Goal: Task Accomplishment & Management: Manage account settings

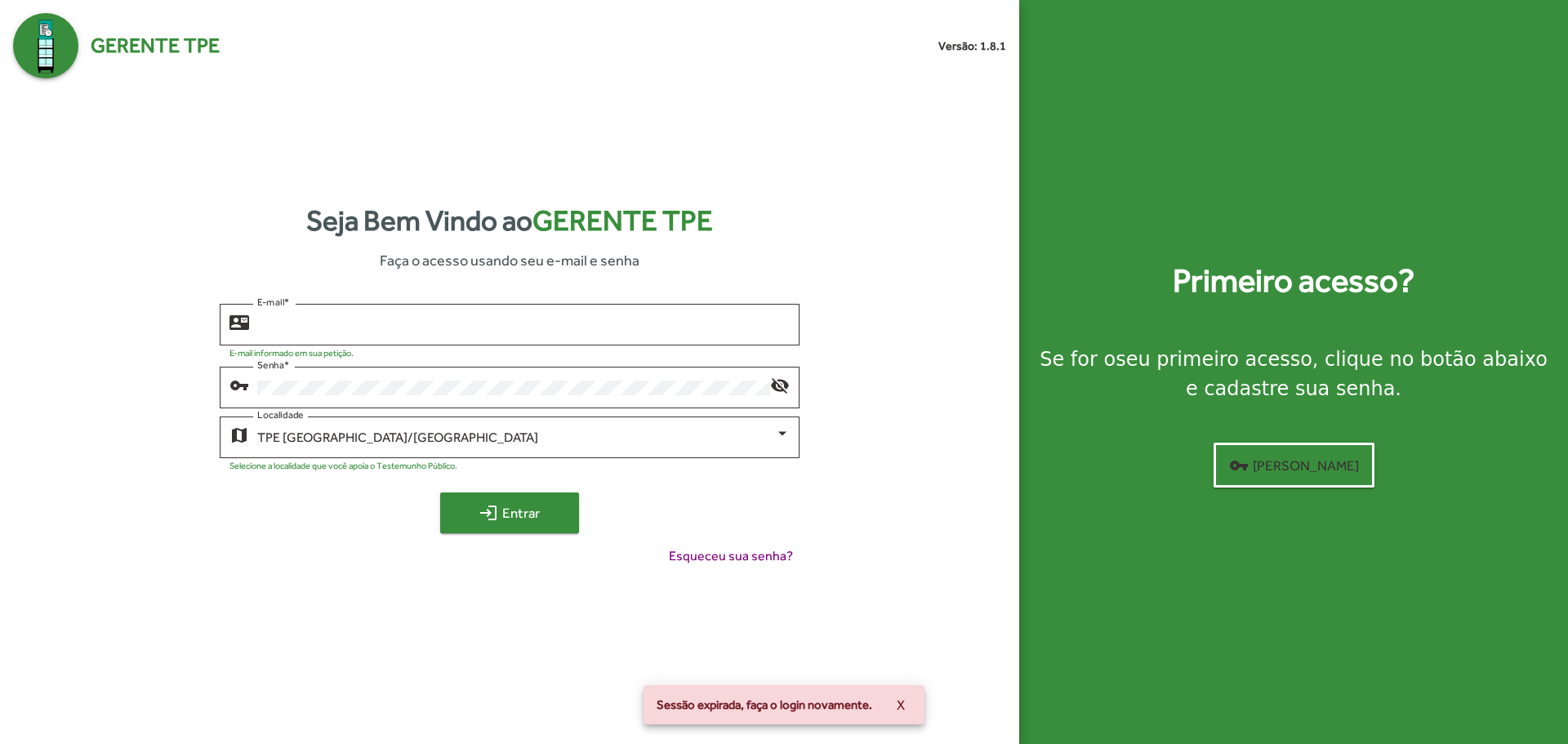
type input "**********"
click at [508, 514] on span "login Entrar" at bounding box center [509, 513] width 110 height 30
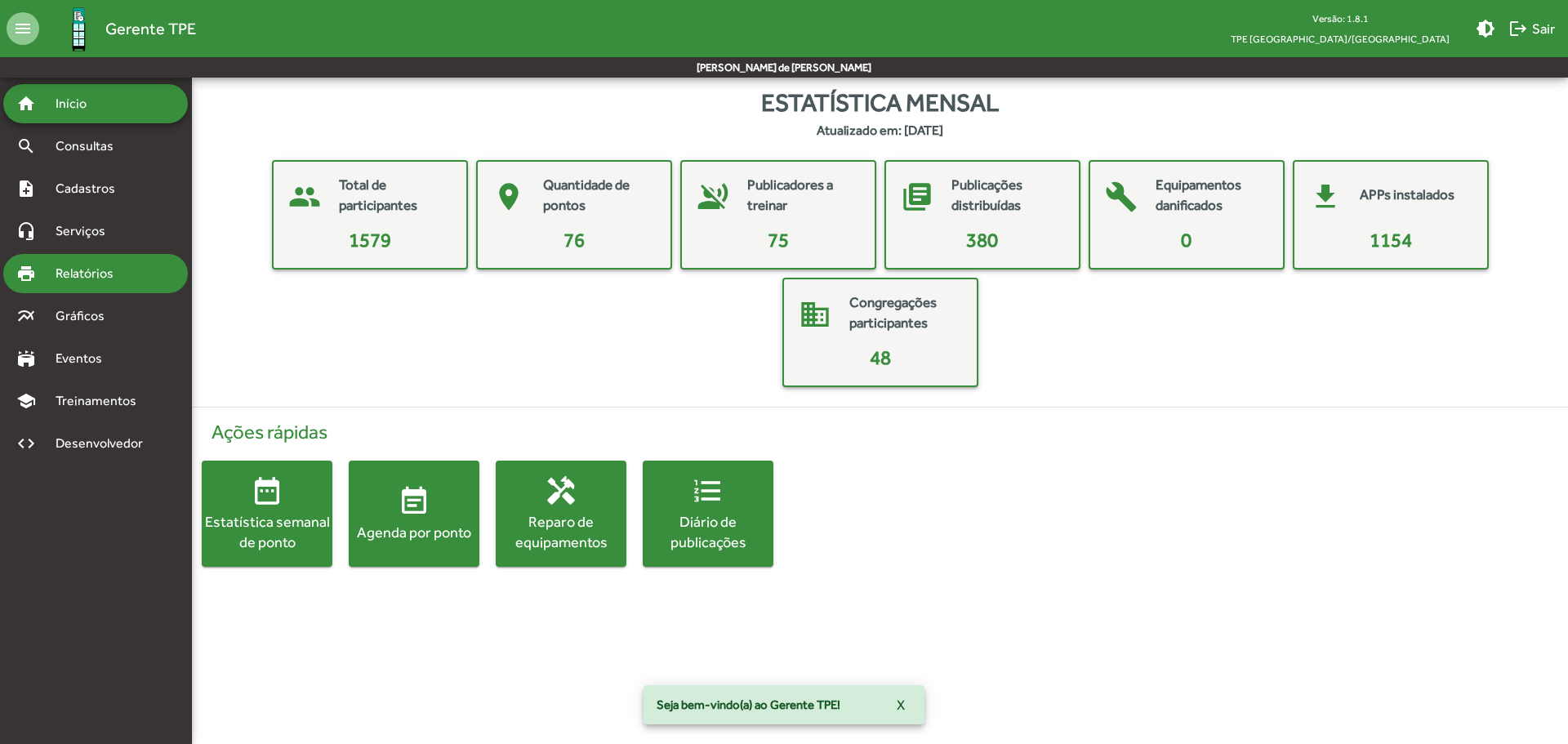
click at [121, 272] on span "Relatórios" at bounding box center [90, 273] width 89 height 19
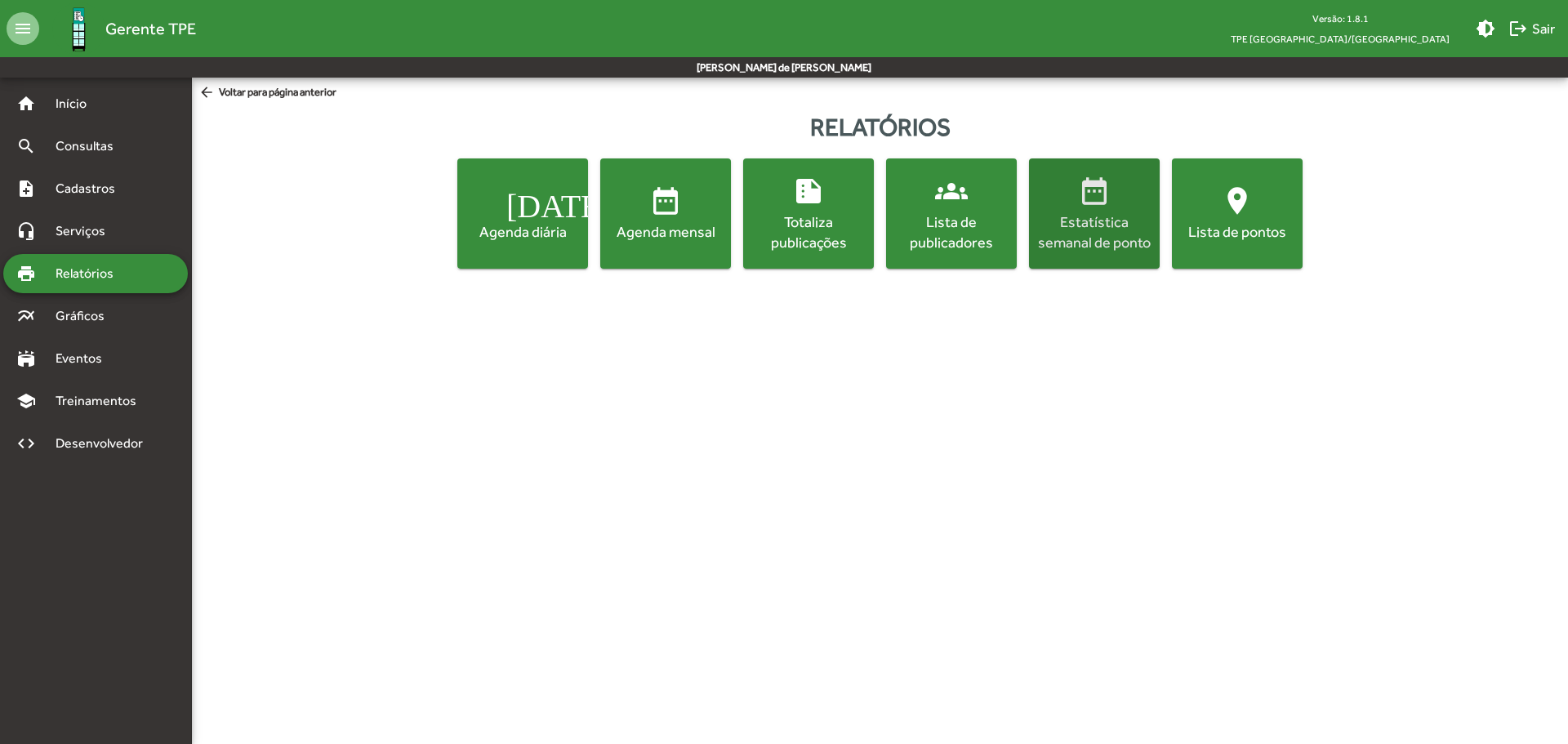
click at [1110, 247] on div "Estatística semanal de ponto" at bounding box center [1094, 232] width 124 height 40
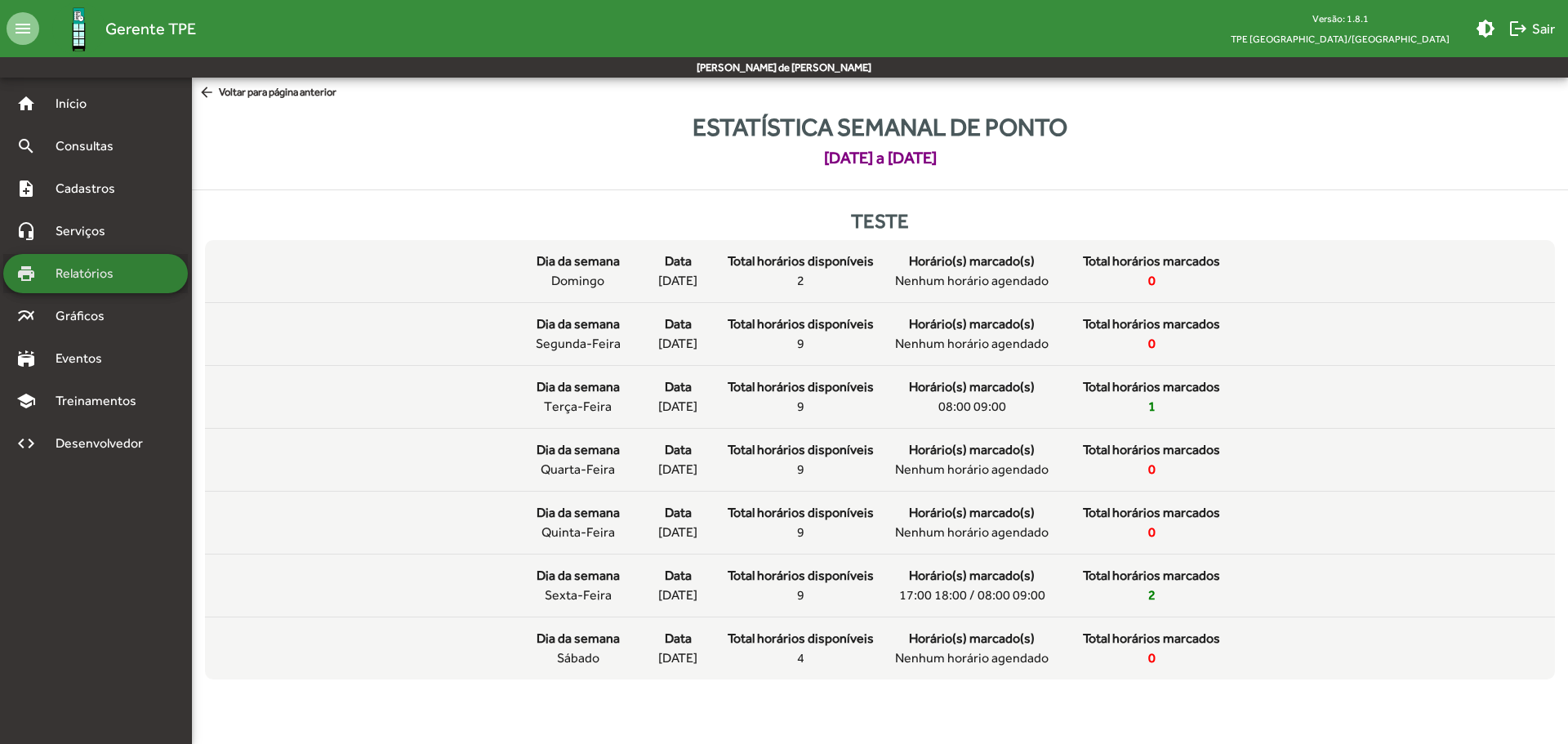
click at [105, 270] on span "Relatórios" at bounding box center [90, 273] width 89 height 19
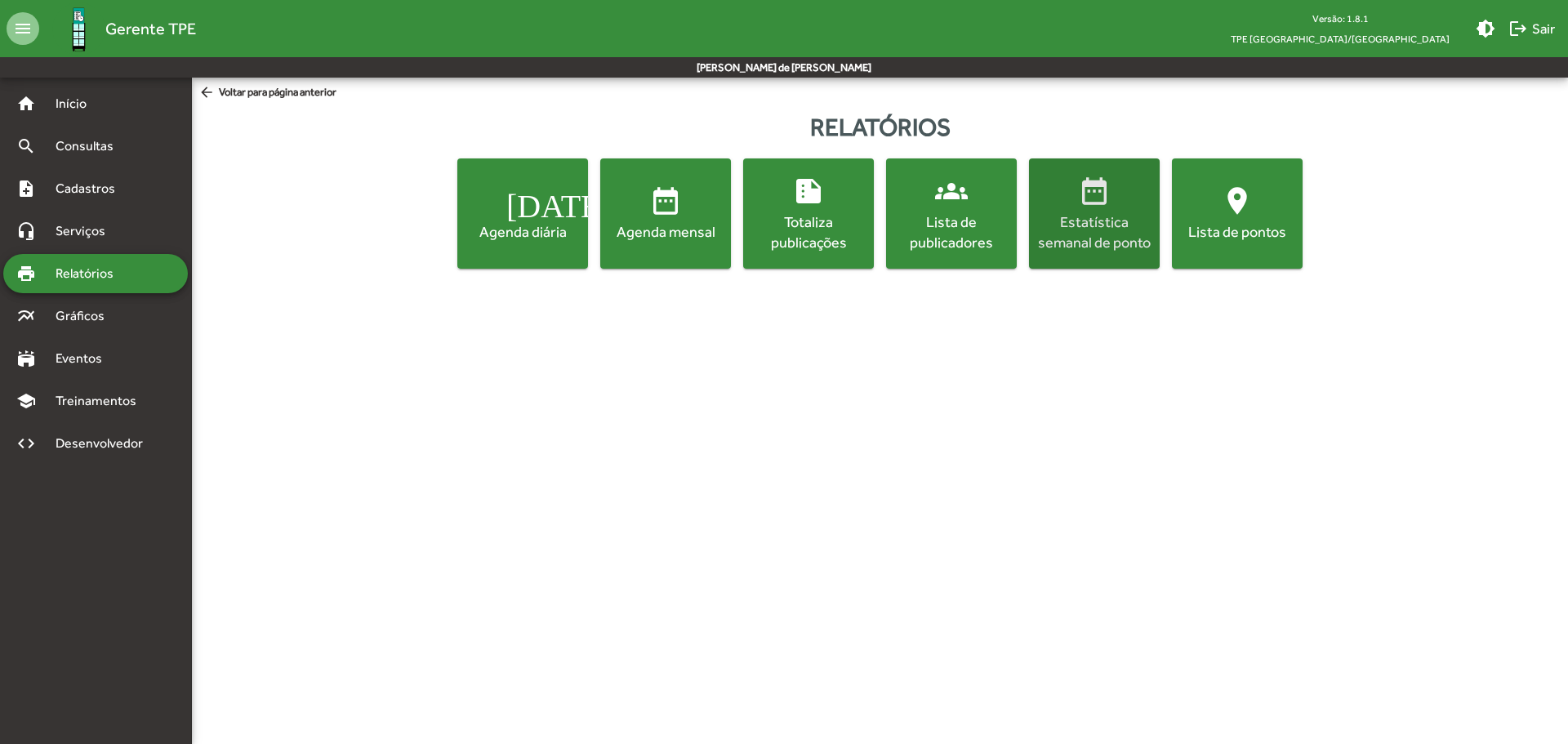
click at [1113, 219] on div "Estatística semanal de ponto" at bounding box center [1094, 232] width 124 height 40
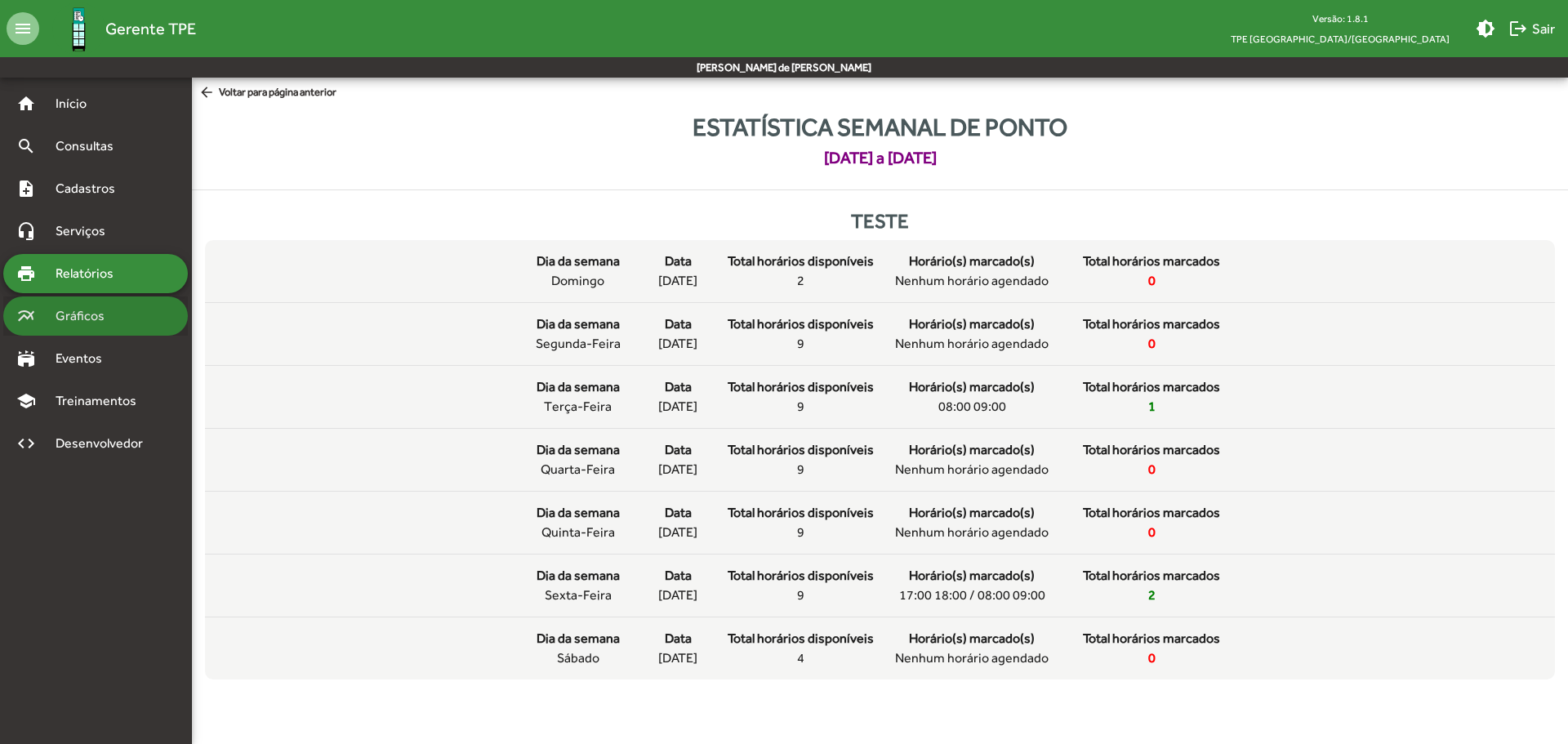
click at [70, 311] on span "Gráficos" at bounding box center [86, 315] width 81 height 19
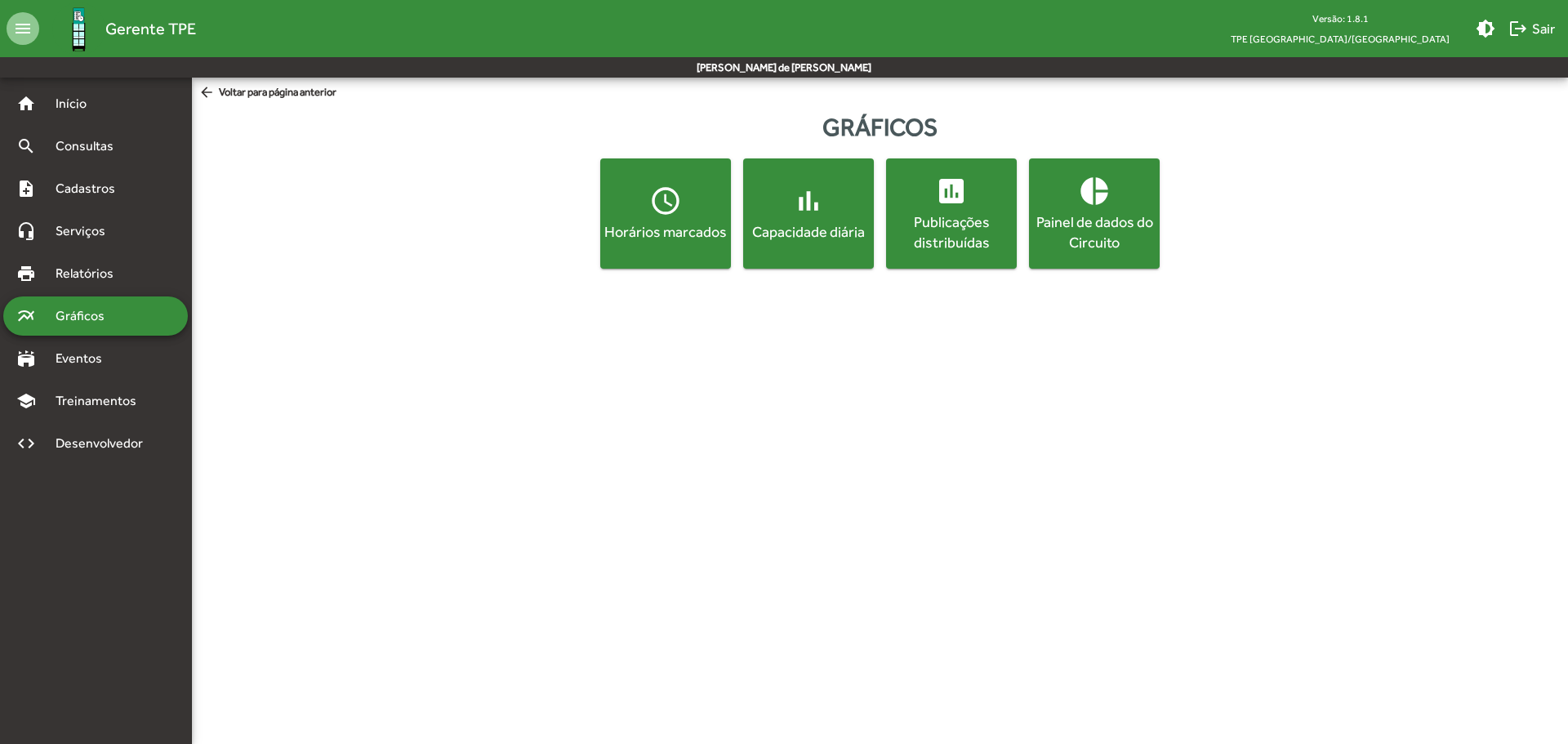
click at [970, 209] on span "insert_chart Publicações distribuídas" at bounding box center [951, 213] width 124 height 78
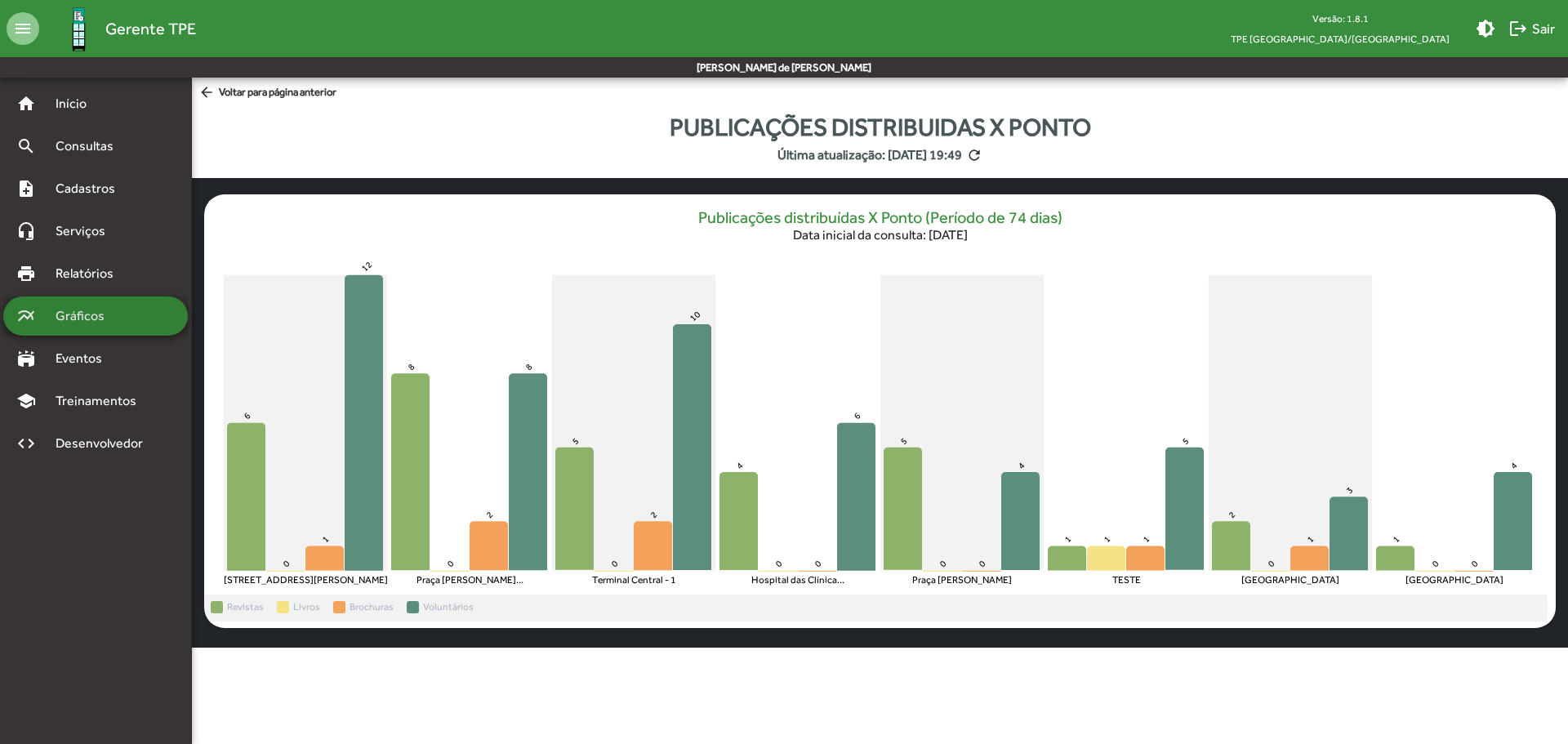
click at [94, 317] on span "Gráficos" at bounding box center [86, 315] width 81 height 19
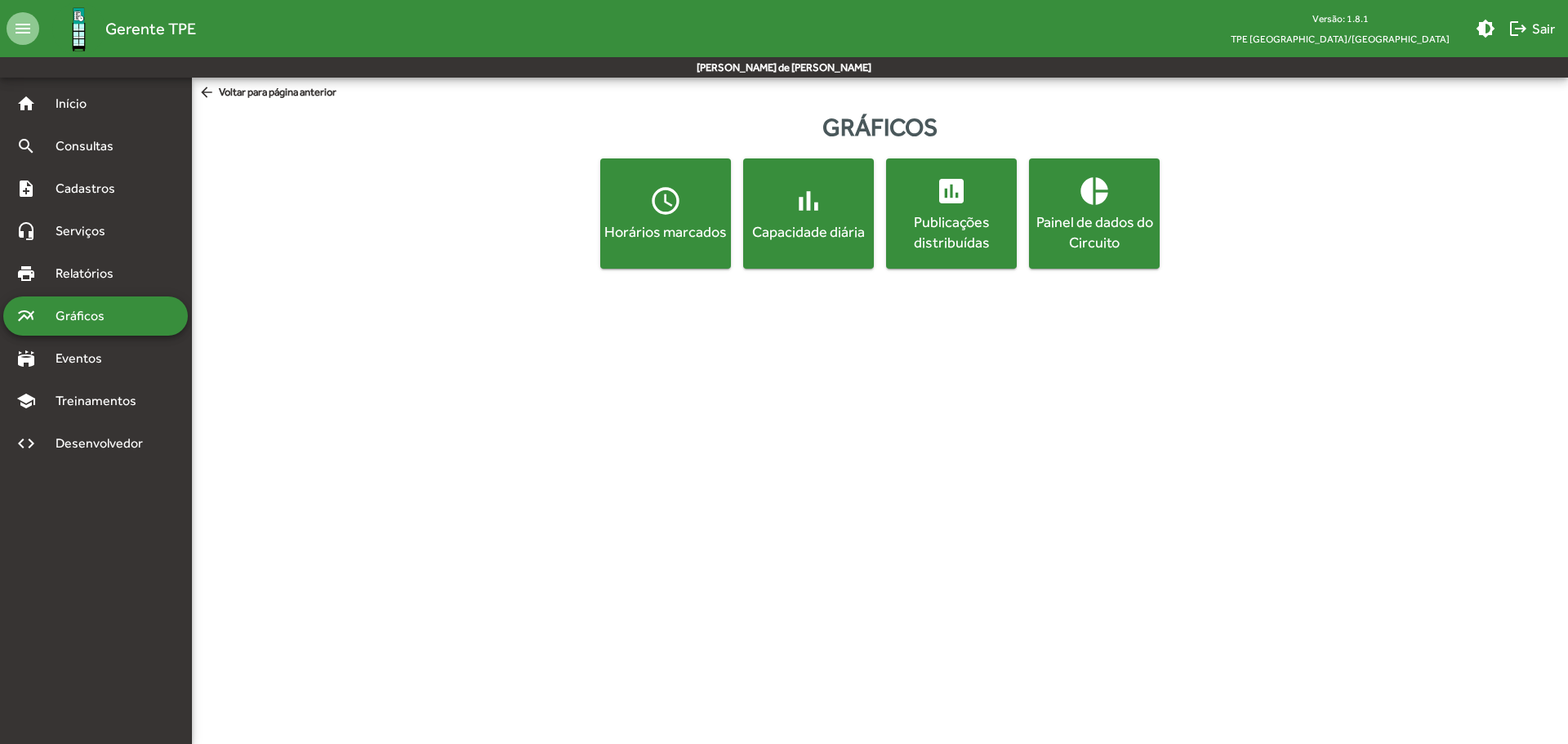
click at [1100, 197] on mat-icon "pie_chart" at bounding box center [1094, 191] width 33 height 33
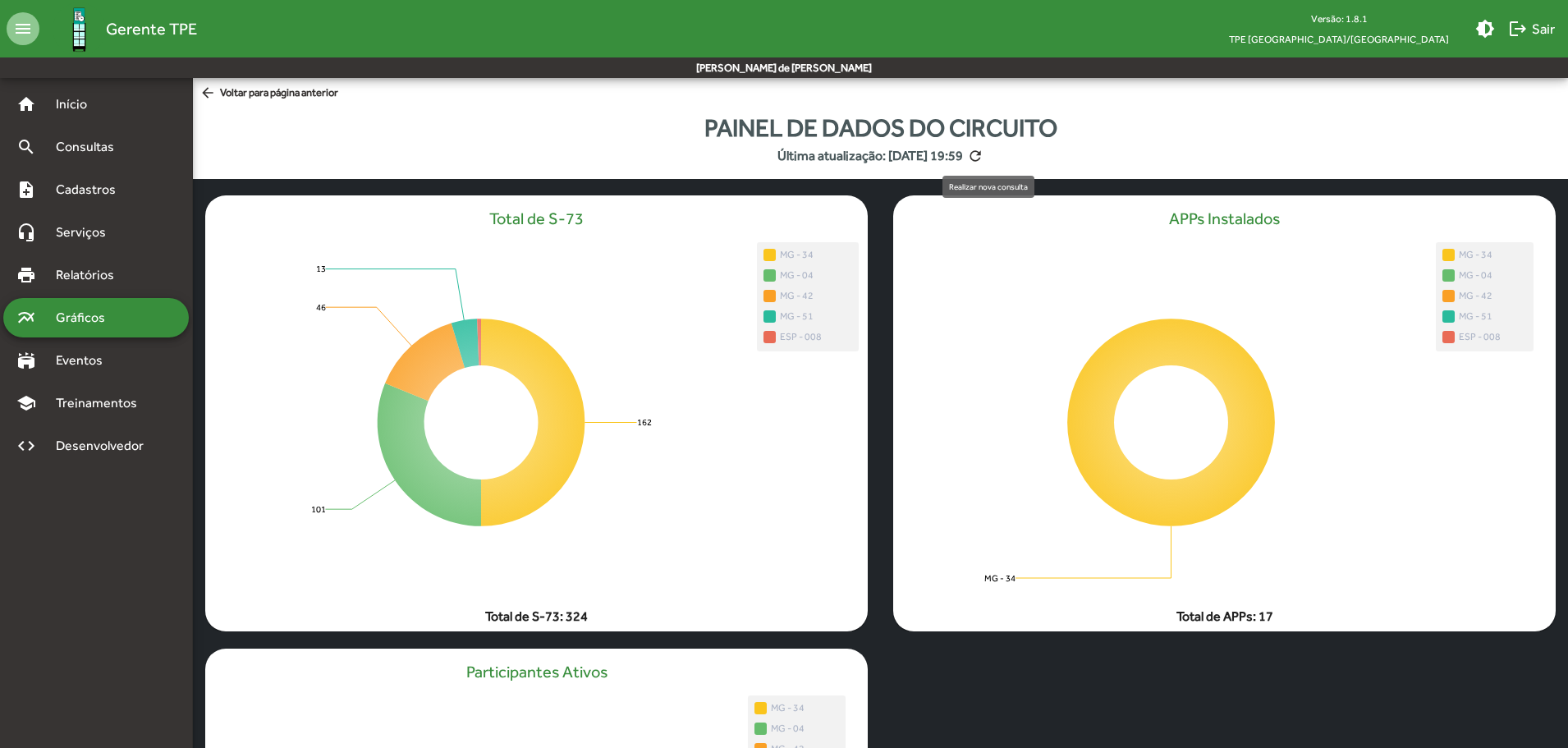
click at [983, 154] on mat-icon "refresh" at bounding box center [975, 155] width 16 height 16
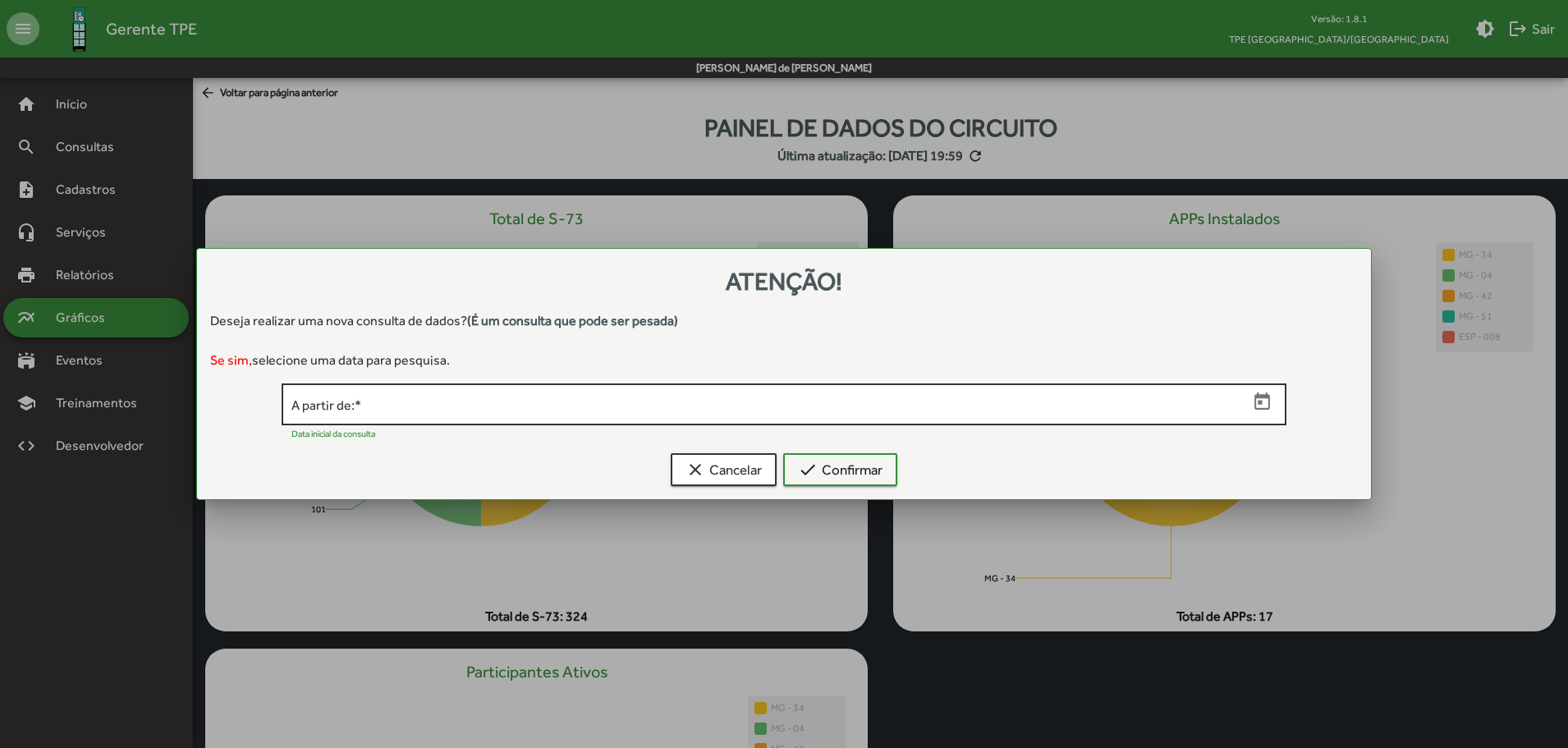
click at [457, 405] on input "A partir de: *" at bounding box center [770, 405] width 956 height 14
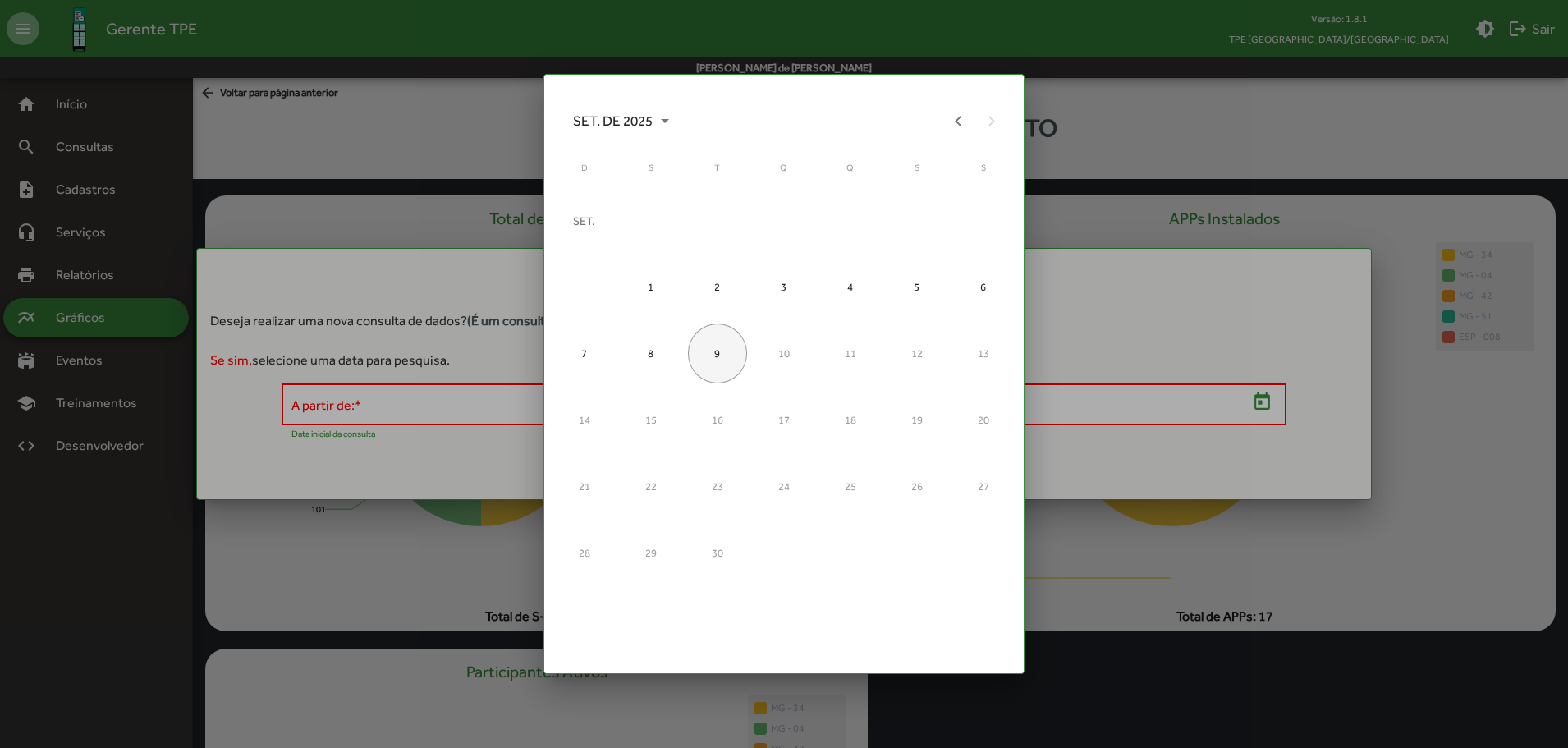
click at [718, 353] on div "9" at bounding box center [718, 354] width 60 height 60
type input "**********"
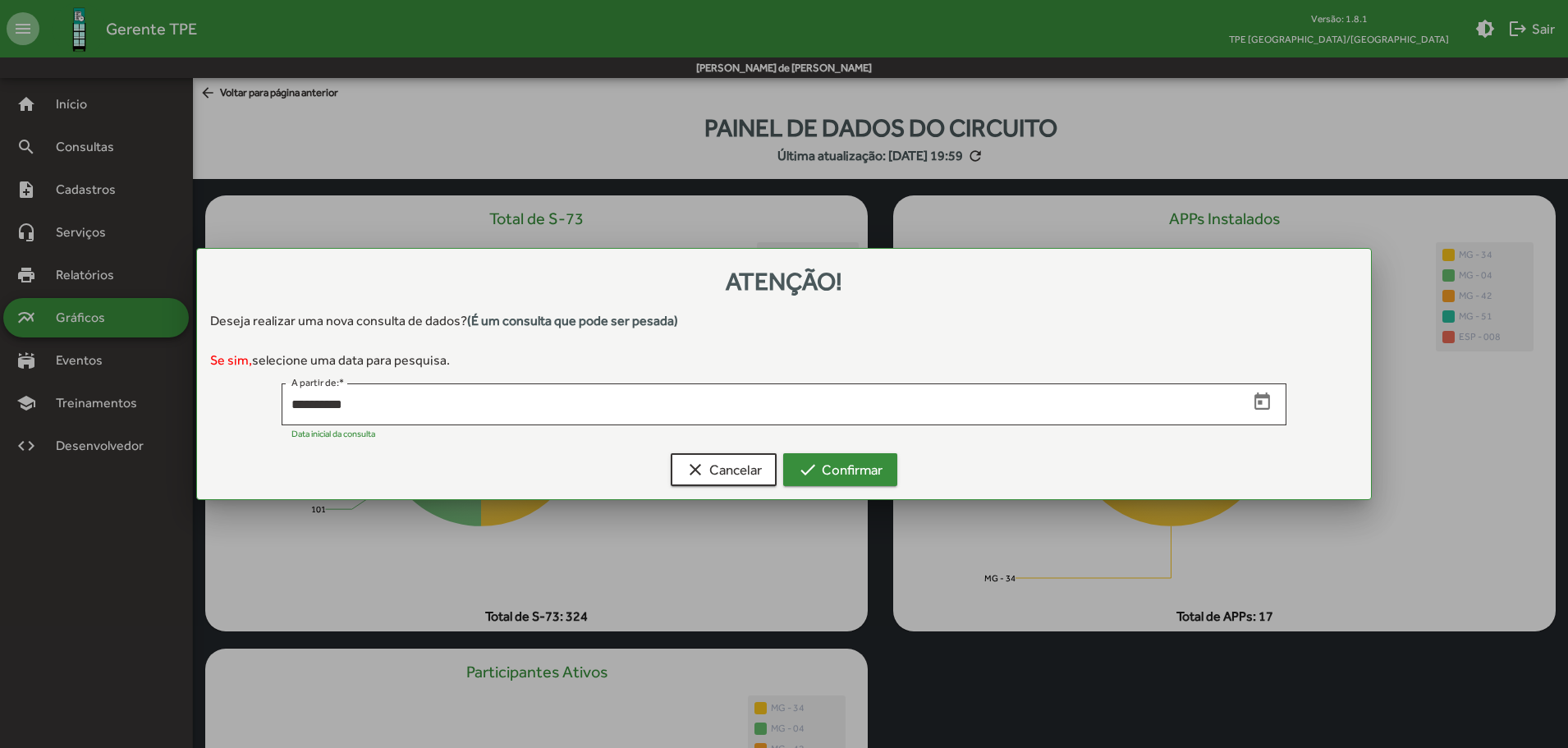
click at [826, 466] on span "check Confirmar" at bounding box center [840, 469] width 85 height 30
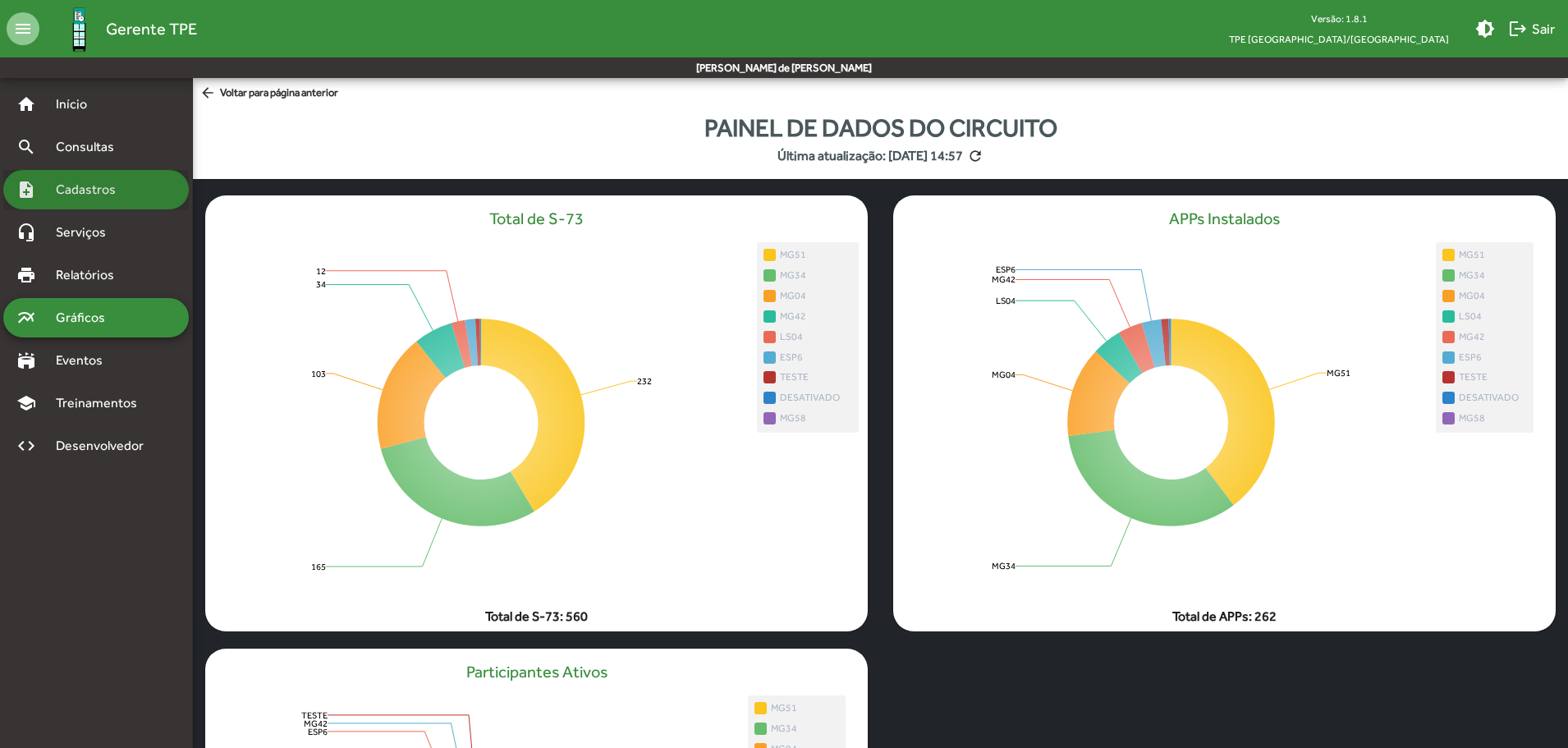
click at [91, 186] on span "Cadastros" at bounding box center [91, 189] width 91 height 20
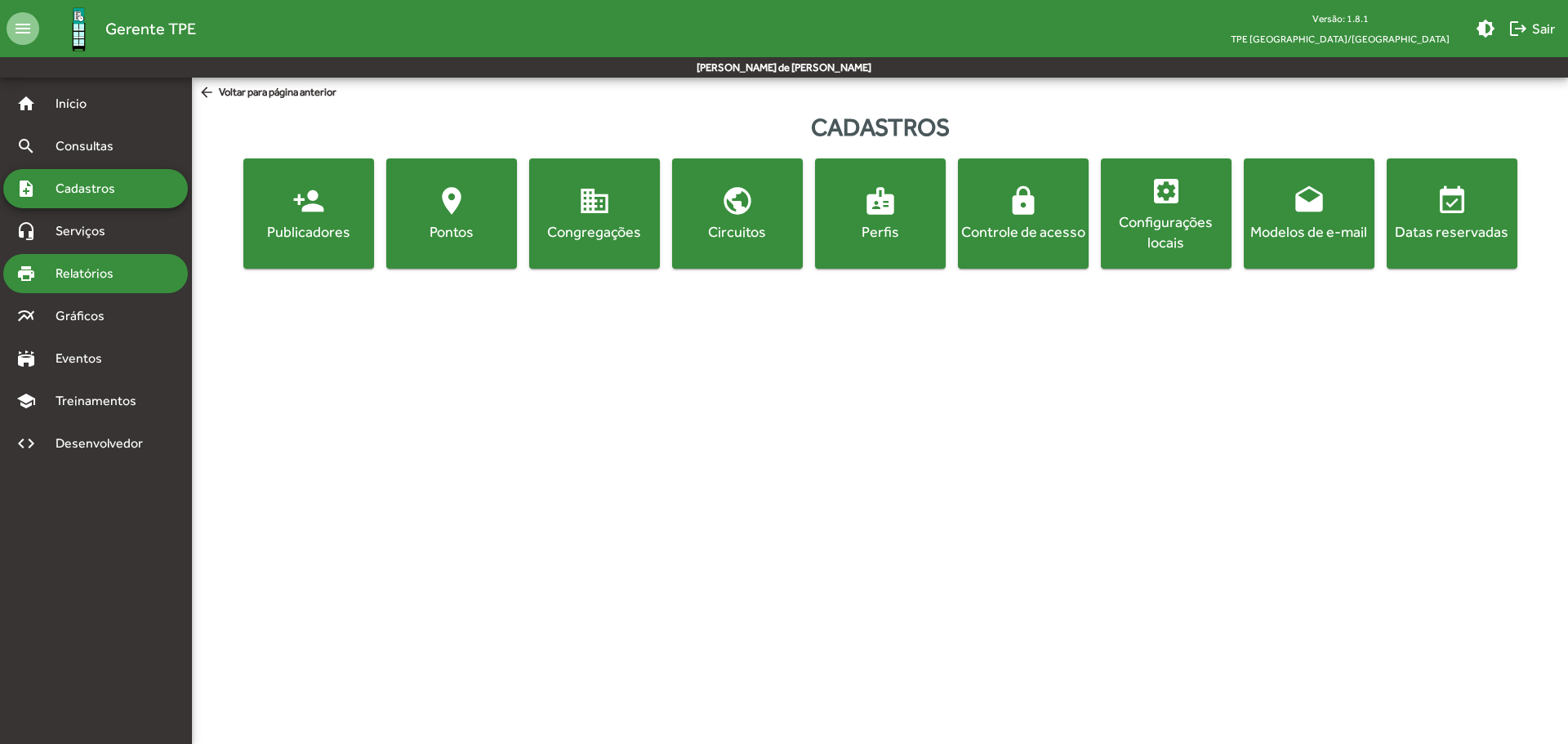
click at [103, 274] on span "Relatórios" at bounding box center [90, 273] width 89 height 19
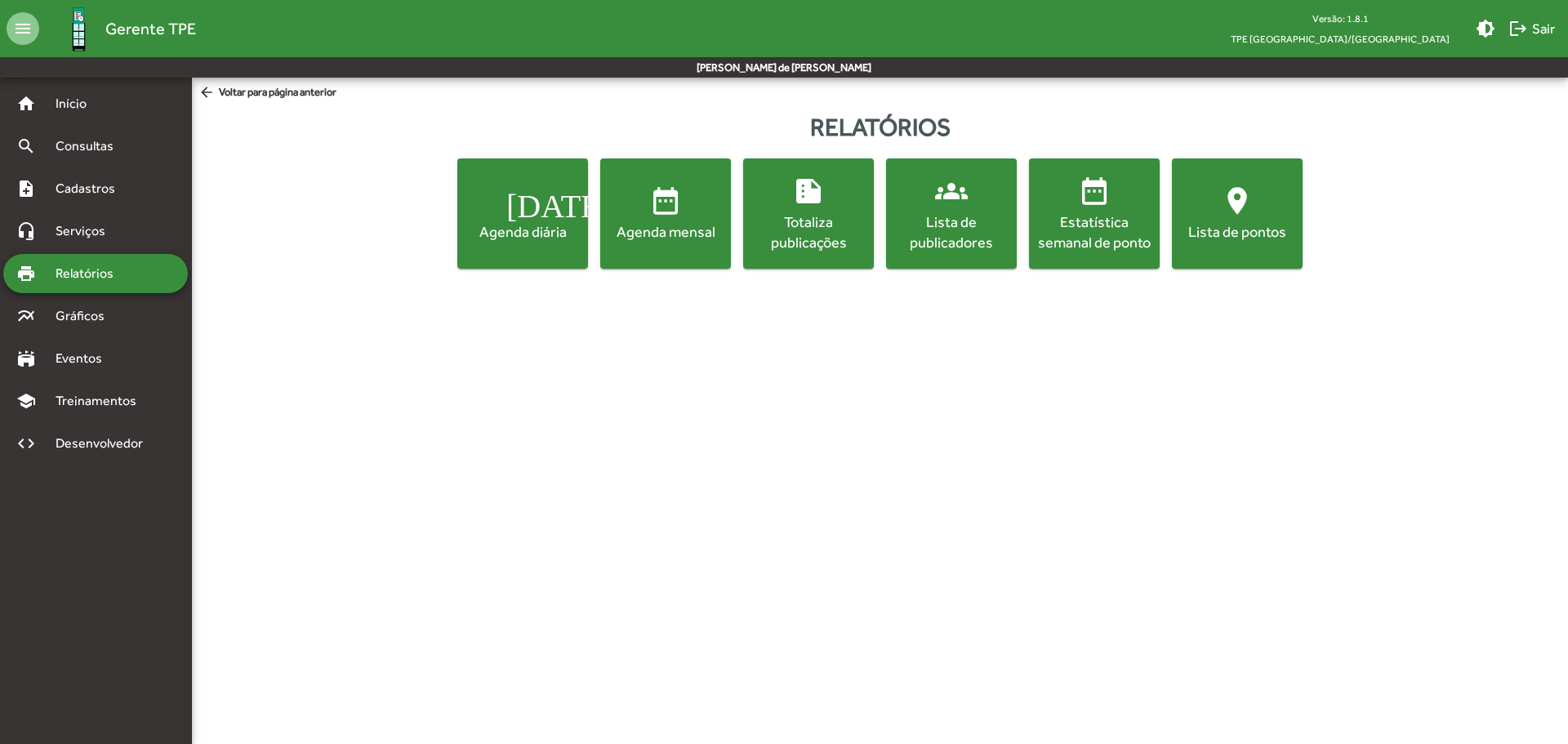
click at [946, 250] on div "Lista de publicadores" at bounding box center [951, 232] width 124 height 40
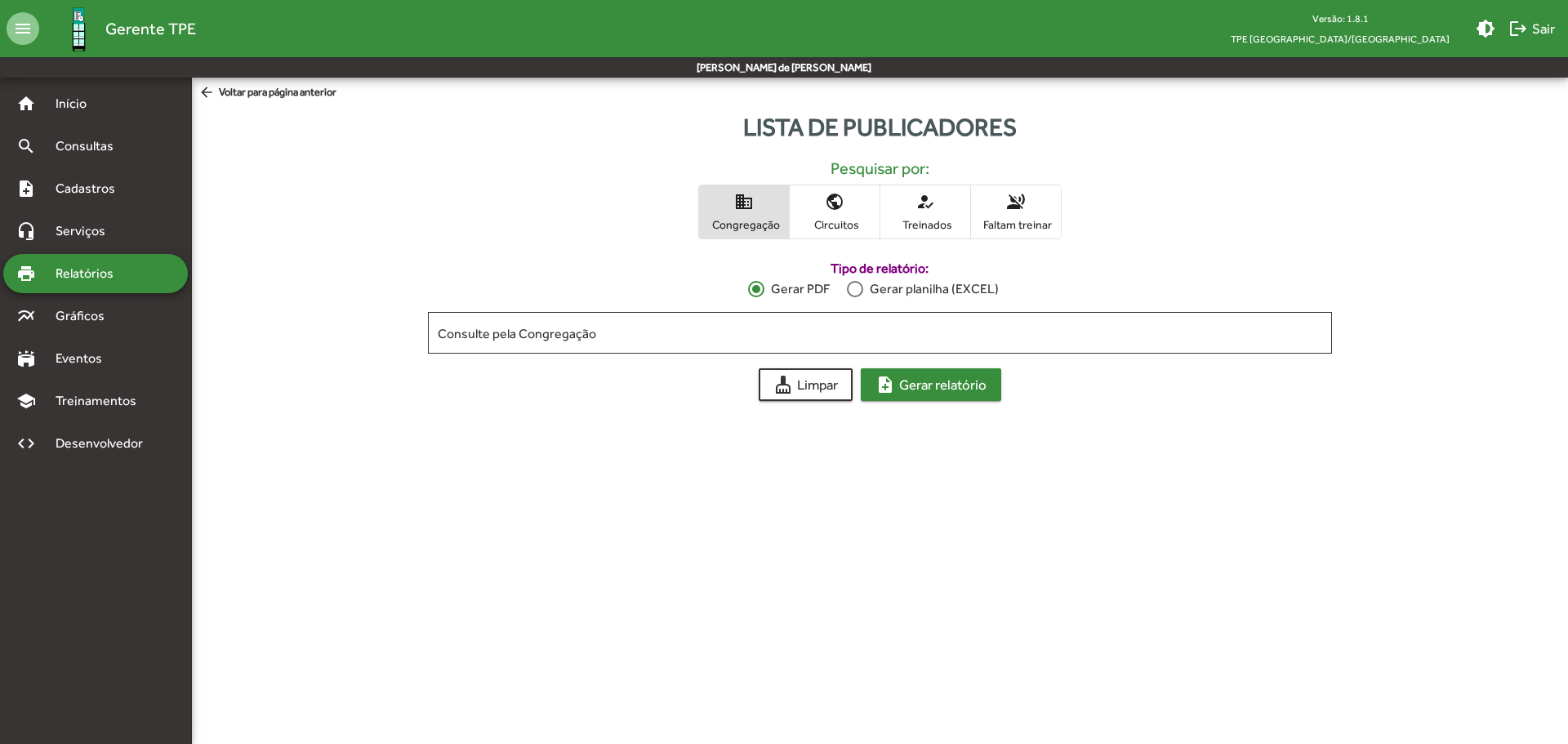
click at [908, 387] on span "note_add Gerar relatório" at bounding box center [931, 385] width 111 height 30
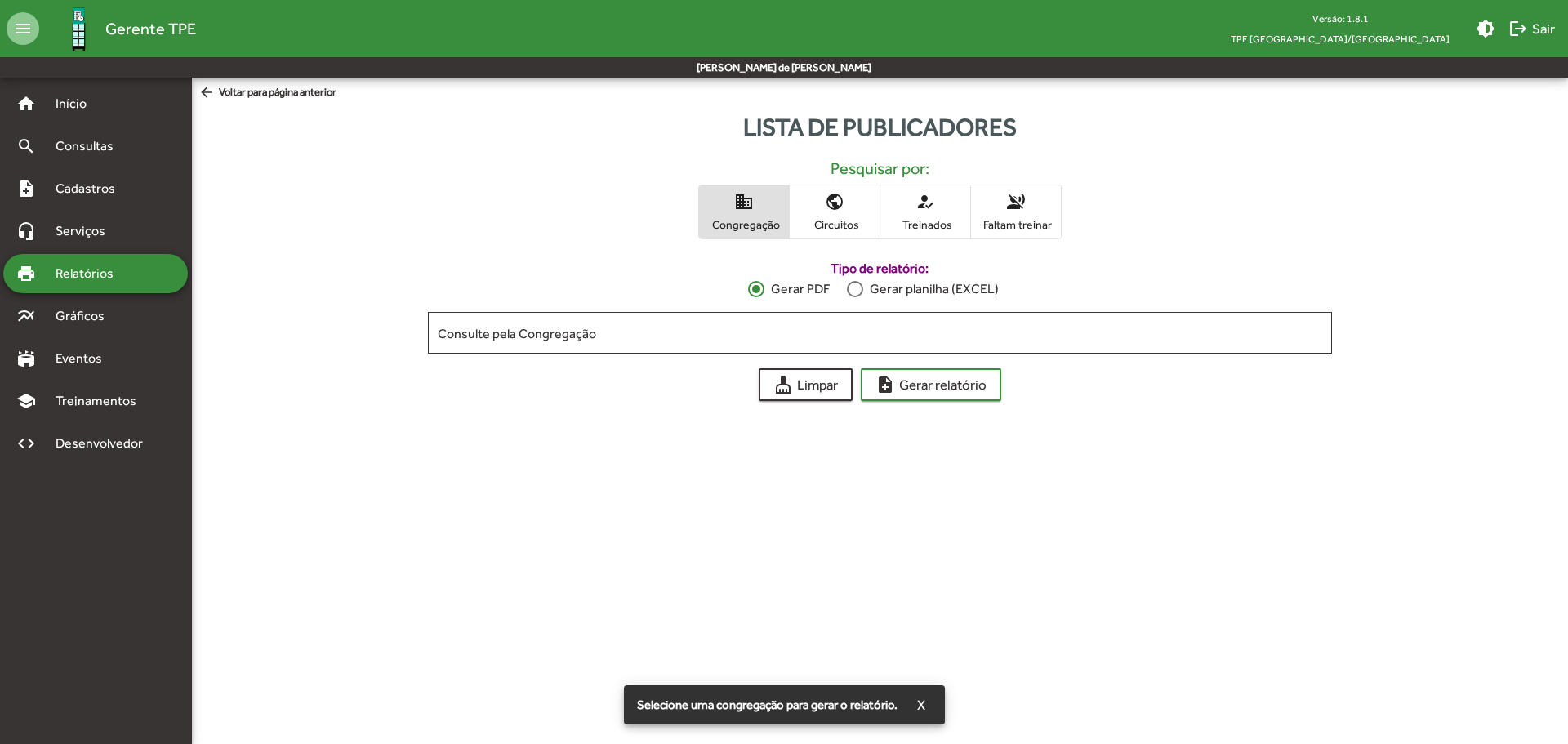
click at [843, 212] on span "public Circuitos" at bounding box center [834, 212] width 90 height 53
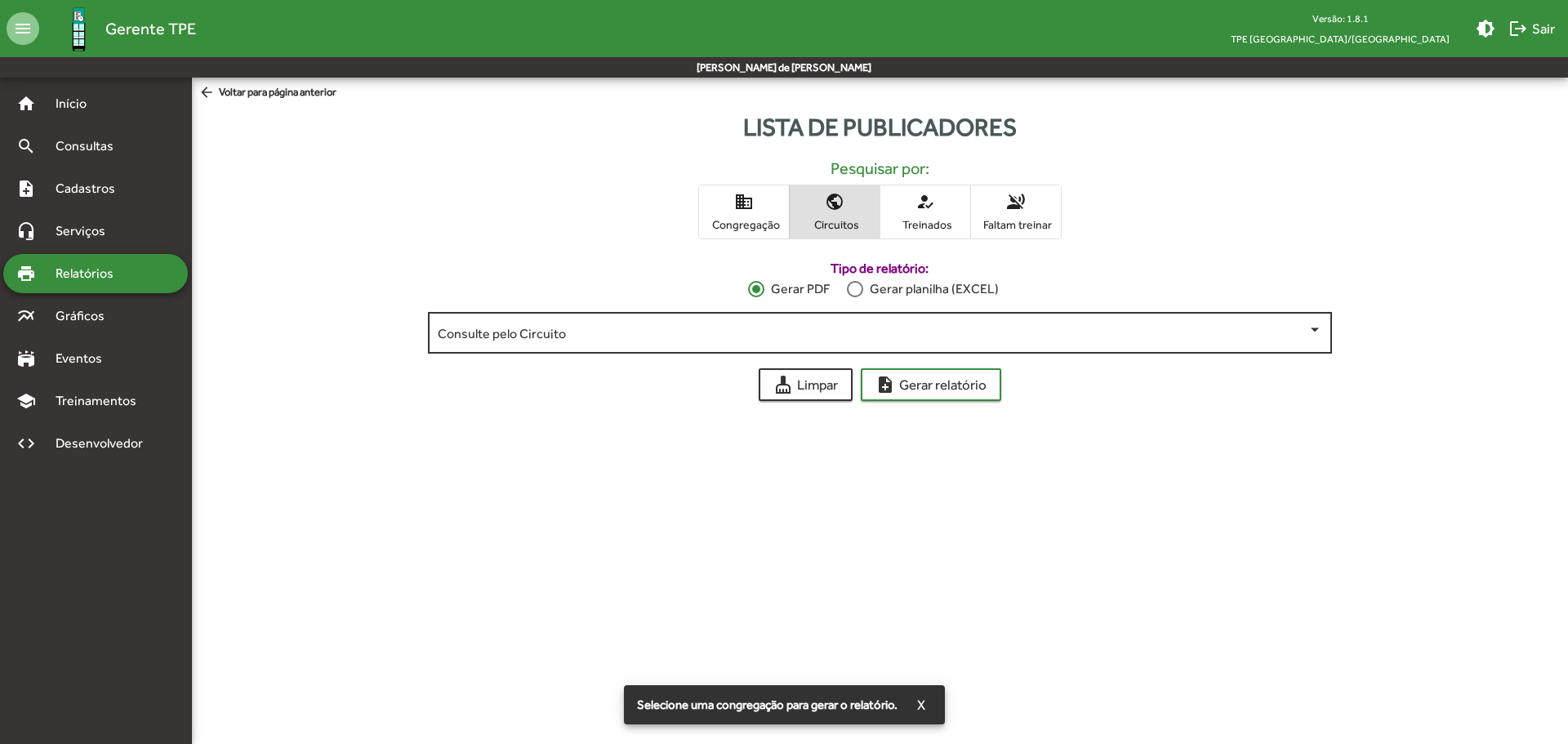
click at [745, 325] on div "Consulte pelo Circuito" at bounding box center [880, 331] width 885 height 45
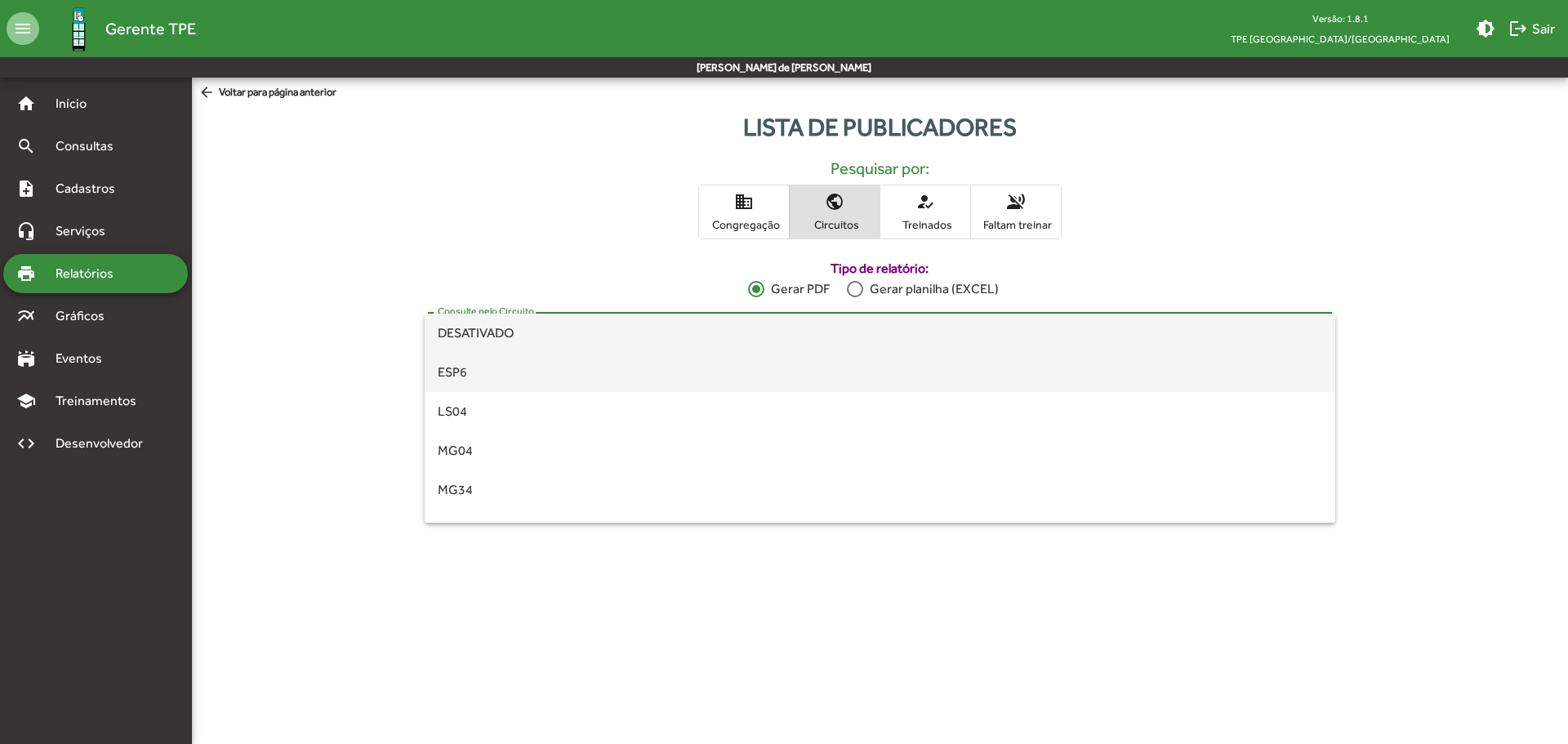
click at [601, 379] on span "ESP6" at bounding box center [880, 372] width 885 height 39
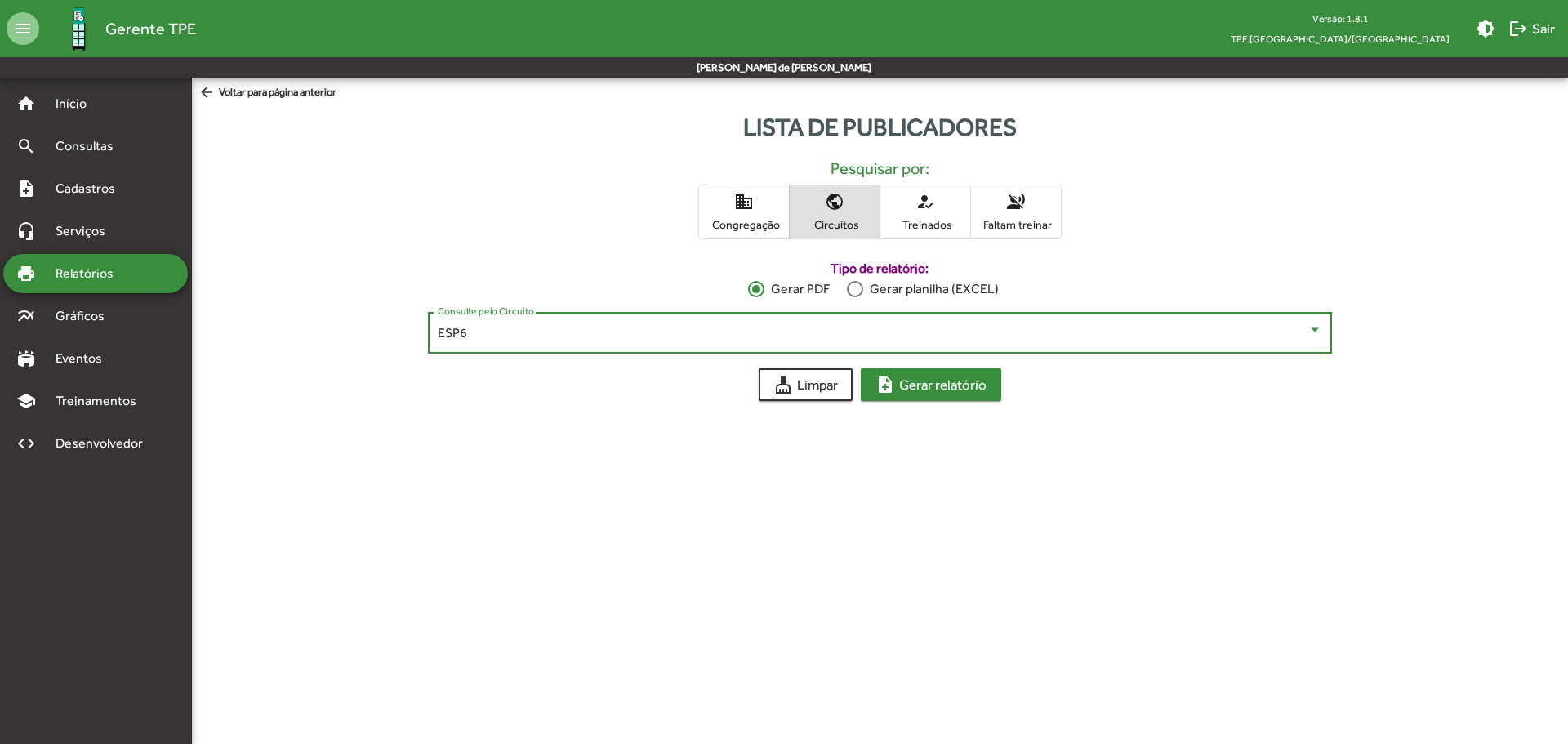
click at [912, 382] on span "note_add Gerar relatório" at bounding box center [931, 385] width 111 height 30
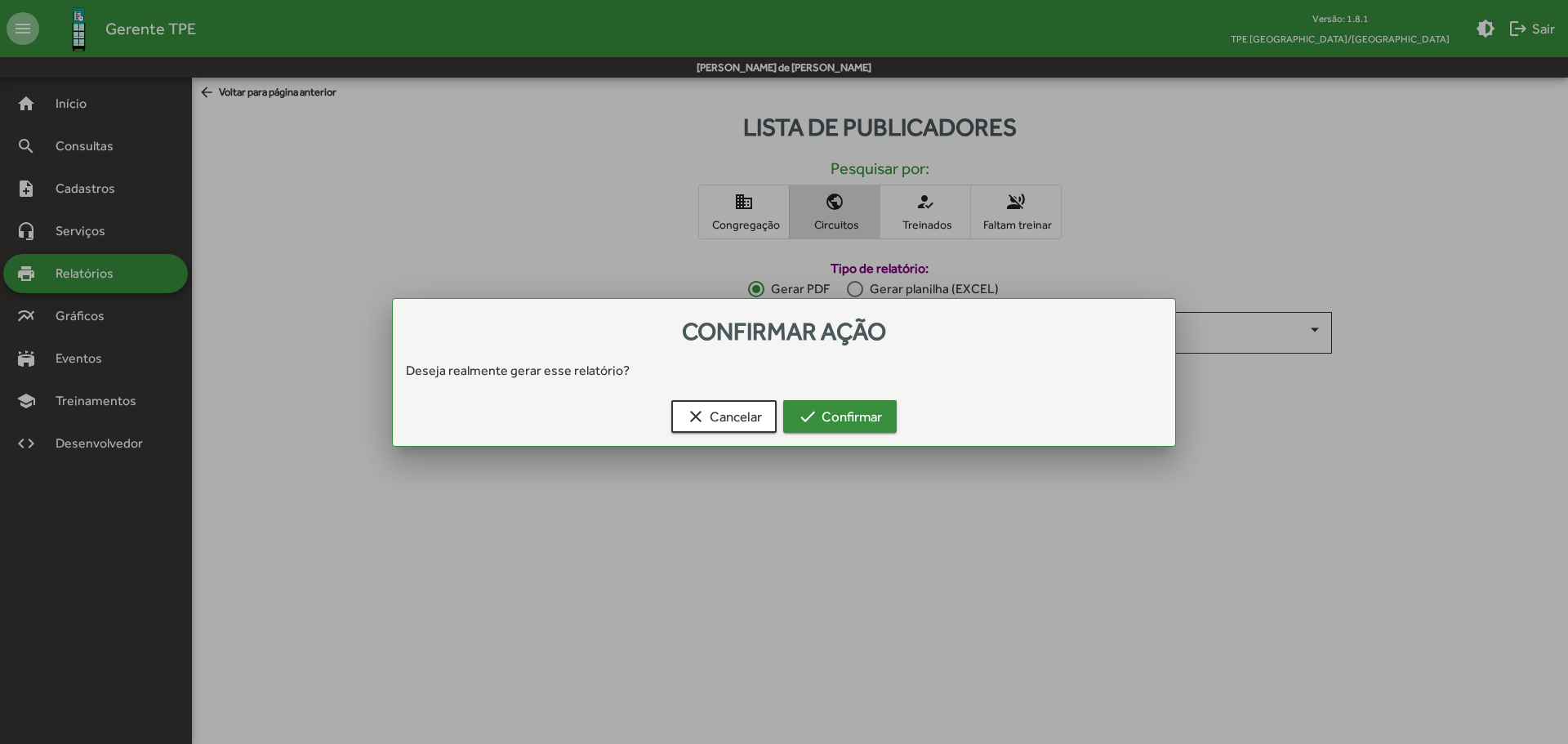
click at [823, 417] on span "check Confirmar" at bounding box center [840, 416] width 84 height 30
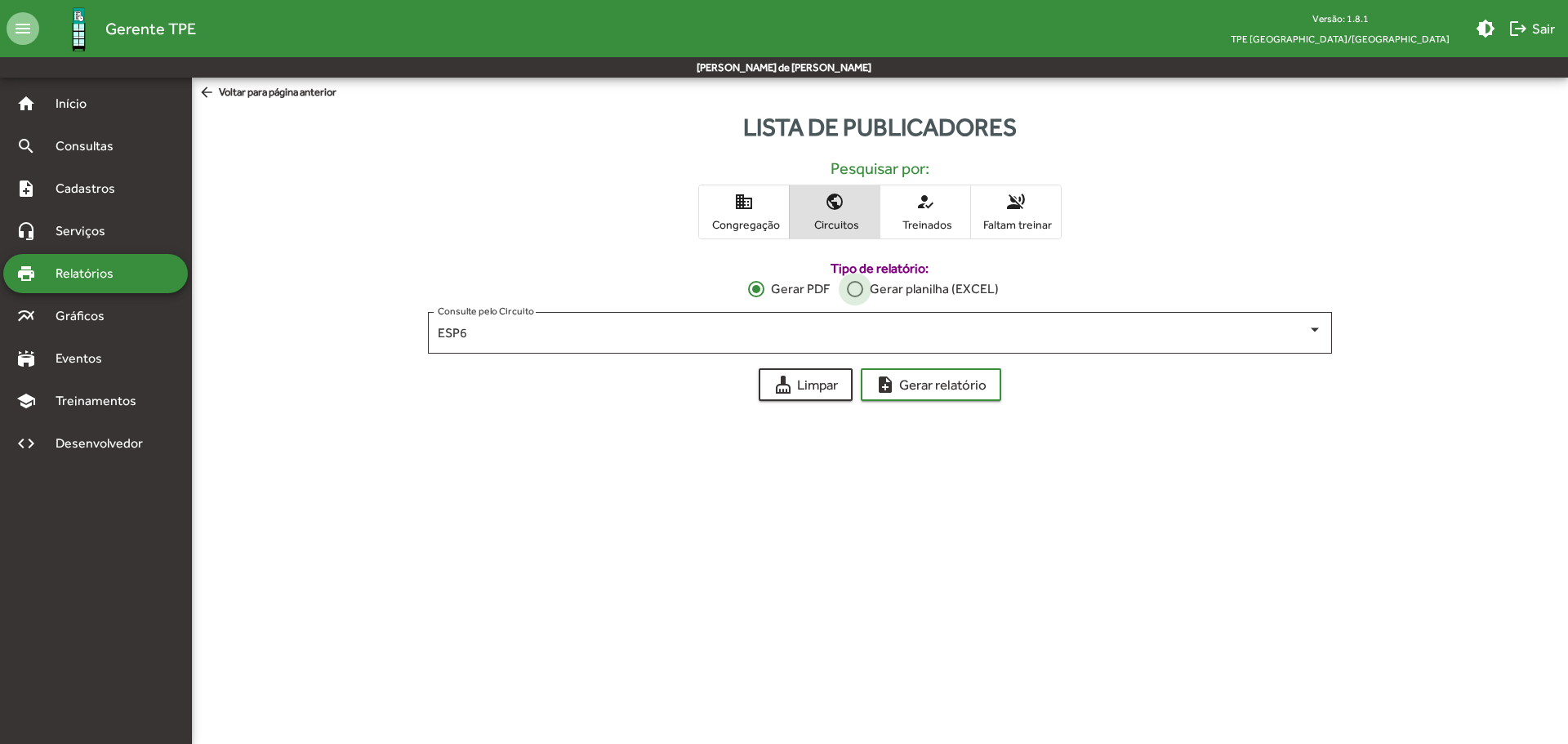
click at [889, 288] on div "Gerar planilha (EXCEL)" at bounding box center [931, 288] width 136 height 19
click at [911, 375] on span "note_add Gerar relatório" at bounding box center [931, 385] width 111 height 30
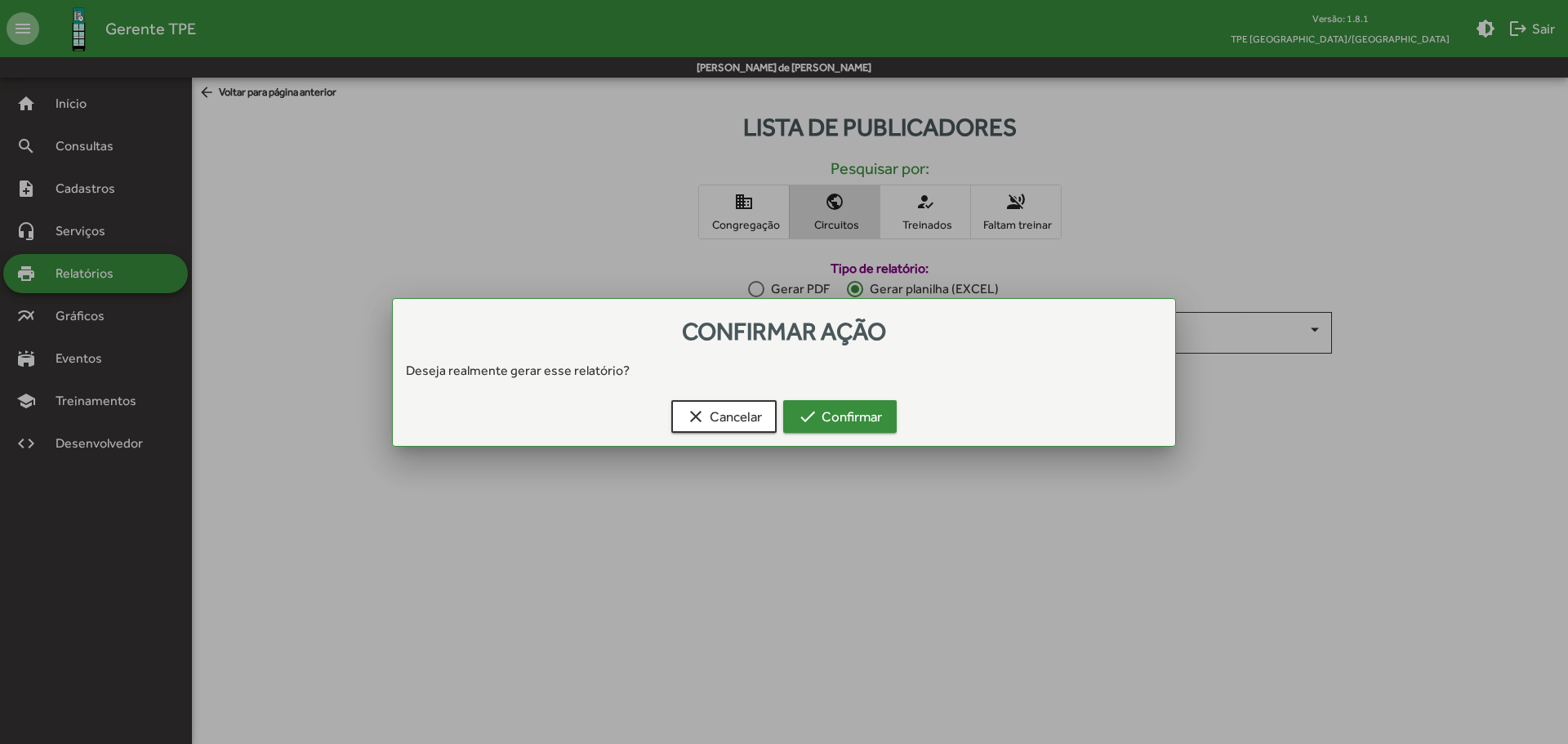
click at [812, 427] on span "check Confirmar" at bounding box center [840, 416] width 84 height 30
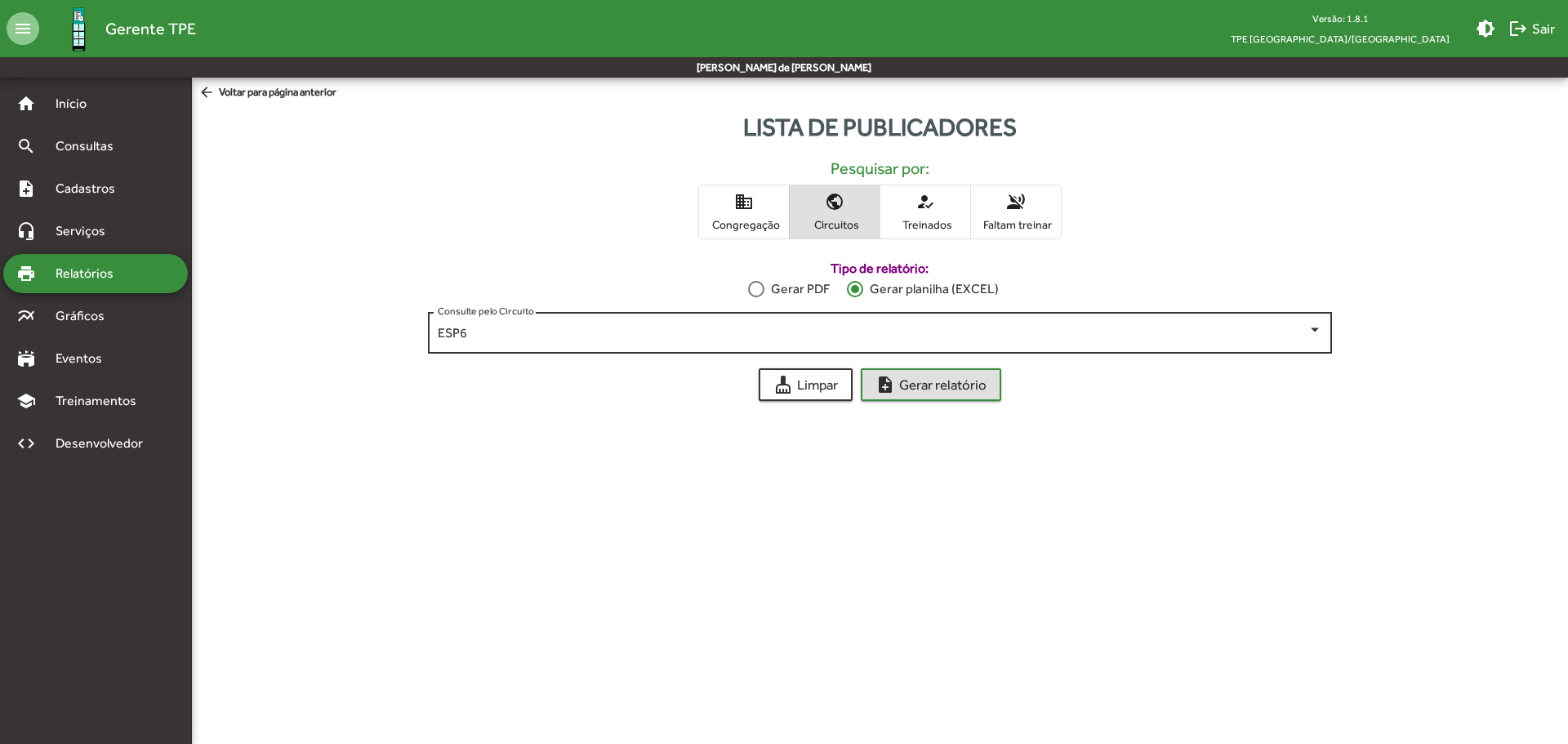
click at [1327, 333] on div "ESP6 Consulte pelo Circuito" at bounding box center [880, 331] width 904 height 45
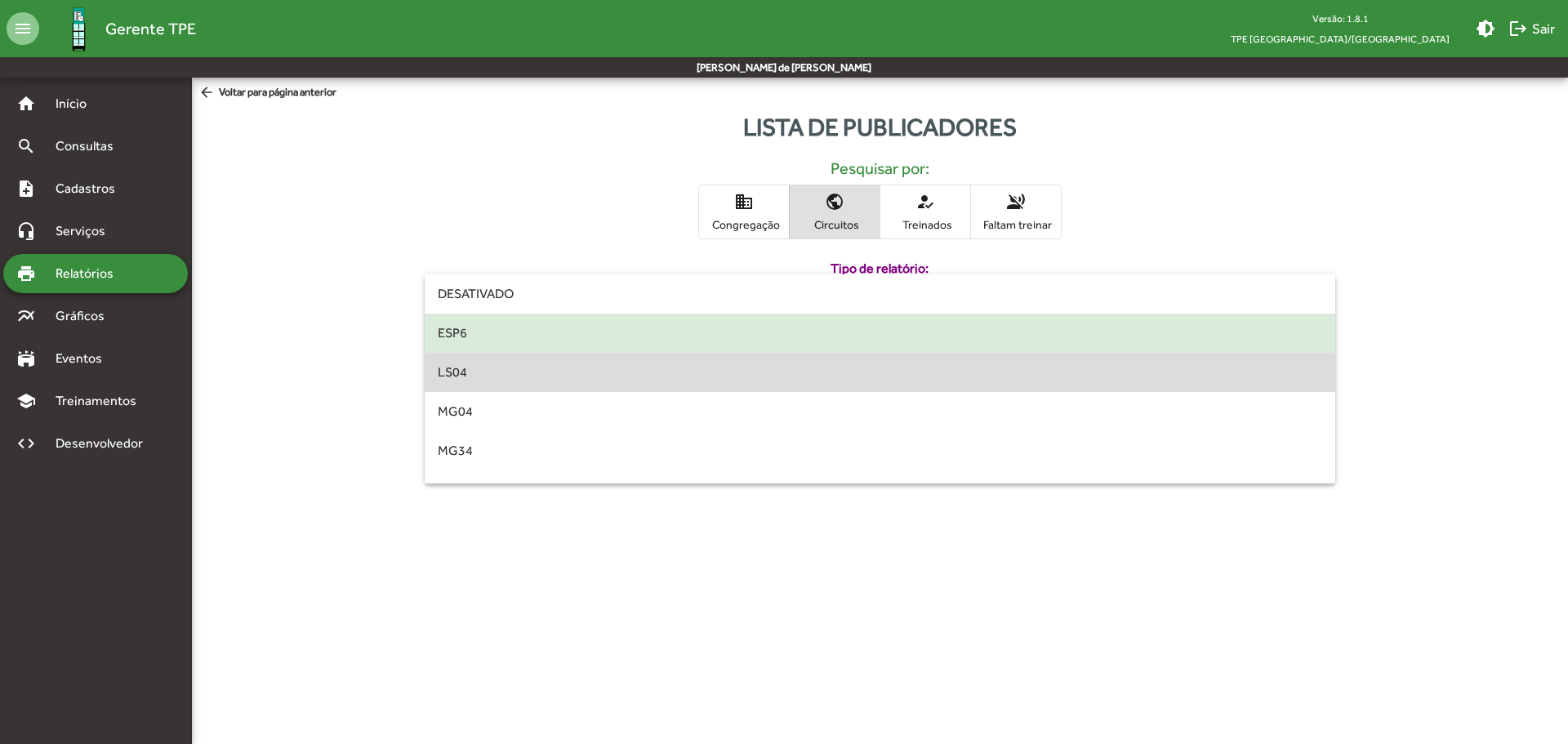
click at [1296, 380] on span "LS04" at bounding box center [880, 372] width 885 height 39
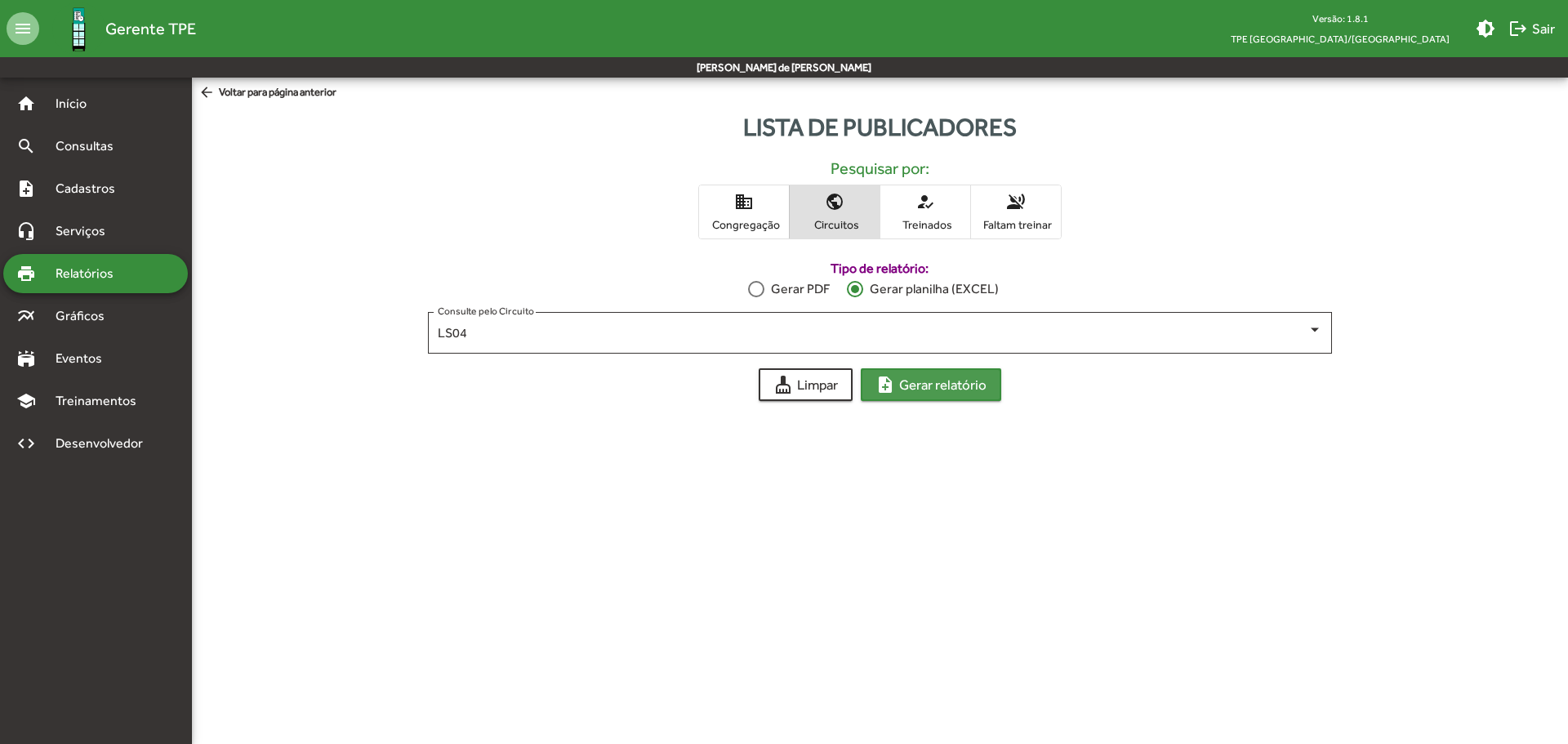
click at [940, 392] on span "note_add Gerar relatório" at bounding box center [931, 385] width 111 height 30
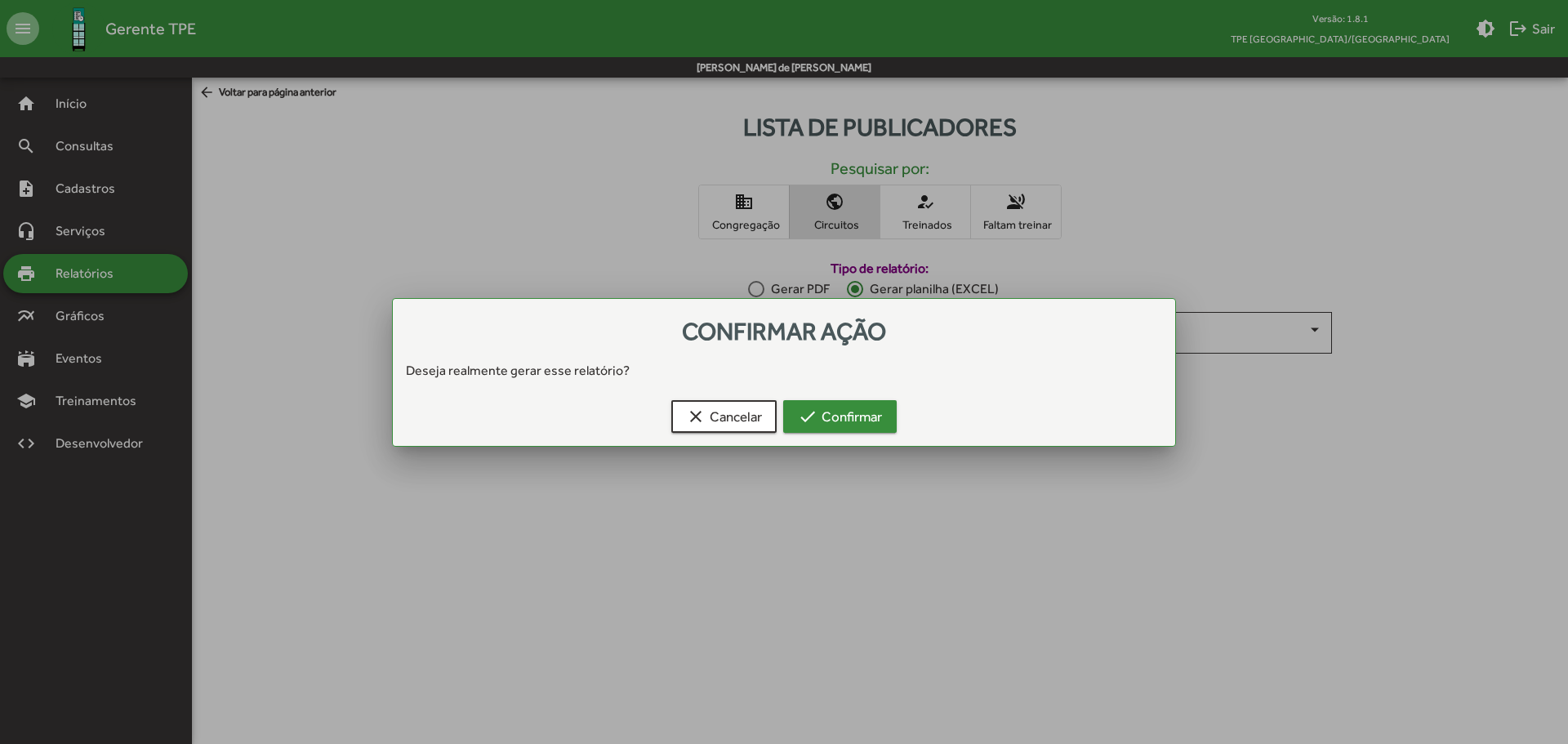
click at [861, 406] on span "check Confirmar" at bounding box center [840, 416] width 84 height 30
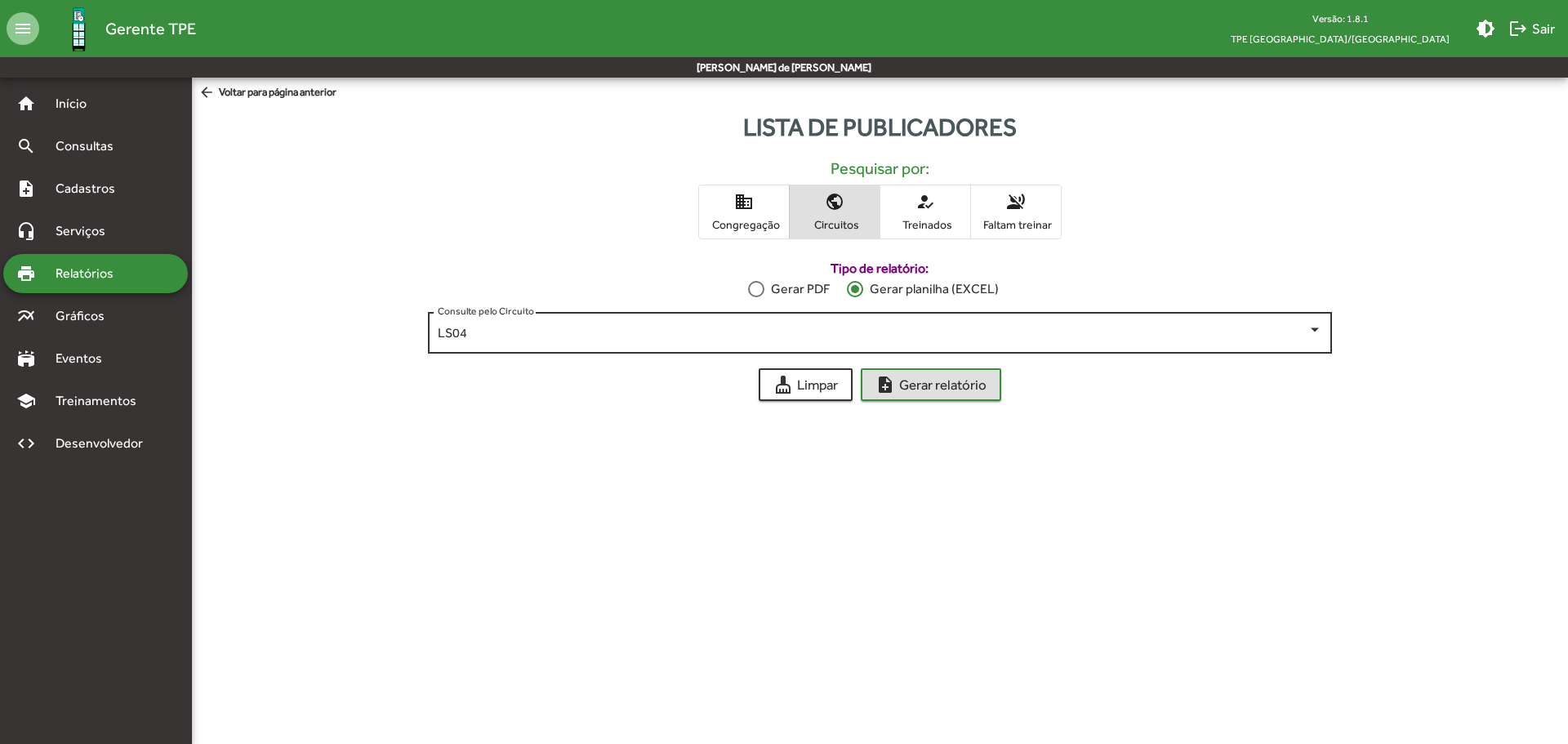
click at [1320, 328] on div at bounding box center [1314, 330] width 14 height 14
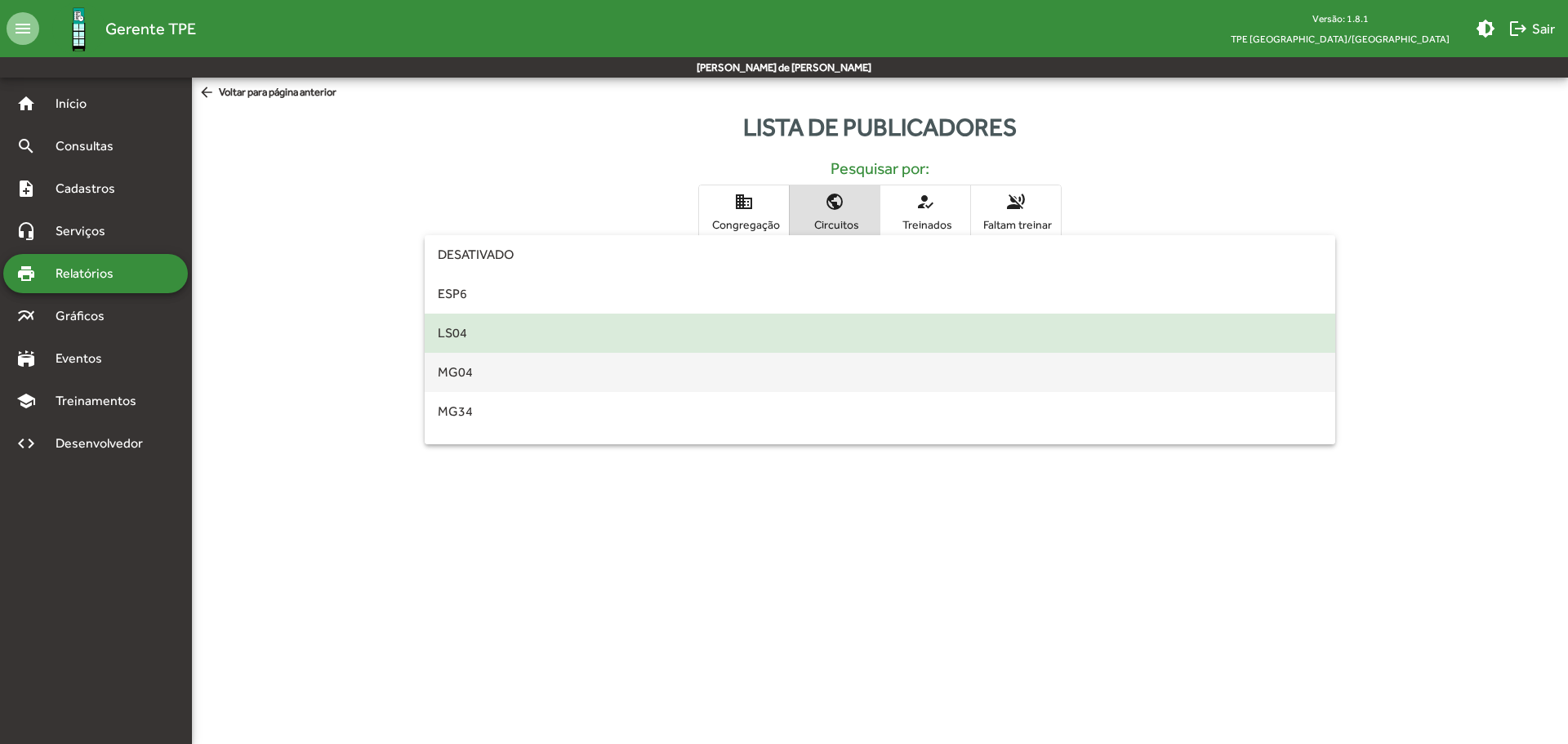
click at [455, 366] on span "MG04" at bounding box center [880, 372] width 885 height 39
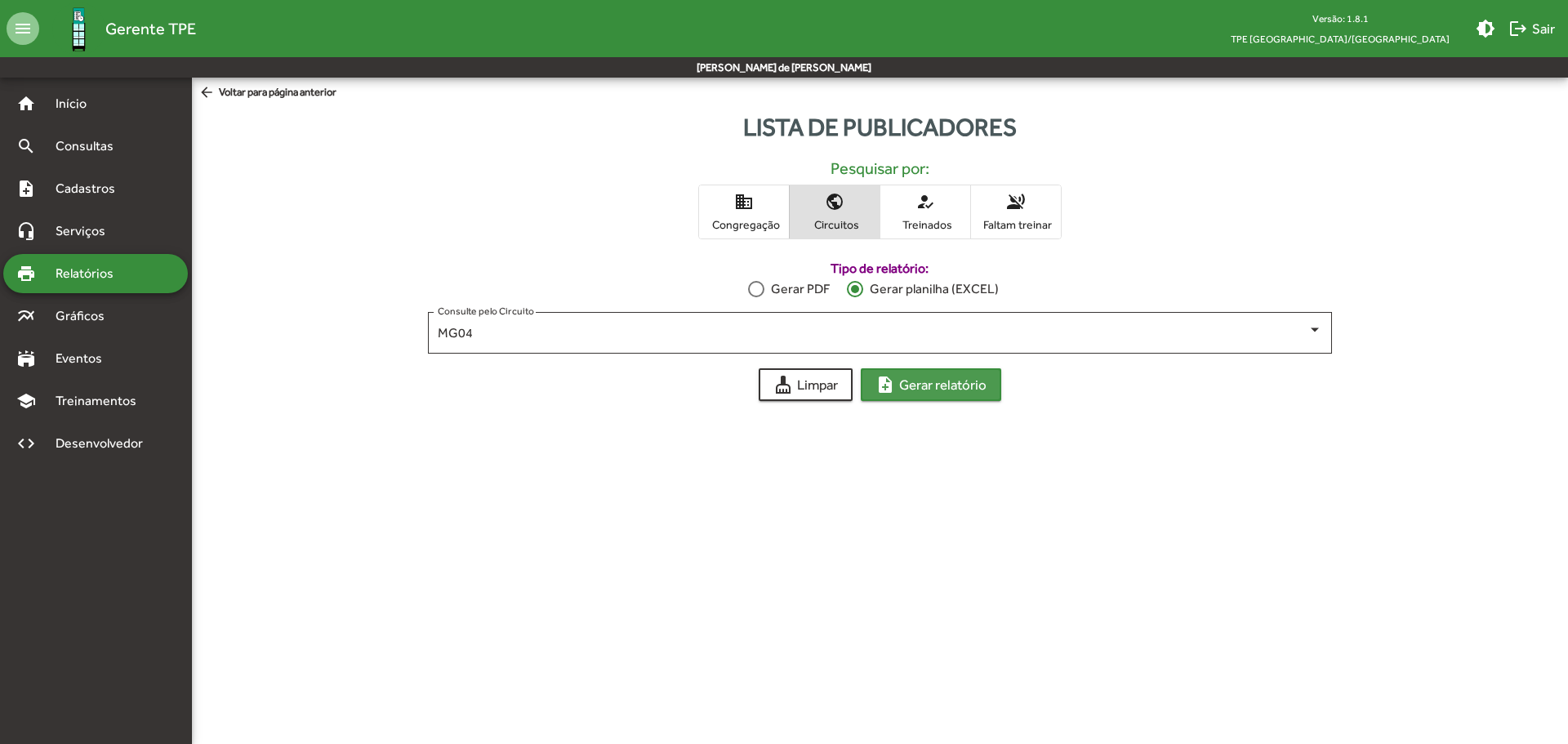
click at [915, 382] on span "note_add Gerar relatório" at bounding box center [931, 385] width 111 height 30
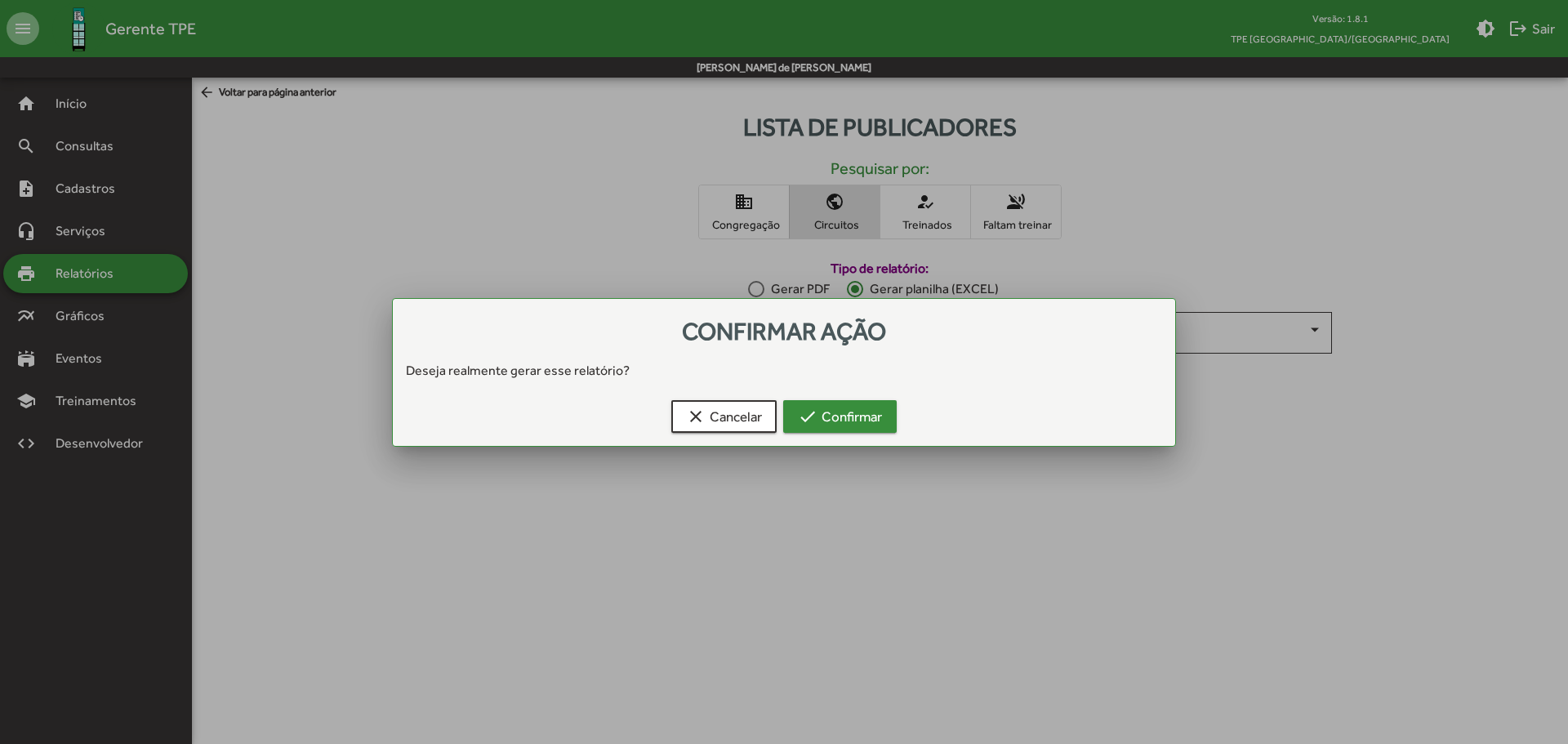
click at [868, 409] on span "check Confirmar" at bounding box center [840, 416] width 84 height 30
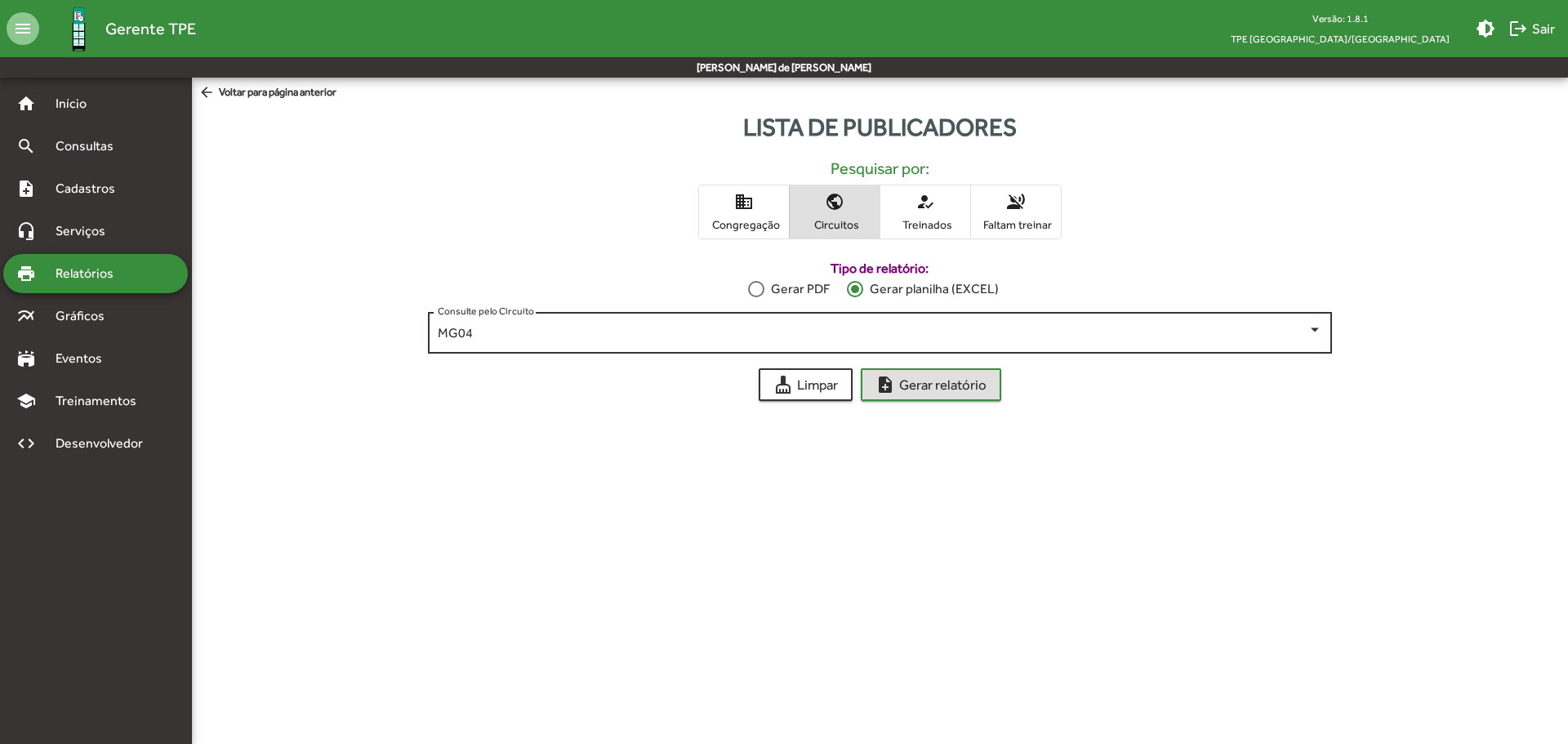
click at [1316, 337] on div at bounding box center [1314, 330] width 14 height 14
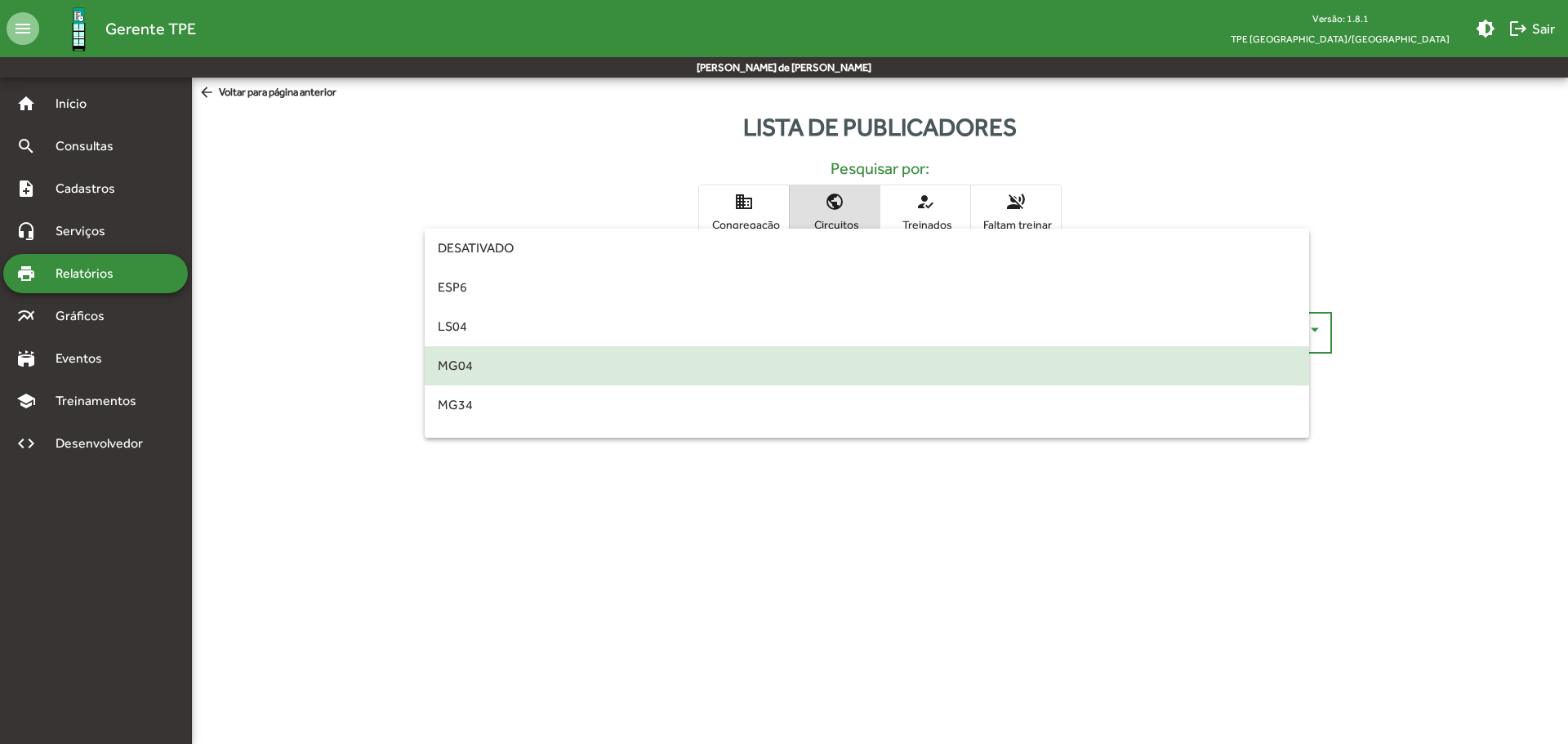
scroll to position [33, 0]
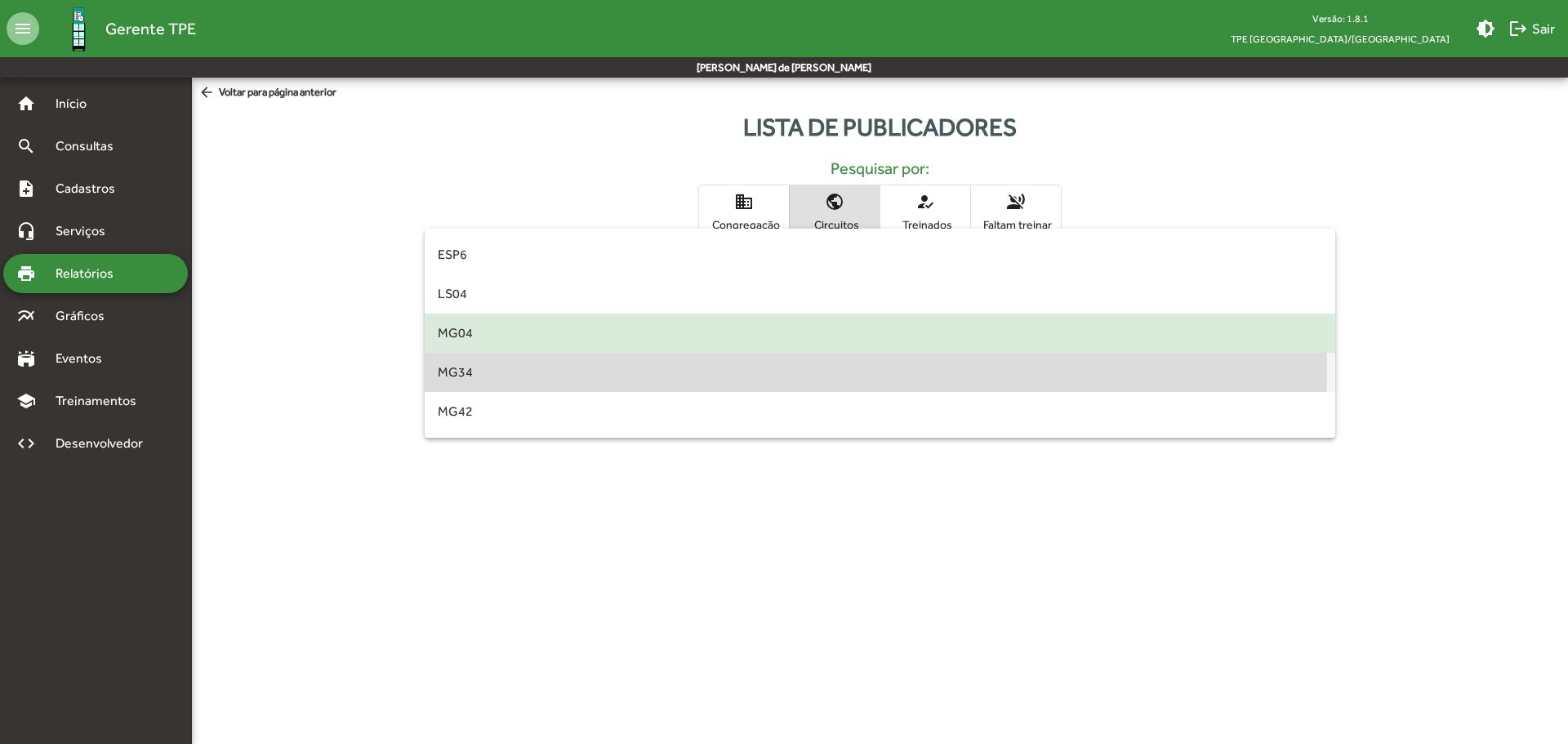
click at [469, 373] on span "MG34" at bounding box center [880, 372] width 885 height 39
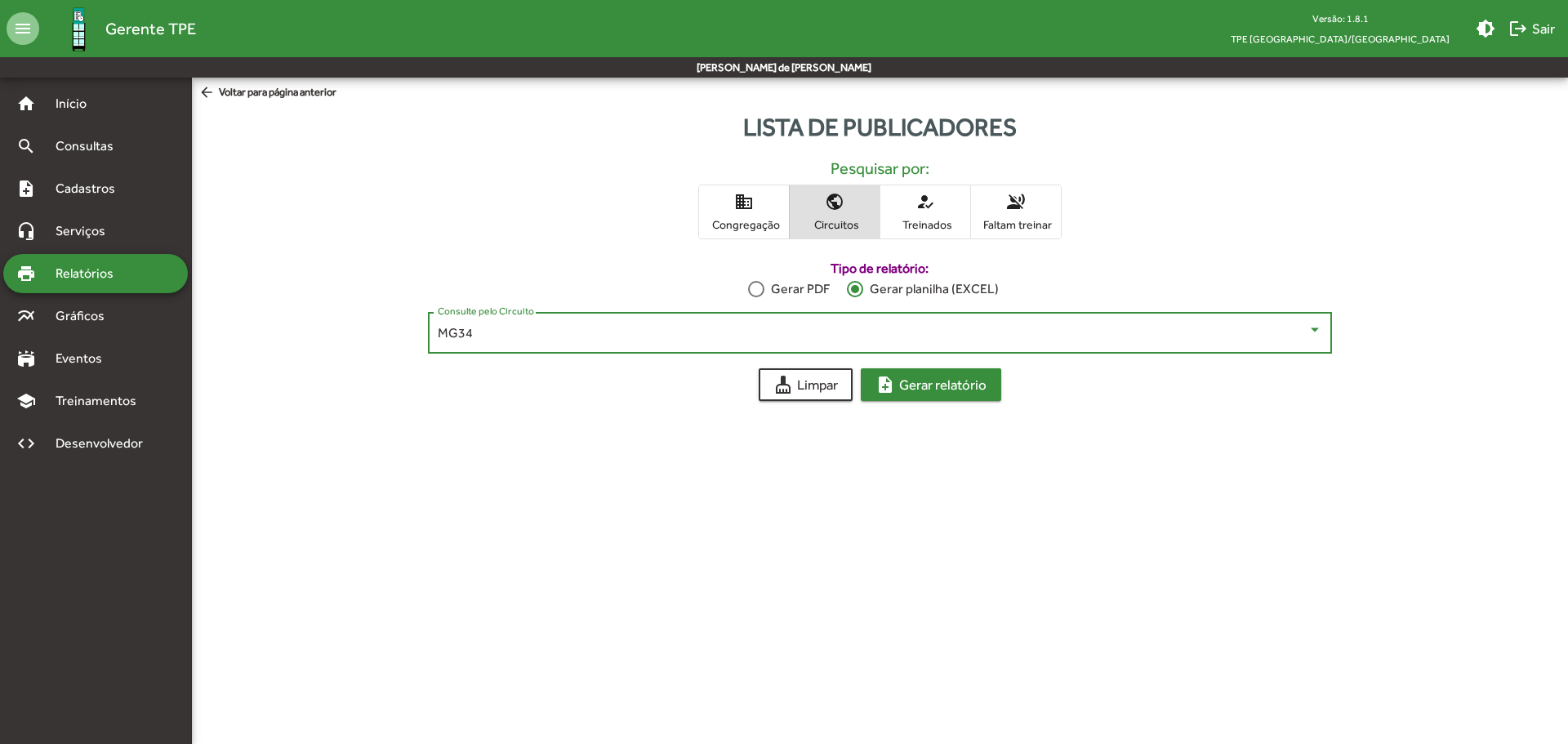
click at [912, 386] on span "note_add Gerar relatório" at bounding box center [931, 385] width 111 height 30
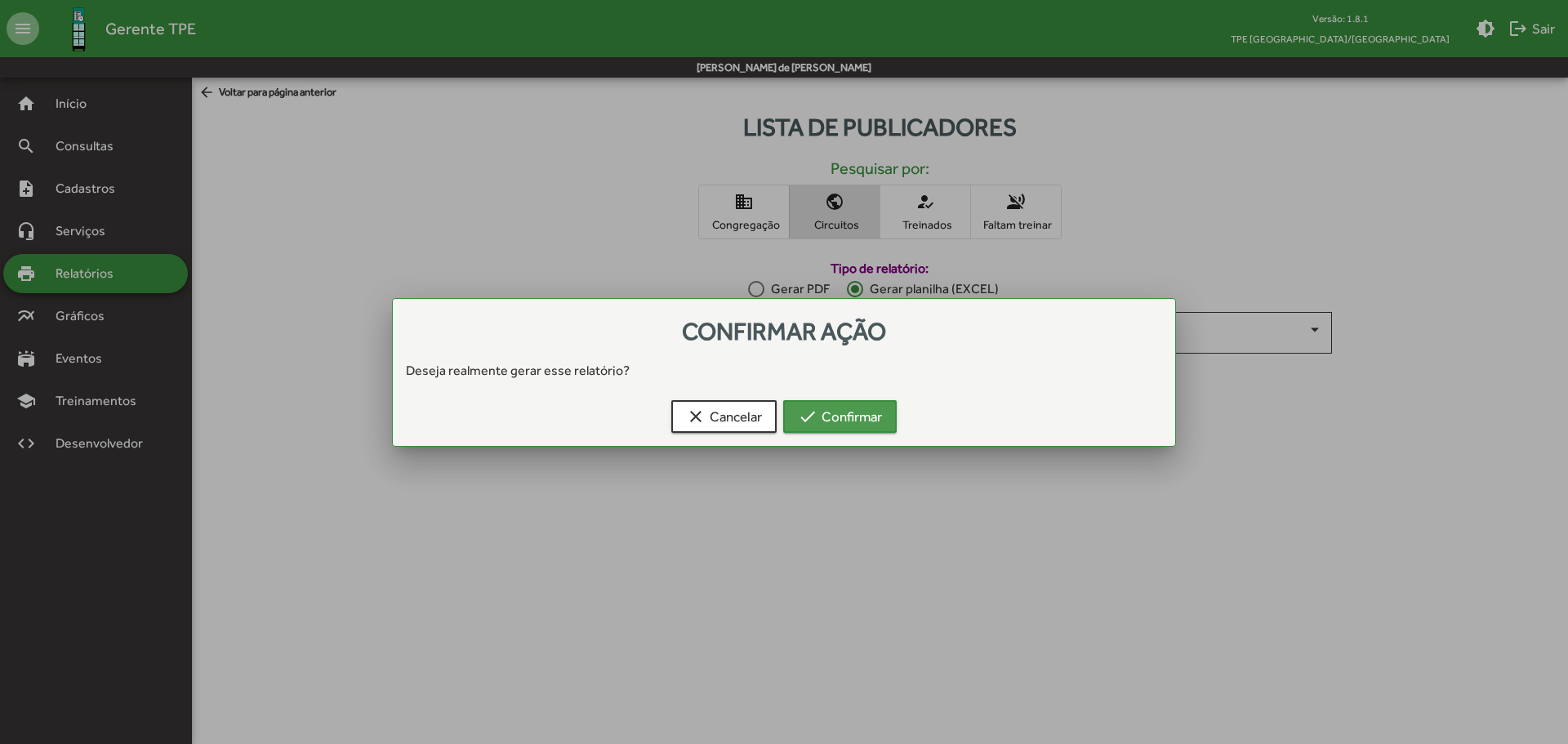
click at [889, 418] on button "check Confirmar" at bounding box center [840, 417] width 114 height 33
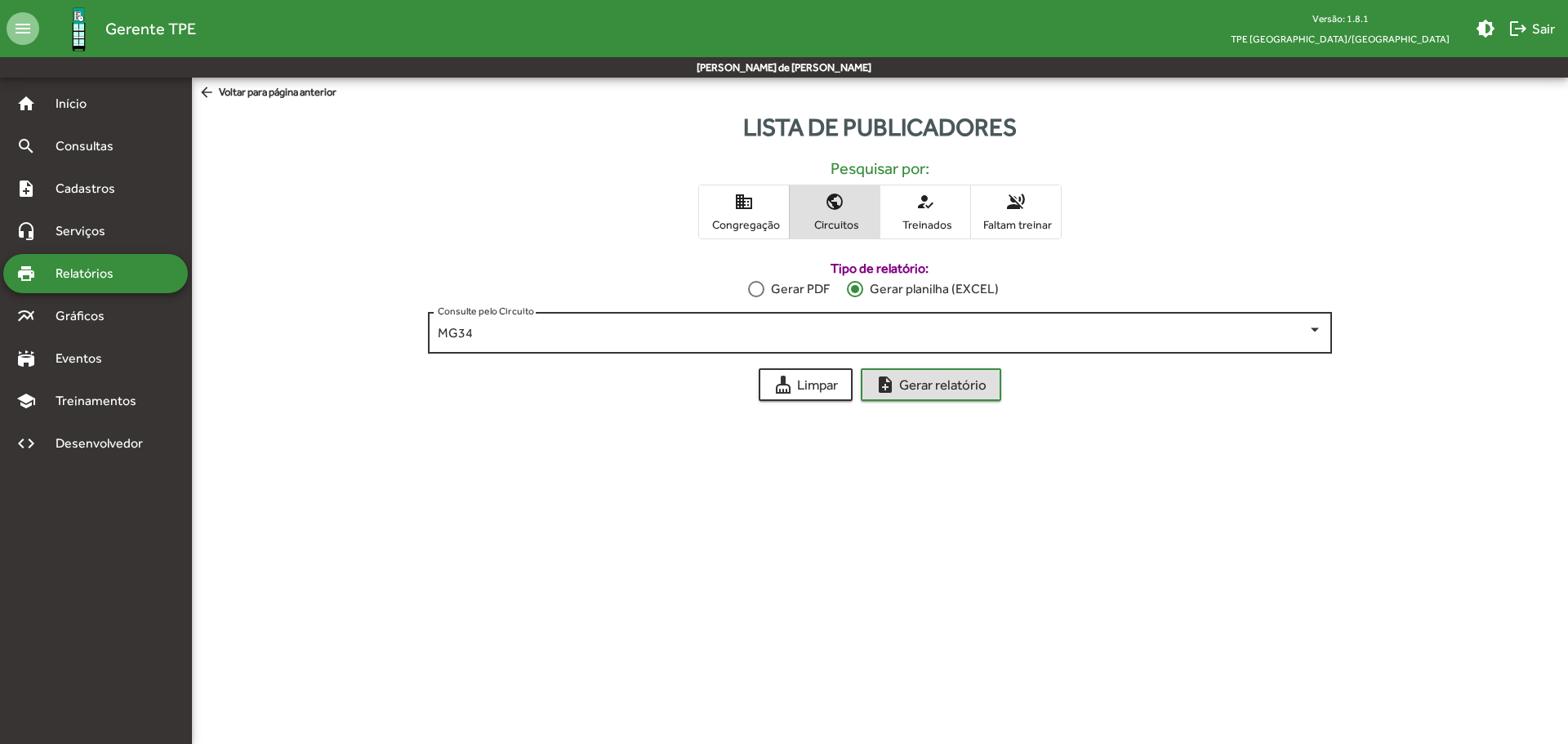
click at [1325, 335] on div "MG34 Consulte pelo Circuito" at bounding box center [880, 331] width 904 height 45
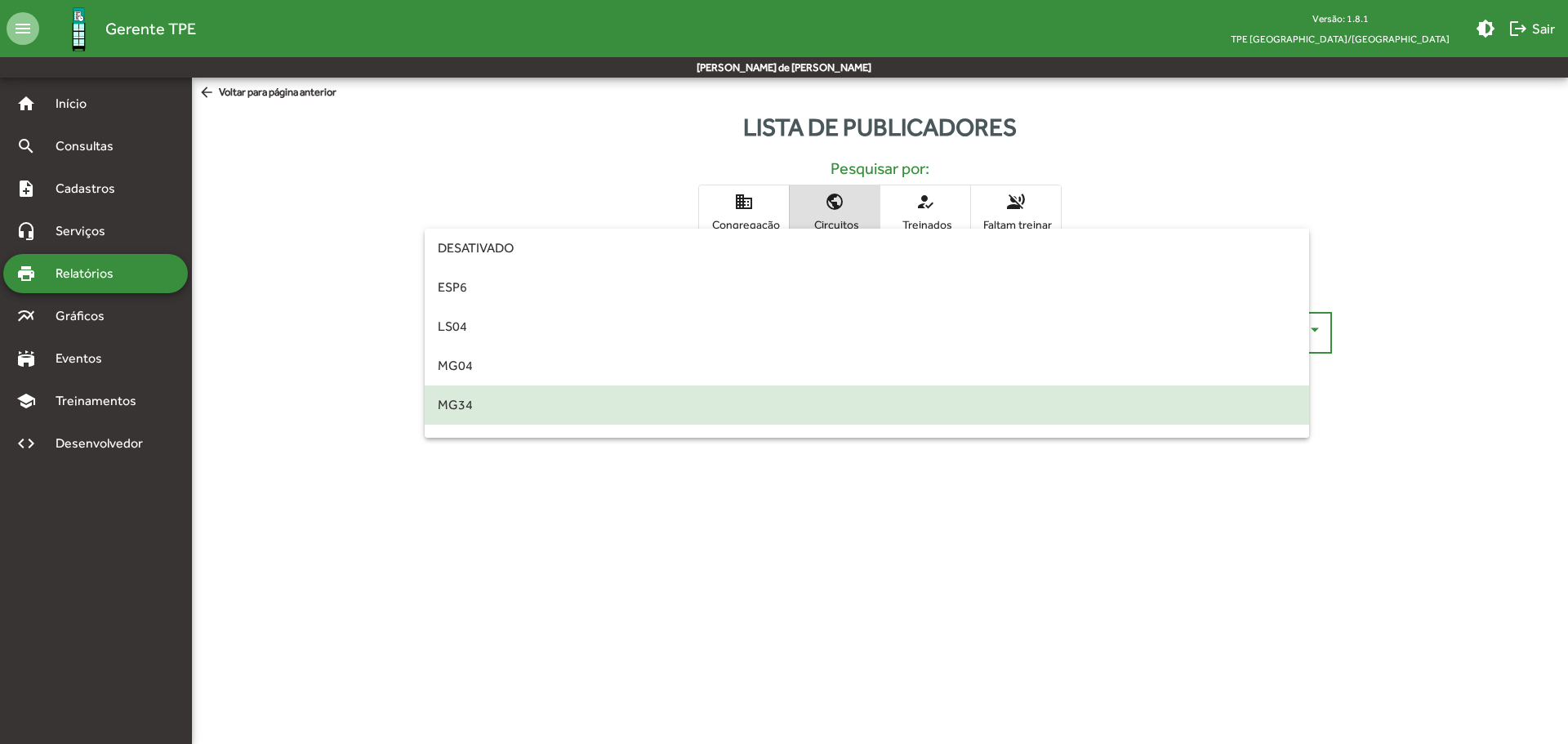
scroll to position [72, 0]
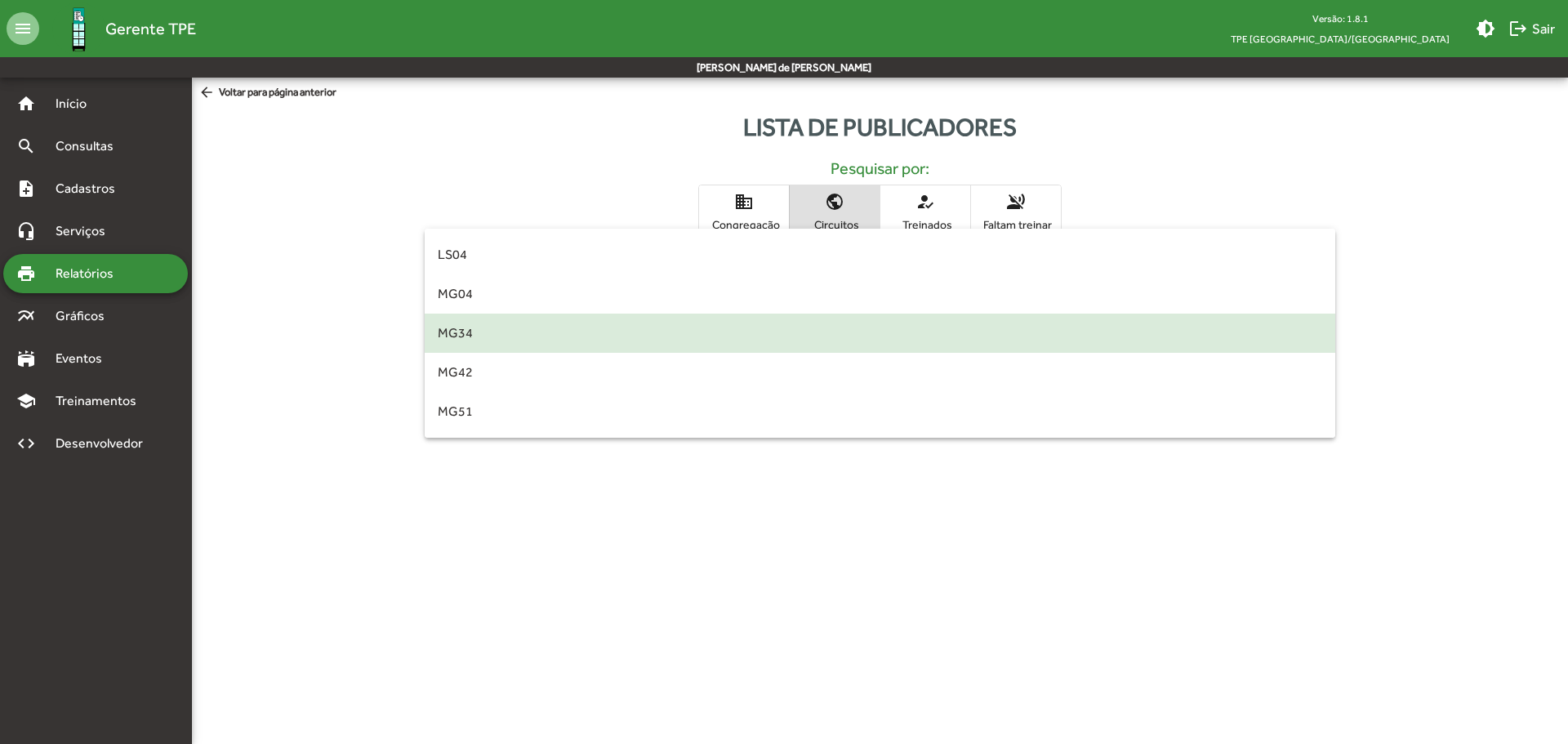
click at [920, 662] on div at bounding box center [784, 372] width 1568 height 744
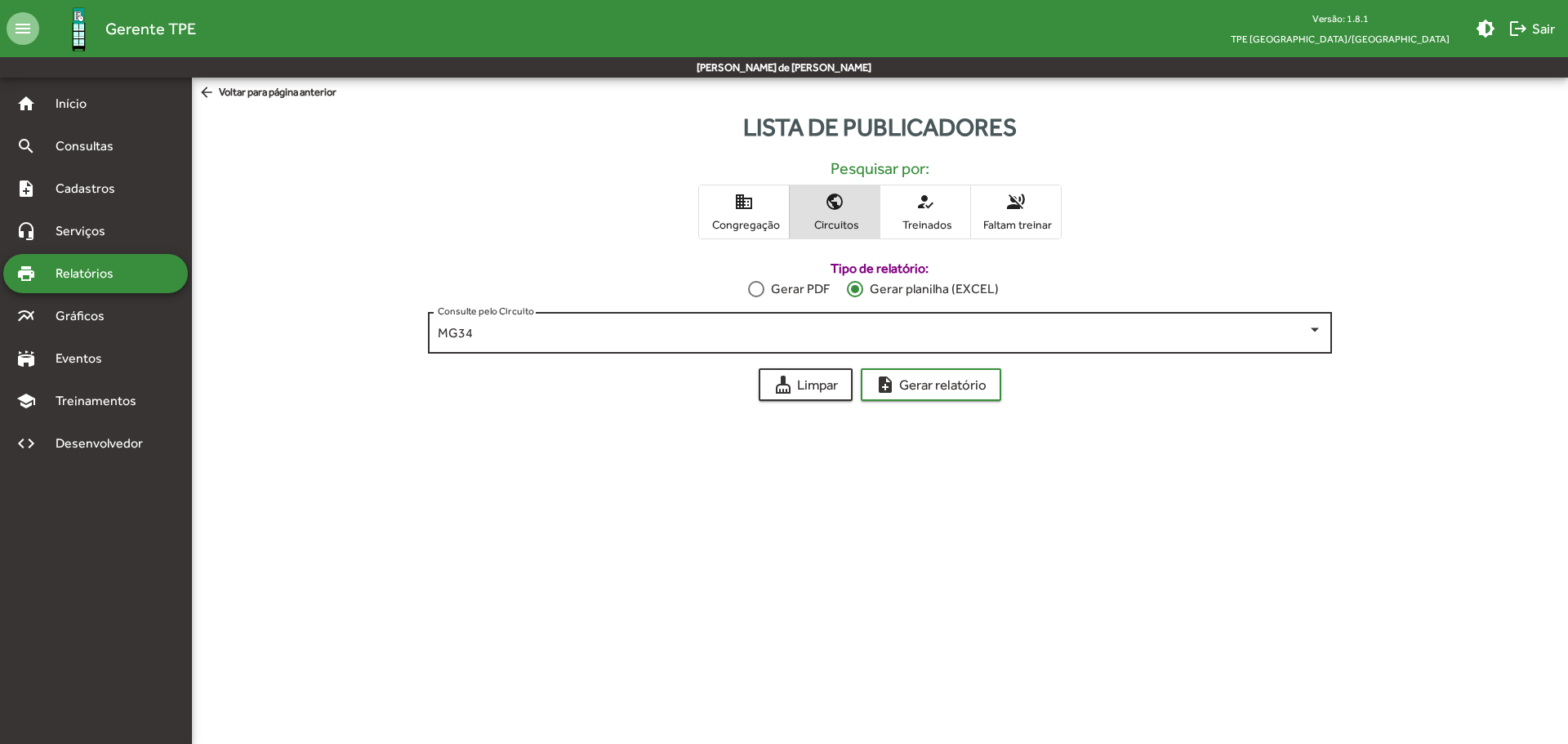
click at [689, 325] on div "MG34 Consulte pelo Circuito" at bounding box center [880, 331] width 885 height 45
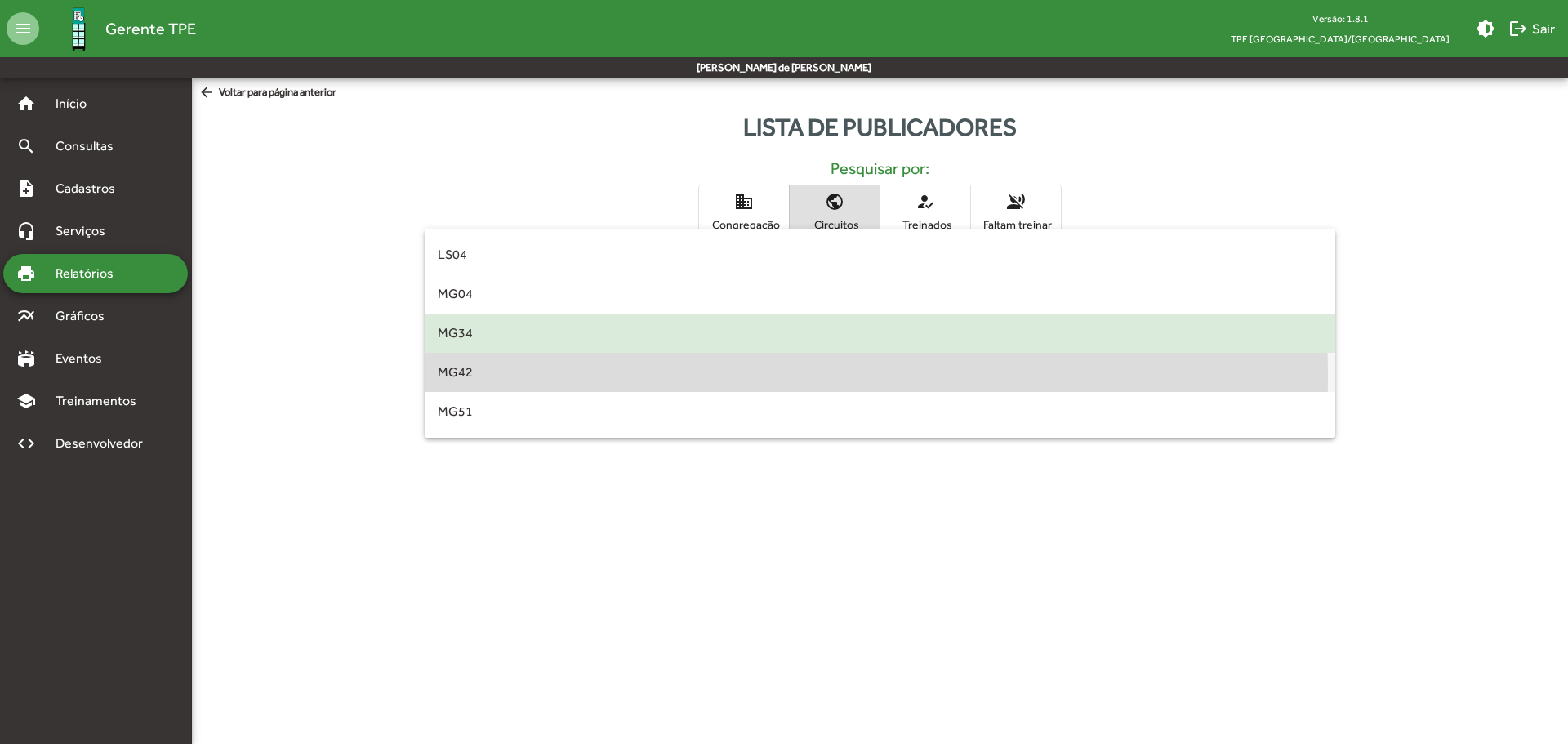
click at [633, 376] on span "MG42" at bounding box center [880, 372] width 885 height 39
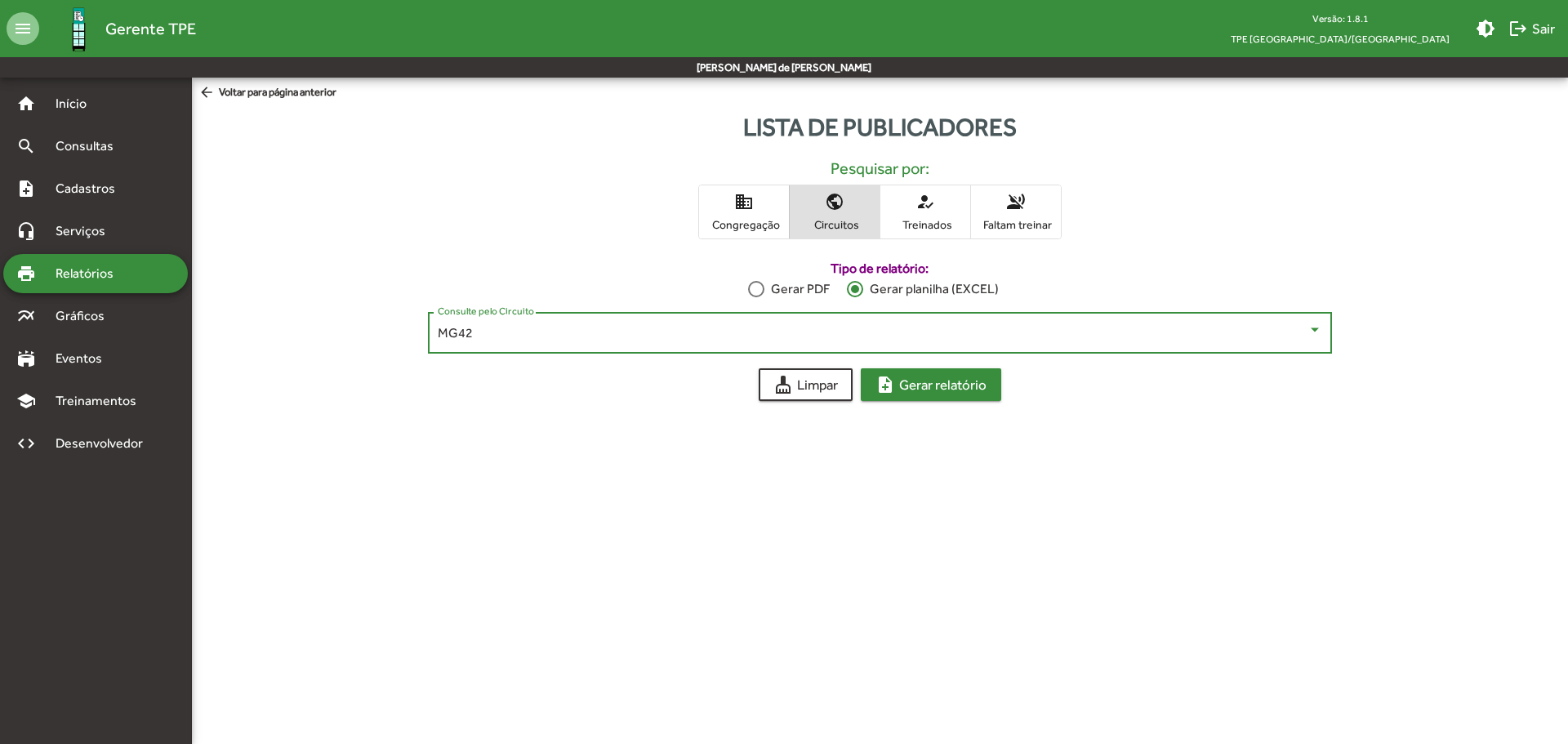
click at [912, 379] on span "note_add Gerar relatório" at bounding box center [931, 385] width 111 height 30
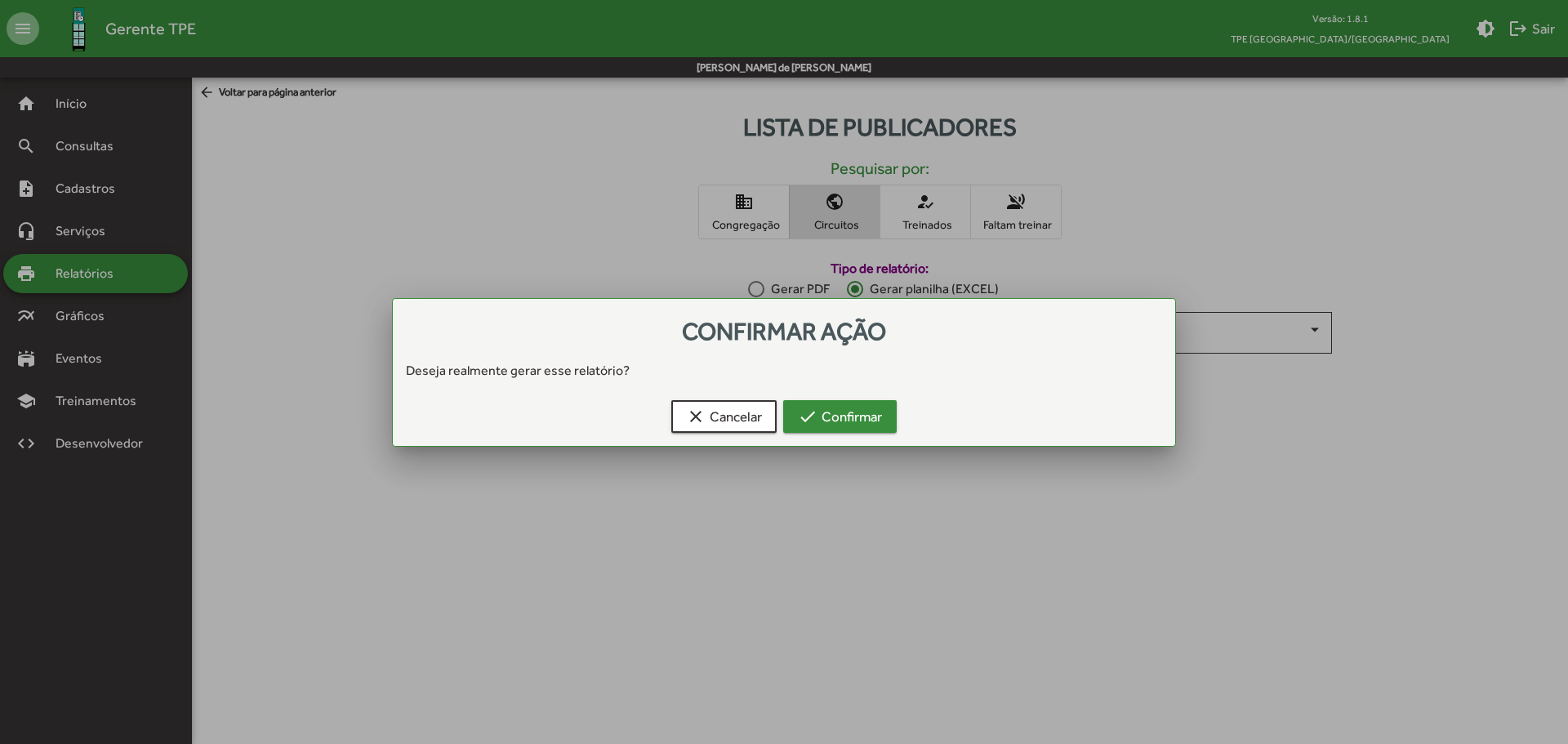
click at [821, 421] on span "check Confirmar" at bounding box center [840, 416] width 84 height 30
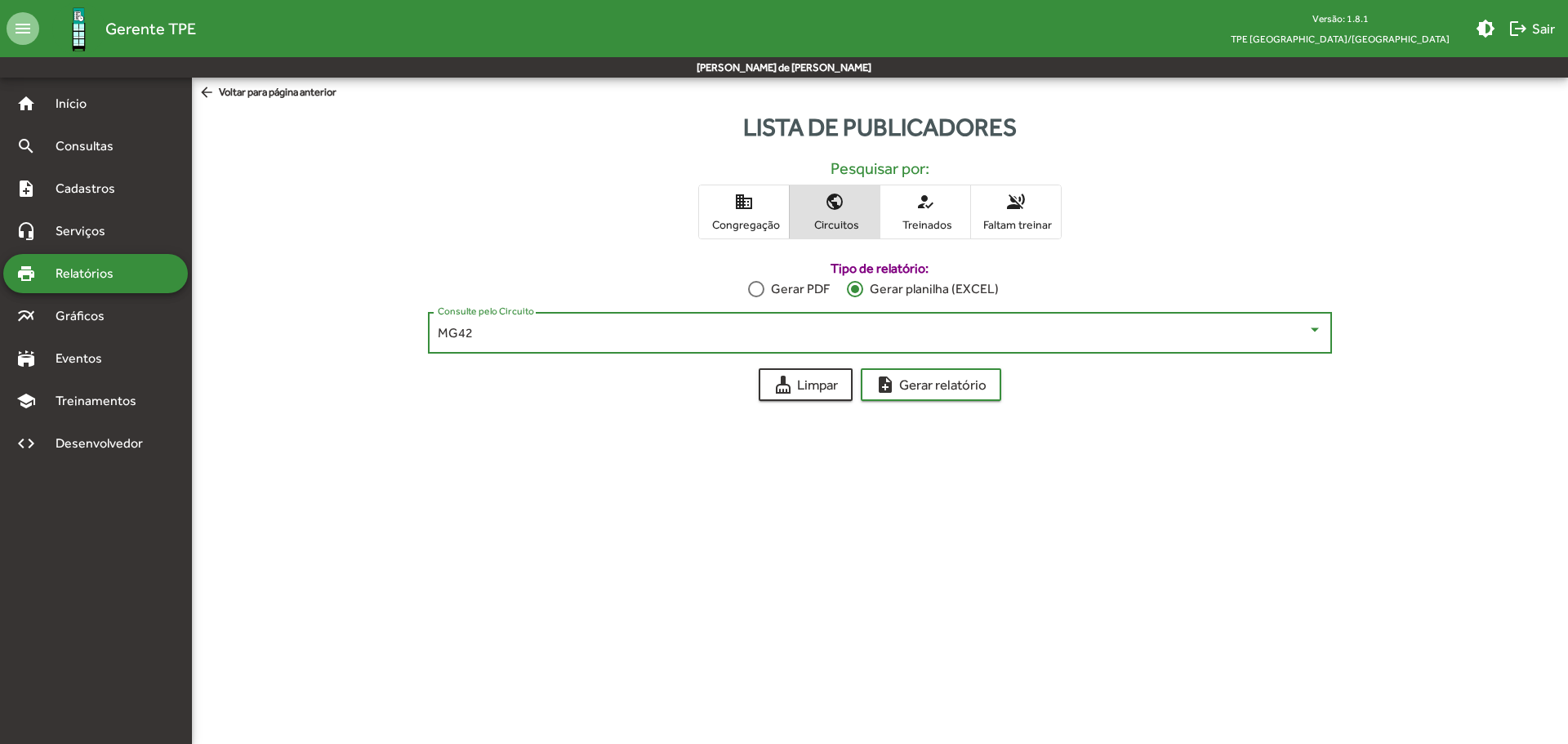
click at [628, 332] on div "MG42" at bounding box center [872, 332] width 870 height 14
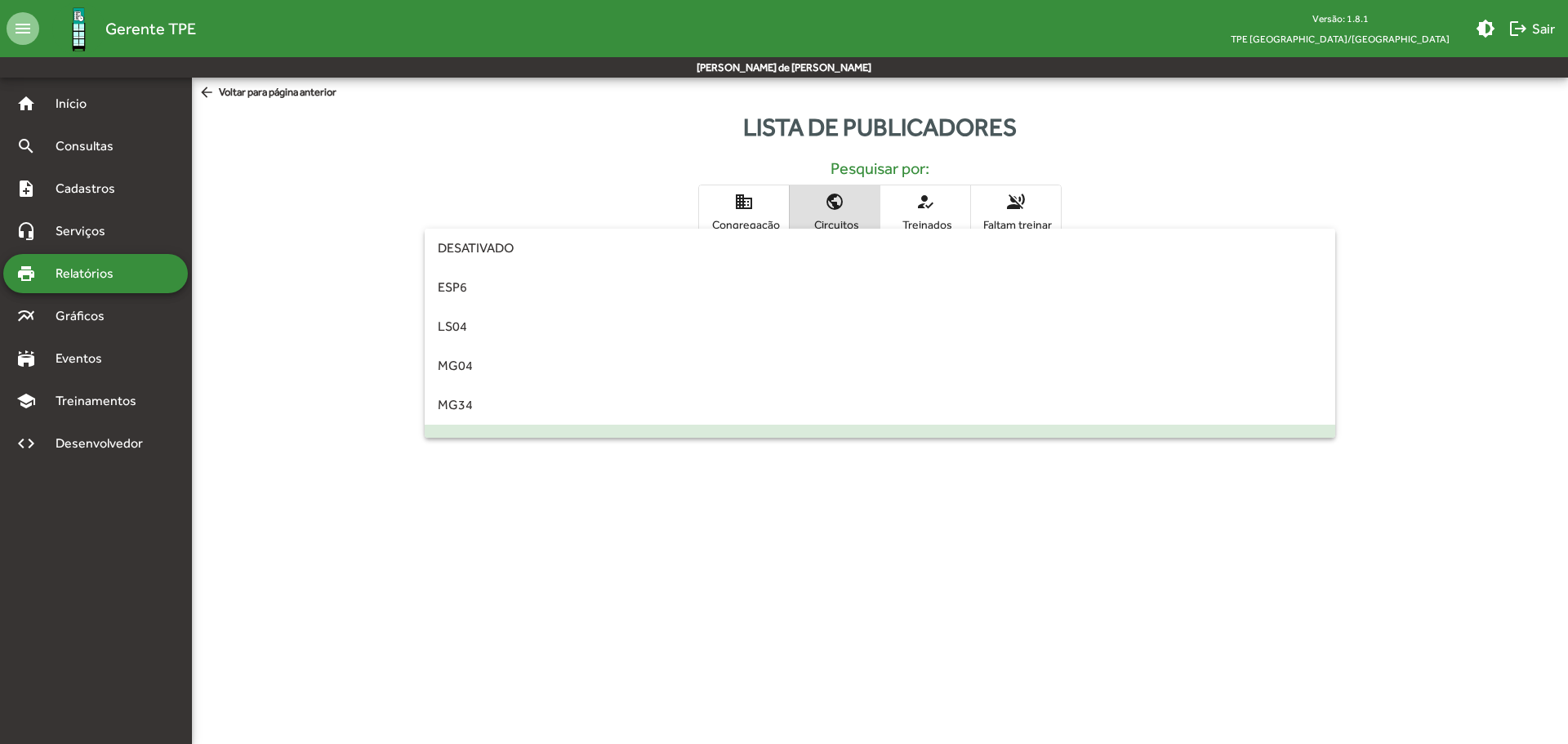
scroll to position [111, 0]
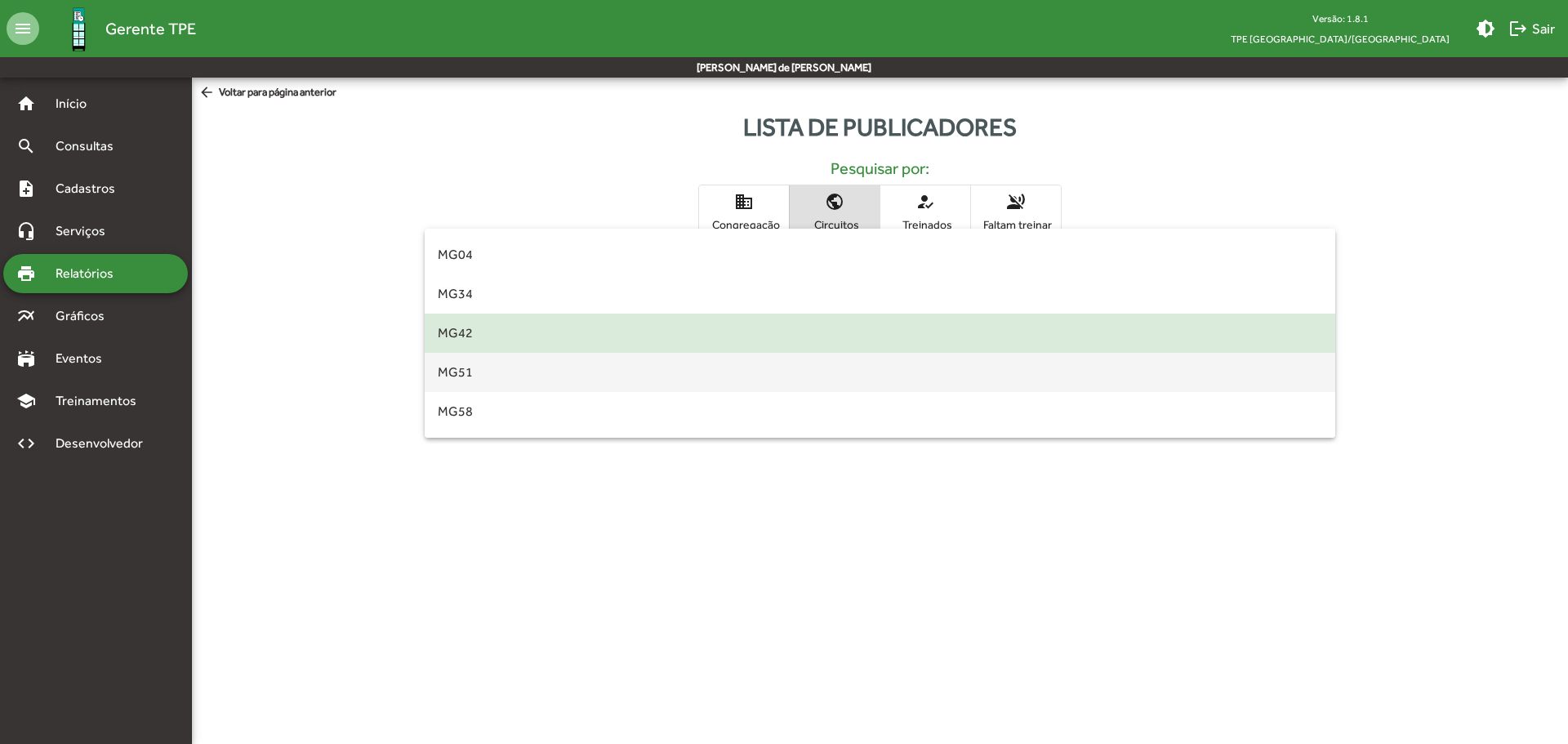
click at [480, 379] on span "MG51" at bounding box center [880, 372] width 885 height 39
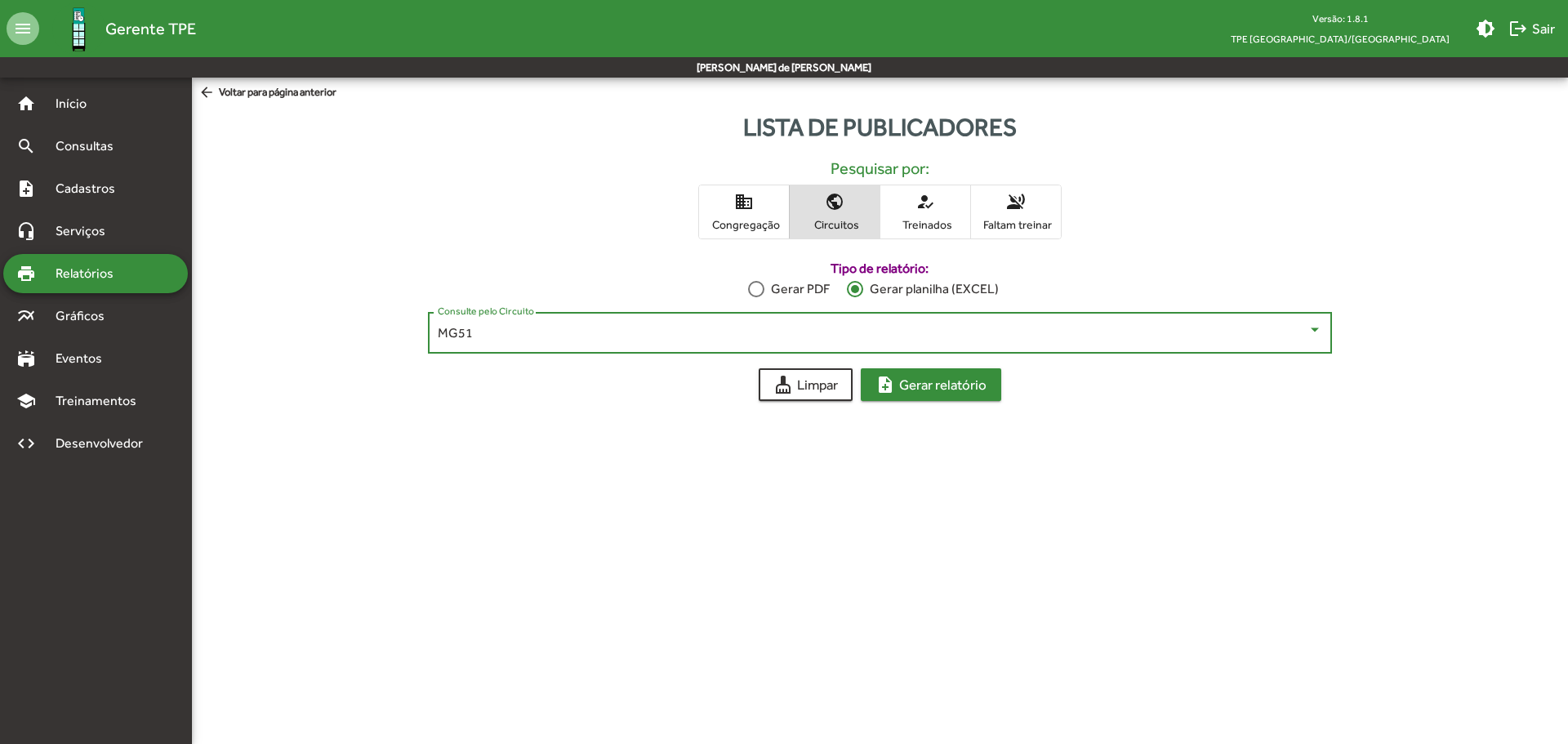
click at [901, 389] on span "note_add Gerar relatório" at bounding box center [931, 385] width 111 height 30
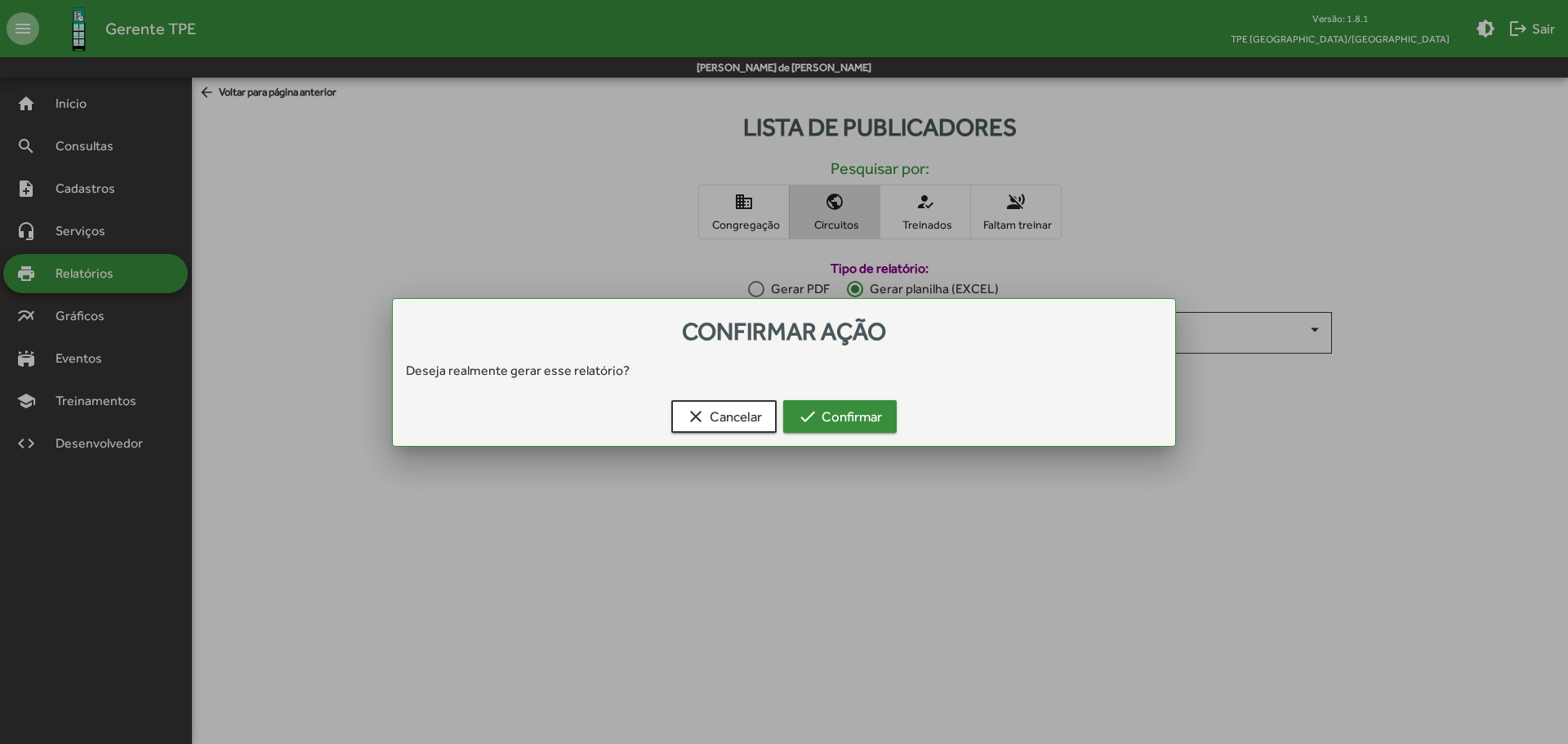
click at [835, 402] on span "check Confirmar" at bounding box center [840, 416] width 84 height 30
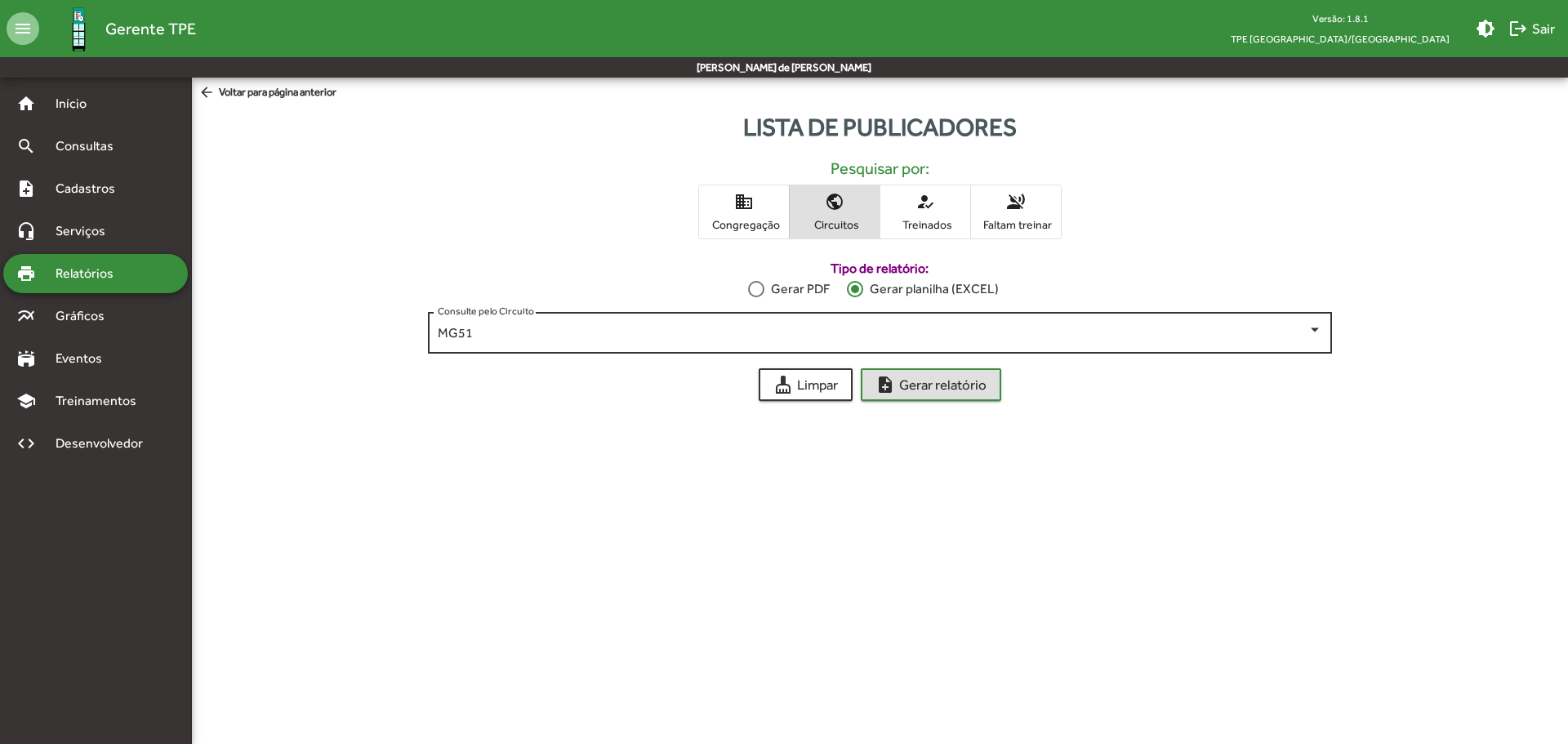
click at [610, 337] on div "MG51" at bounding box center [872, 332] width 870 height 14
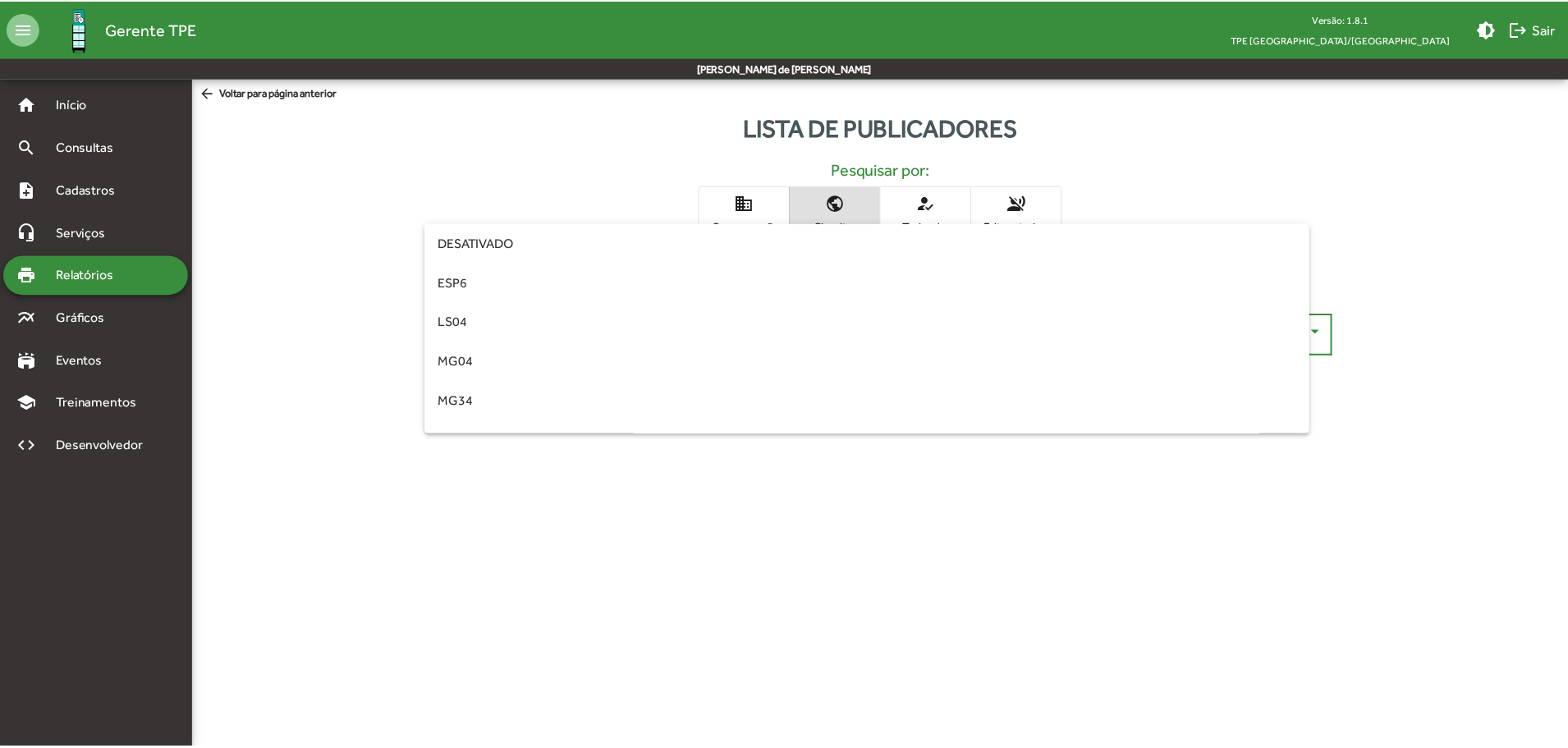
scroll to position [144, 0]
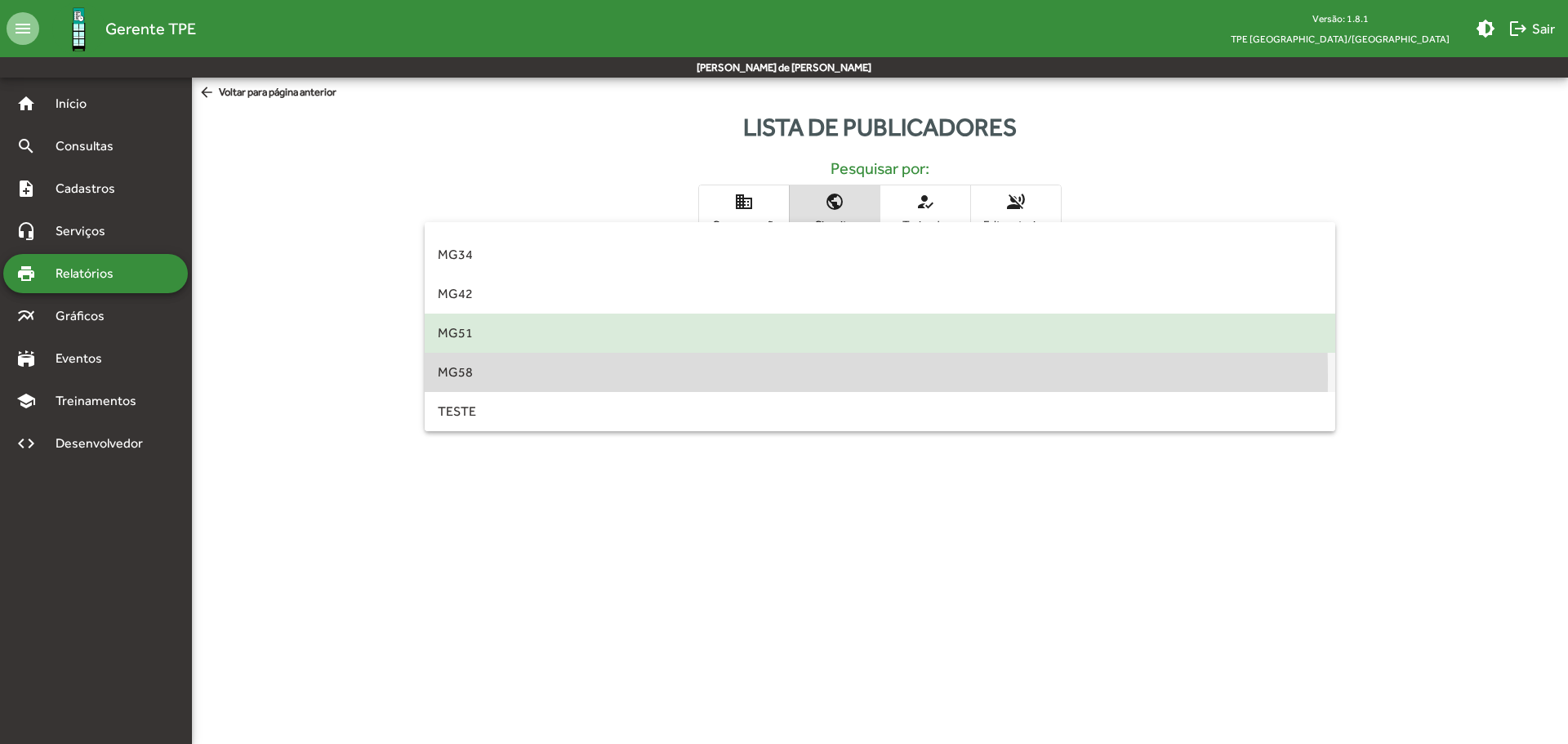
click at [475, 376] on span "MG58" at bounding box center [880, 372] width 885 height 39
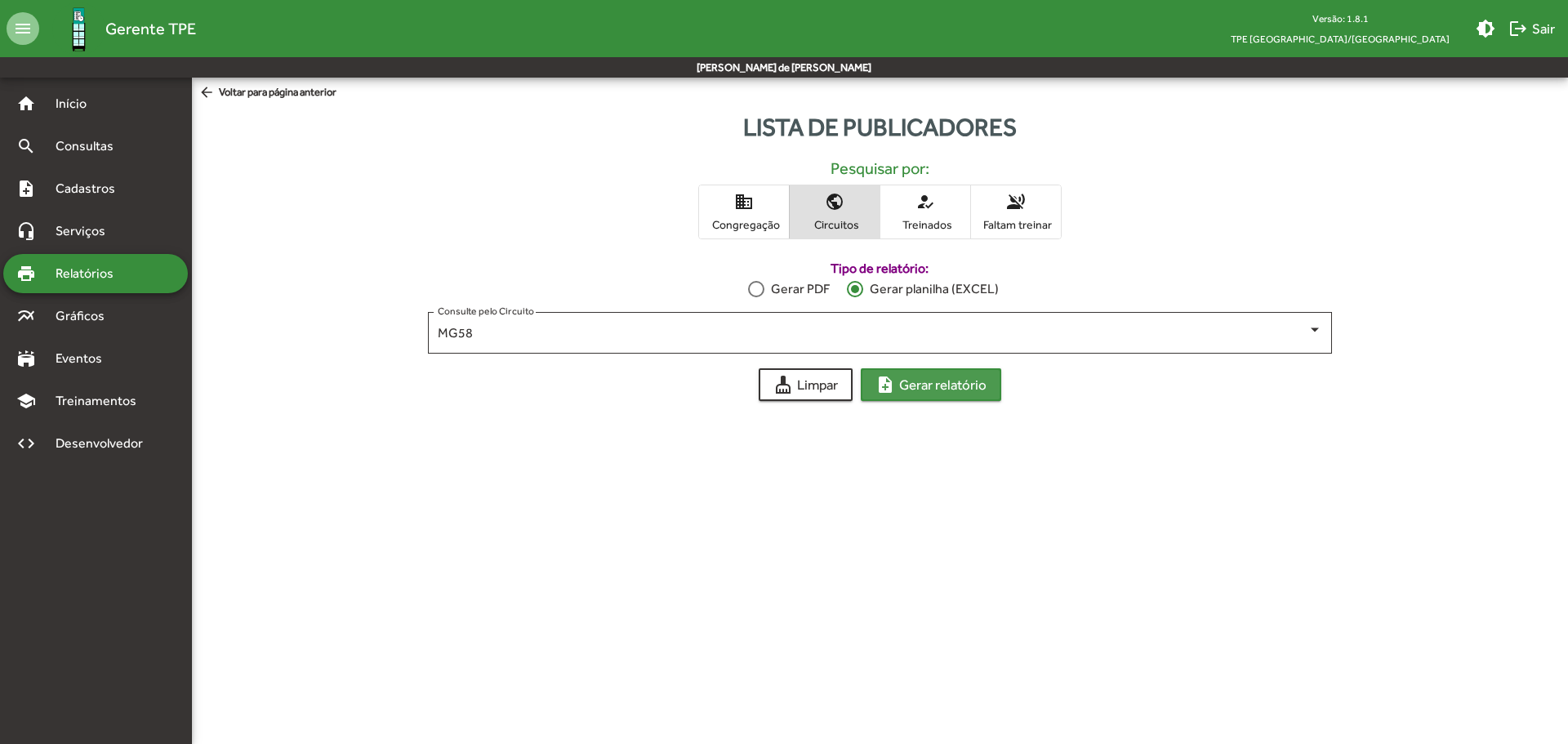
click at [892, 396] on span "note_add Gerar relatório" at bounding box center [931, 385] width 111 height 30
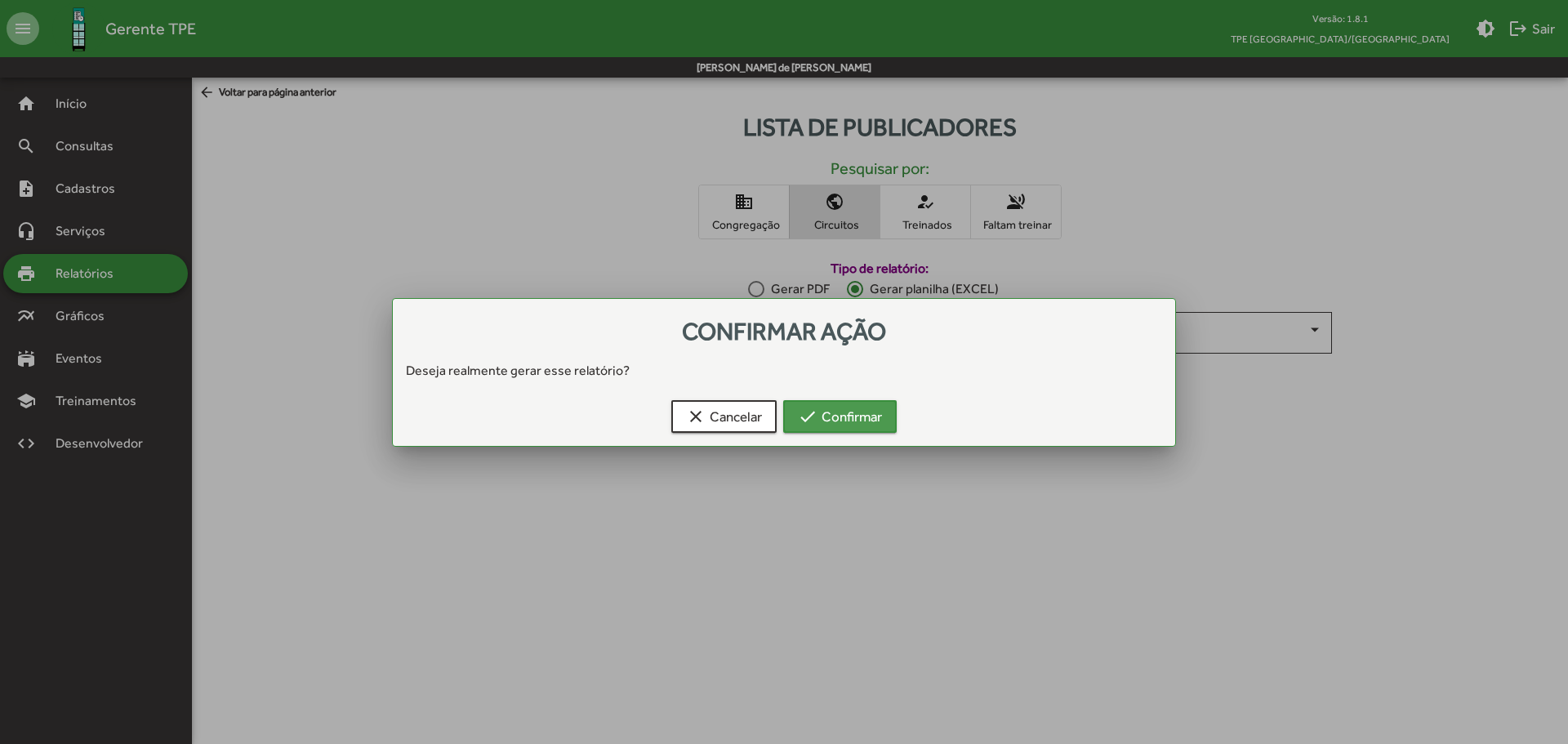
click at [874, 413] on span "check Confirmar" at bounding box center [840, 416] width 84 height 30
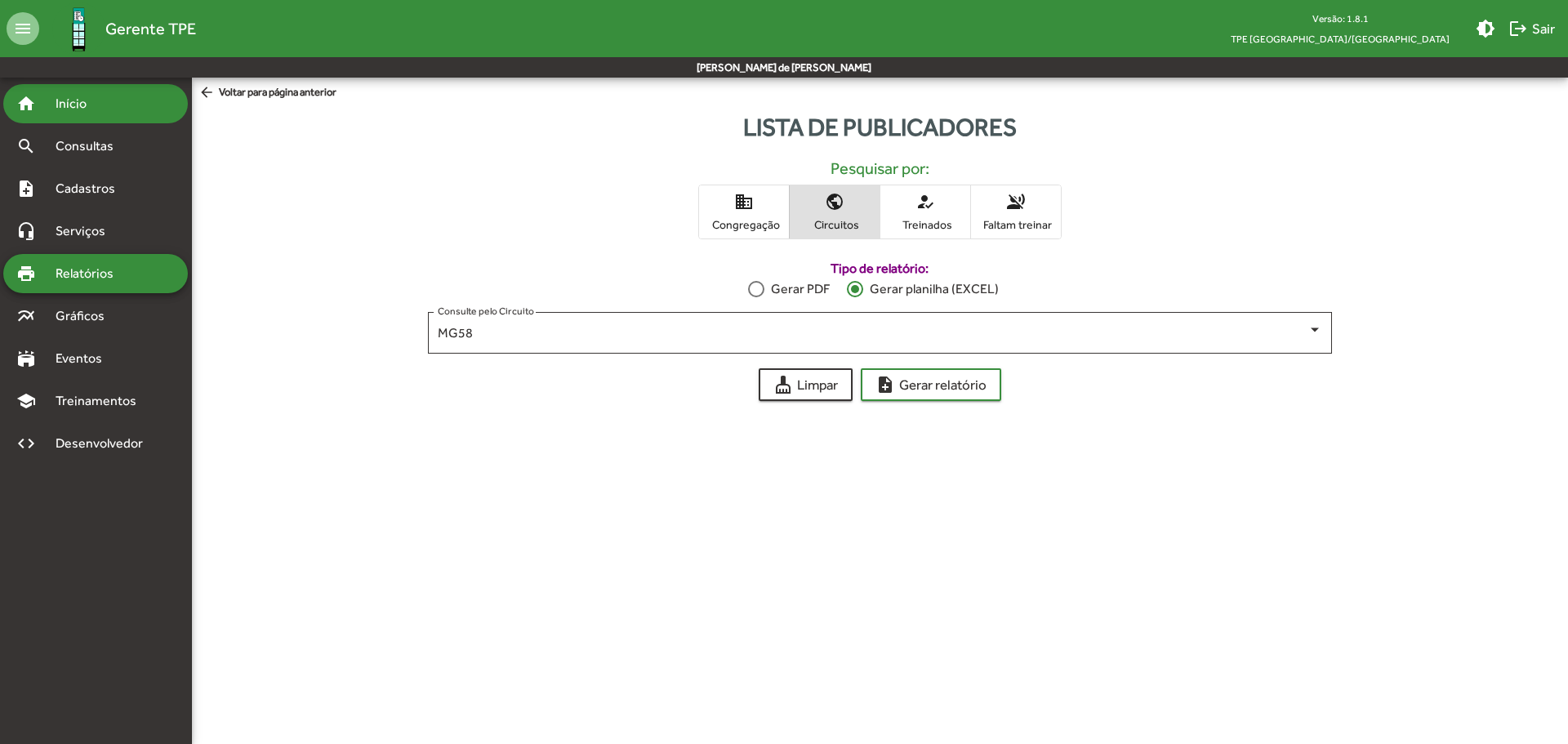
click at [73, 110] on span "Início" at bounding box center [78, 103] width 65 height 19
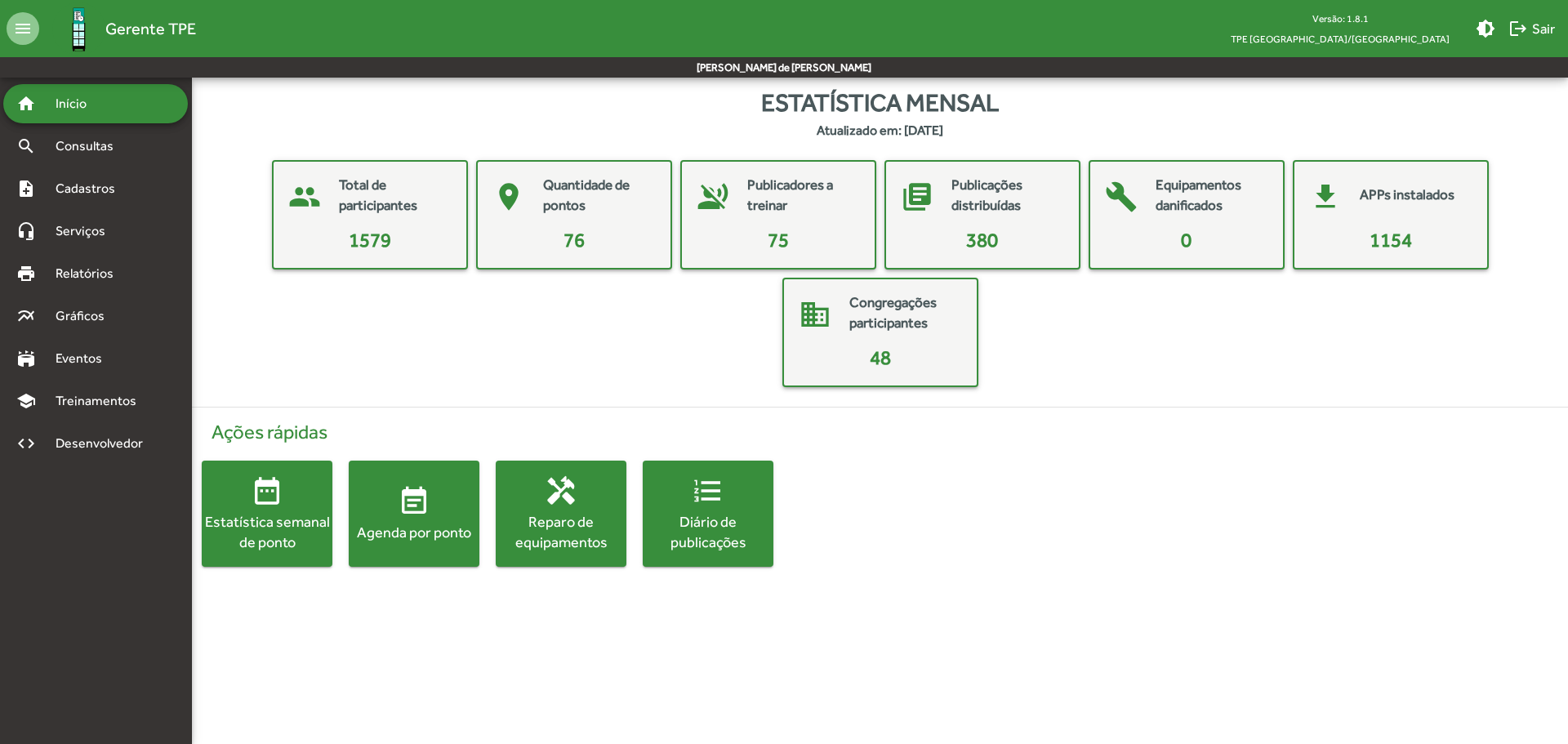
click at [366, 208] on mat-card-title "Total de participantes" at bounding box center [395, 195] width 111 height 41
drag, startPoint x: 751, startPoint y: 203, endPoint x: 760, endPoint y: 185, distance: 20.1
click at [760, 185] on mat-card-title "Publicadores a treinar" at bounding box center [803, 195] width 111 height 41
click at [249, 525] on div "Estatística semanal de ponto" at bounding box center [267, 531] width 131 height 40
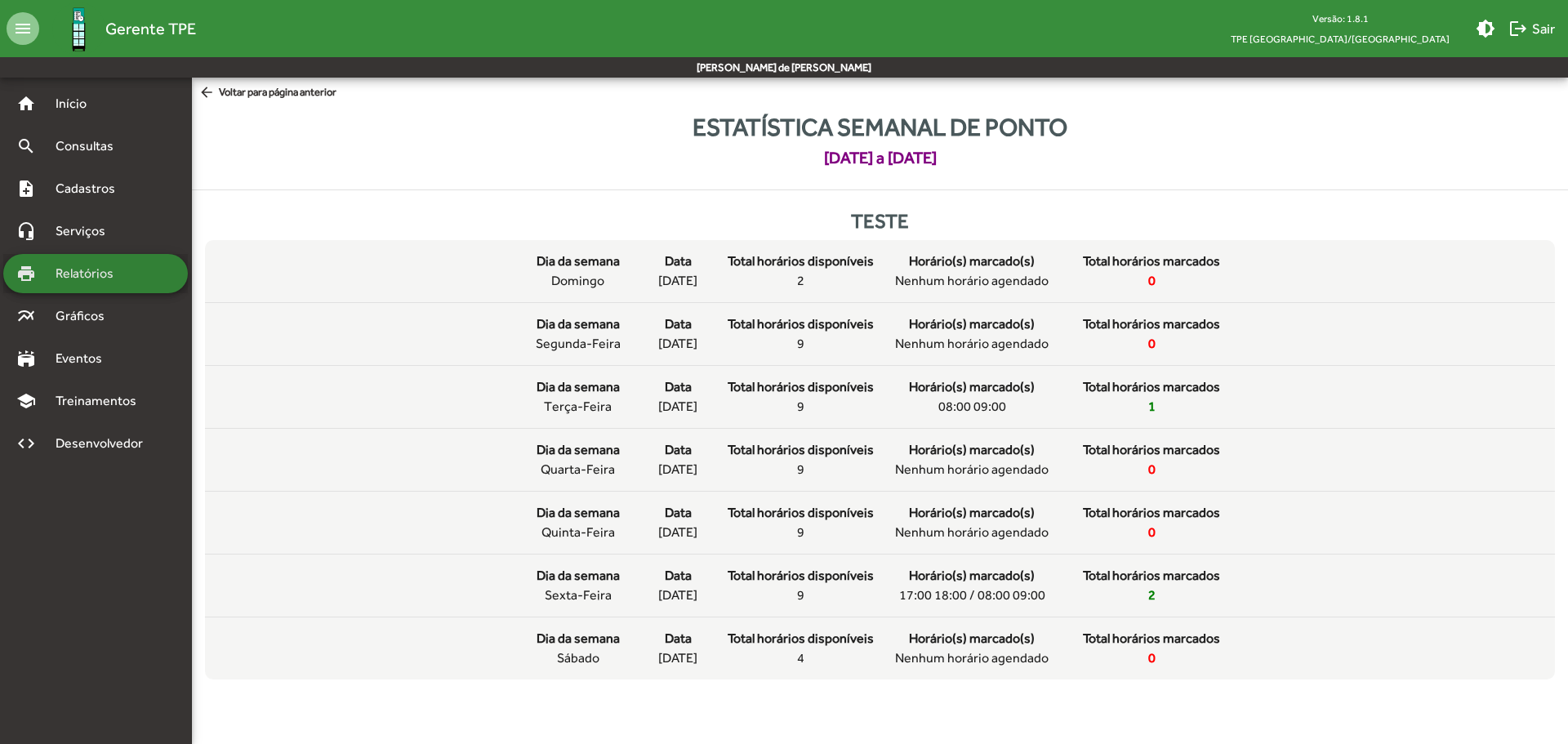
click at [94, 281] on span "Relatórios" at bounding box center [90, 273] width 89 height 19
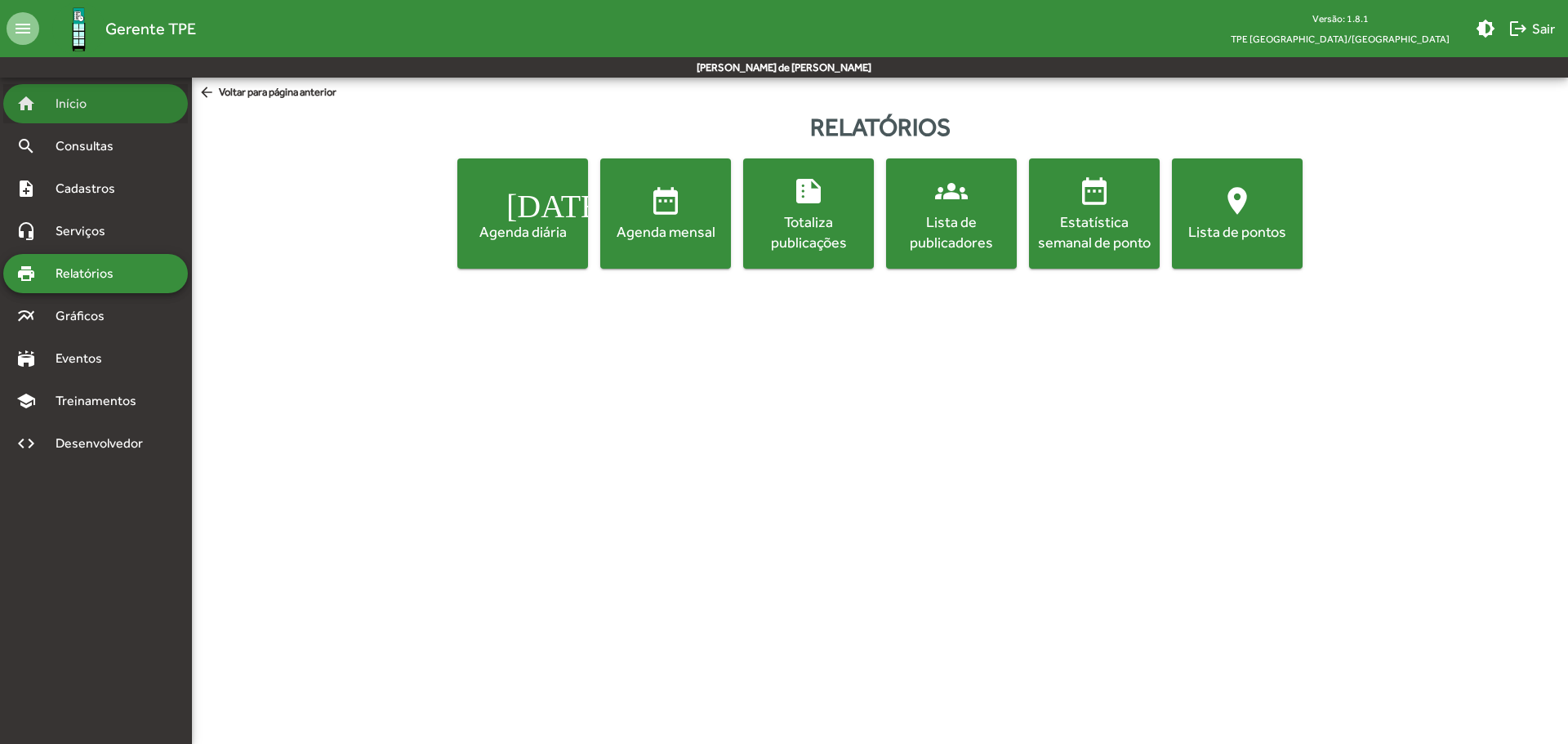
click at [97, 97] on span "Início" at bounding box center [78, 103] width 65 height 19
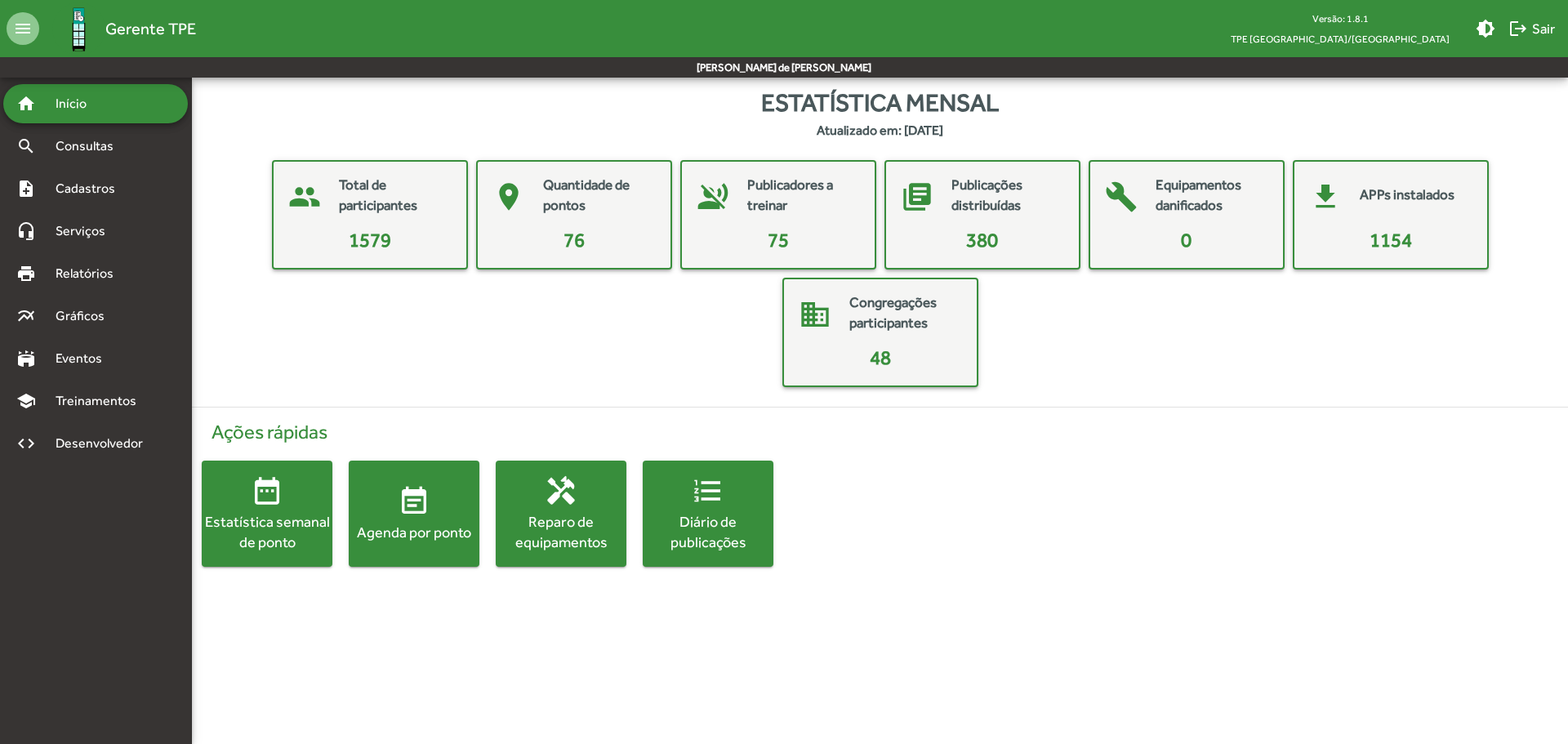
click at [428, 499] on mat-icon "event_note" at bounding box center [414, 501] width 33 height 33
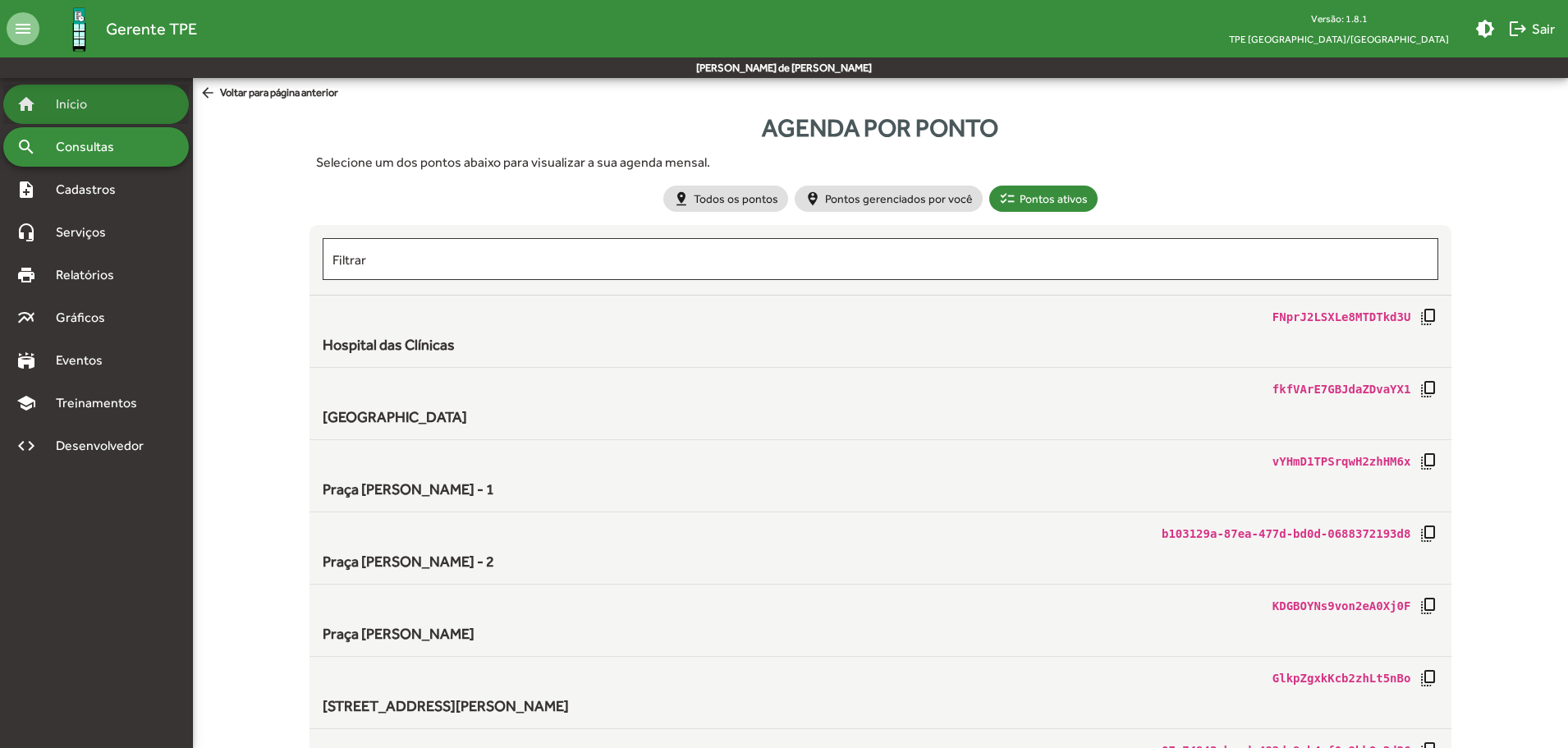
click at [91, 107] on span "Início" at bounding box center [78, 103] width 65 height 20
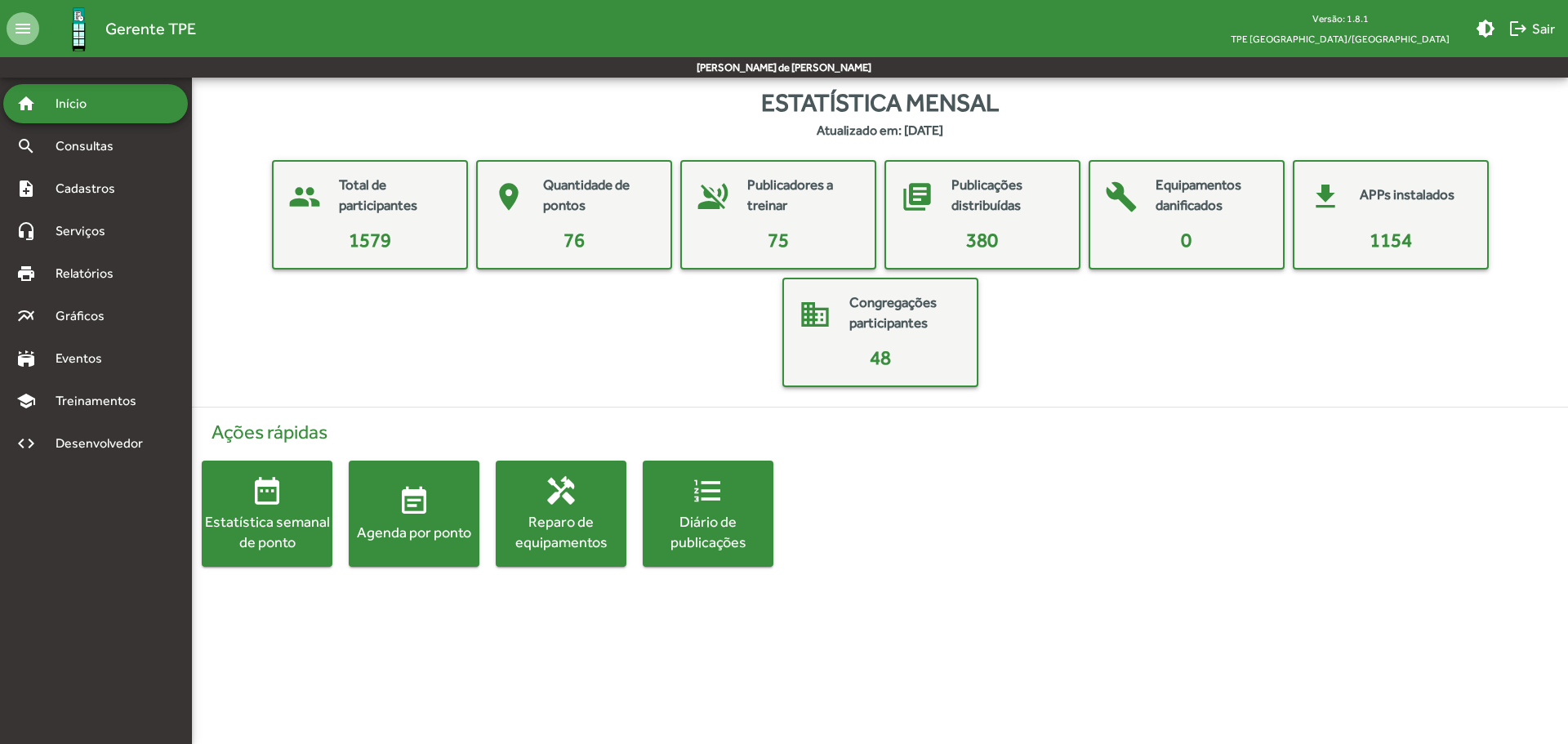
click at [588, 514] on div "Reparo de equipamentos" at bounding box center [561, 531] width 131 height 40
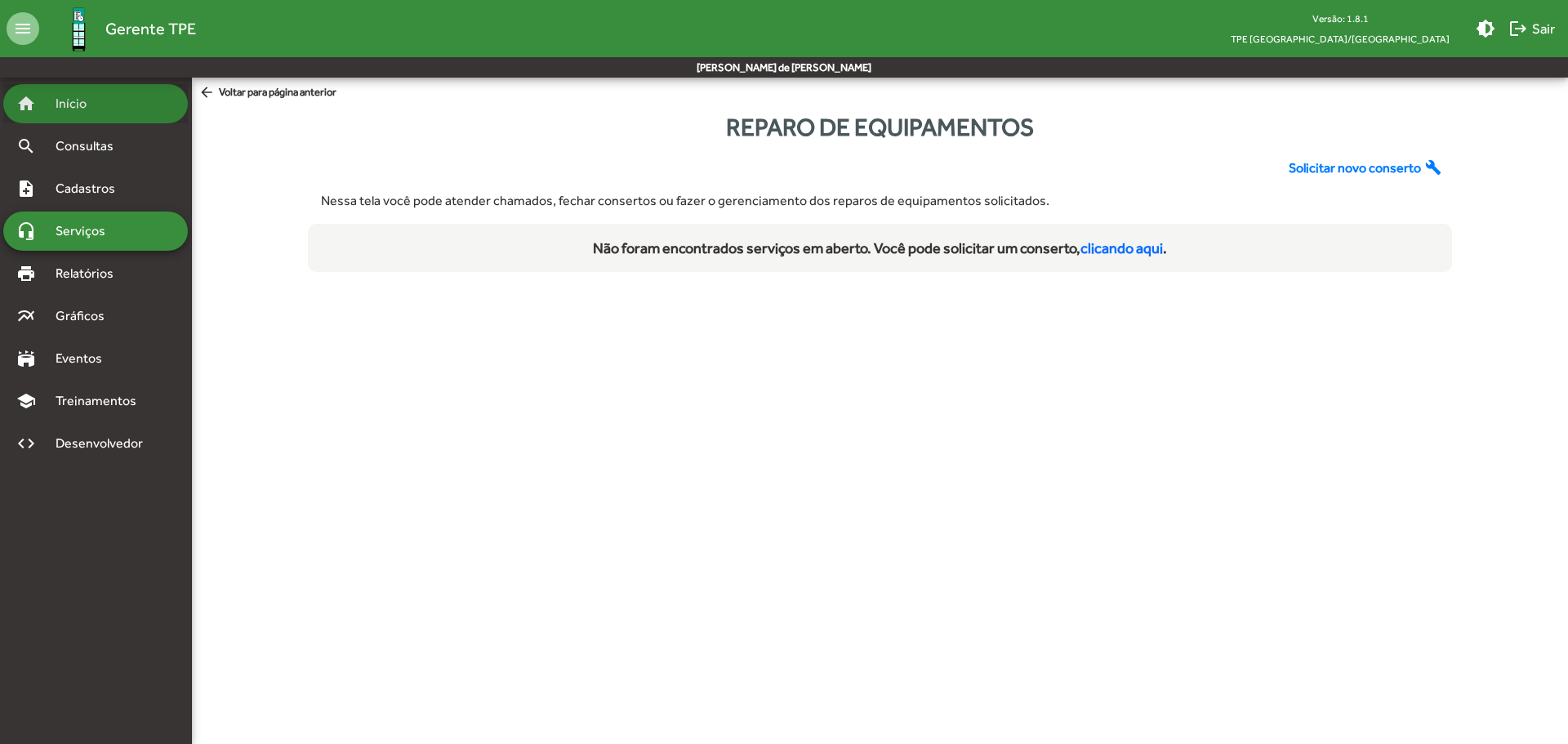
click at [74, 108] on span "Início" at bounding box center [78, 103] width 65 height 19
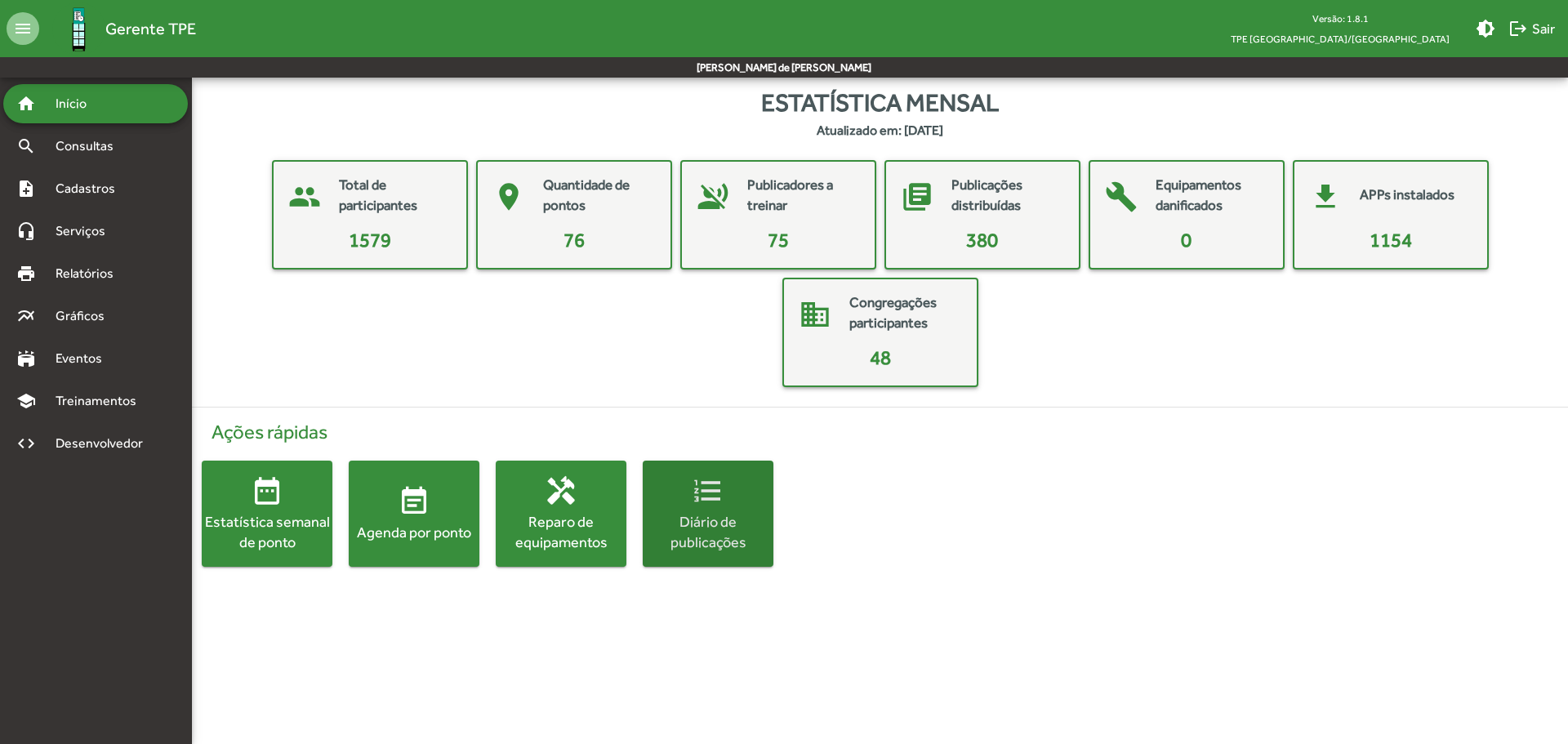
click at [693, 525] on div "Diário de publicações" at bounding box center [708, 531] width 131 height 40
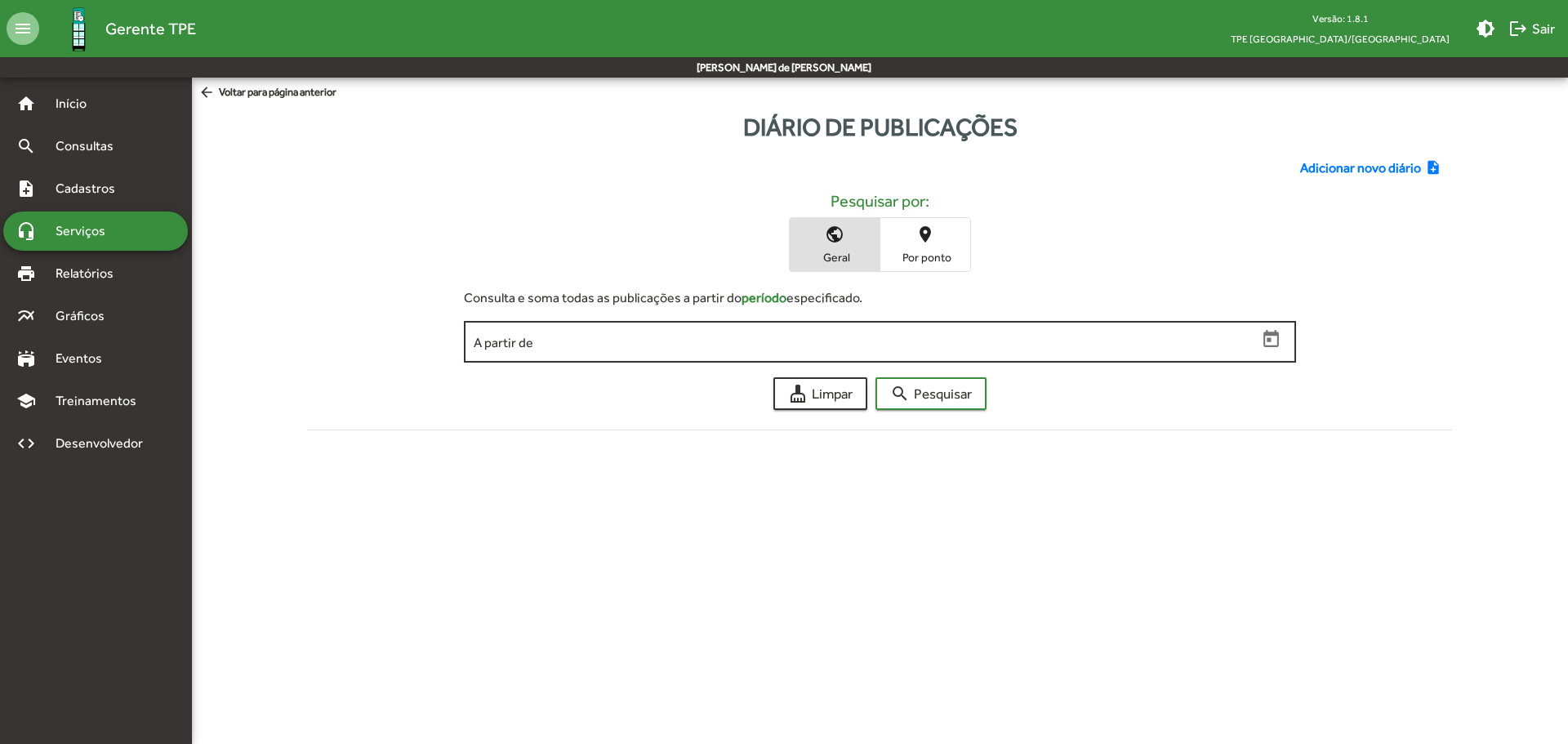
click at [714, 345] on input "A partir de" at bounding box center [865, 342] width 784 height 14
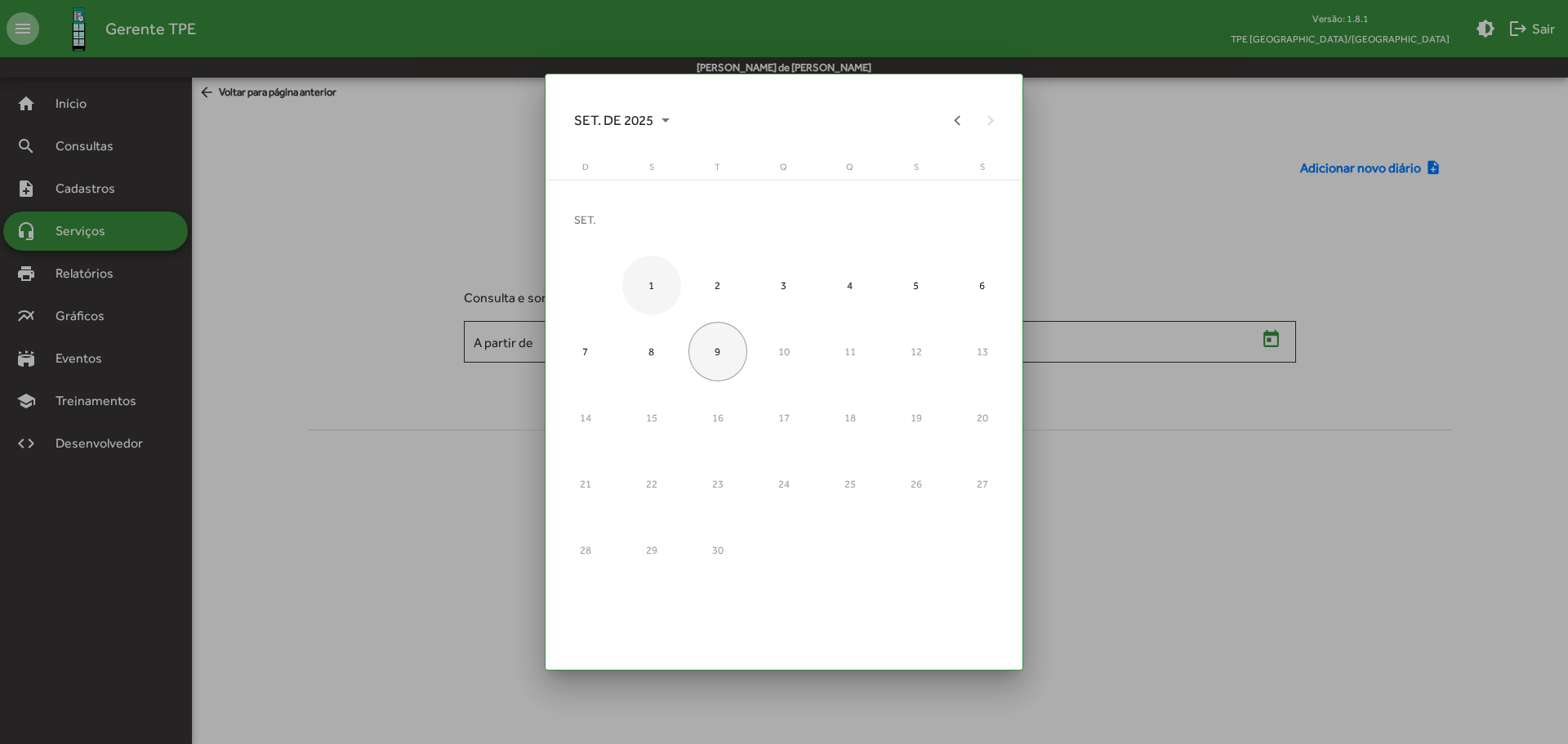
click at [655, 287] on div "1" at bounding box center [652, 285] width 60 height 60
type input "**********"
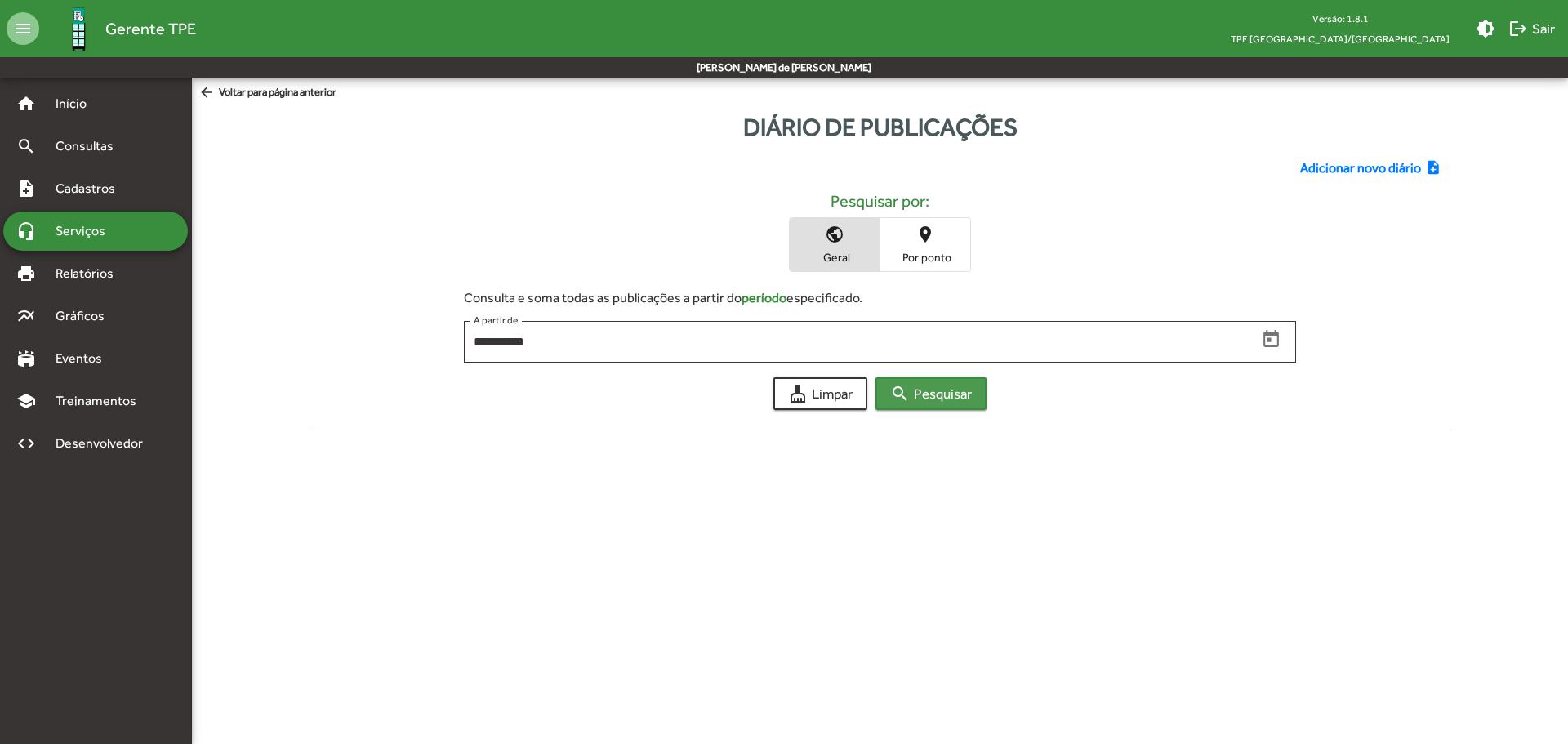
click at [944, 401] on span "search Pesquisar" at bounding box center [931, 393] width 82 height 30
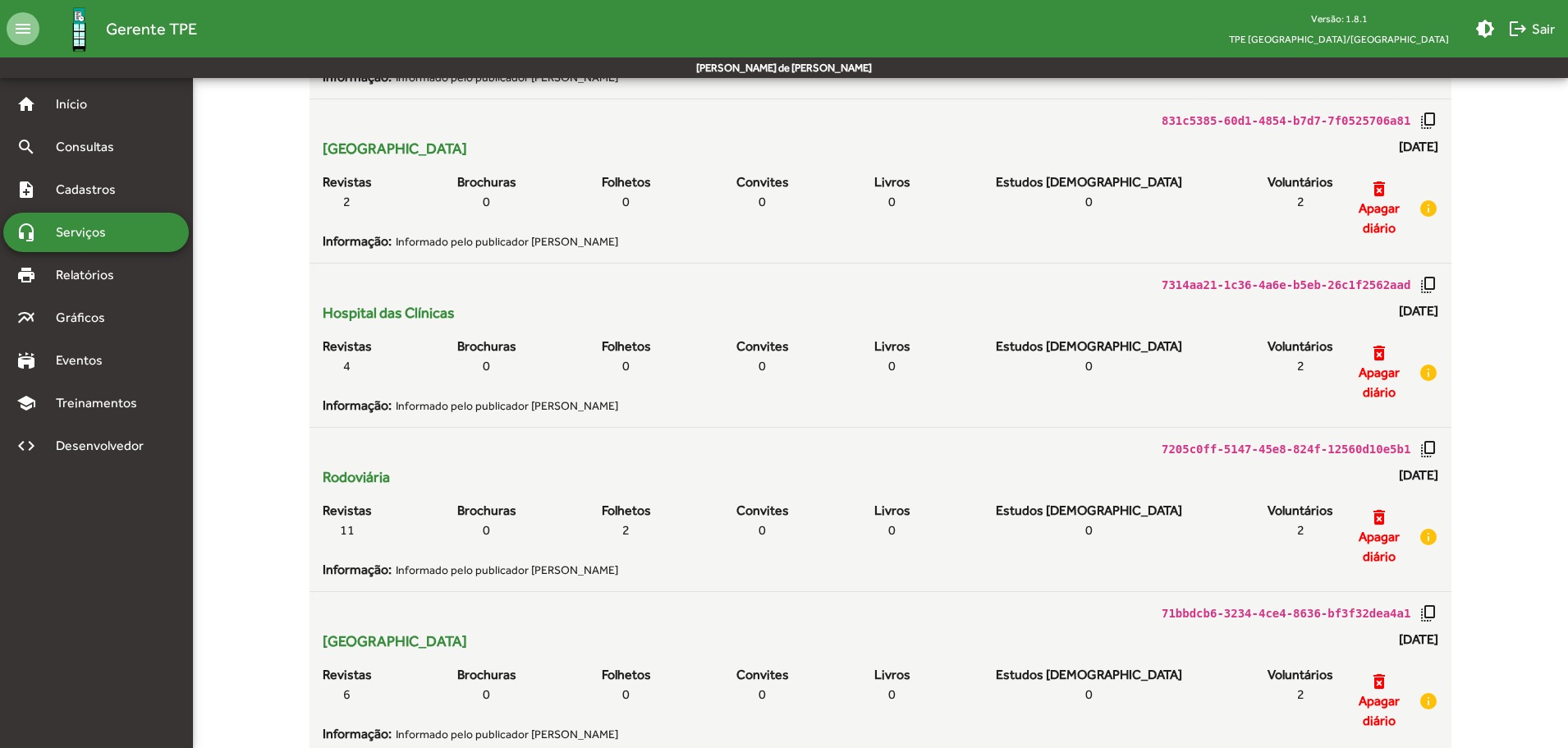
scroll to position [1396, 0]
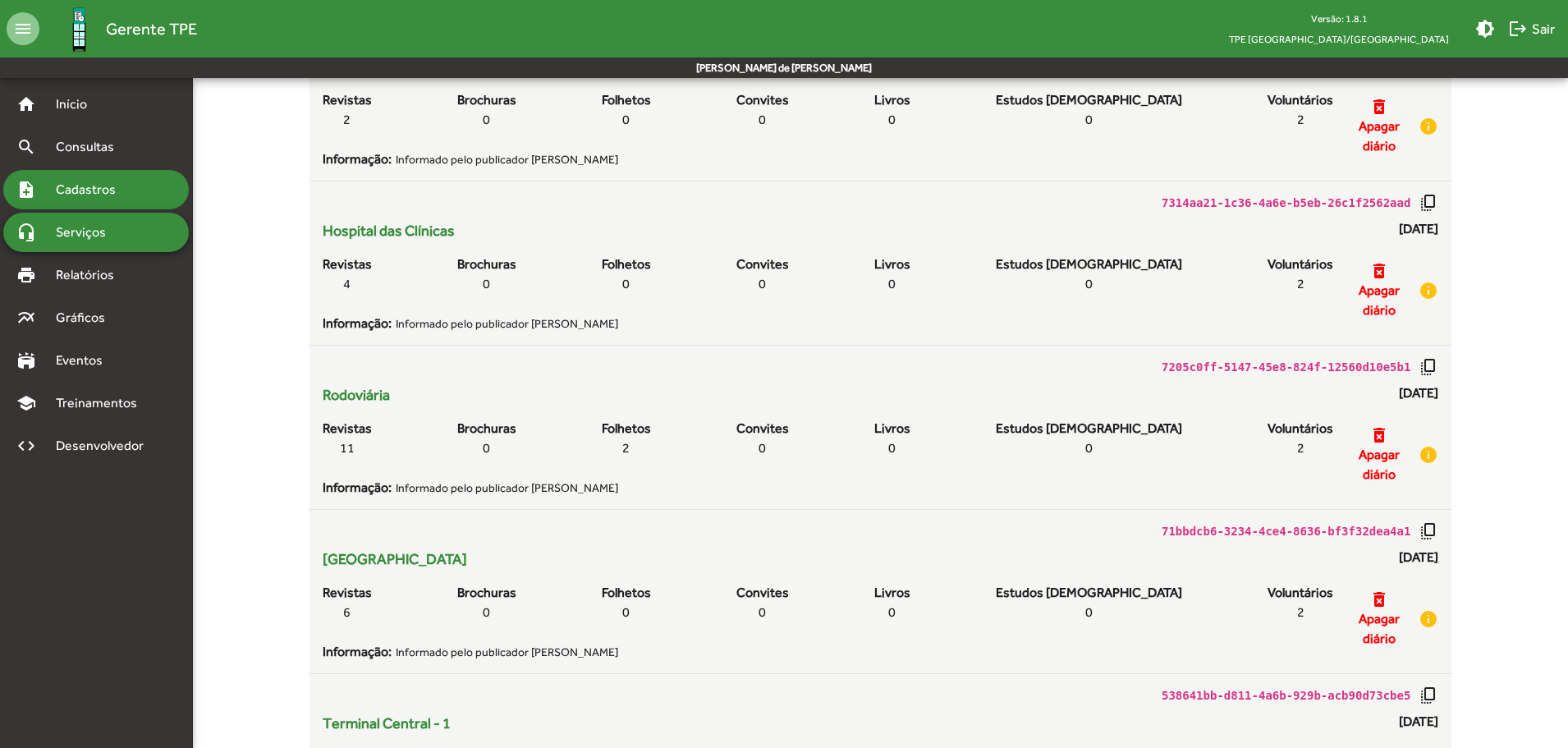
click at [73, 195] on span "Cadastros" at bounding box center [91, 189] width 91 height 20
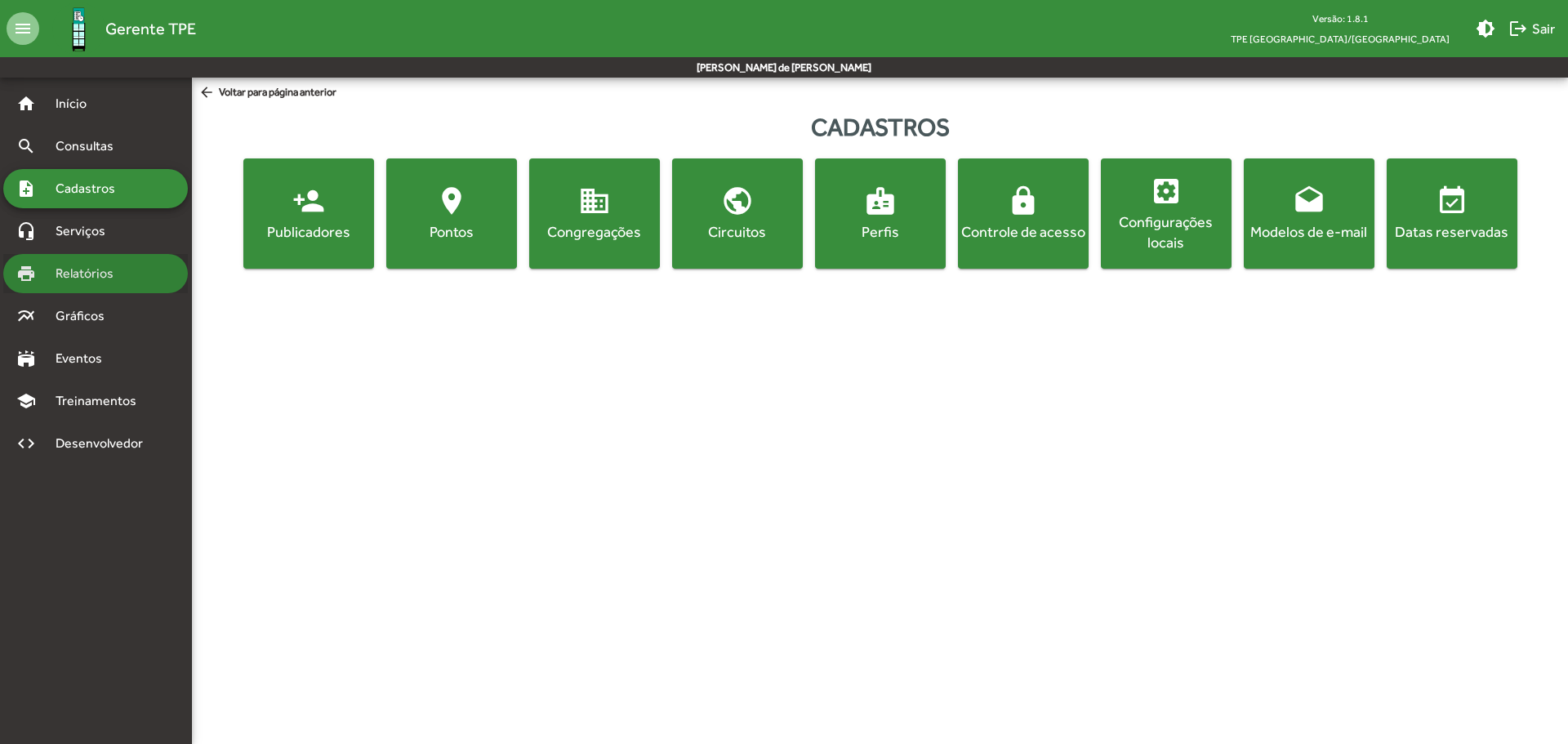
click at [92, 266] on span "Relatórios" at bounding box center [90, 273] width 89 height 19
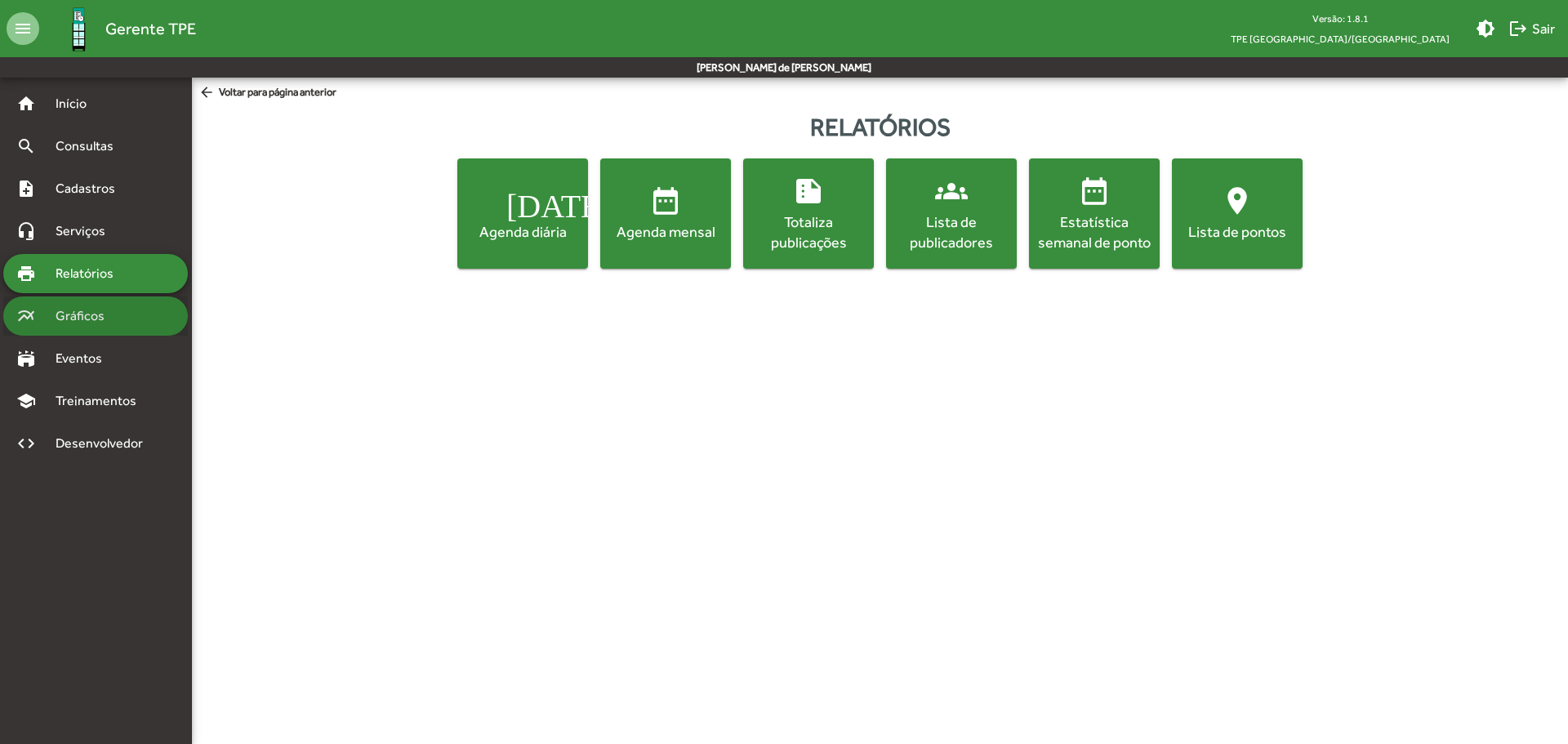
click at [95, 300] on div "multiline_chart Gráficos" at bounding box center [95, 316] width 185 height 39
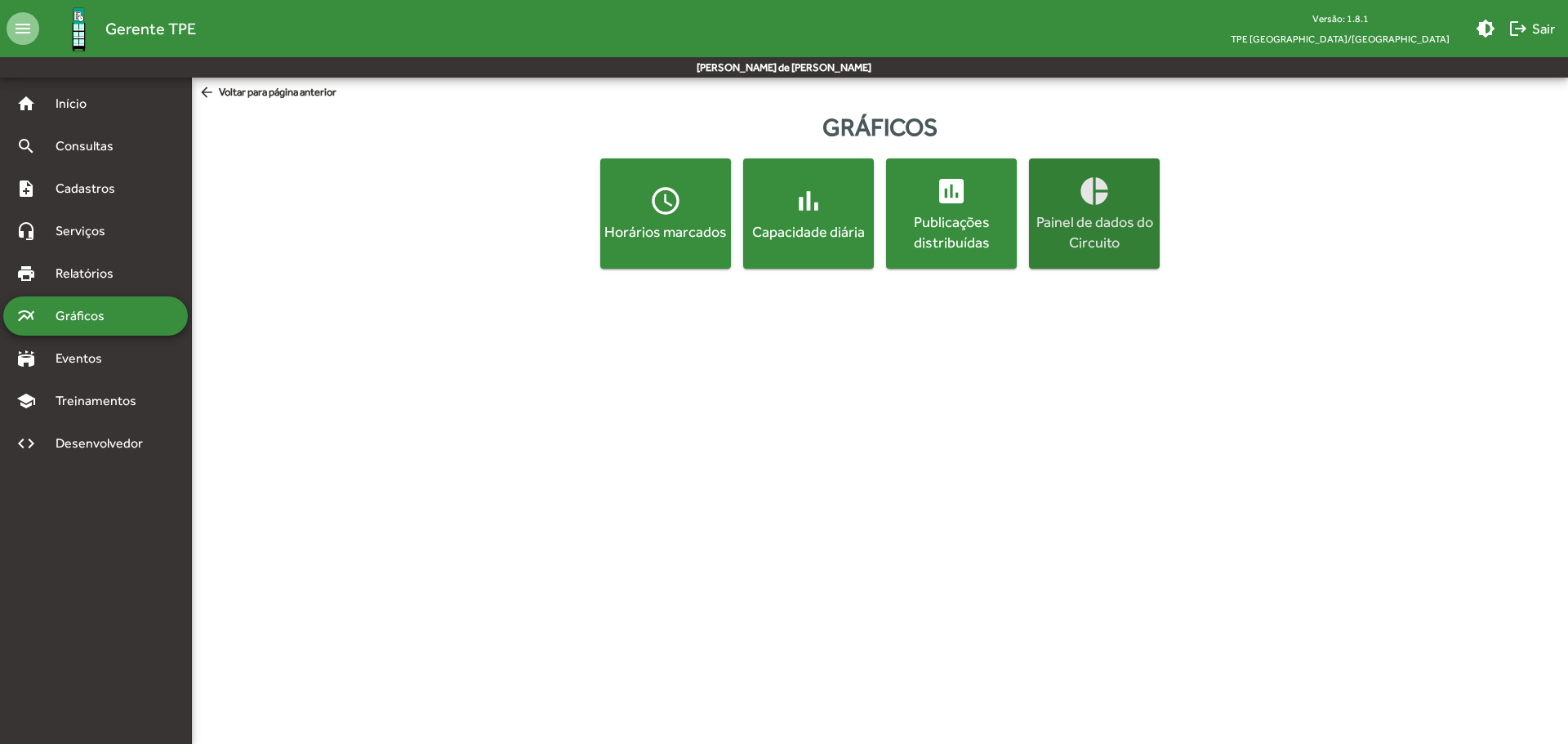
click at [1076, 219] on div "Painel de dados do Circuito" at bounding box center [1094, 232] width 124 height 40
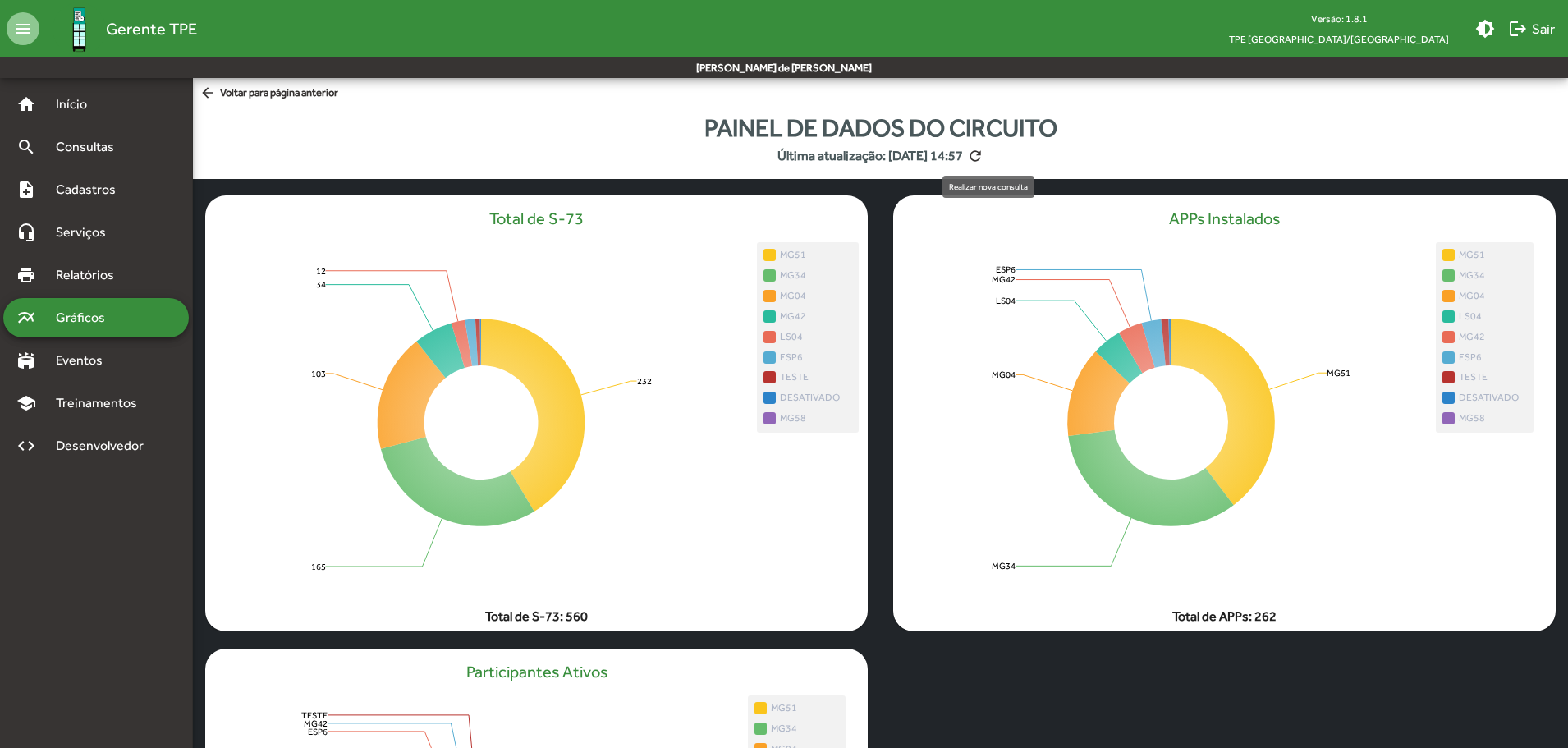
click at [983, 154] on mat-icon "refresh" at bounding box center [975, 155] width 16 height 16
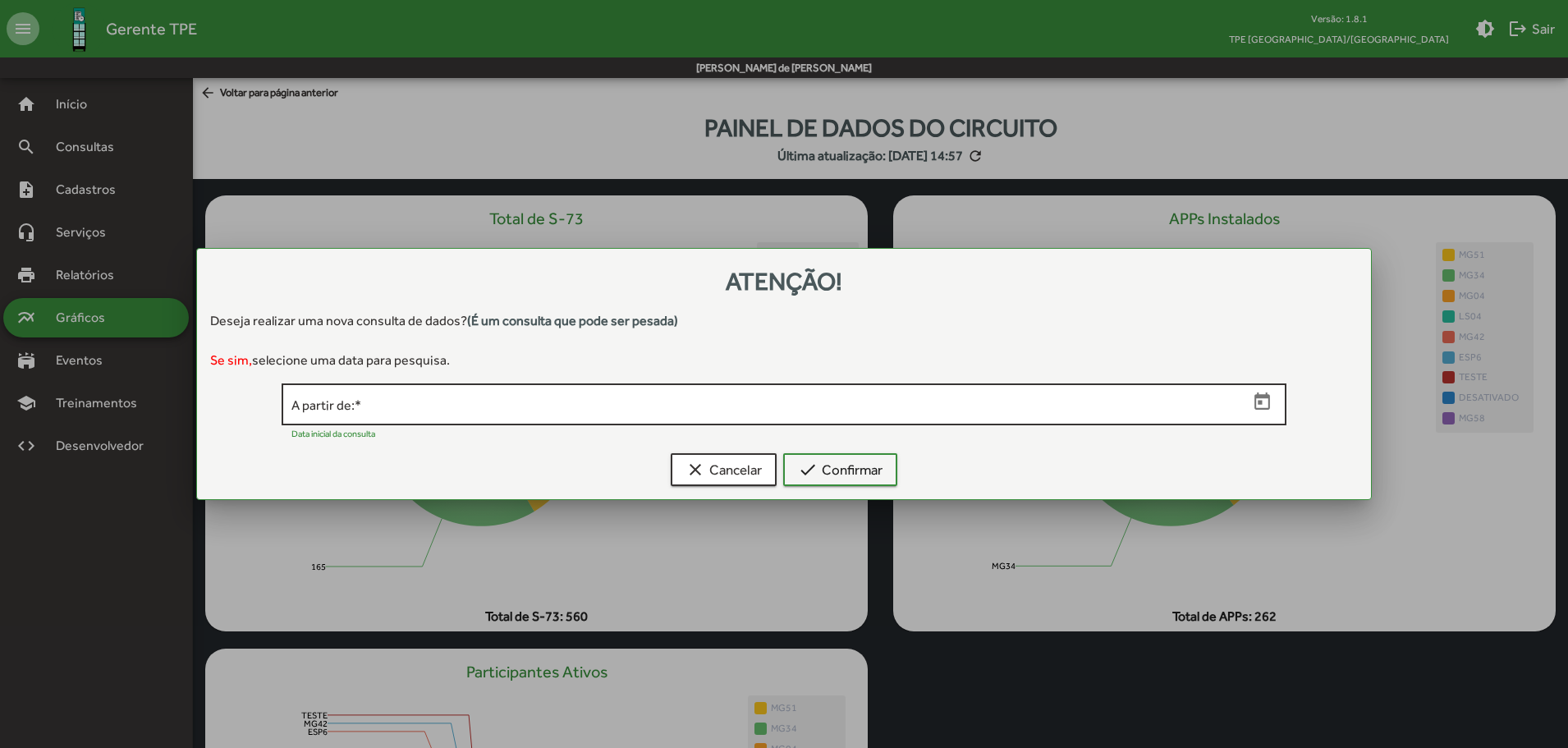
click at [492, 410] on input "A partir de: *" at bounding box center [770, 405] width 956 height 14
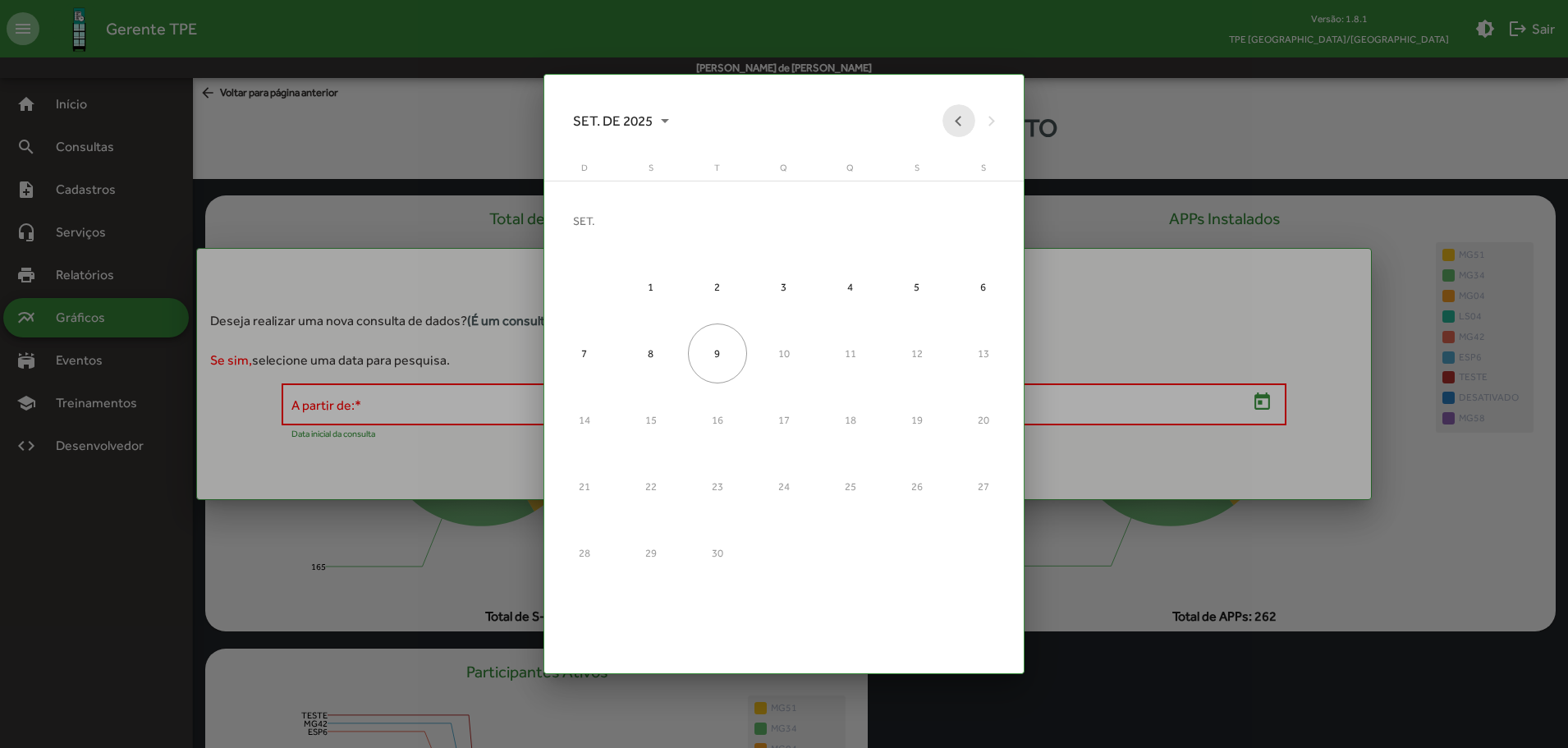
click at [959, 122] on button "Previous month" at bounding box center [959, 120] width 33 height 33
click at [915, 214] on div "1" at bounding box center [917, 220] width 60 height 60
type input "**********"
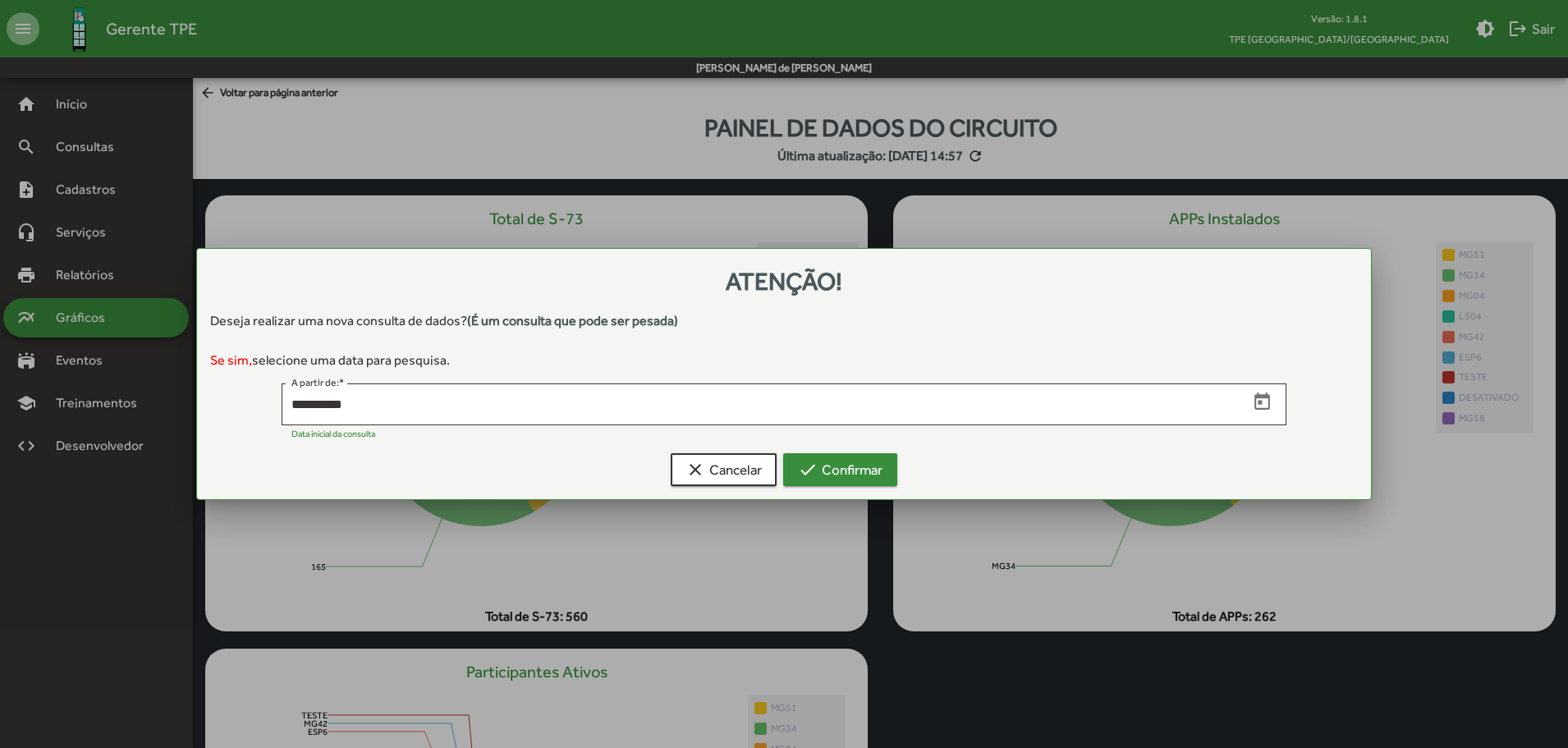
click at [826, 480] on span "check Confirmar" at bounding box center [840, 469] width 85 height 30
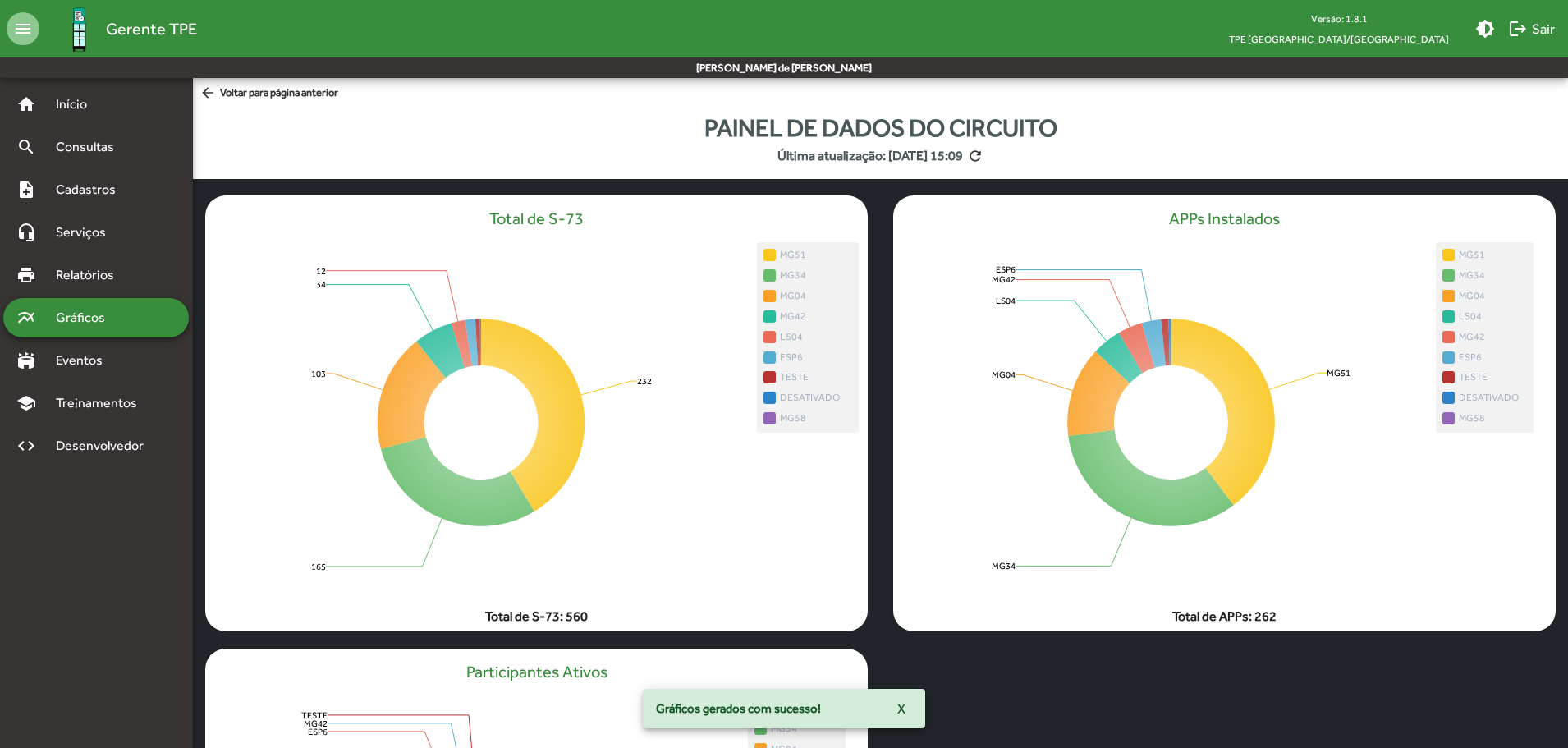
scroll to position [82, 0]
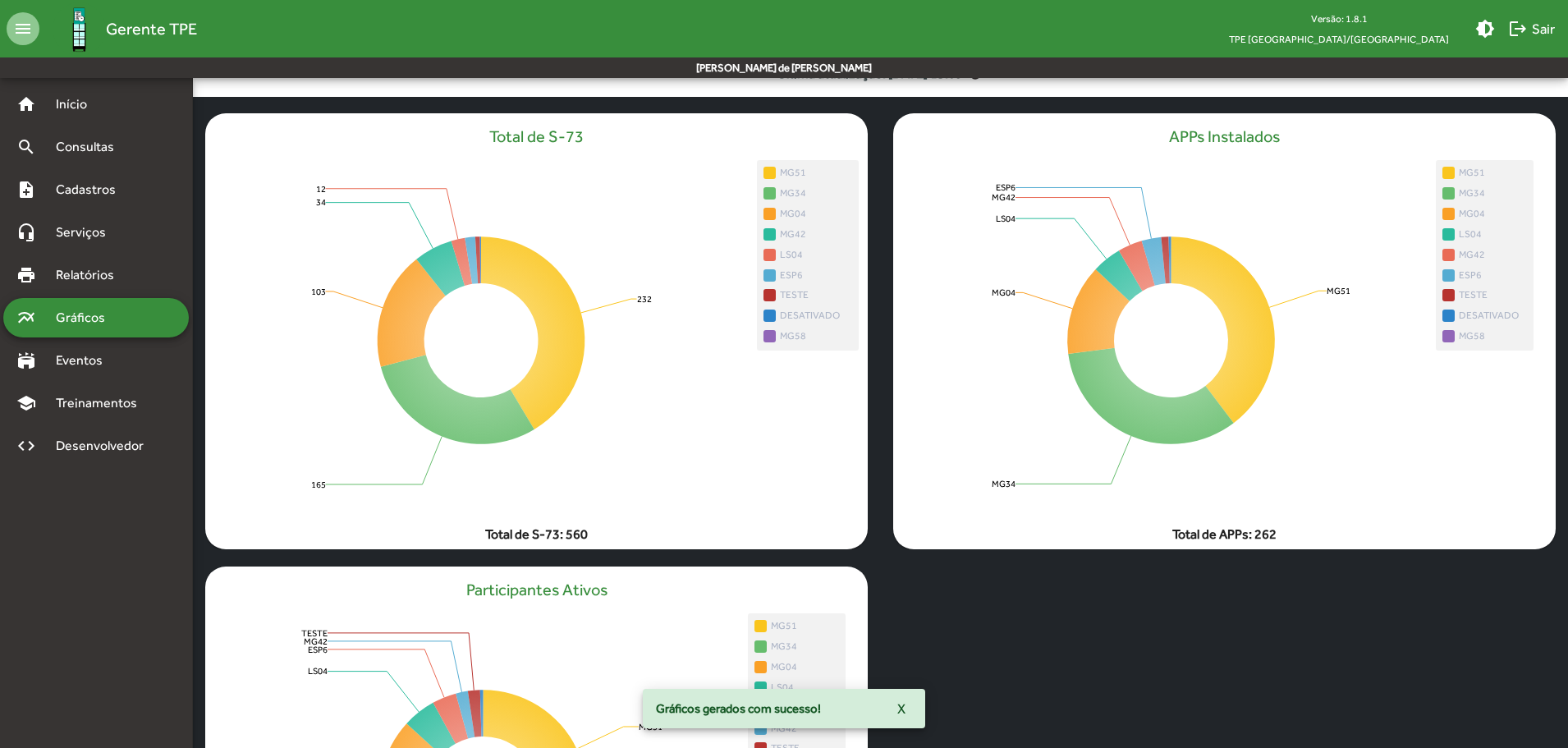
click at [898, 703] on span "X" at bounding box center [901, 708] width 8 height 30
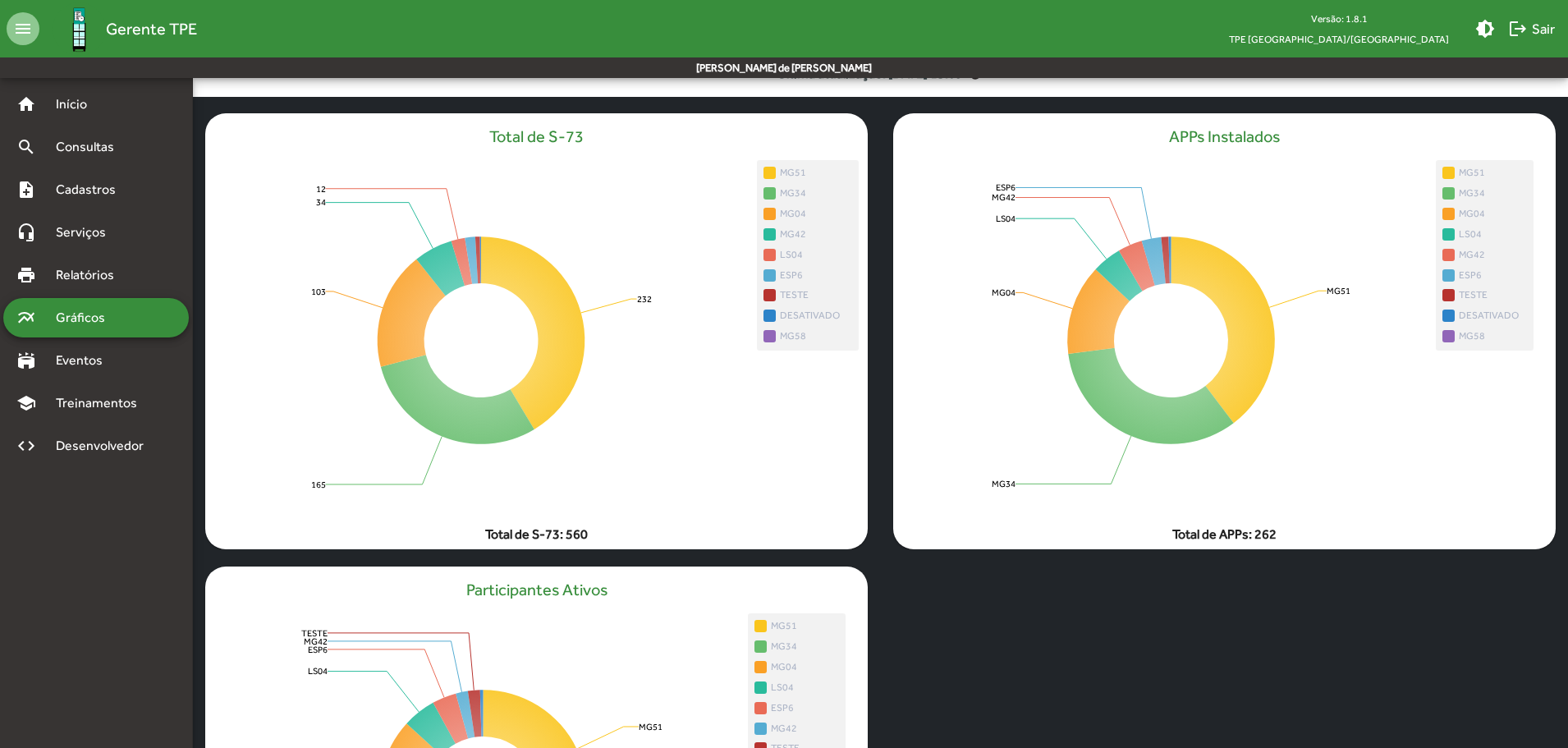
scroll to position [0, 0]
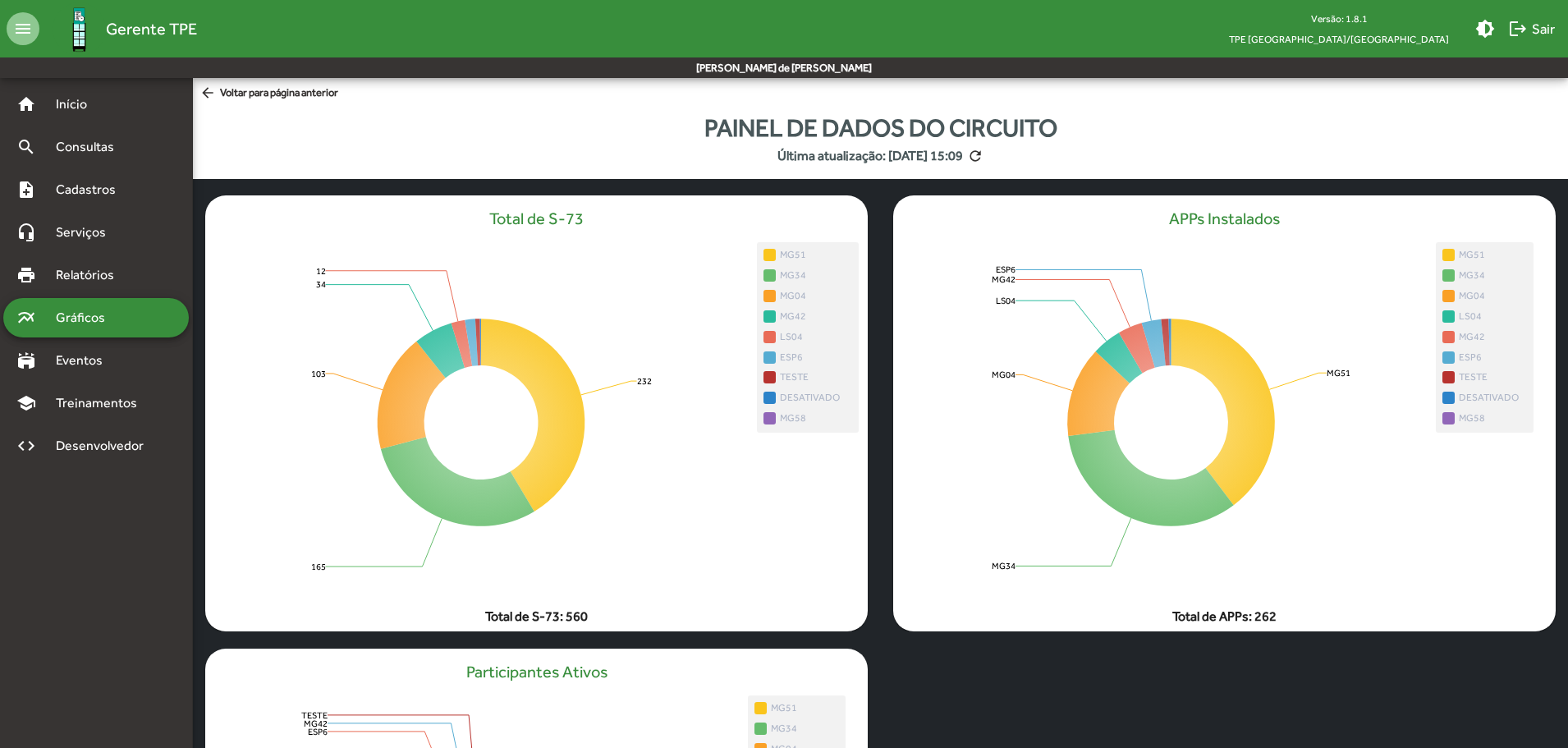
drag, startPoint x: 613, startPoint y: 316, endPoint x: 1143, endPoint y: 659, distance: 631.3
click at [1143, 659] on mat-grid-list "Total de S-73 232 232 165 165 103 103 34 34 12 12 MG51 MG34 MG04 MG42 LS04 ESP6…" at bounding box center [881, 632] width 1375 height 906
click at [658, 320] on icon "232 232 165 165 103 103 34 34 12 12" at bounding box center [481, 422] width 552 height 360
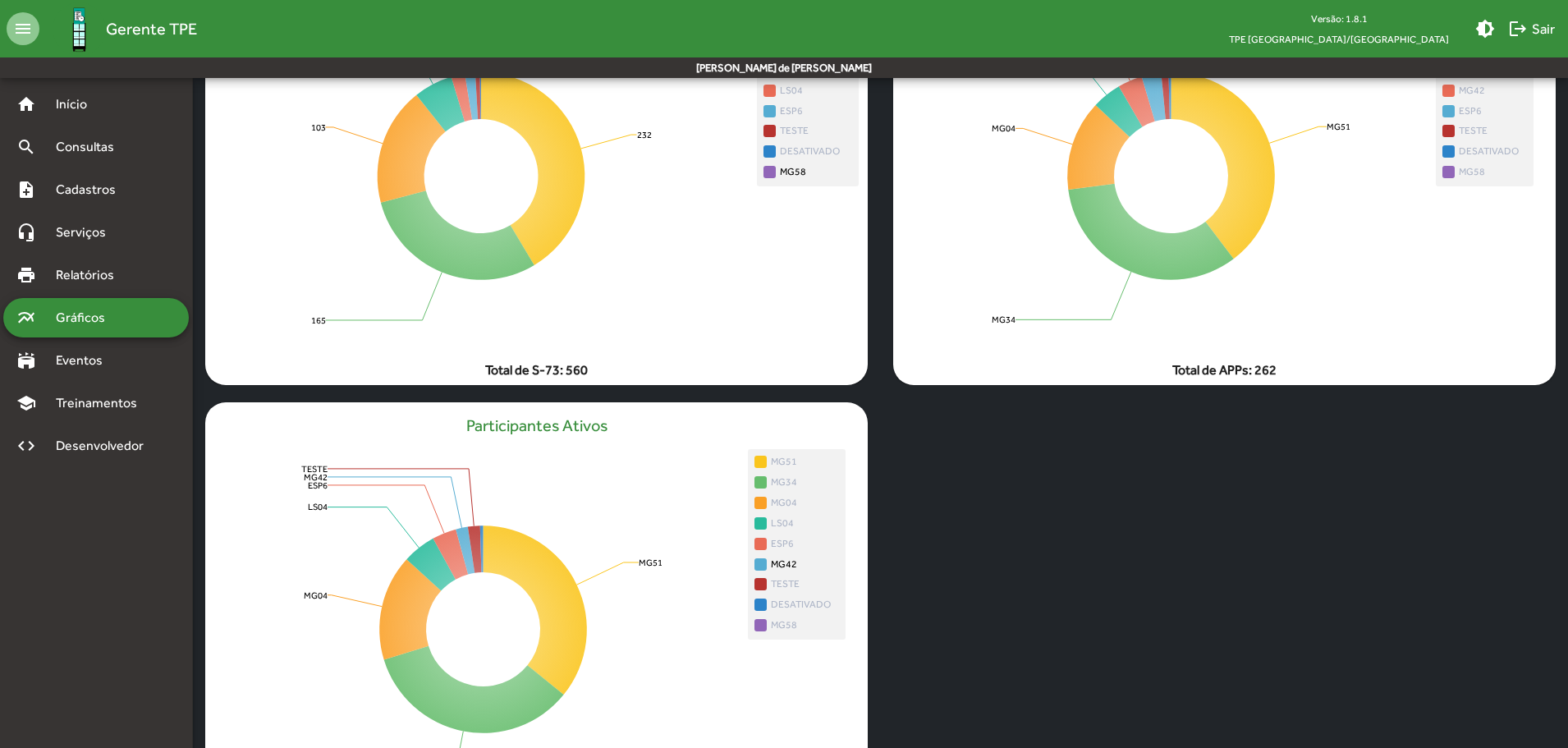
scroll to position [377, 0]
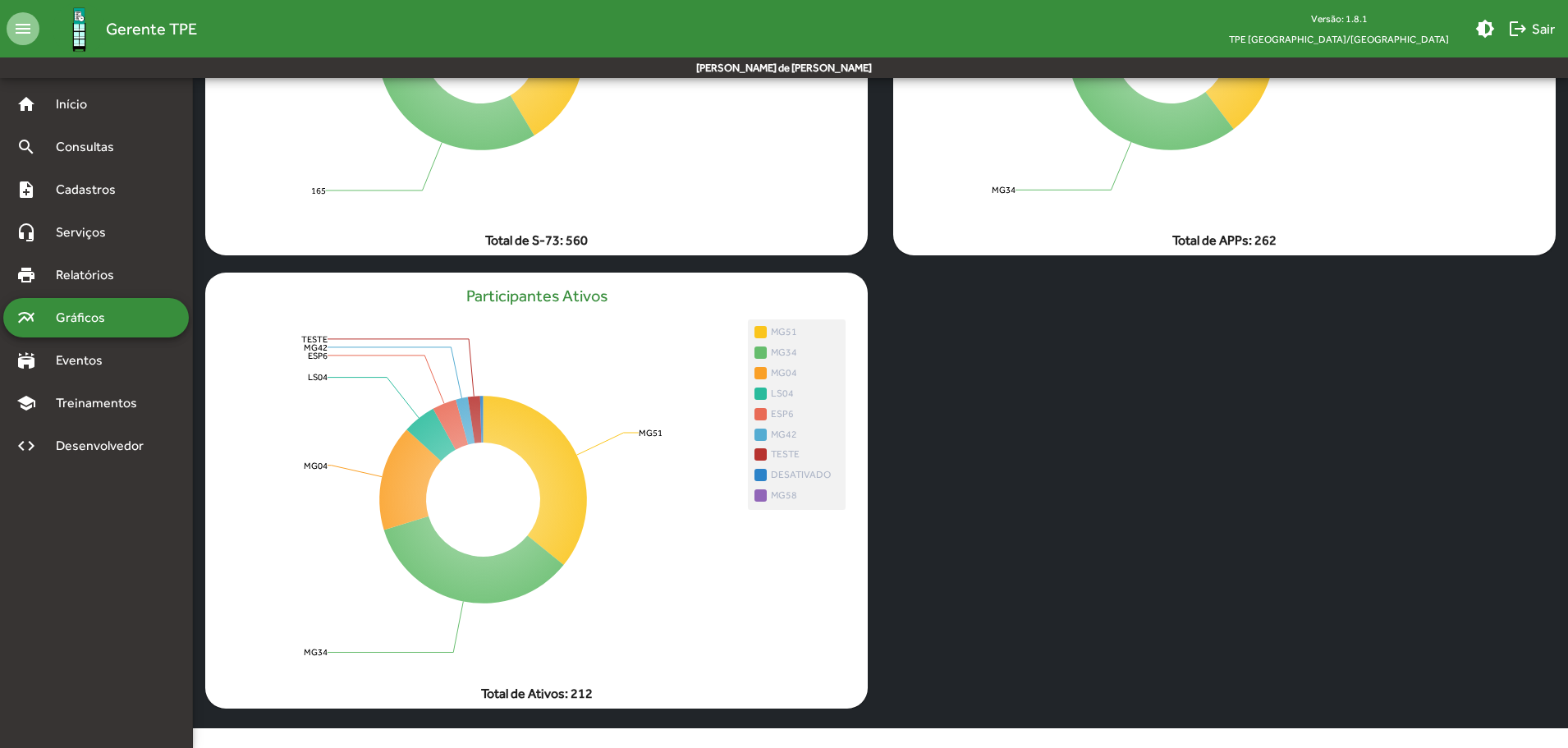
click at [70, 321] on span "Gráficos" at bounding box center [86, 317] width 81 height 20
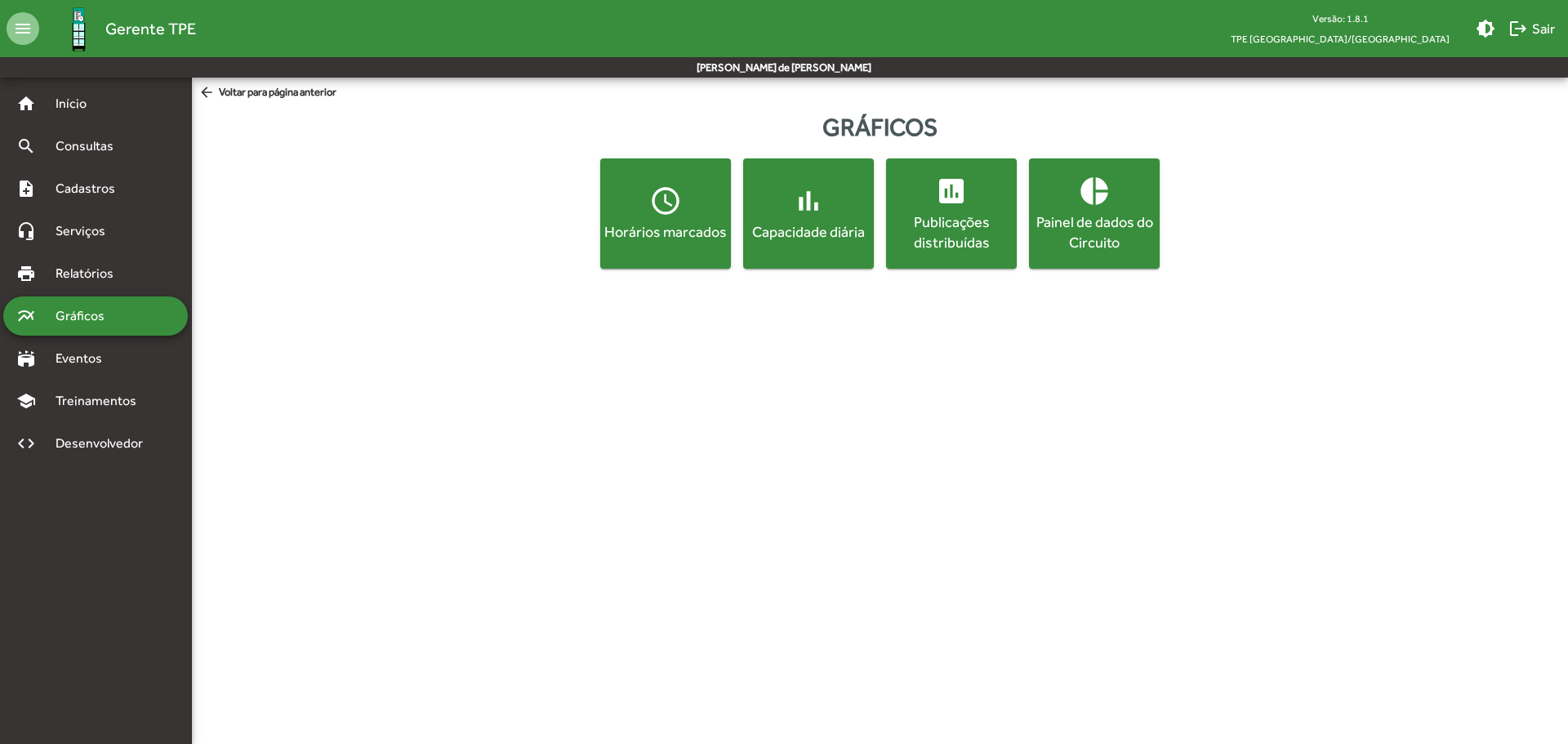
click at [964, 202] on mat-icon "insert_chart" at bounding box center [951, 191] width 33 height 33
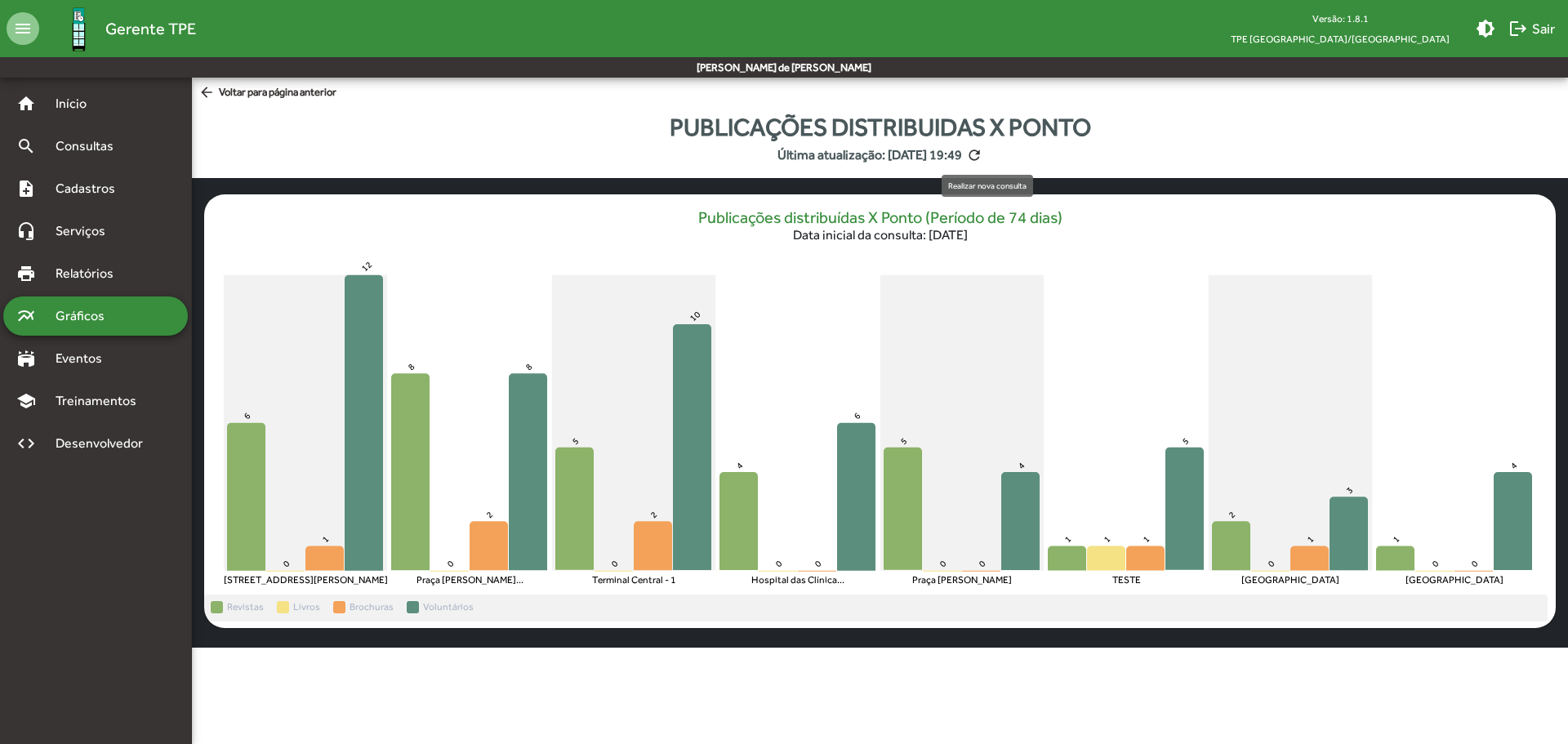
click at [983, 154] on mat-icon "refresh" at bounding box center [974, 154] width 16 height 16
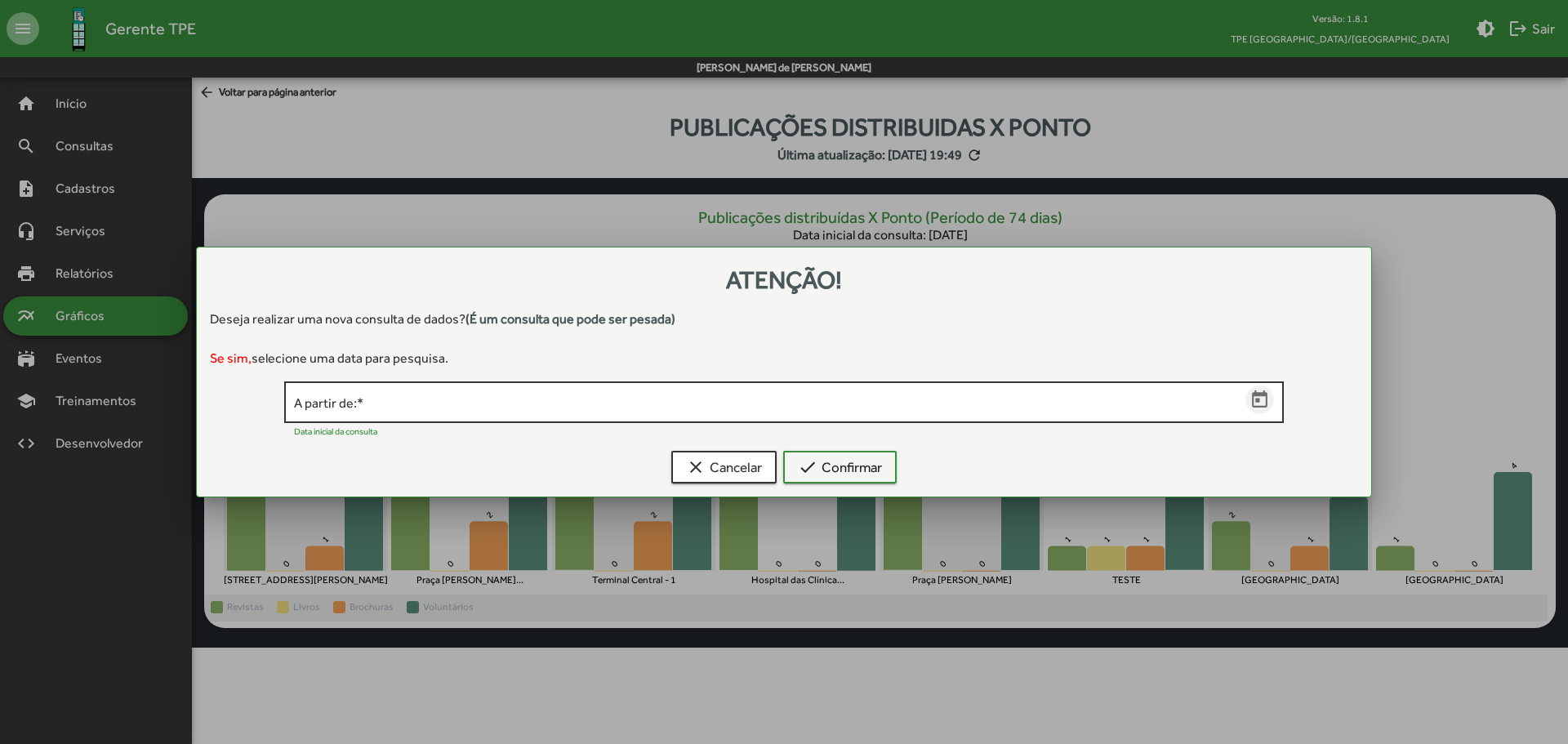
click at [1269, 401] on icon "Open calendar" at bounding box center [1260, 400] width 21 height 21
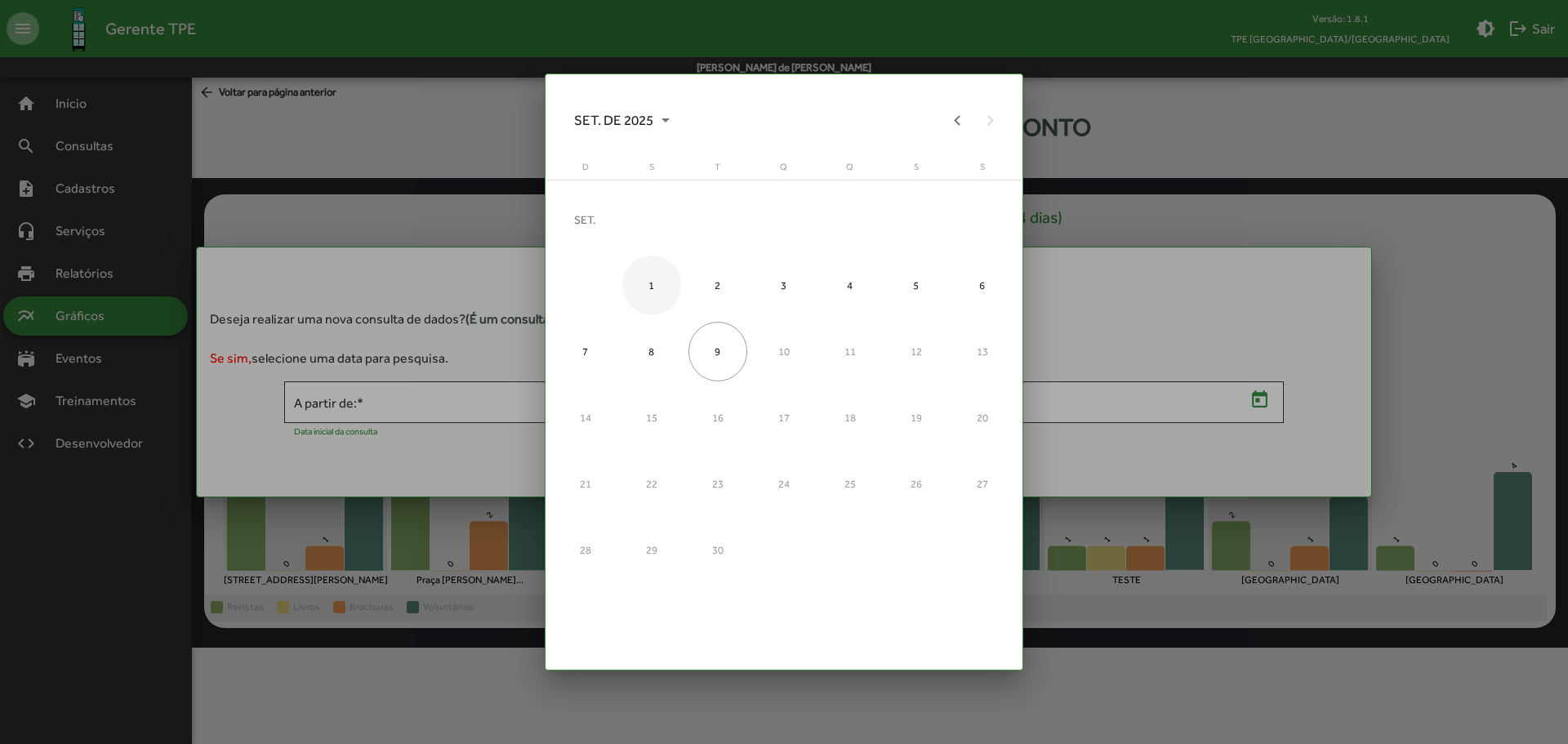
click at [655, 294] on div "1" at bounding box center [652, 285] width 60 height 60
type input "**********"
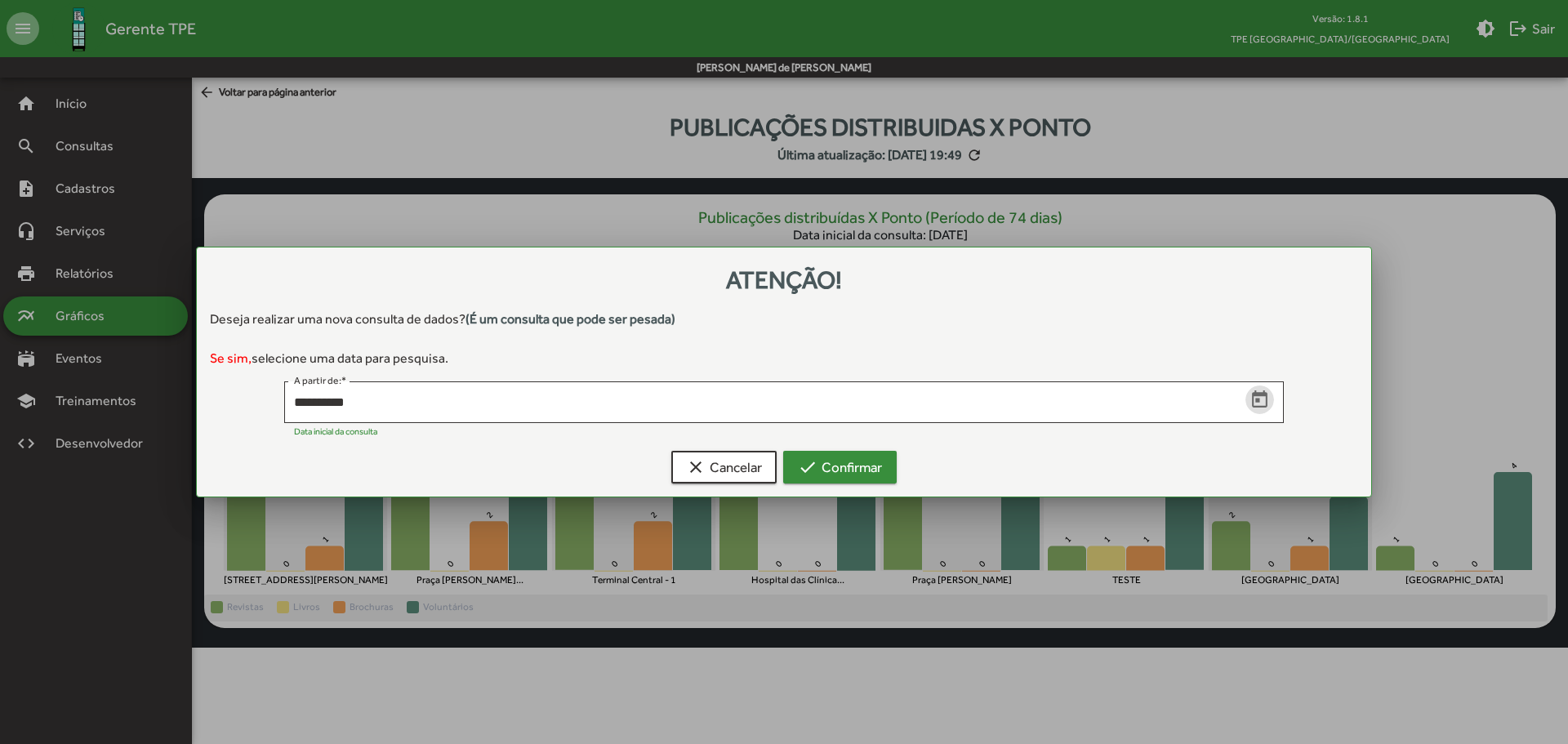
click at [846, 463] on span "check Confirmar" at bounding box center [840, 466] width 84 height 30
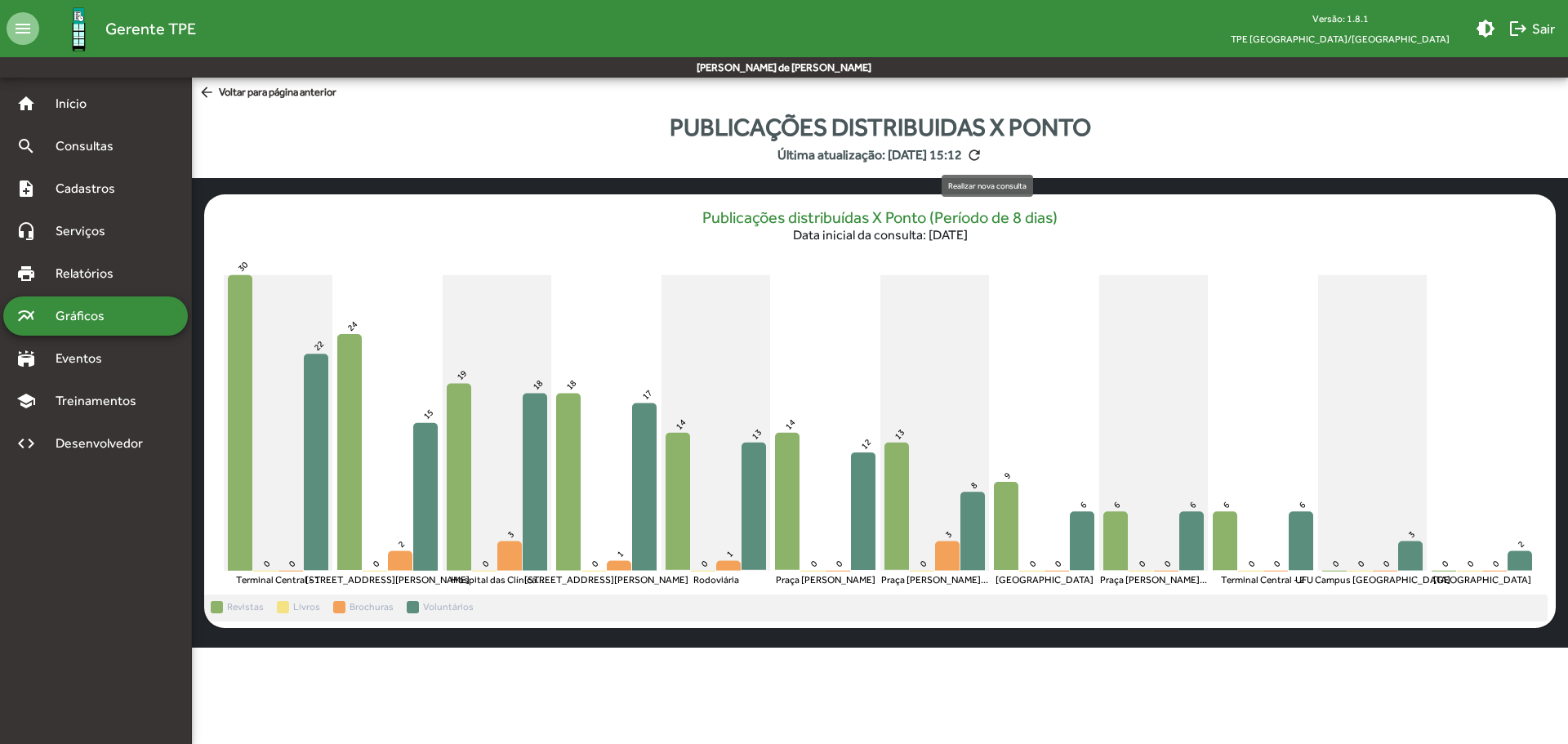
click at [983, 160] on mat-icon "refresh" at bounding box center [974, 154] width 16 height 16
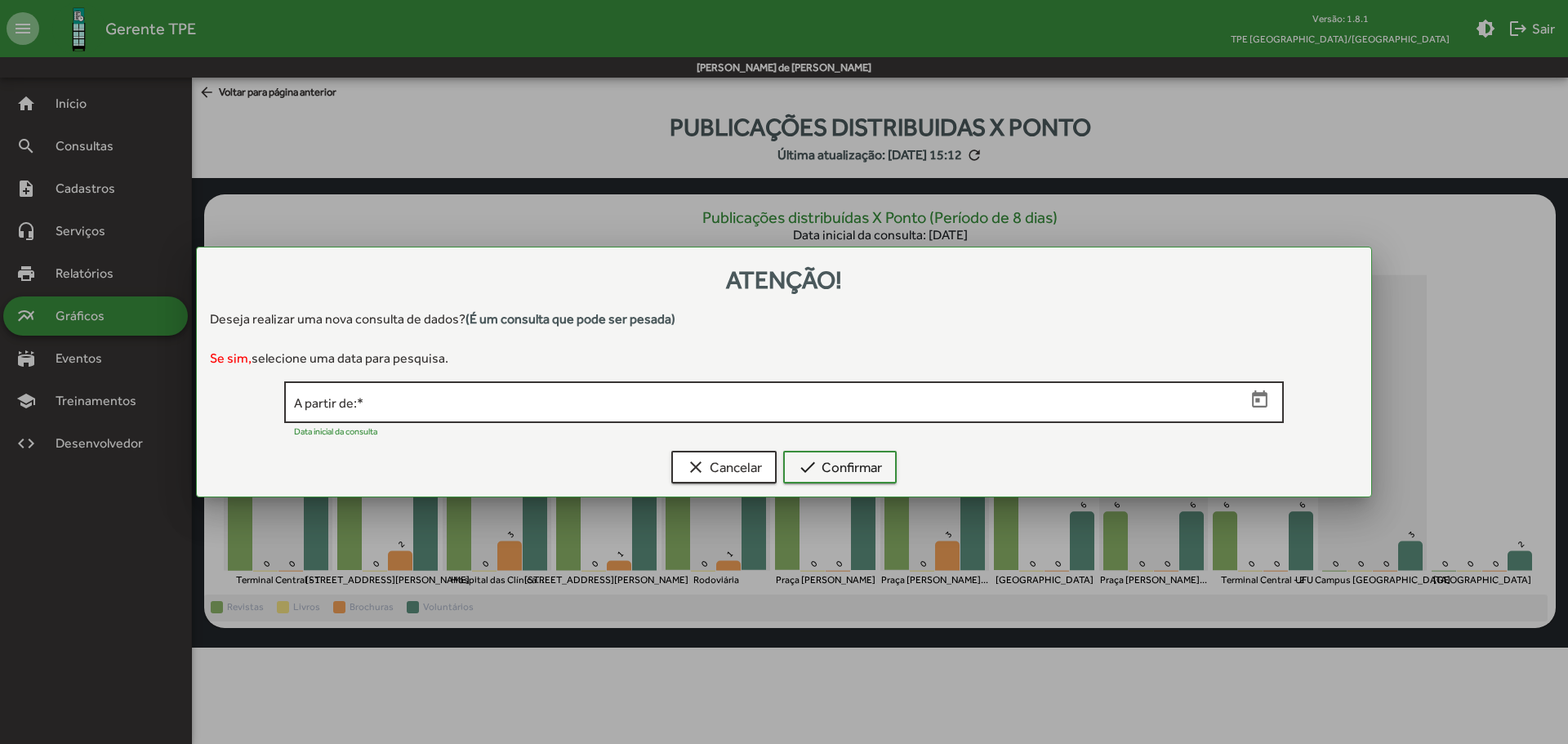
click at [477, 397] on input "A partir de: *" at bounding box center [770, 402] width 951 height 14
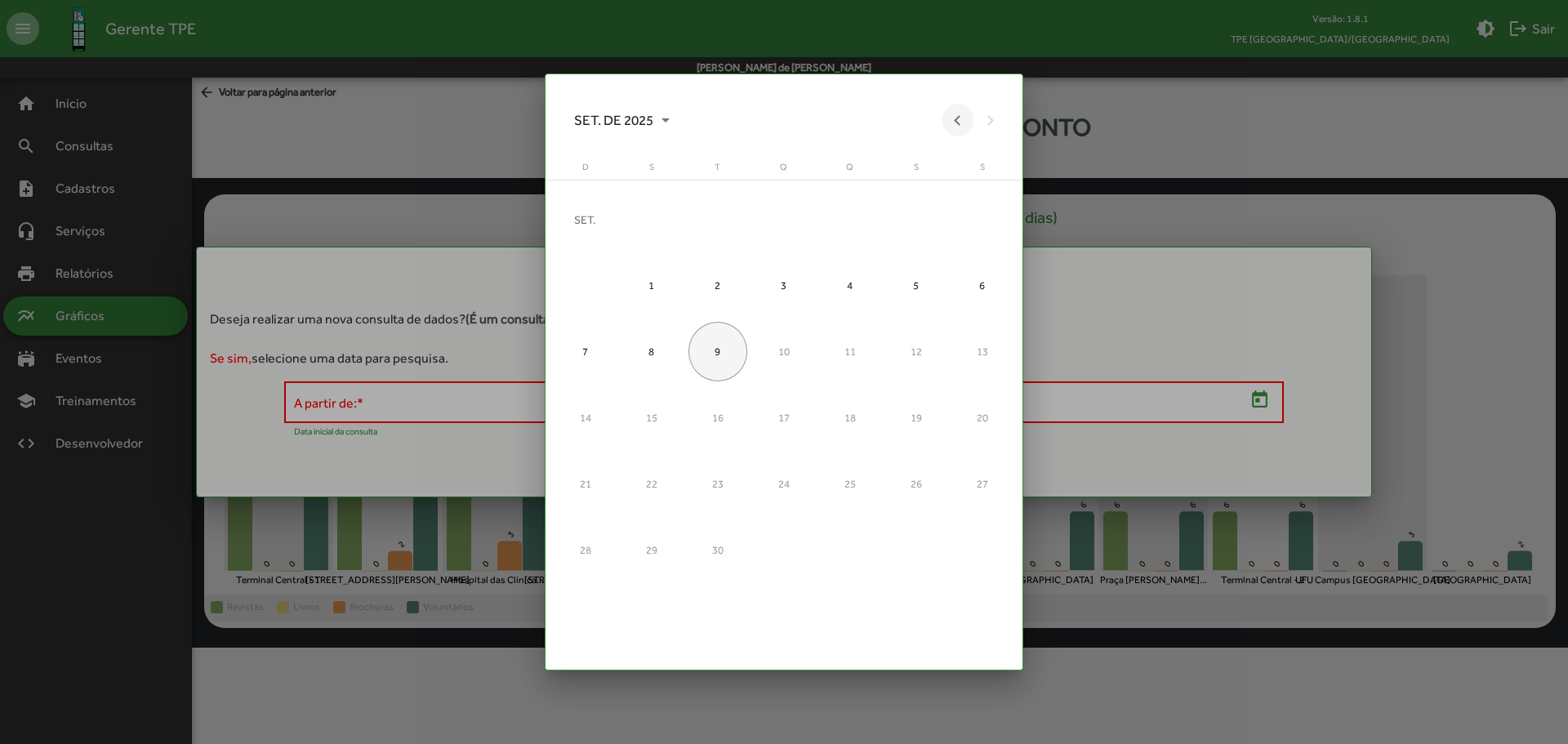
click at [958, 128] on button "Previous month" at bounding box center [958, 120] width 33 height 33
click at [918, 215] on div "1" at bounding box center [917, 219] width 60 height 60
type input "**********"
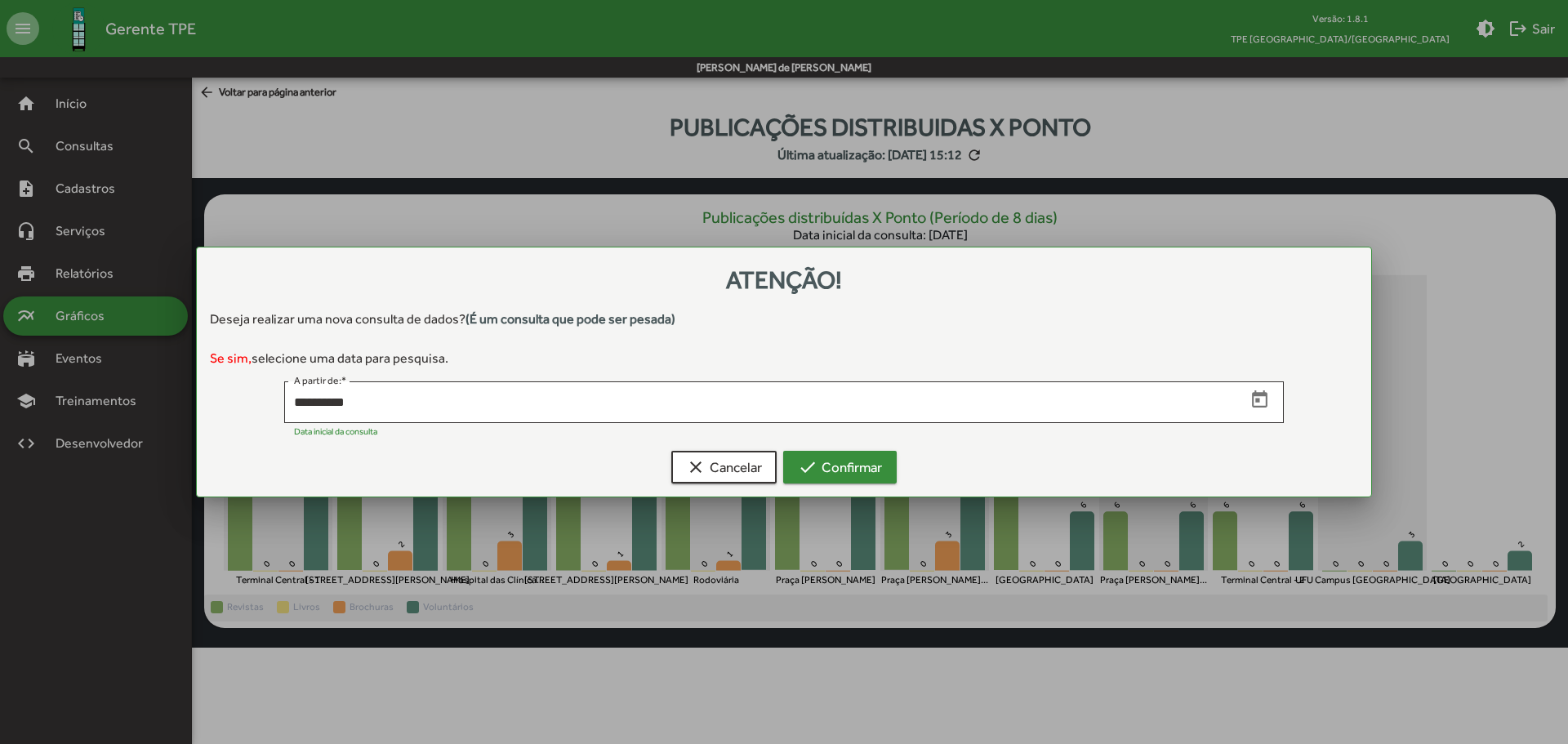
click at [880, 465] on span "check Confirmar" at bounding box center [840, 466] width 84 height 30
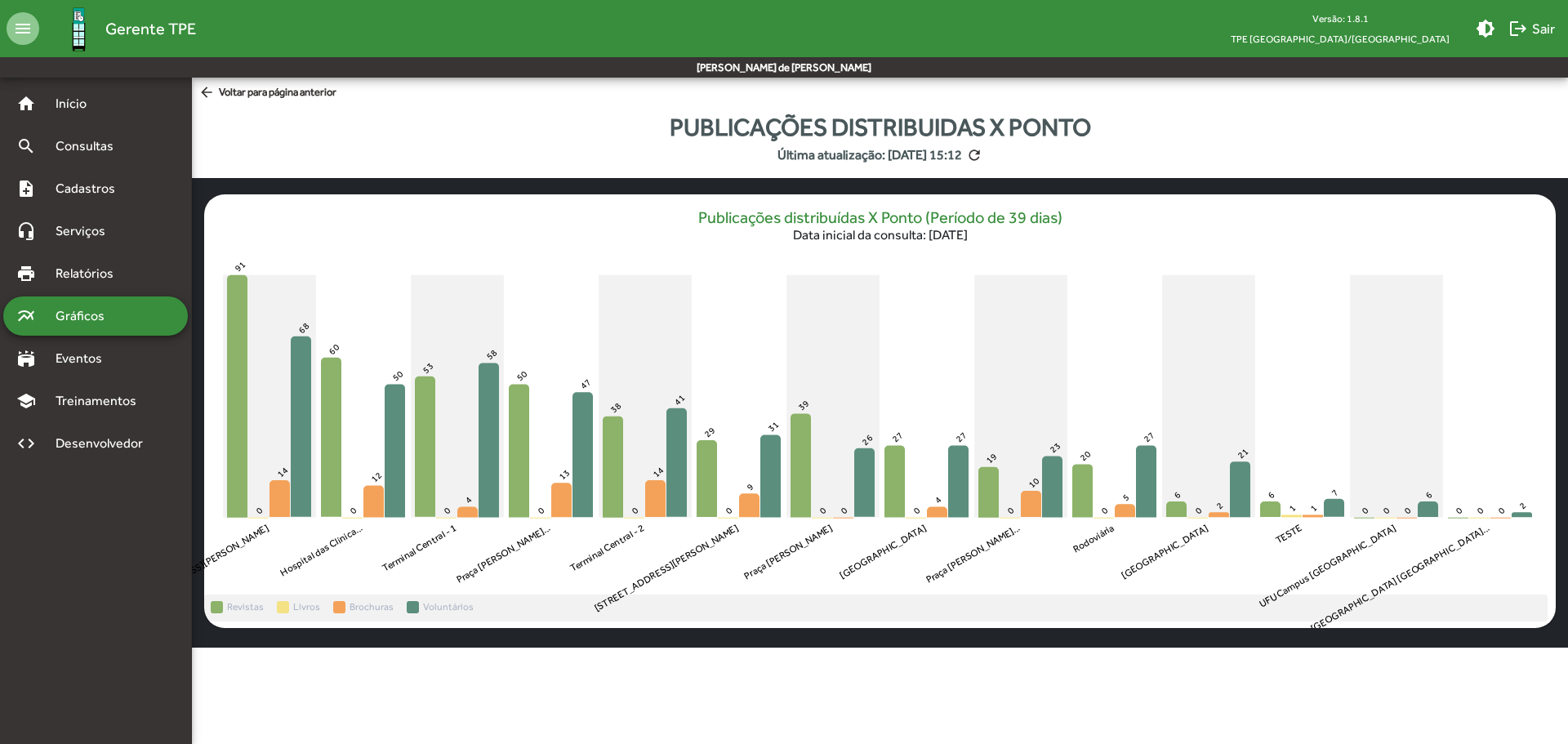
drag, startPoint x: 1072, startPoint y: 577, endPoint x: 954, endPoint y: 347, distance: 258.5
drag, startPoint x: 954, startPoint y: 347, endPoint x: 1129, endPoint y: 597, distance: 305.2
click at [1129, 597] on ul "Revistas Livros Brochuras Voluntários" at bounding box center [876, 608] width 1344 height 27
click at [60, 395] on span "Treinamentos" at bounding box center [100, 401] width 110 height 19
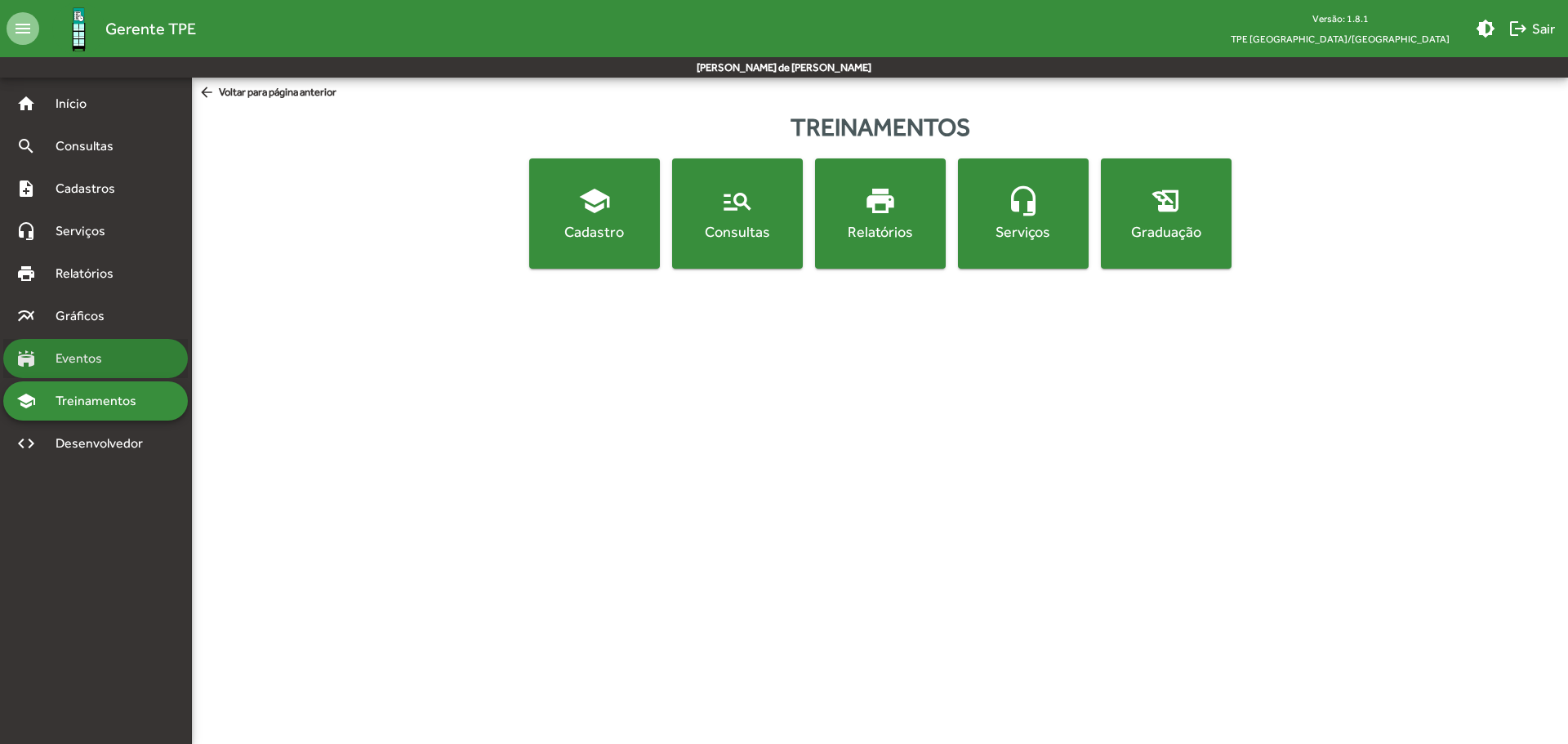
click at [65, 362] on span "Eventos" at bounding box center [84, 359] width 78 height 19
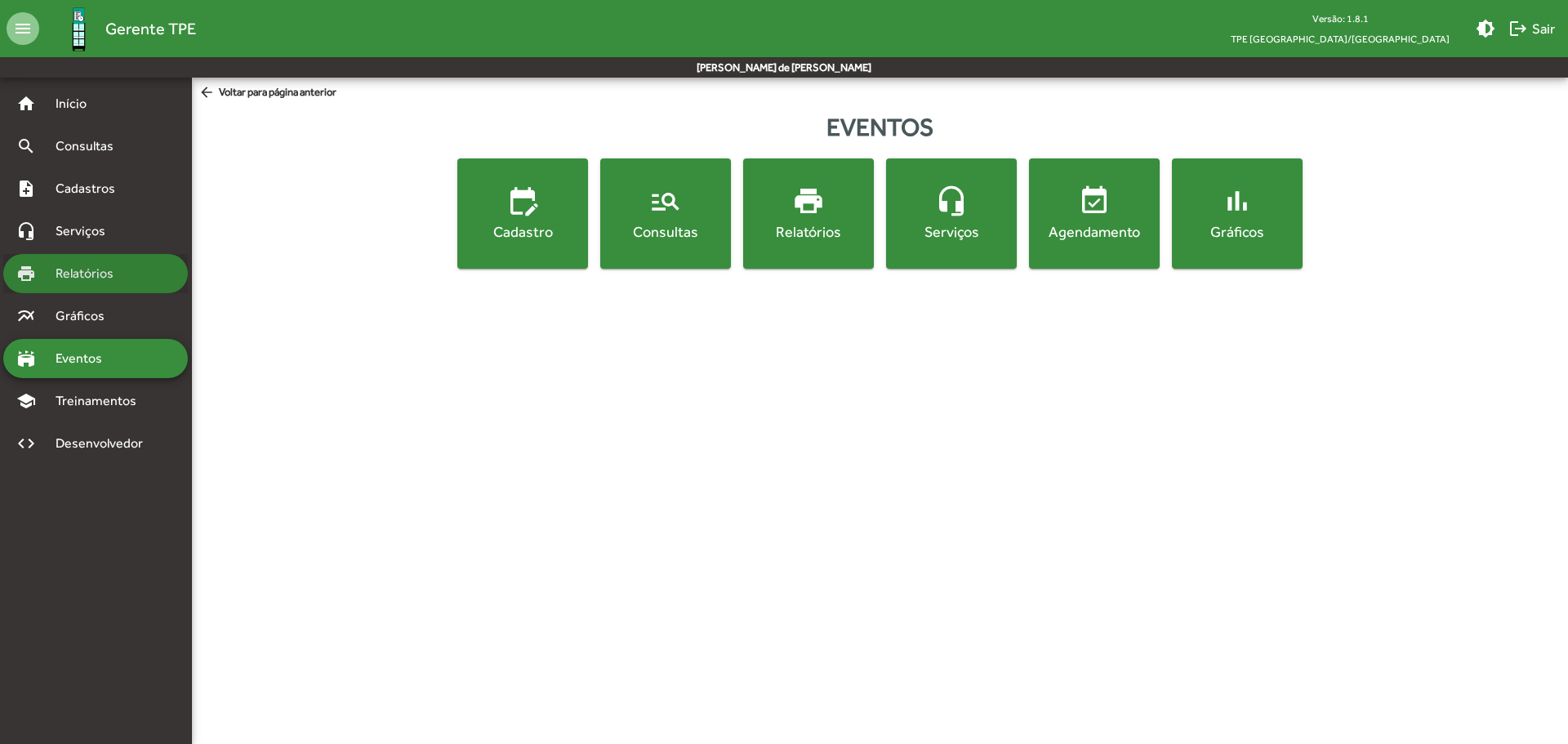
click at [91, 279] on span "Relatórios" at bounding box center [90, 273] width 89 height 19
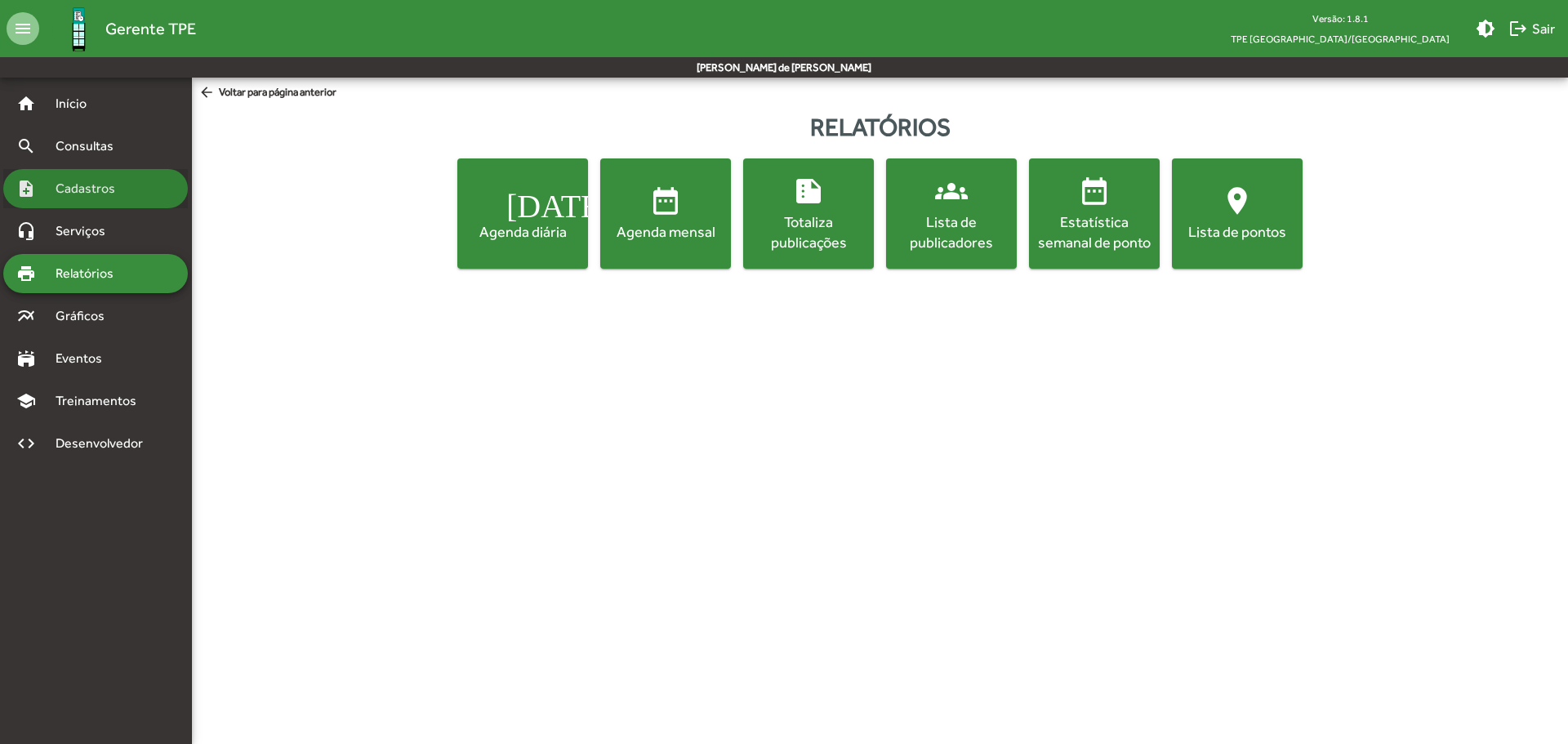
click at [96, 179] on span "Cadastros" at bounding box center [90, 188] width 90 height 19
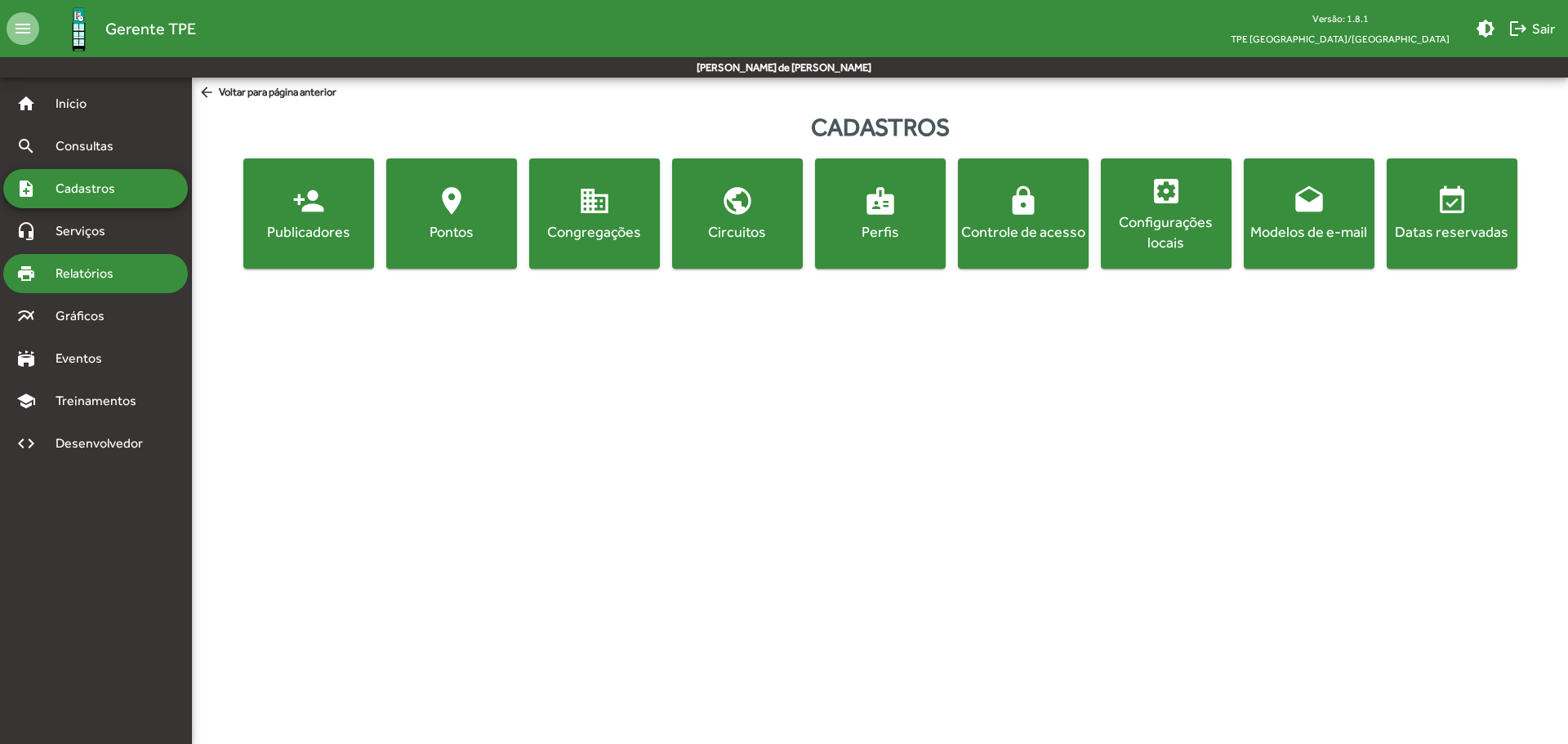
click at [93, 284] on div "print Relatórios" at bounding box center [95, 273] width 185 height 39
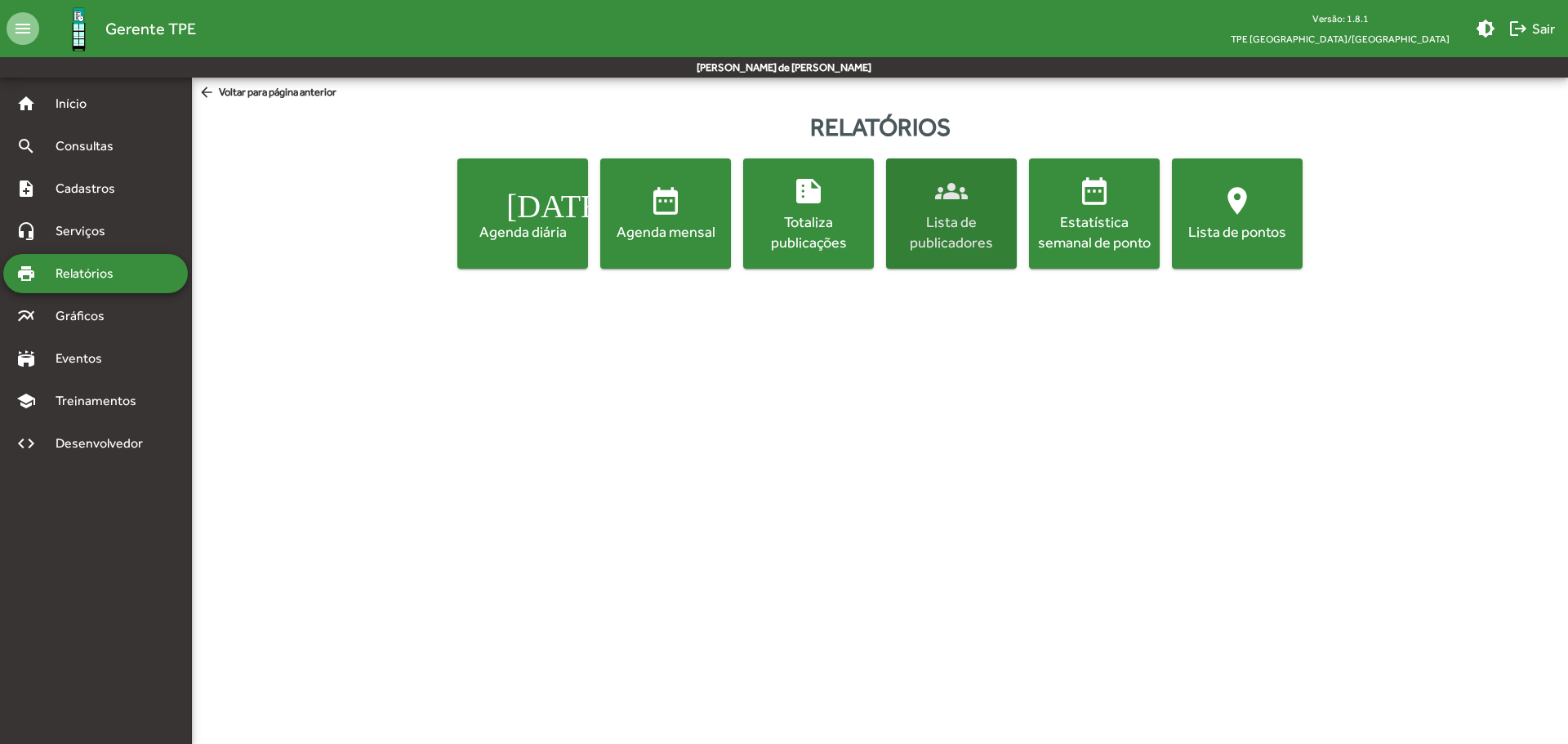
click at [928, 216] on div "Lista de publicadores" at bounding box center [951, 232] width 124 height 40
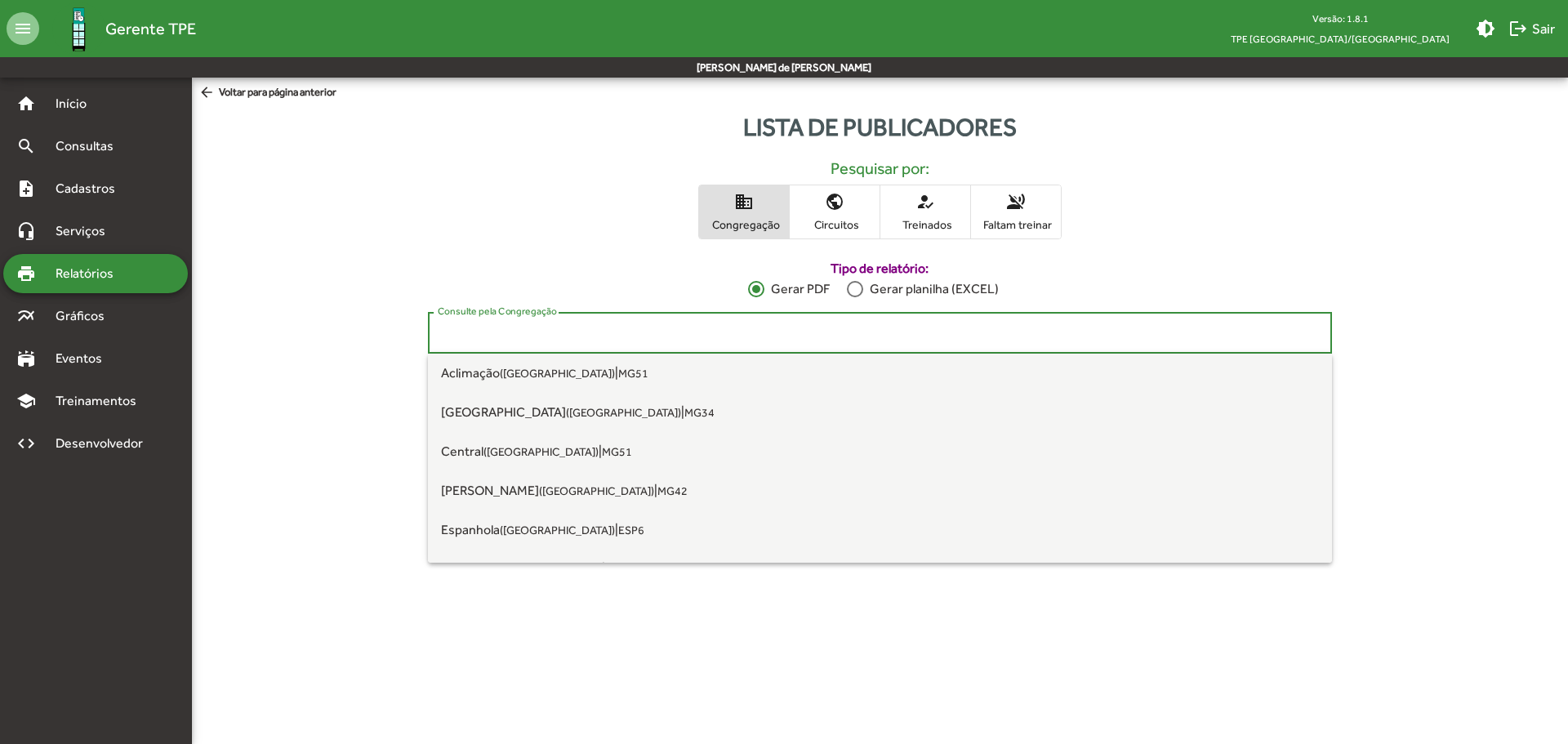
click at [1123, 332] on input "Consulte pela Congregação" at bounding box center [880, 332] width 885 height 14
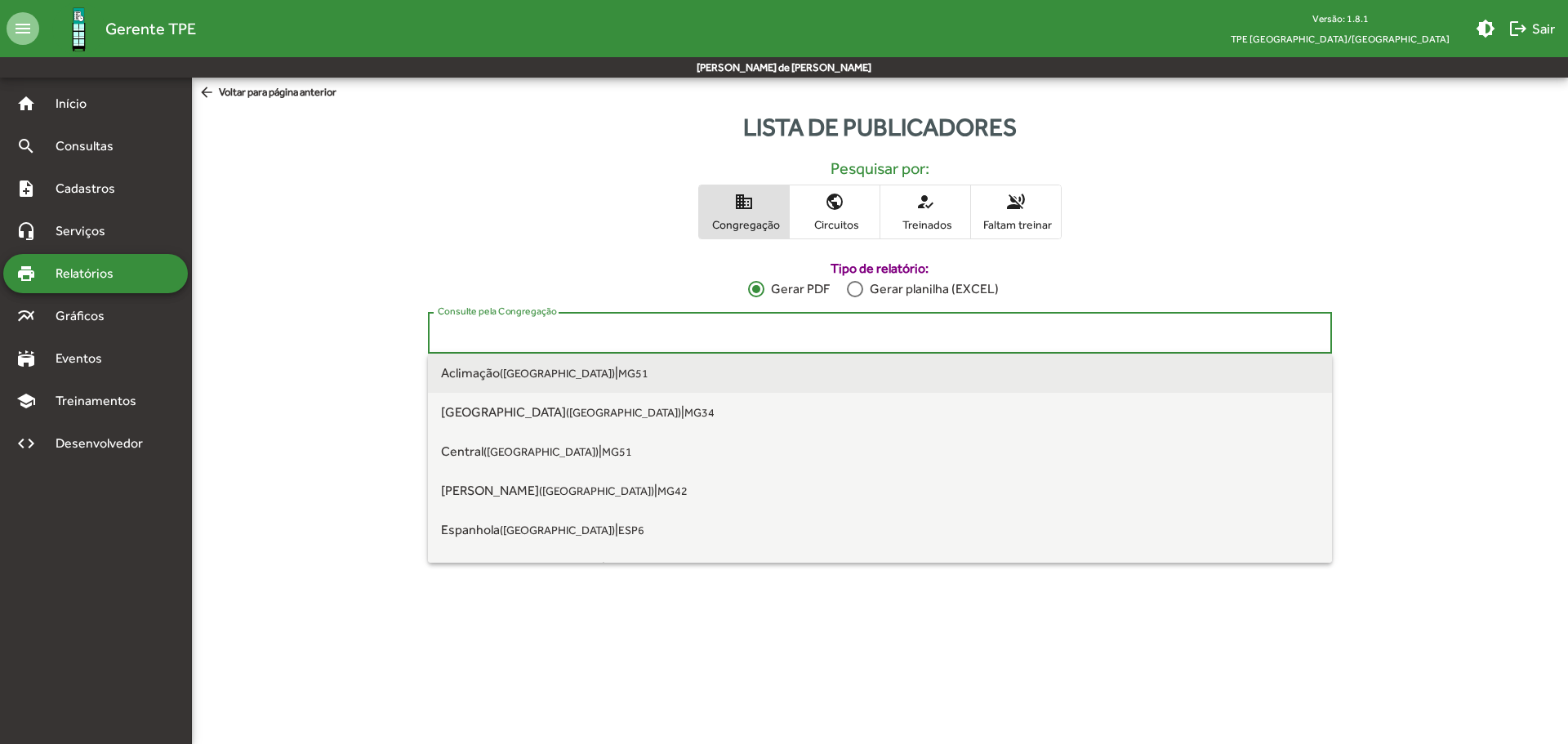
click at [1108, 365] on span "Aclimação ([GEOGRAPHIC_DATA]) | MG51" at bounding box center [880, 373] width 878 height 39
type input "**********"
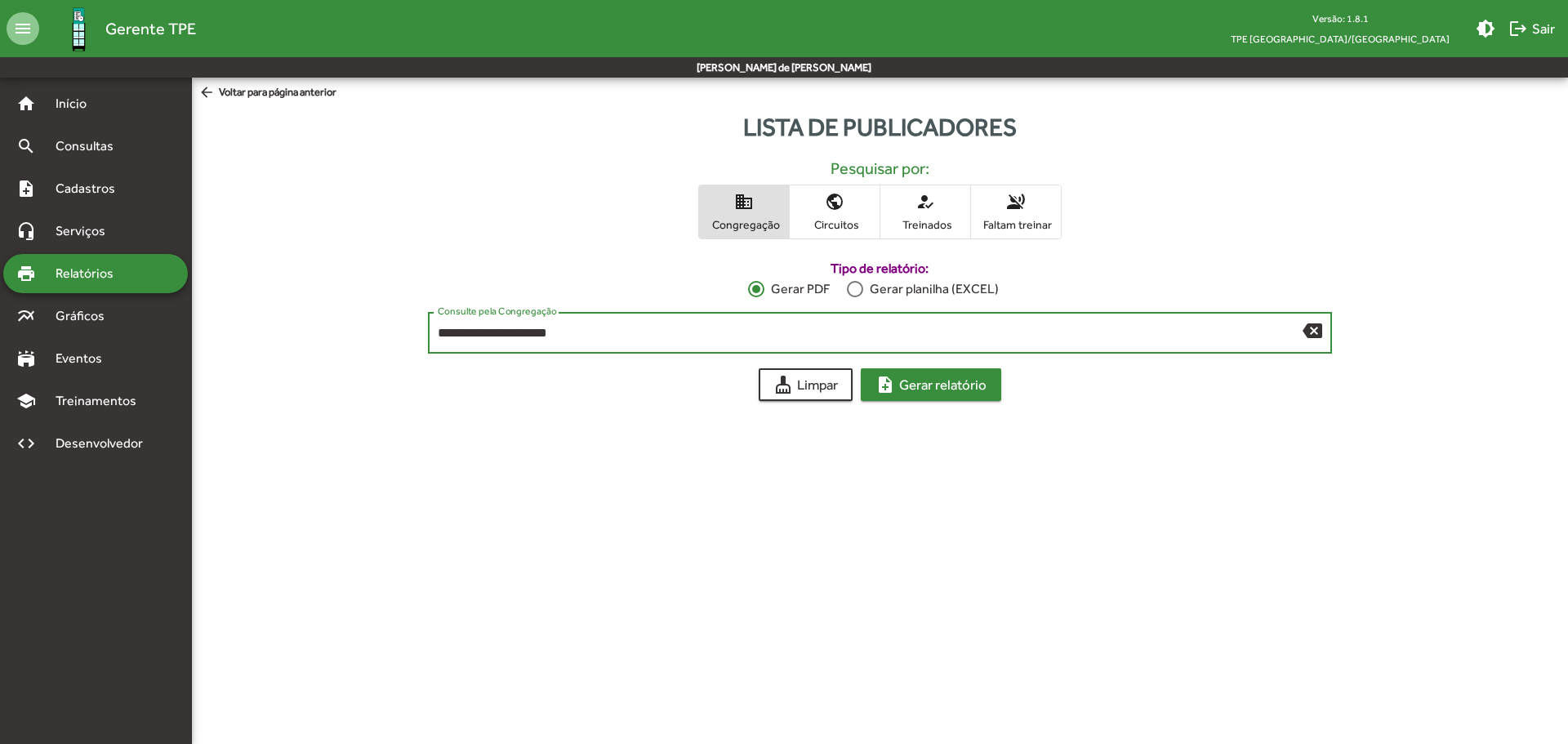
click at [902, 388] on span "note_add Gerar relatório" at bounding box center [931, 385] width 111 height 30
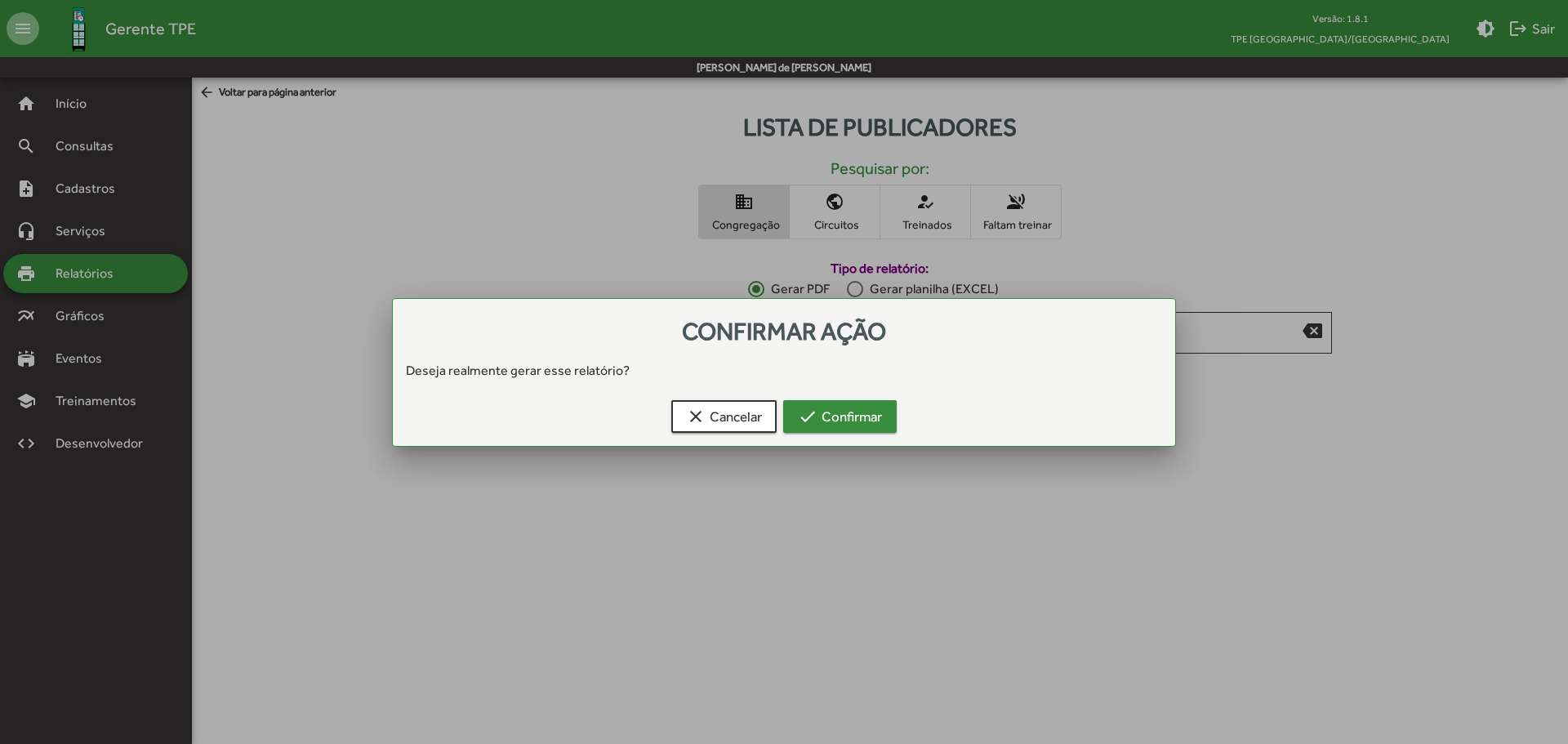
click at [839, 421] on span "check Confirmar" at bounding box center [840, 416] width 84 height 30
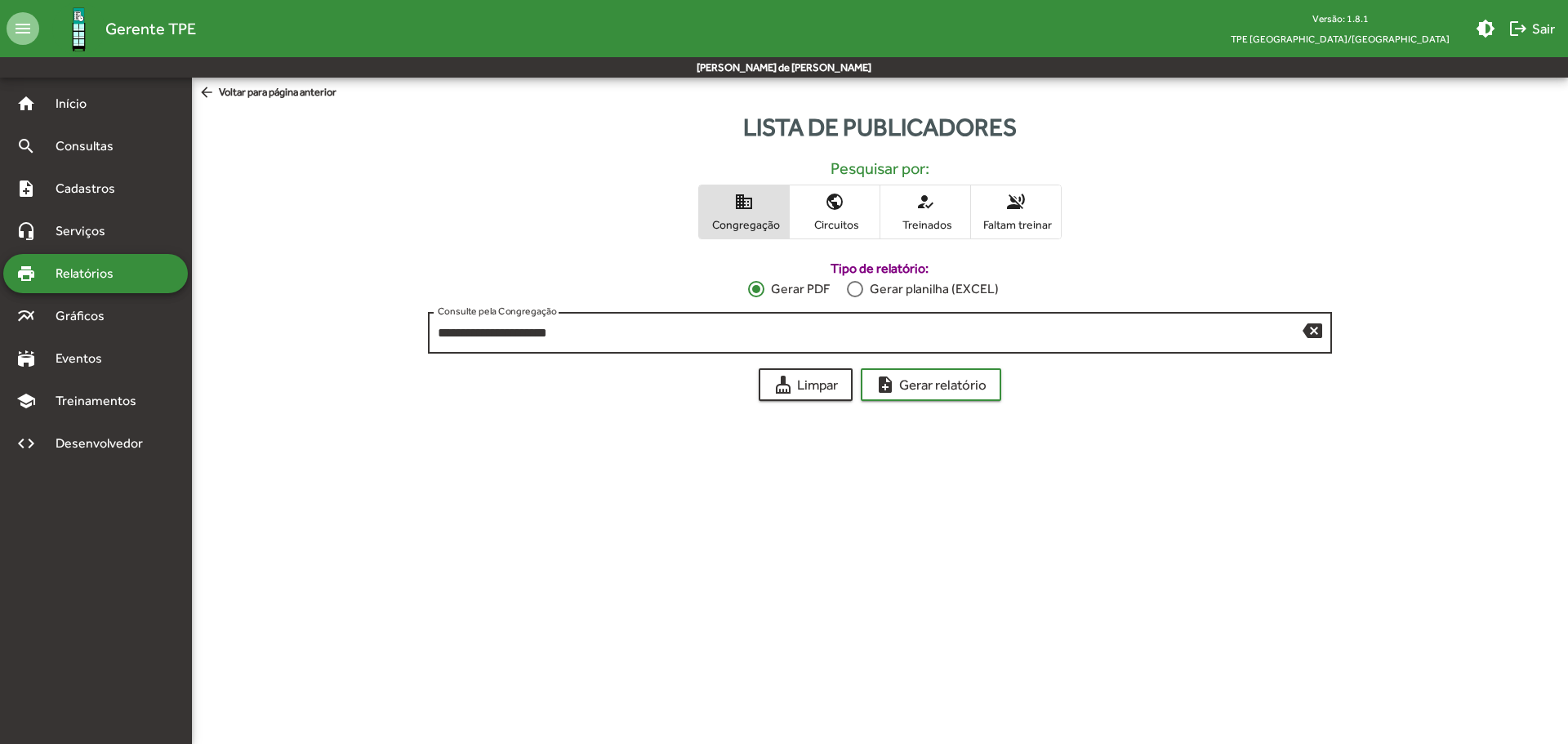
click at [776, 315] on div "**********" at bounding box center [870, 331] width 865 height 45
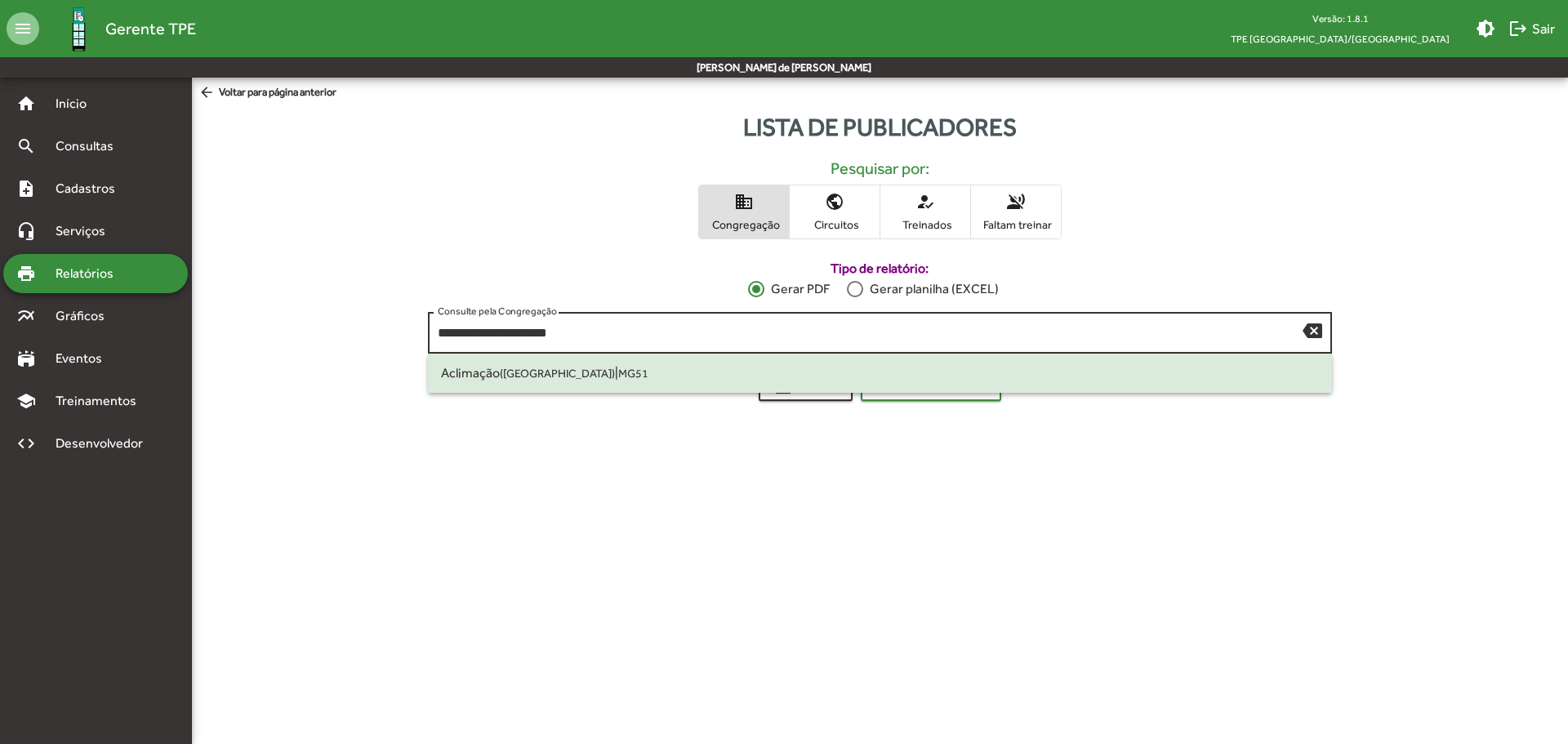
click at [780, 323] on div "**********" at bounding box center [870, 331] width 865 height 45
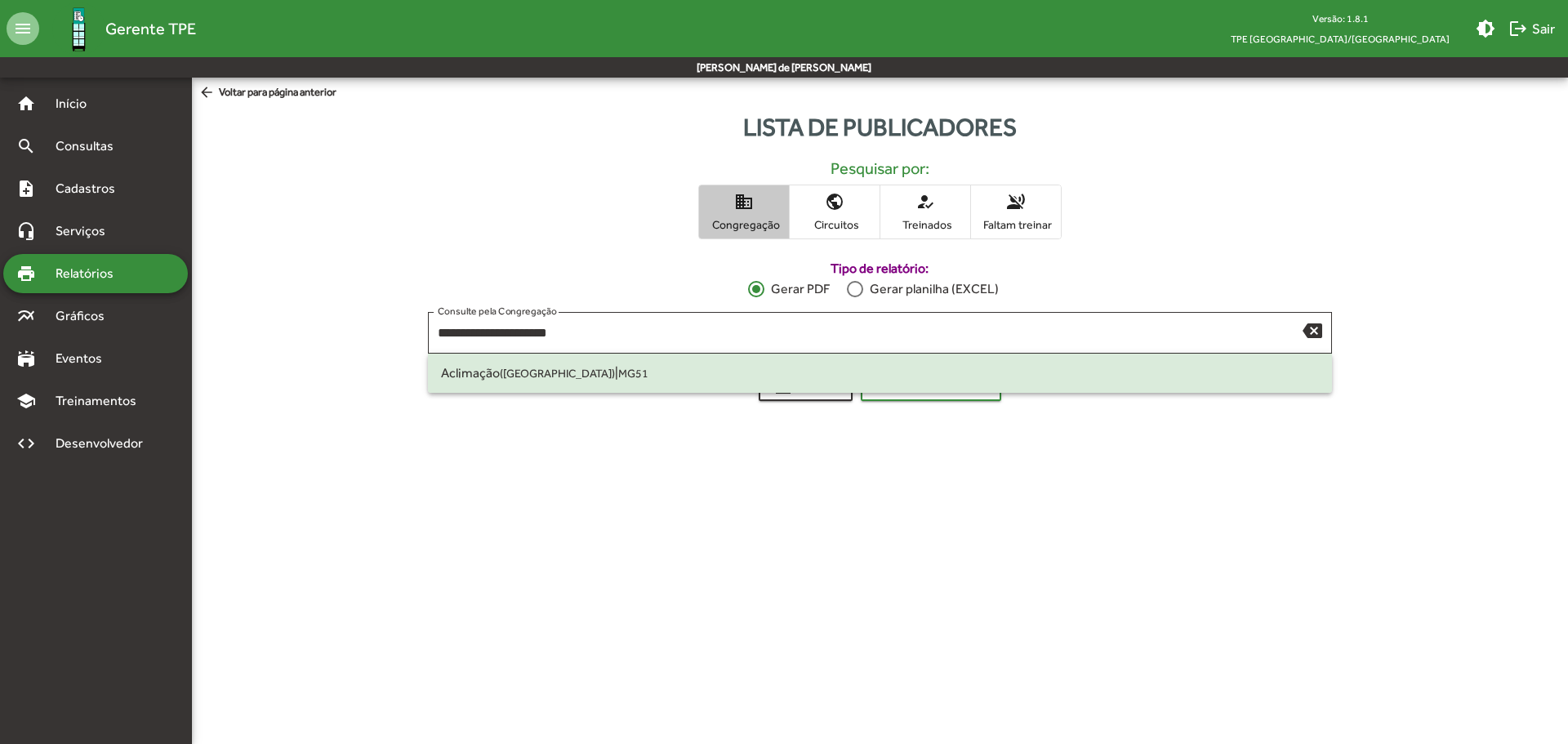
click at [757, 199] on span "domain Congregação" at bounding box center [744, 212] width 90 height 53
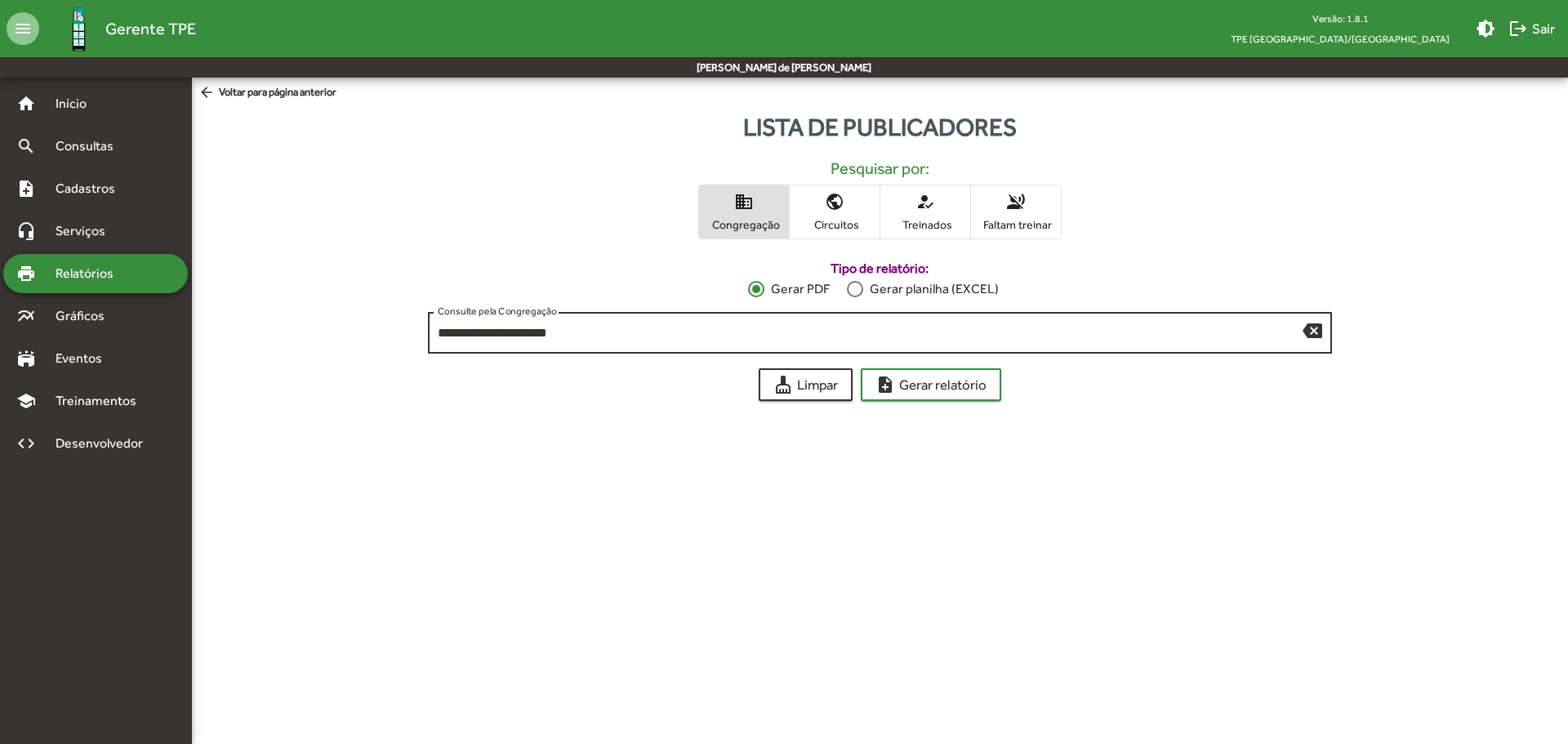
click at [793, 313] on div "**********" at bounding box center [870, 331] width 865 height 45
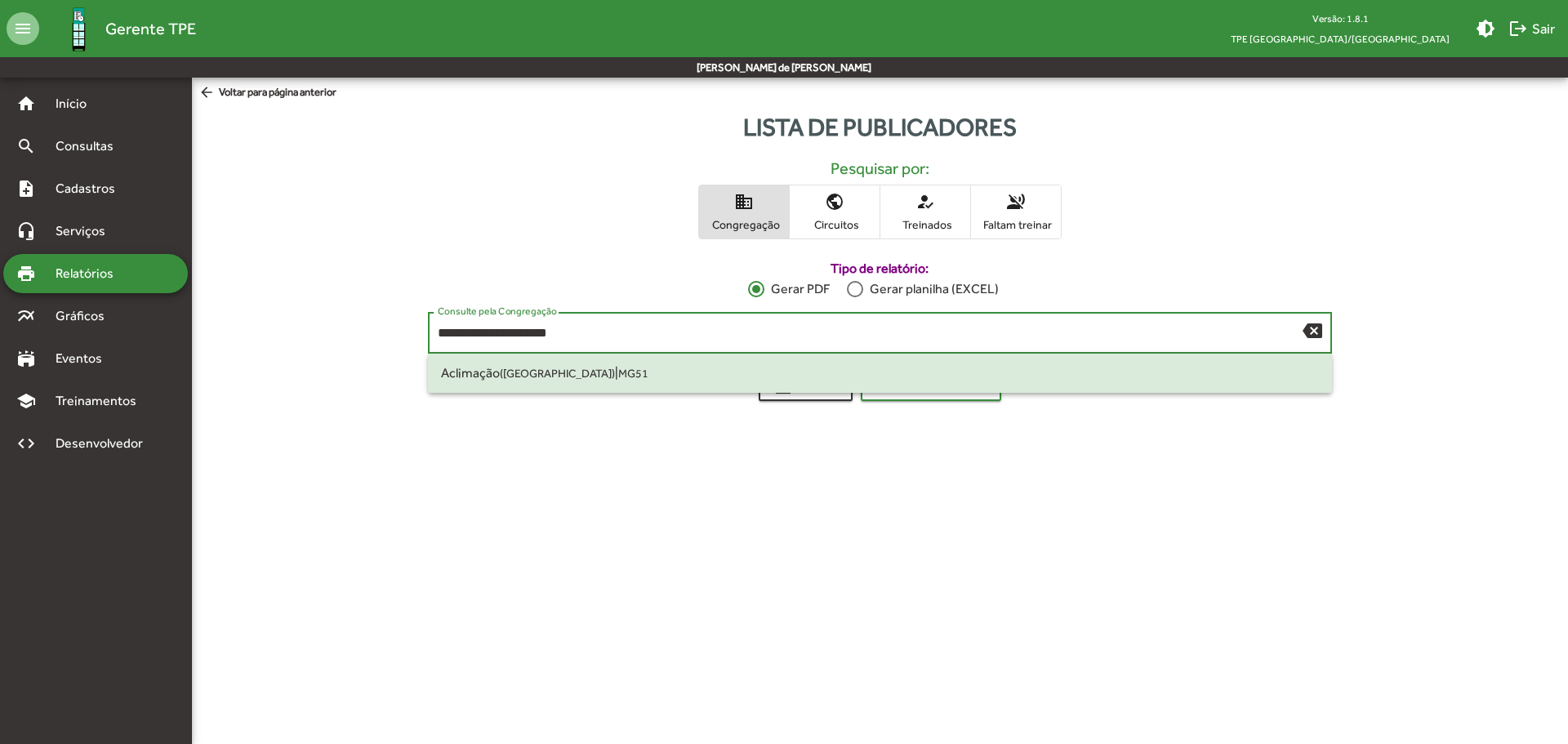
click at [796, 333] on input "**********" at bounding box center [870, 332] width 865 height 14
click at [818, 421] on html "**********" at bounding box center [784, 210] width 1568 height 421
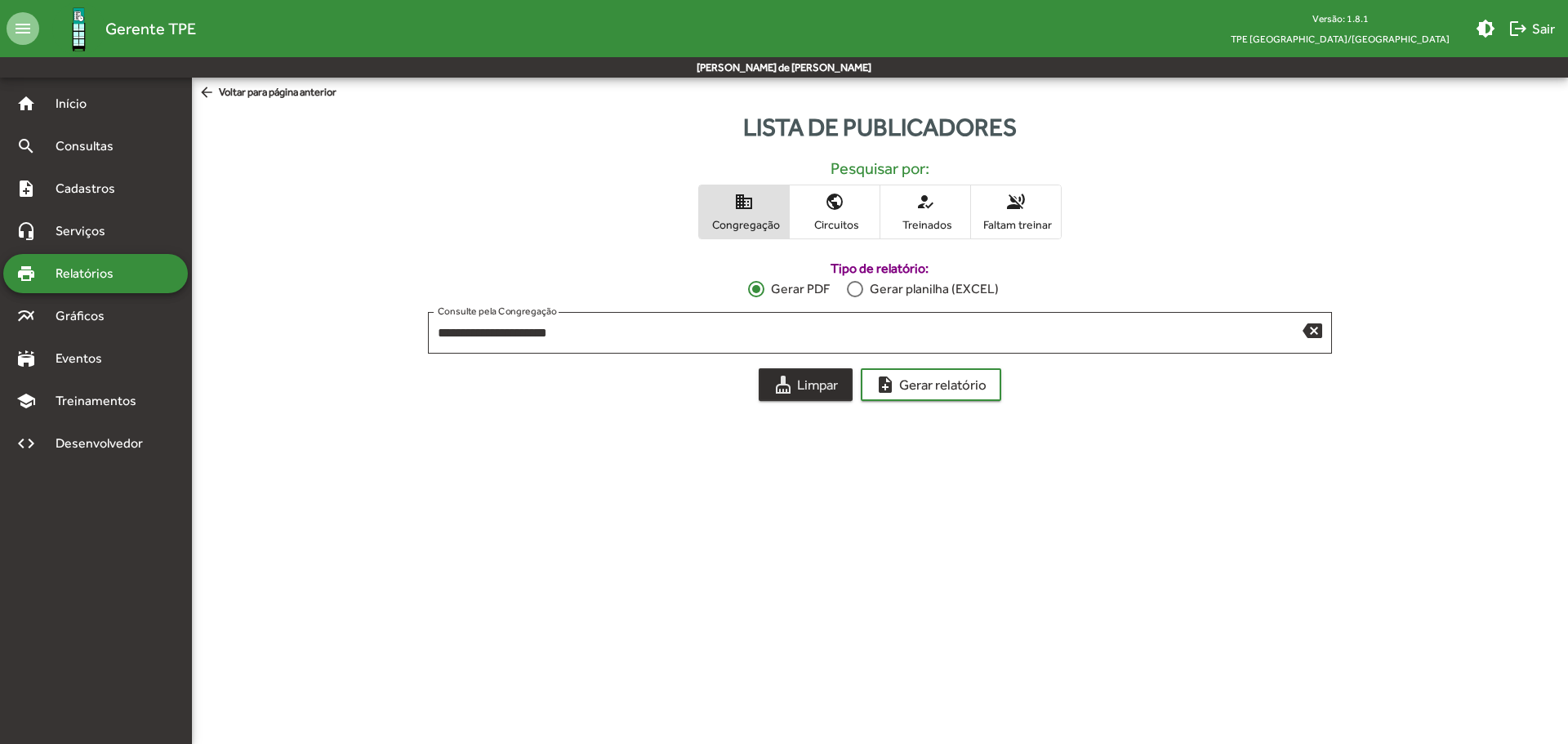
click at [806, 395] on span "cleaning_services Limpar" at bounding box center [806, 385] width 65 height 30
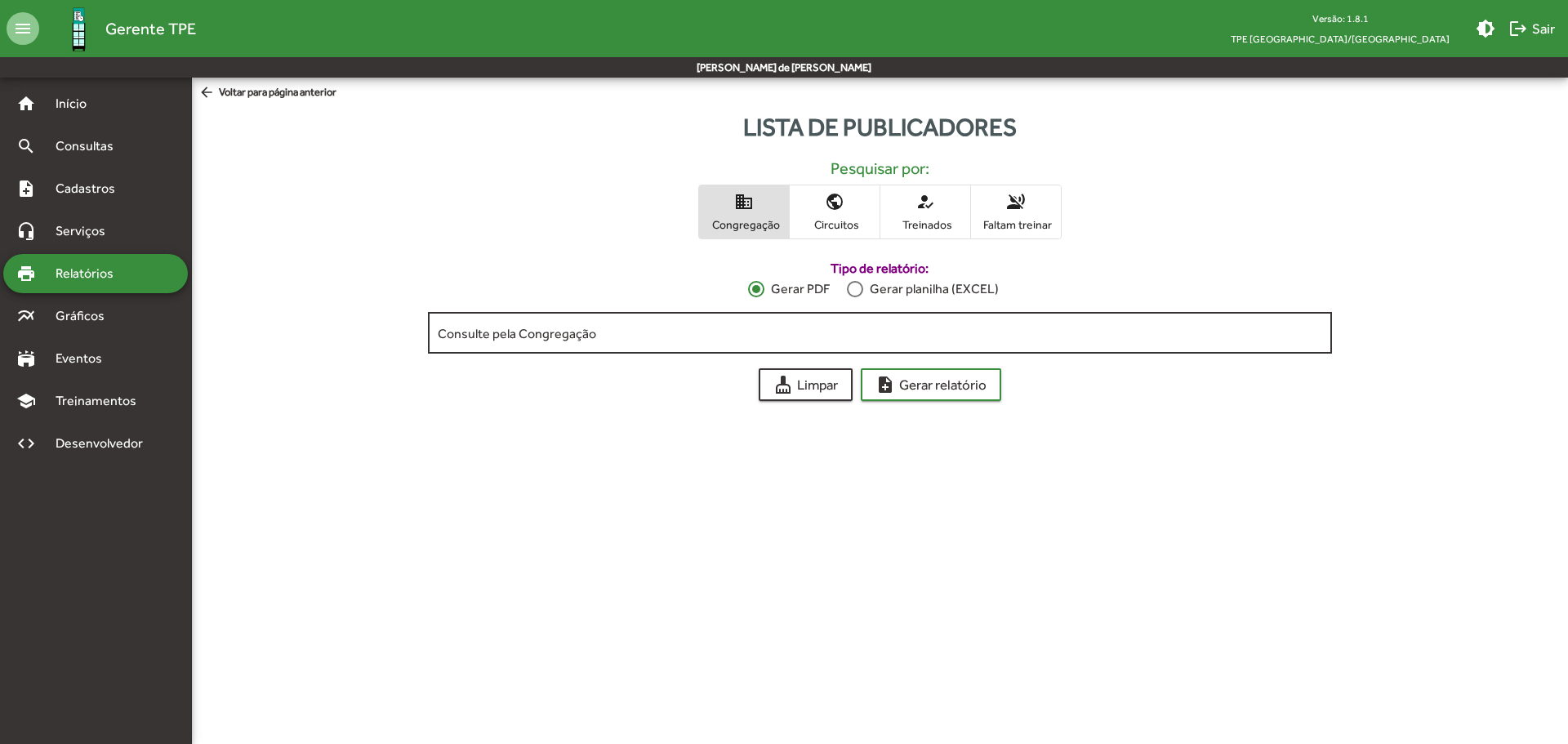
click at [772, 337] on input "Consulte pela Congregação" at bounding box center [880, 332] width 885 height 14
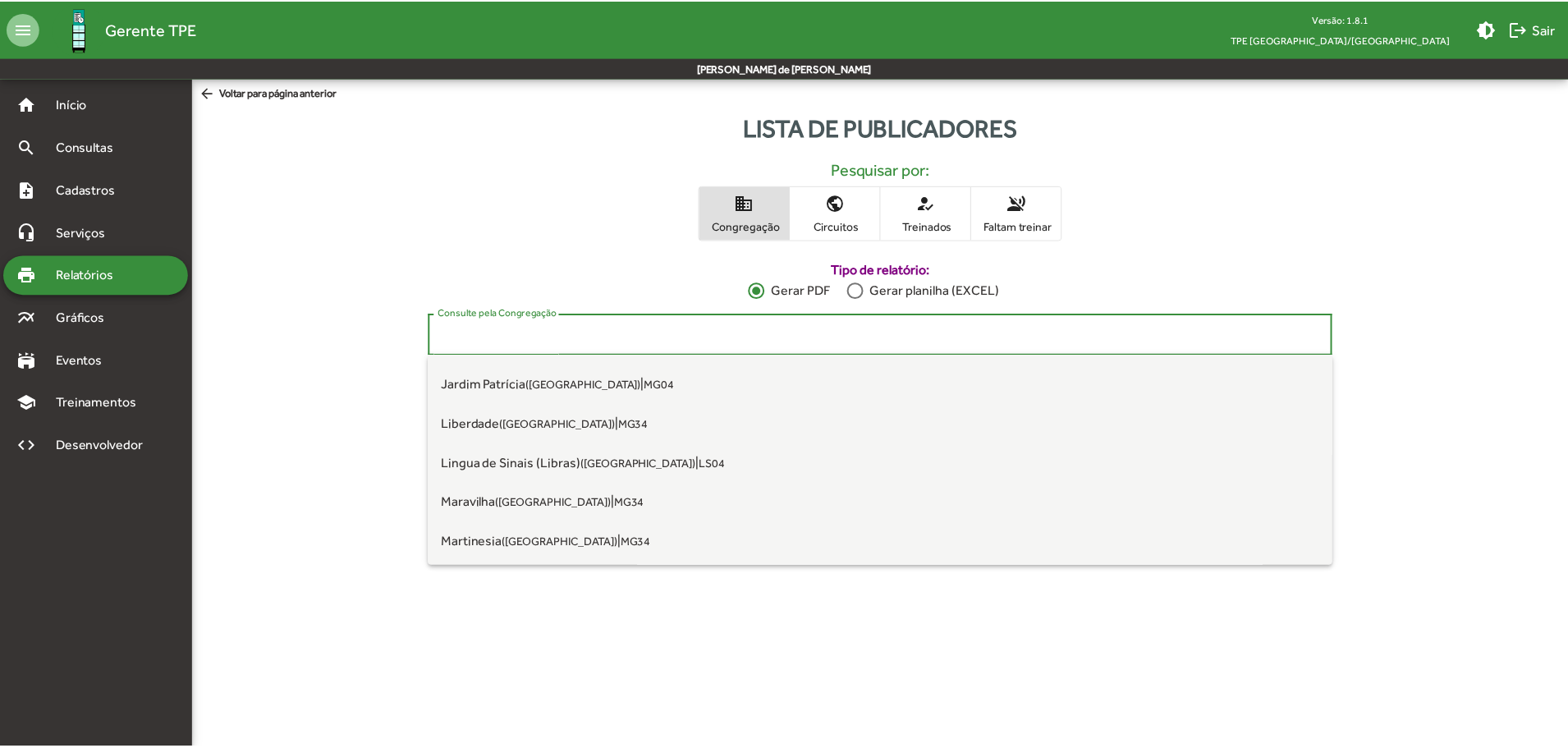
scroll to position [903, 0]
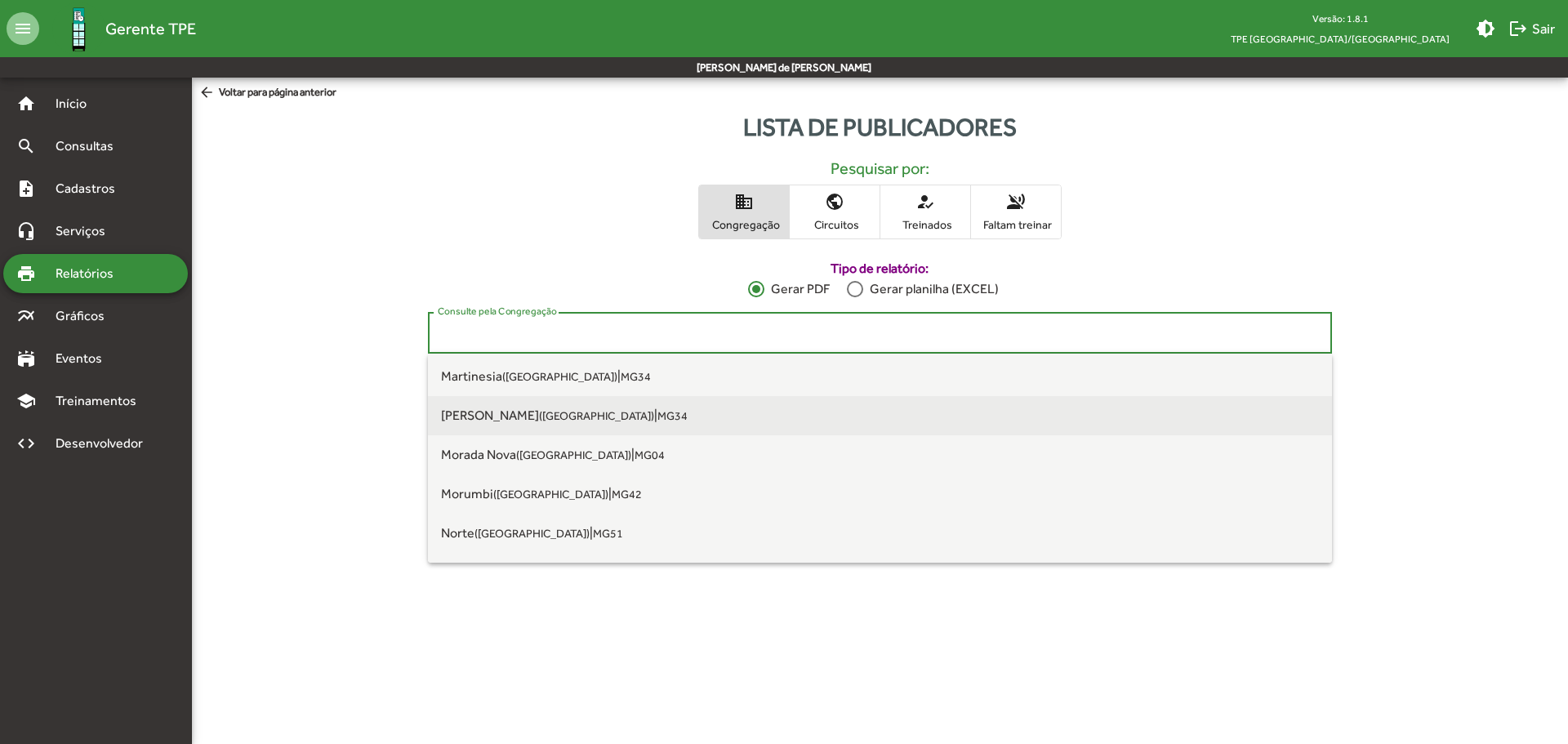
click at [543, 424] on span "Martins ([GEOGRAPHIC_DATA]) | MG34" at bounding box center [880, 416] width 878 height 39
type input "**********"
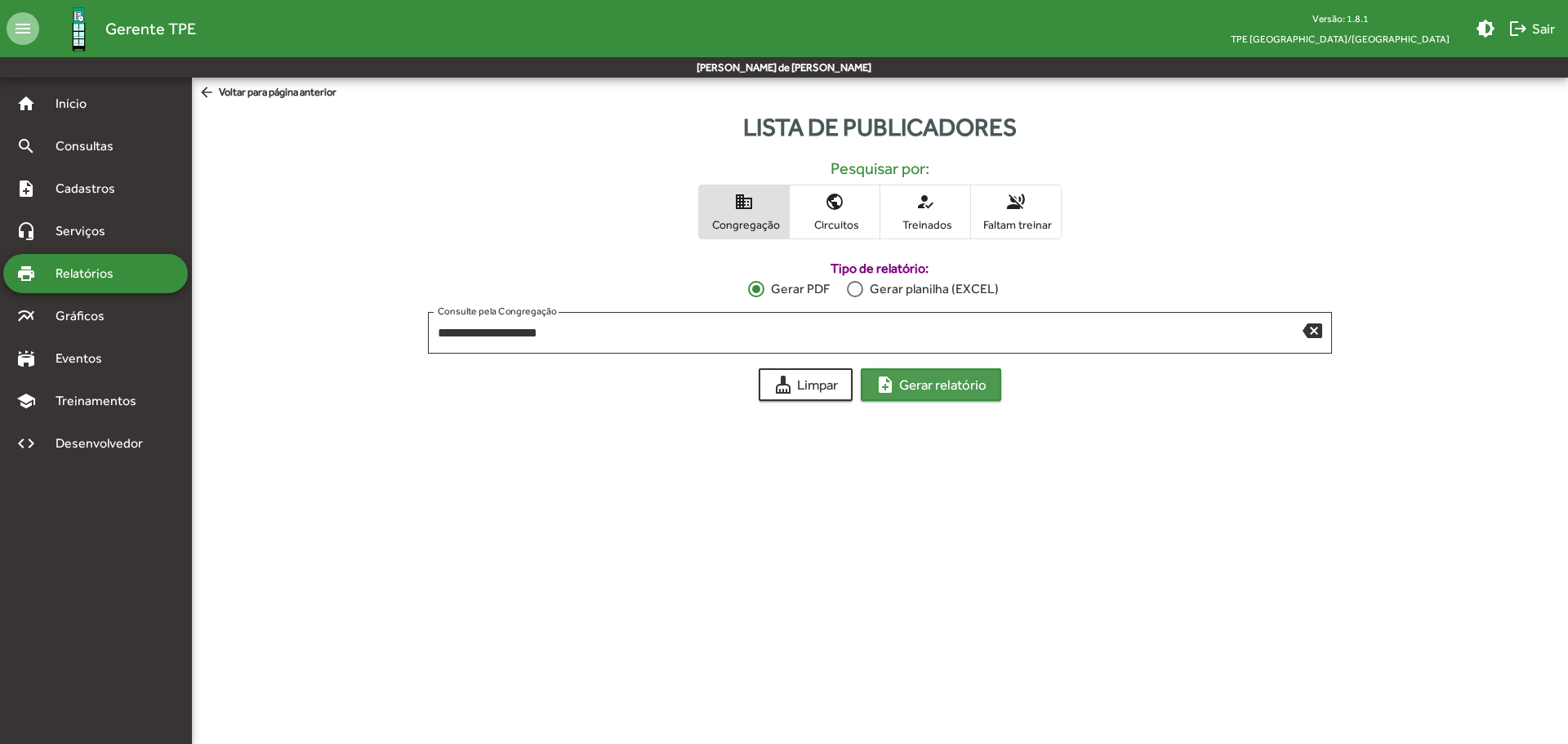
click at [918, 391] on span "note_add Gerar relatório" at bounding box center [931, 385] width 111 height 30
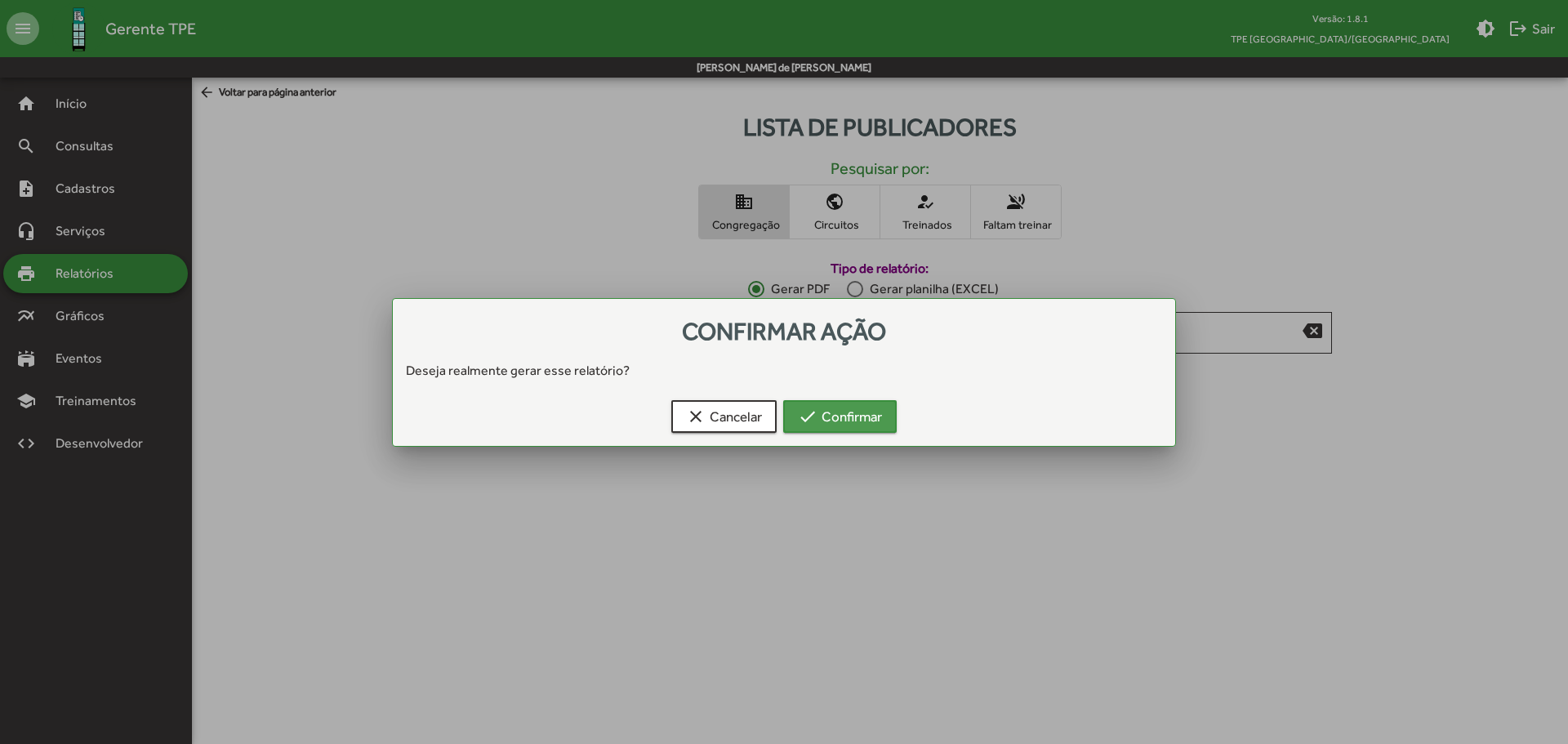
click at [805, 422] on mat-icon "check" at bounding box center [807, 416] width 19 height 19
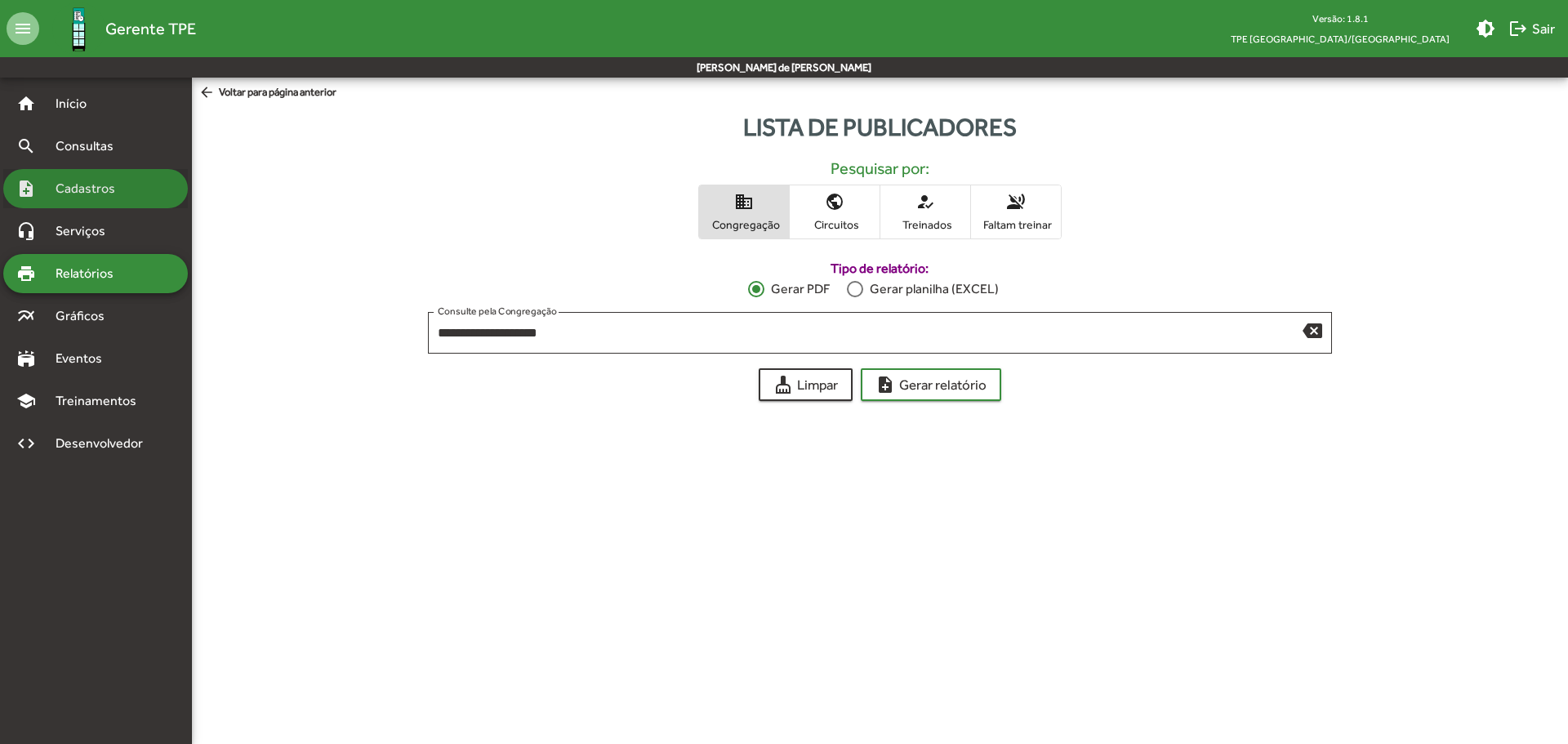
click at [100, 187] on span "Cadastros" at bounding box center [90, 188] width 90 height 19
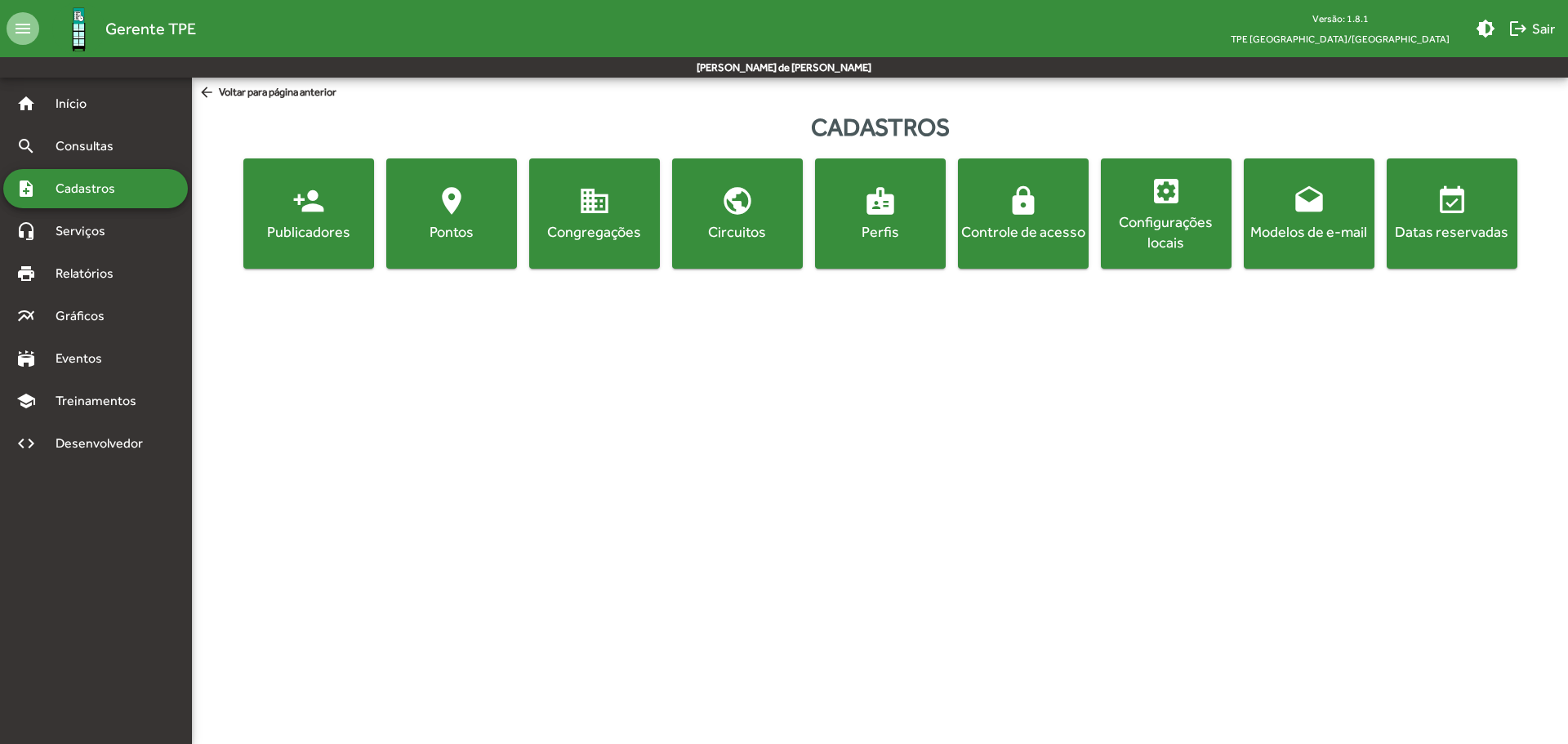
click at [317, 218] on mat-icon "person_add" at bounding box center [309, 201] width 33 height 33
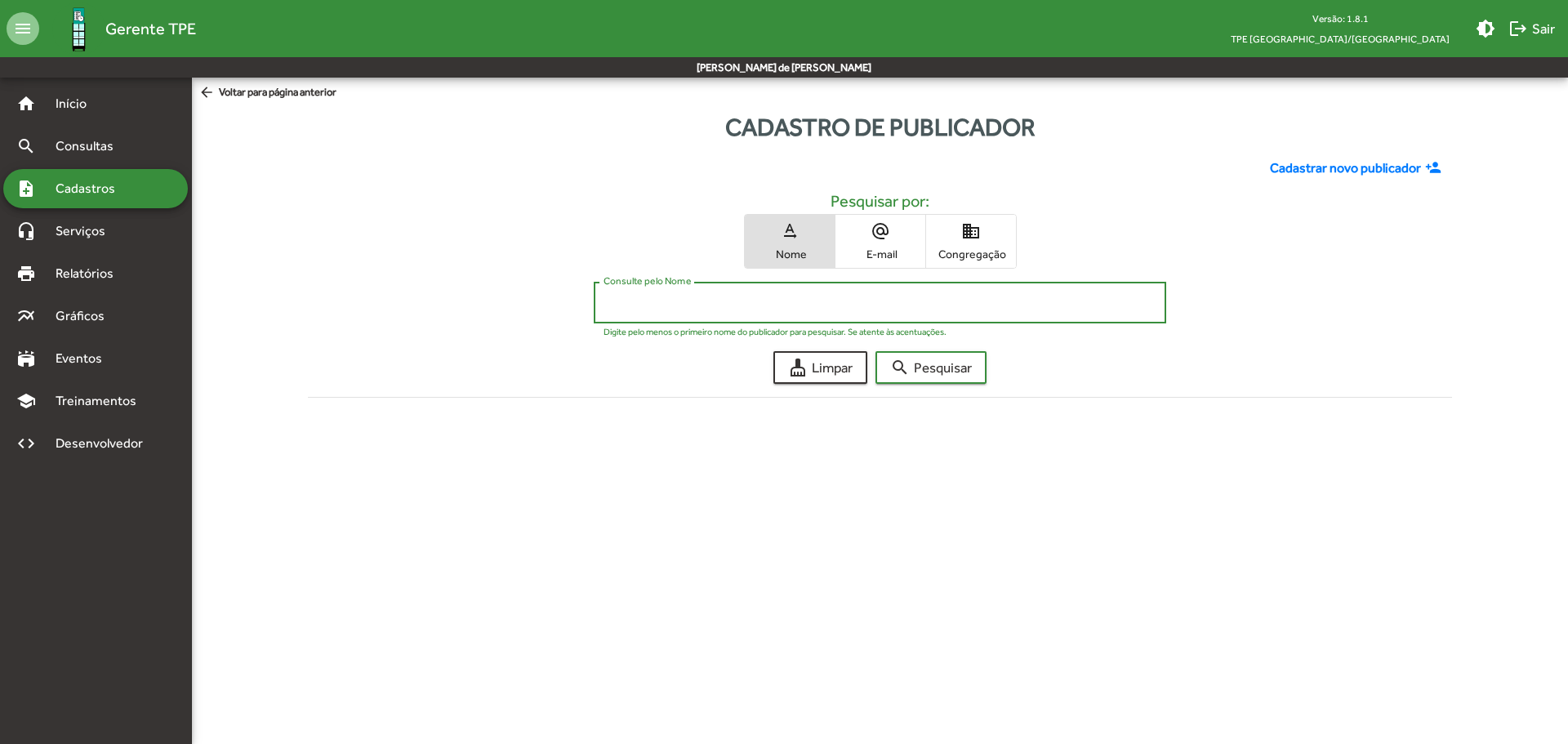
click at [816, 305] on input "Consulte pelo Nome" at bounding box center [880, 303] width 552 height 14
click at [934, 370] on span "search Pesquisar" at bounding box center [931, 367] width 82 height 30
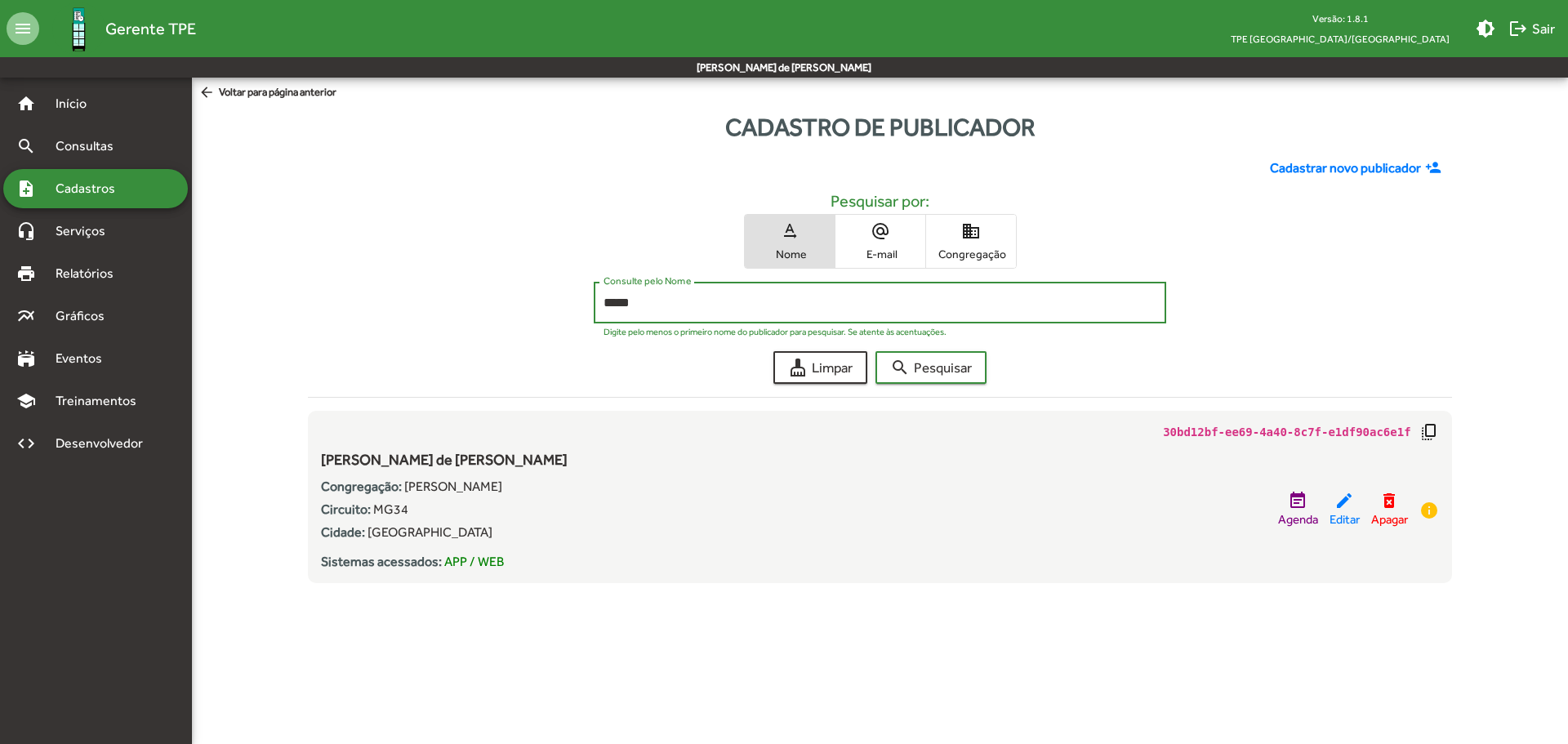
drag, startPoint x: 640, startPoint y: 305, endPoint x: 568, endPoint y: 302, distance: 72.1
click at [568, 302] on div "***** Consulte pelo Nome Digite pelo menos o primeiro nome do publicador para p…" at bounding box center [880, 306] width 1144 height 50
click at [928, 370] on span "search Pesquisar" at bounding box center [931, 367] width 82 height 30
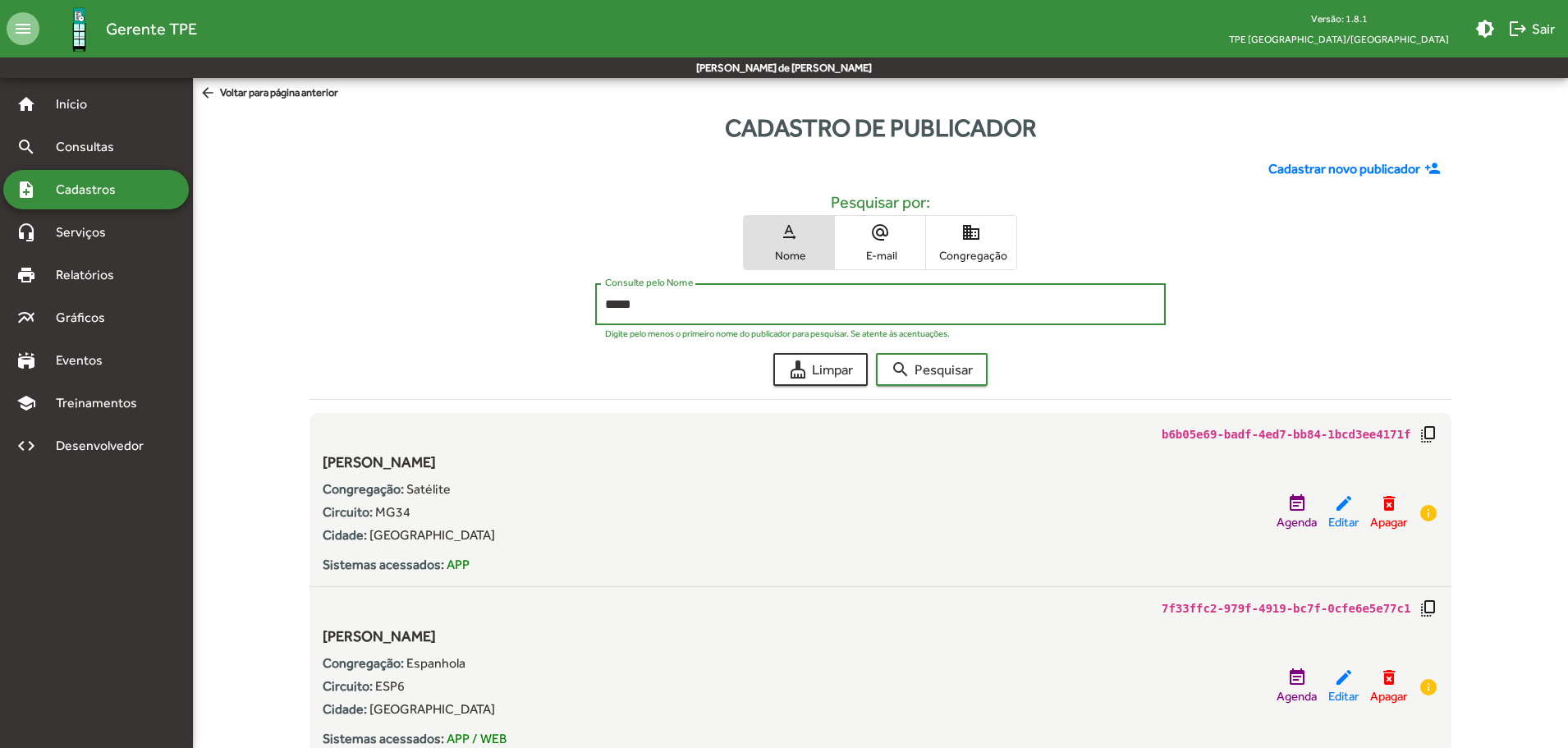
click at [687, 310] on input "*****" at bounding box center [881, 304] width 552 height 14
click at [688, 308] on input "*****" at bounding box center [881, 304] width 552 height 14
click at [876, 353] on button "search Pesquisar" at bounding box center [931, 369] width 112 height 33
drag, startPoint x: 648, startPoint y: 310, endPoint x: 525, endPoint y: 282, distance: 126.1
click at [525, 291] on div "***** Consulte pelo Nome Digite pelo menos o primeiro nome do publicador para p…" at bounding box center [881, 308] width 1143 height 50
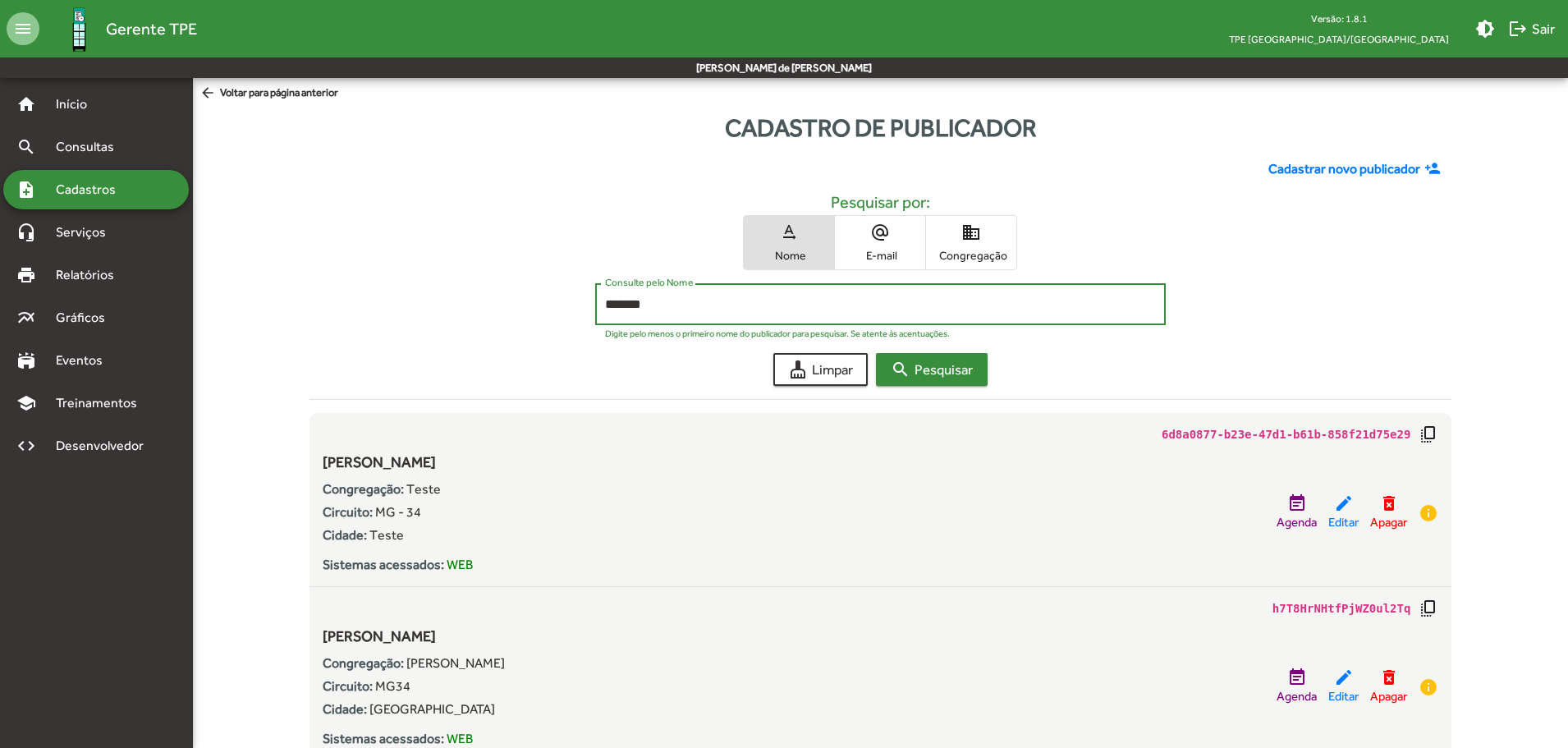
type input "*******"
click at [900, 377] on mat-icon "search" at bounding box center [900, 369] width 19 height 20
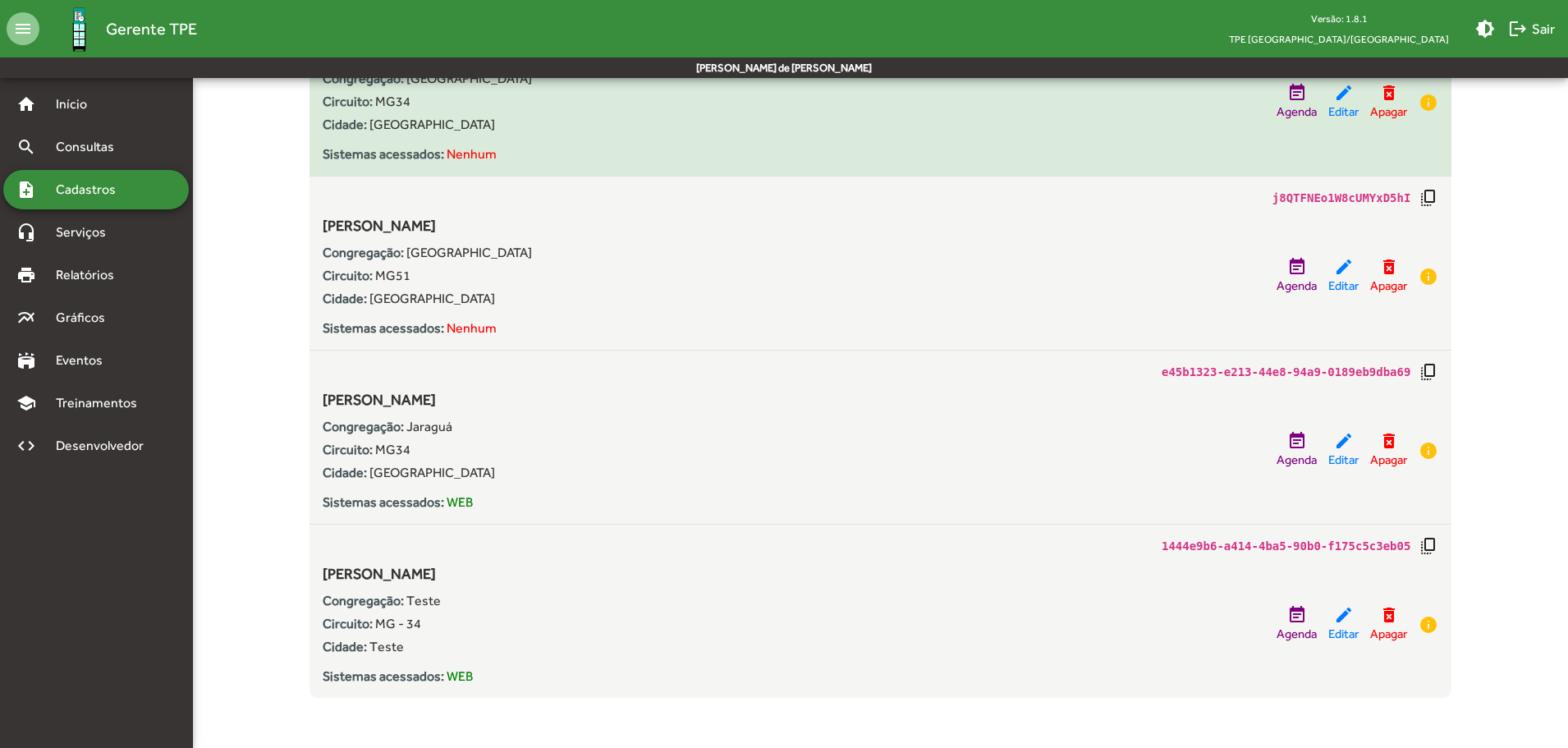
scroll to position [413, 0]
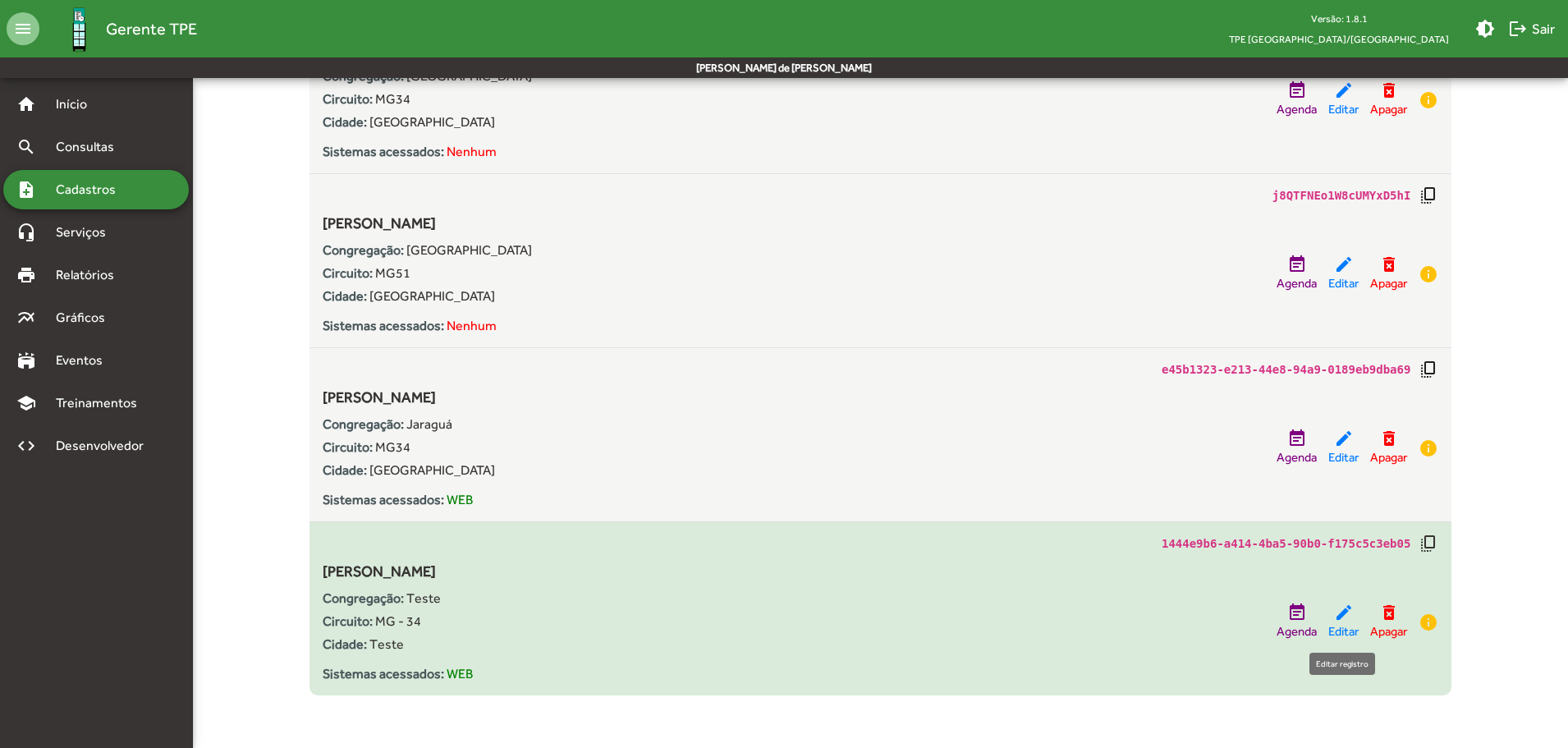
click at [1337, 615] on mat-icon "edit" at bounding box center [1343, 612] width 19 height 20
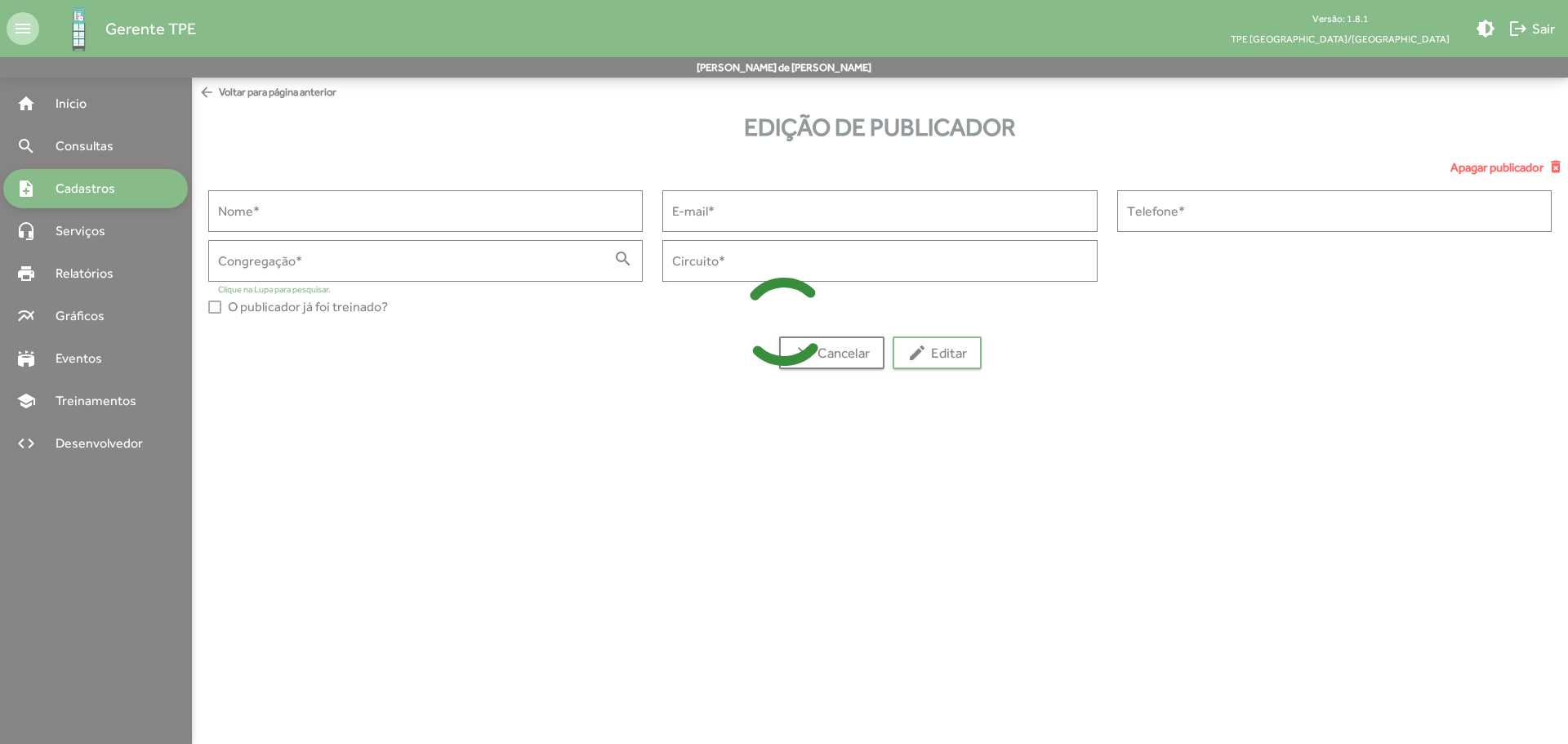
type input "**********"
type input "*******"
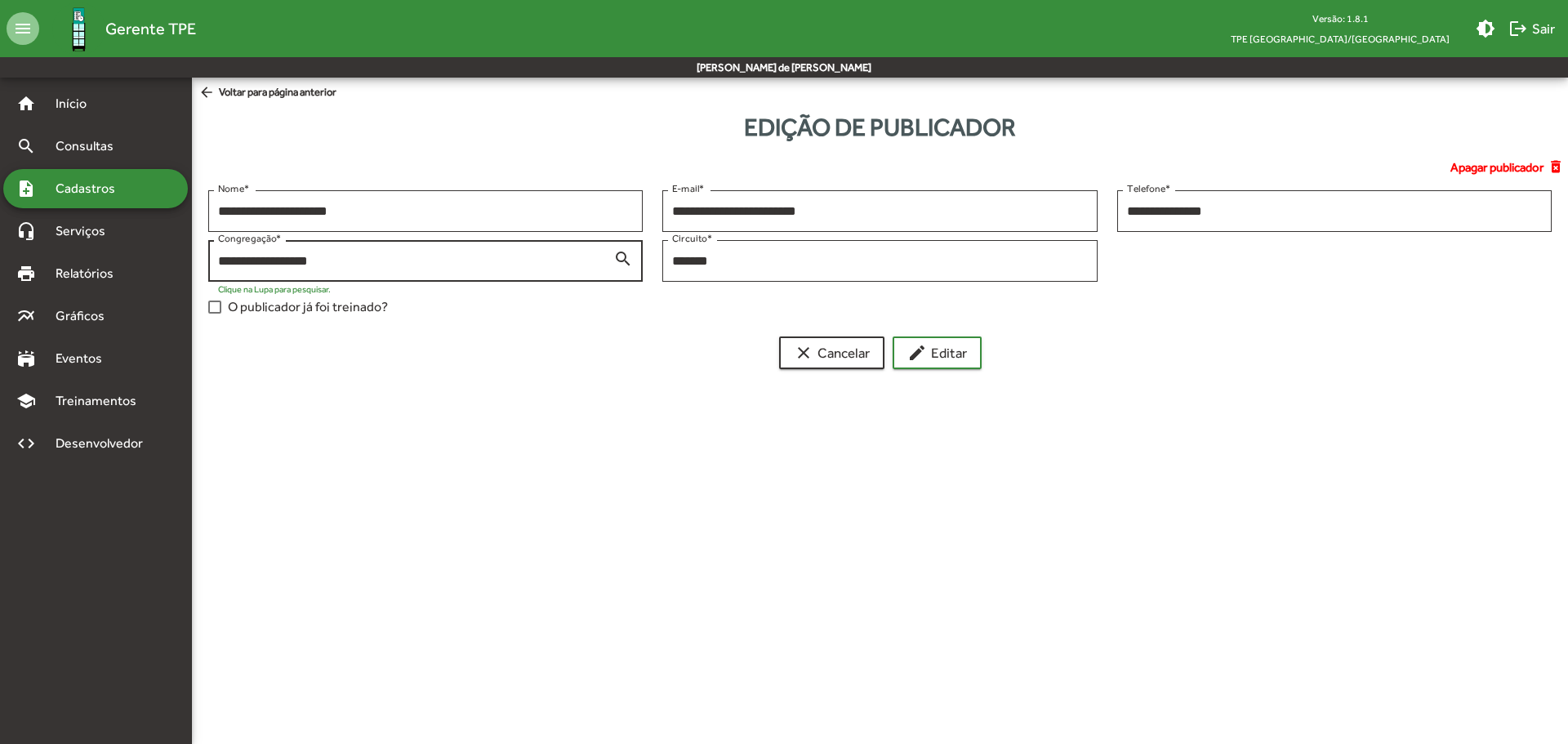
click at [627, 256] on mat-icon "search" at bounding box center [622, 257] width 19 height 19
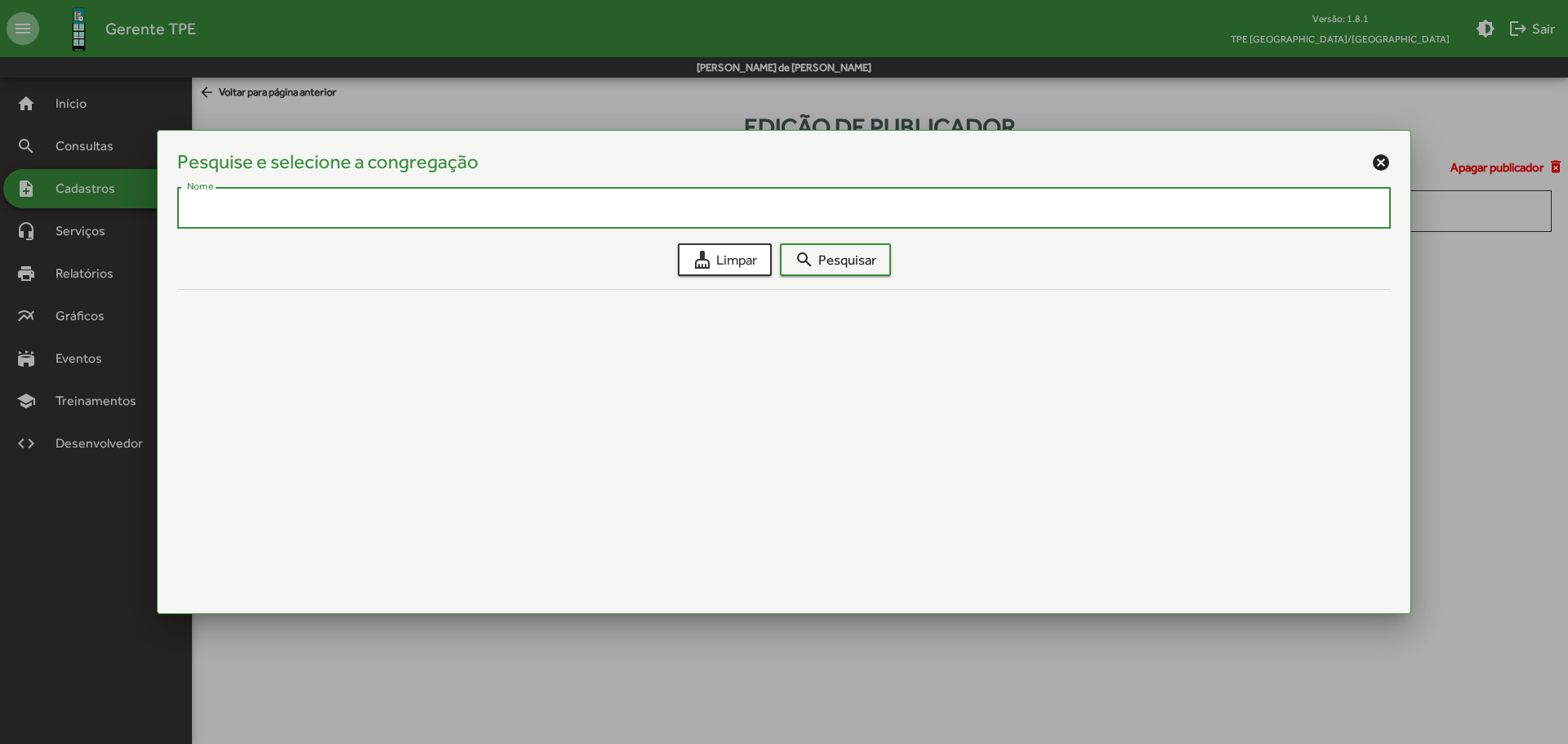
click at [1029, 215] on input "Nome" at bounding box center [784, 208] width 1194 height 14
click at [920, 209] on input "Nome" at bounding box center [784, 208] width 1194 height 14
click at [812, 268] on mat-icon "search" at bounding box center [804, 259] width 19 height 19
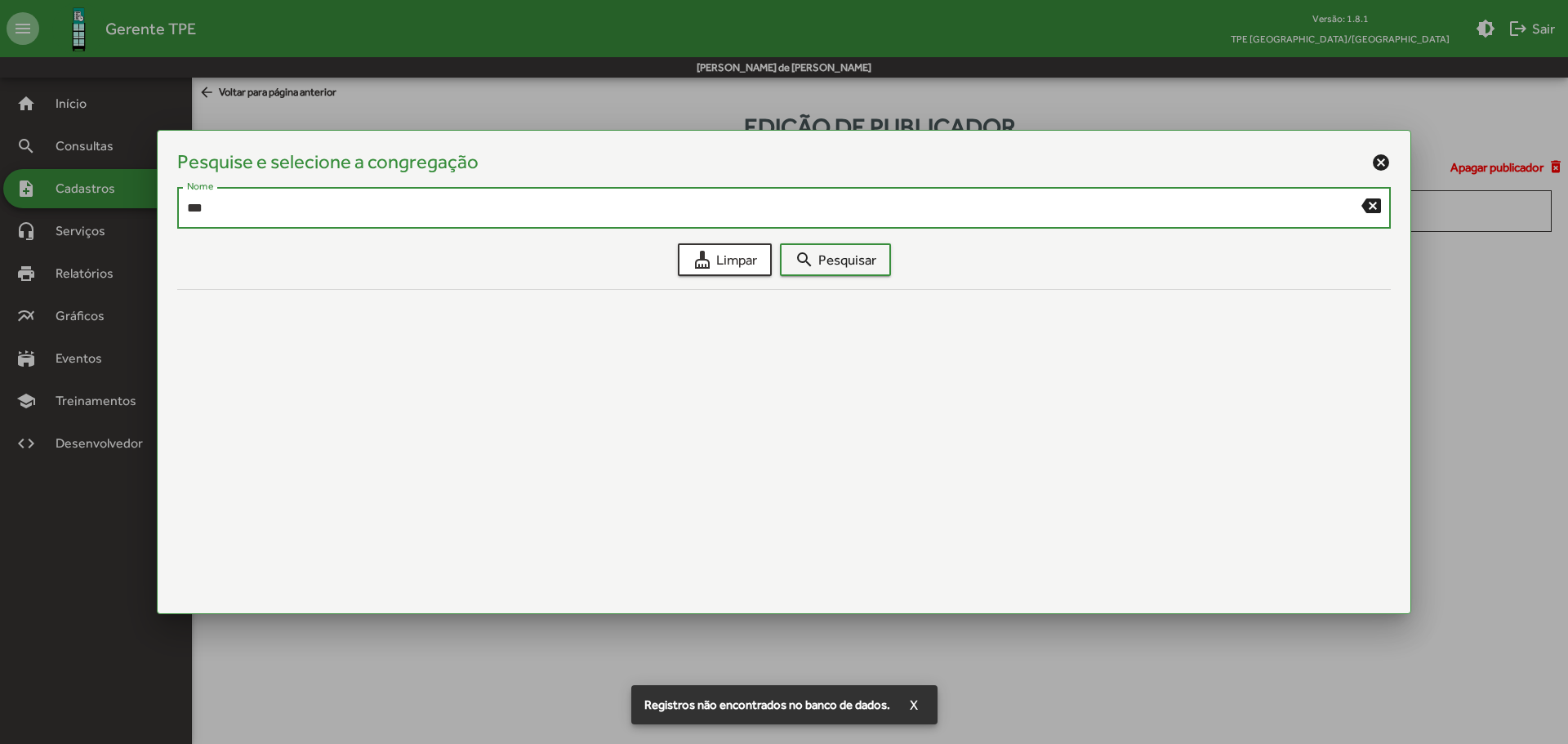
drag, startPoint x: 208, startPoint y: 208, endPoint x: 92, endPoint y: 202, distance: 116.2
click at [92, 202] on div "Pesquise e selecione a congregação cancel *** Nome backspace cleaning_services …" at bounding box center [784, 372] width 1568 height 744
type input "******"
click at [839, 264] on span "search Pesquisar" at bounding box center [835, 260] width 82 height 30
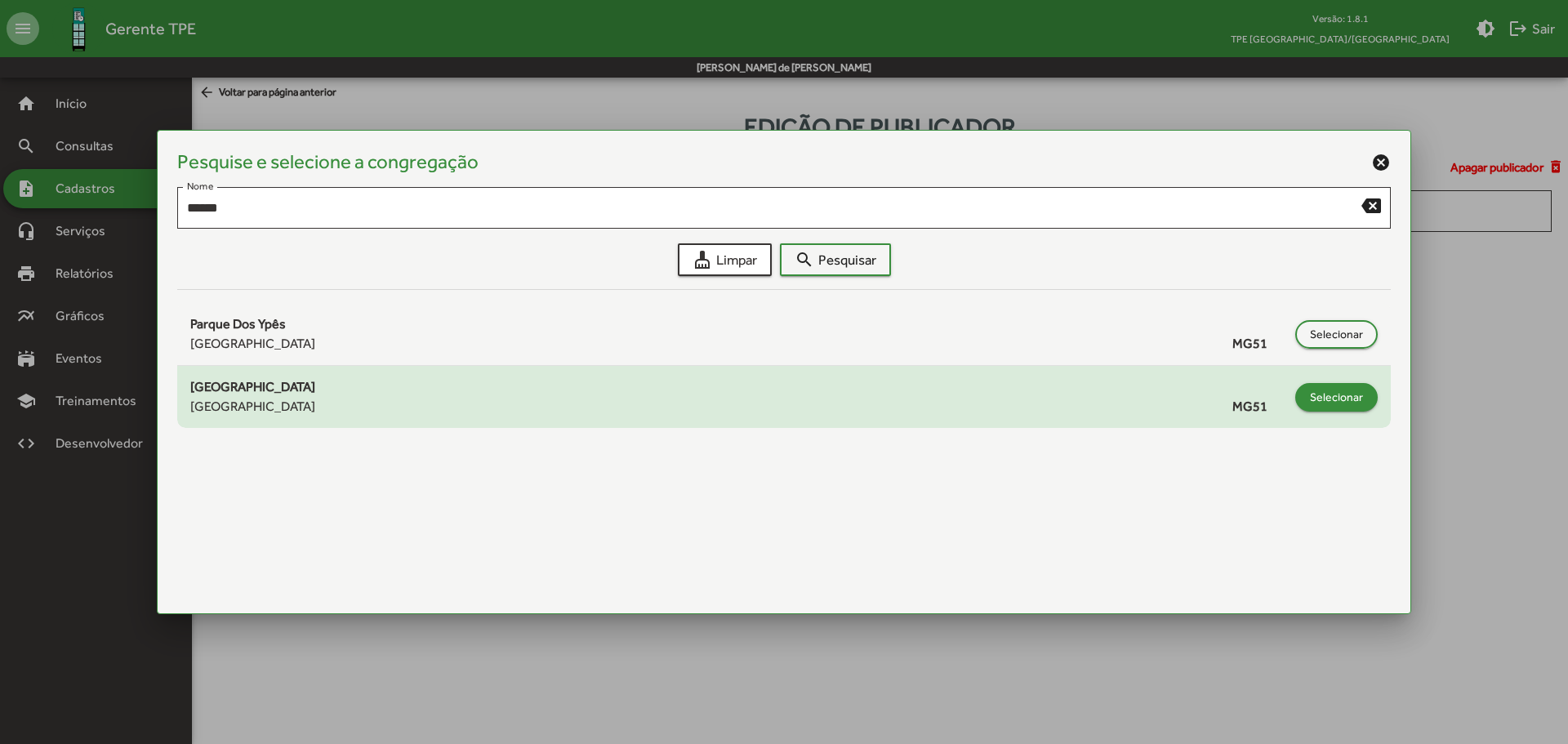
click at [1328, 395] on span "Selecionar" at bounding box center [1336, 396] width 53 height 30
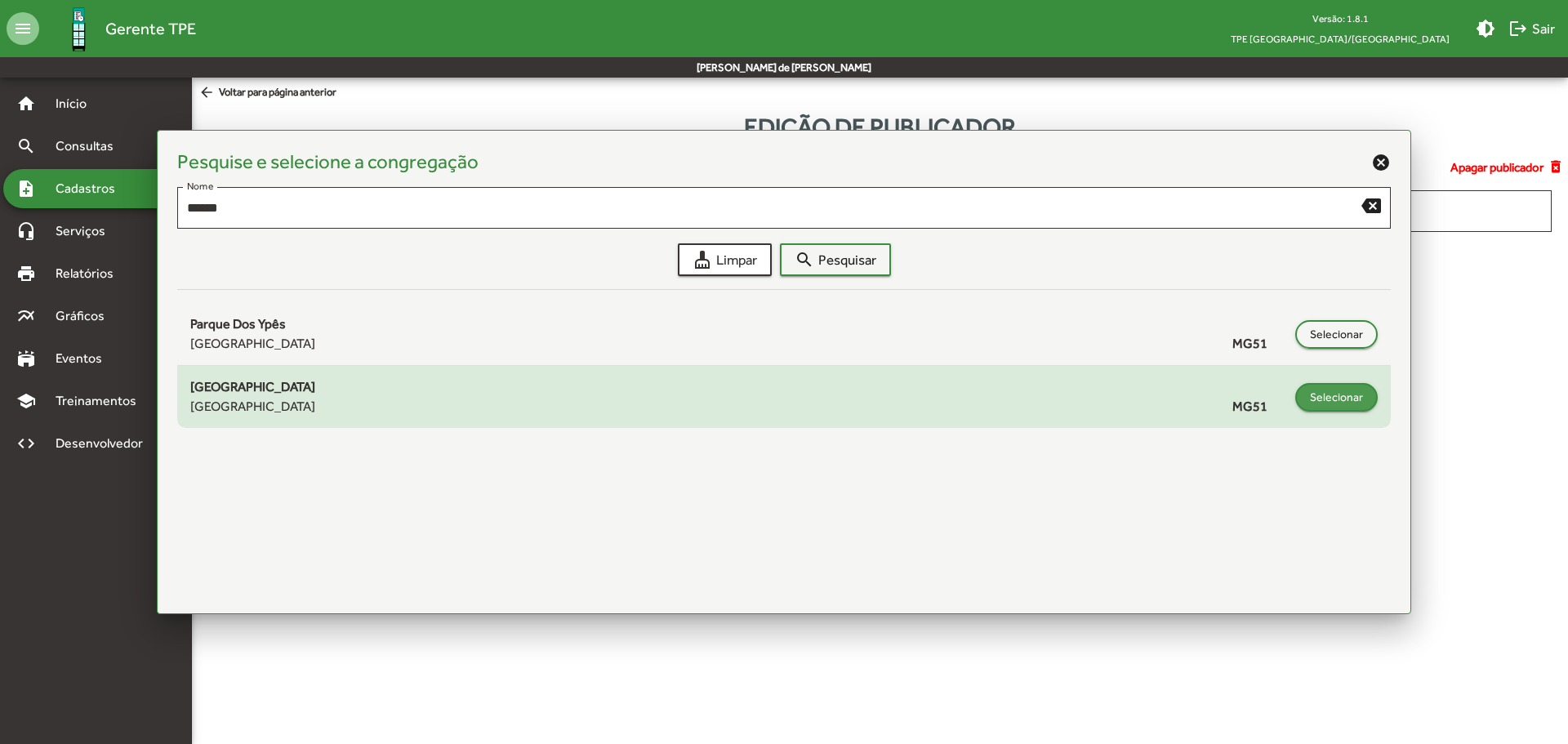
type input "**********"
type input "****"
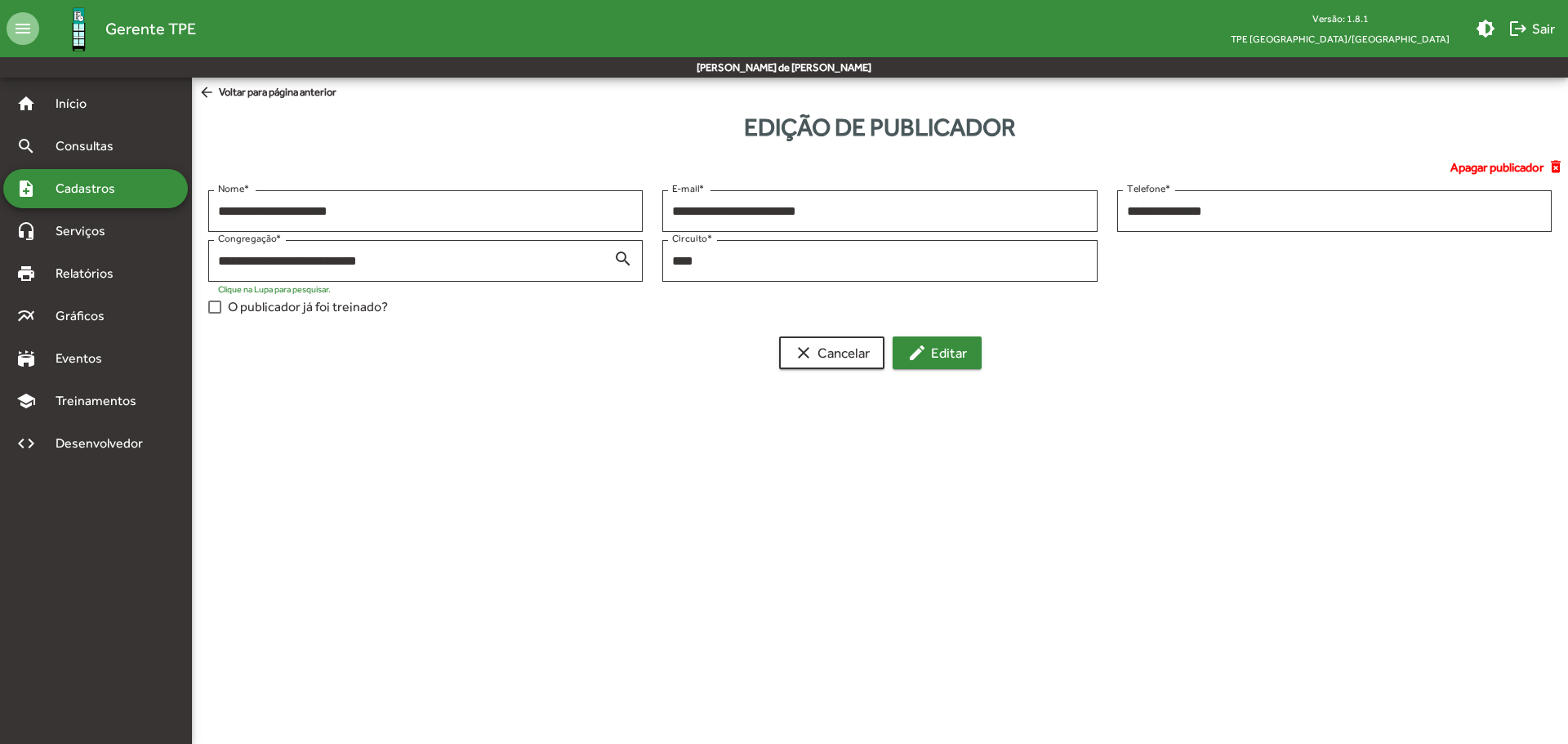
click at [928, 355] on span "edit Editar" at bounding box center [937, 353] width 60 height 30
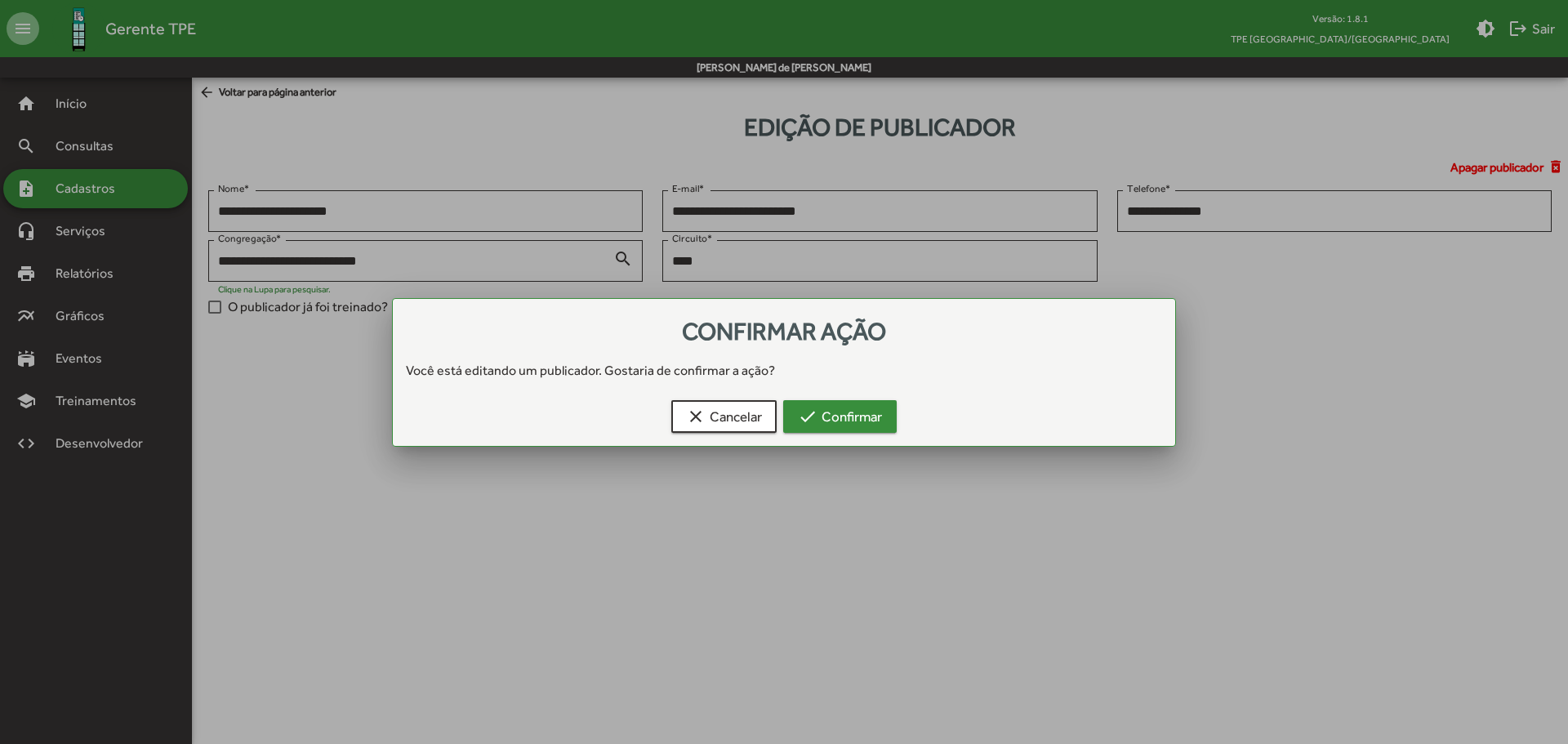
click at [834, 410] on span "check Confirmar" at bounding box center [840, 416] width 84 height 30
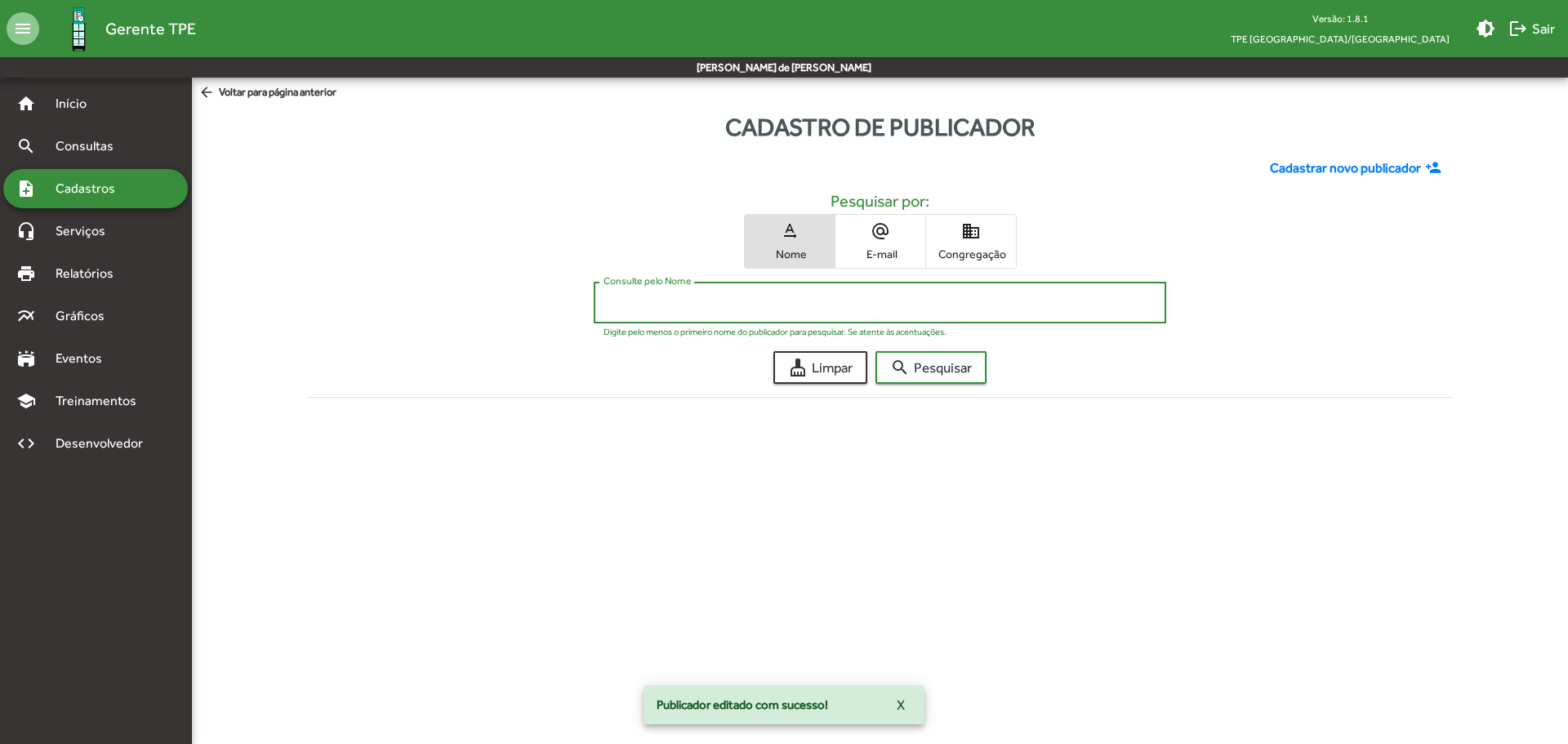
click at [702, 301] on input "Consulte pelo Nome" at bounding box center [880, 303] width 552 height 14
type input "*******"
click at [876, 351] on button "search Pesquisar" at bounding box center [931, 367] width 111 height 33
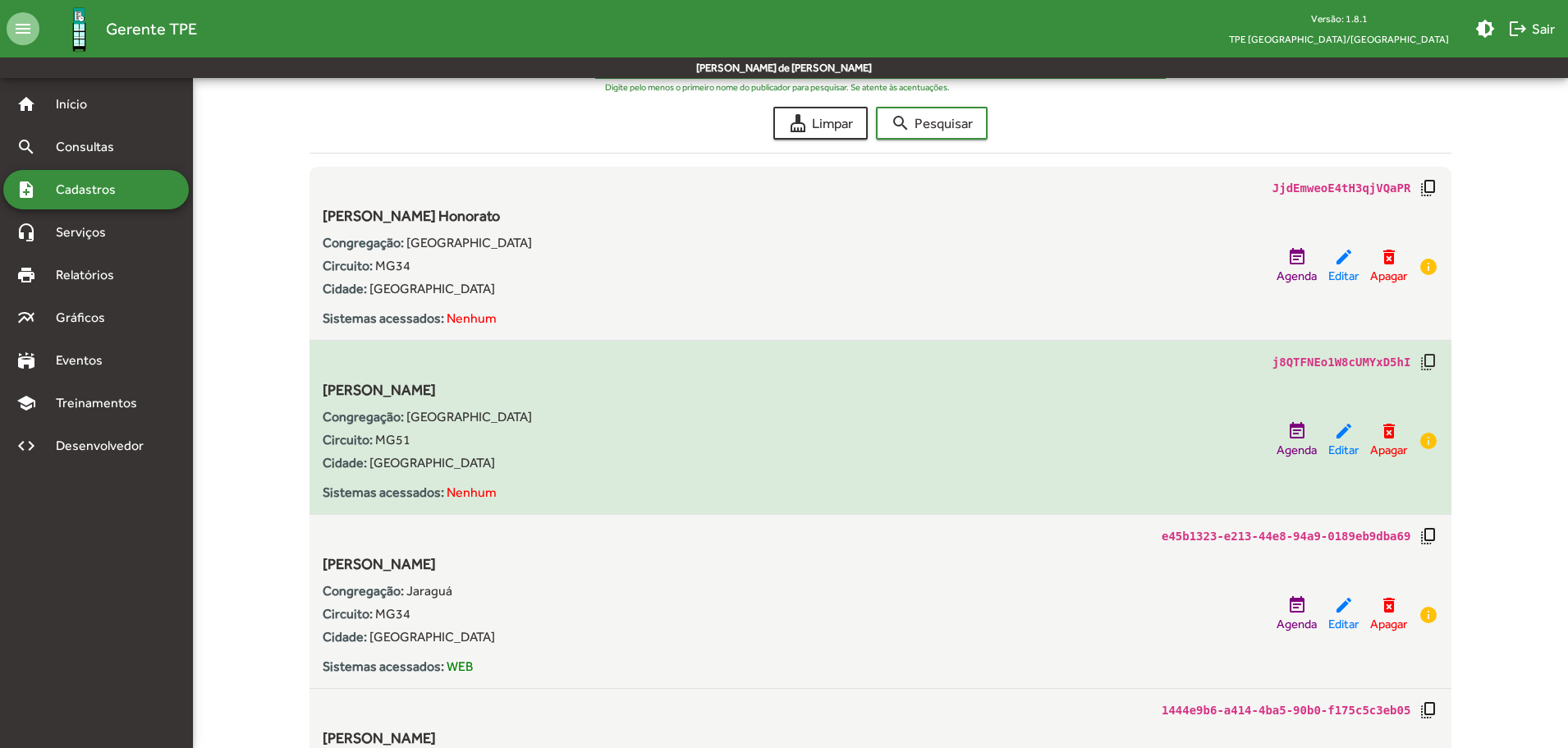
scroll to position [413, 0]
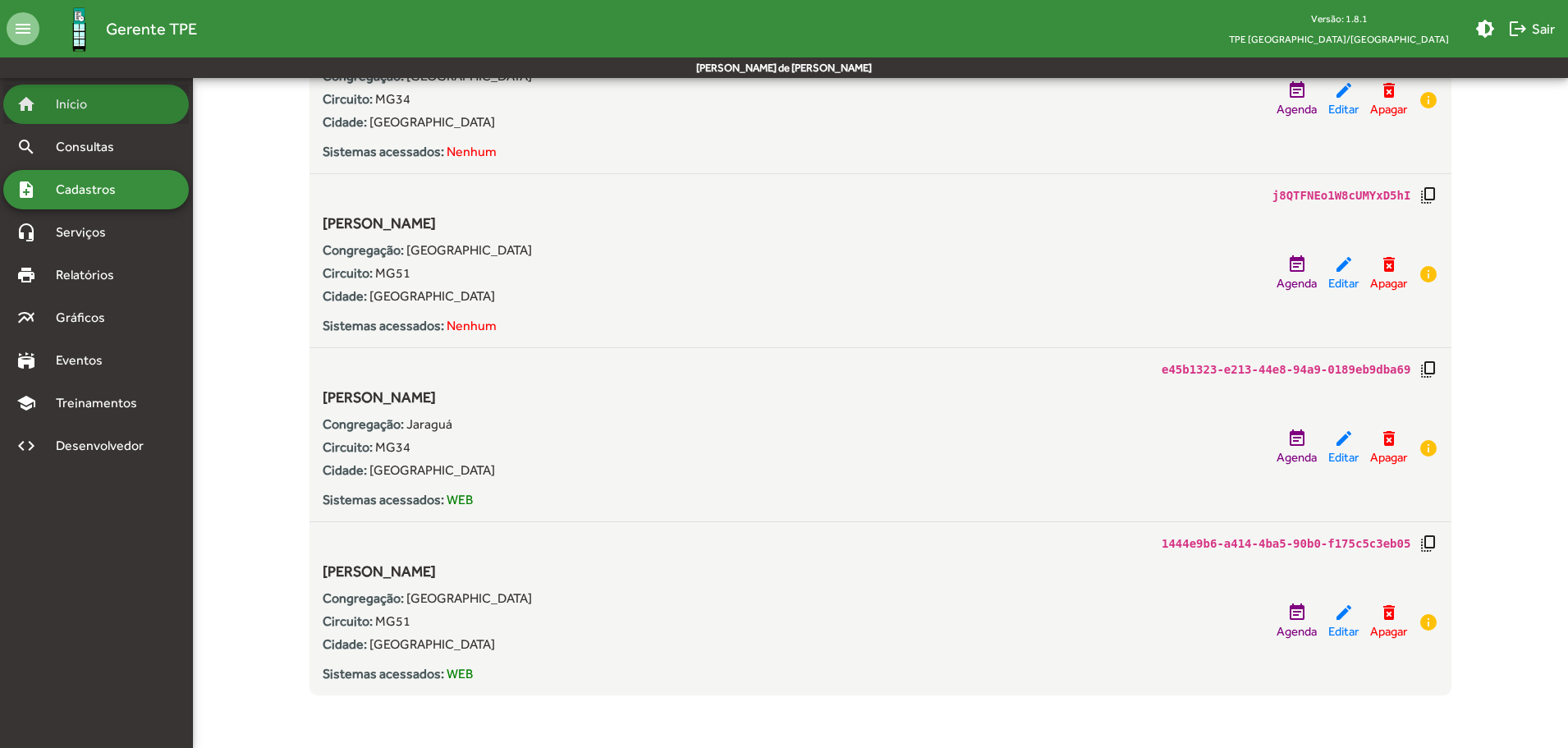
click at [72, 112] on span "Início" at bounding box center [78, 103] width 65 height 20
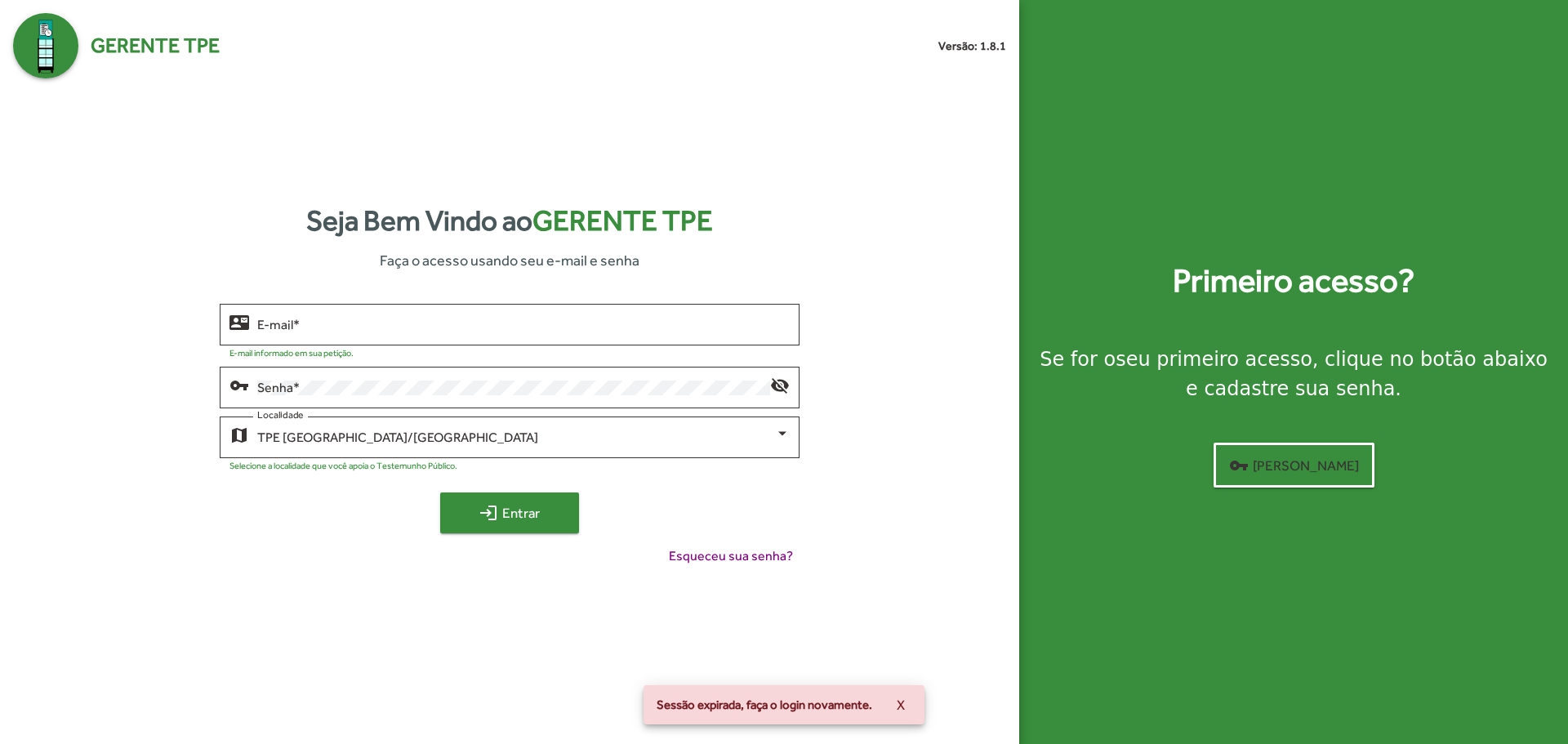
click at [505, 526] on span "login Entrar" at bounding box center [509, 513] width 110 height 30
